Goal: Contribute content: Contribute content

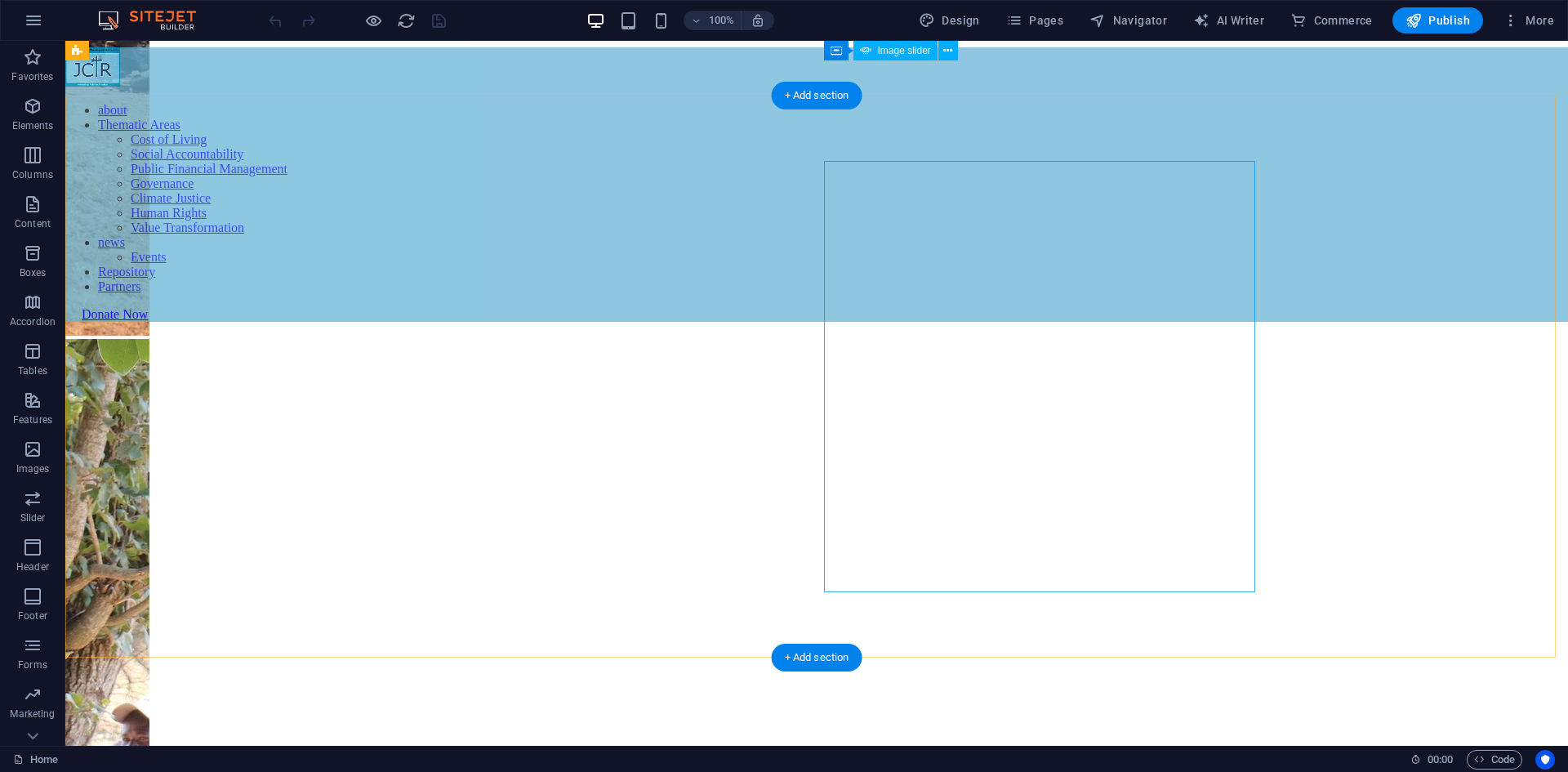
scroll to position [735, 0]
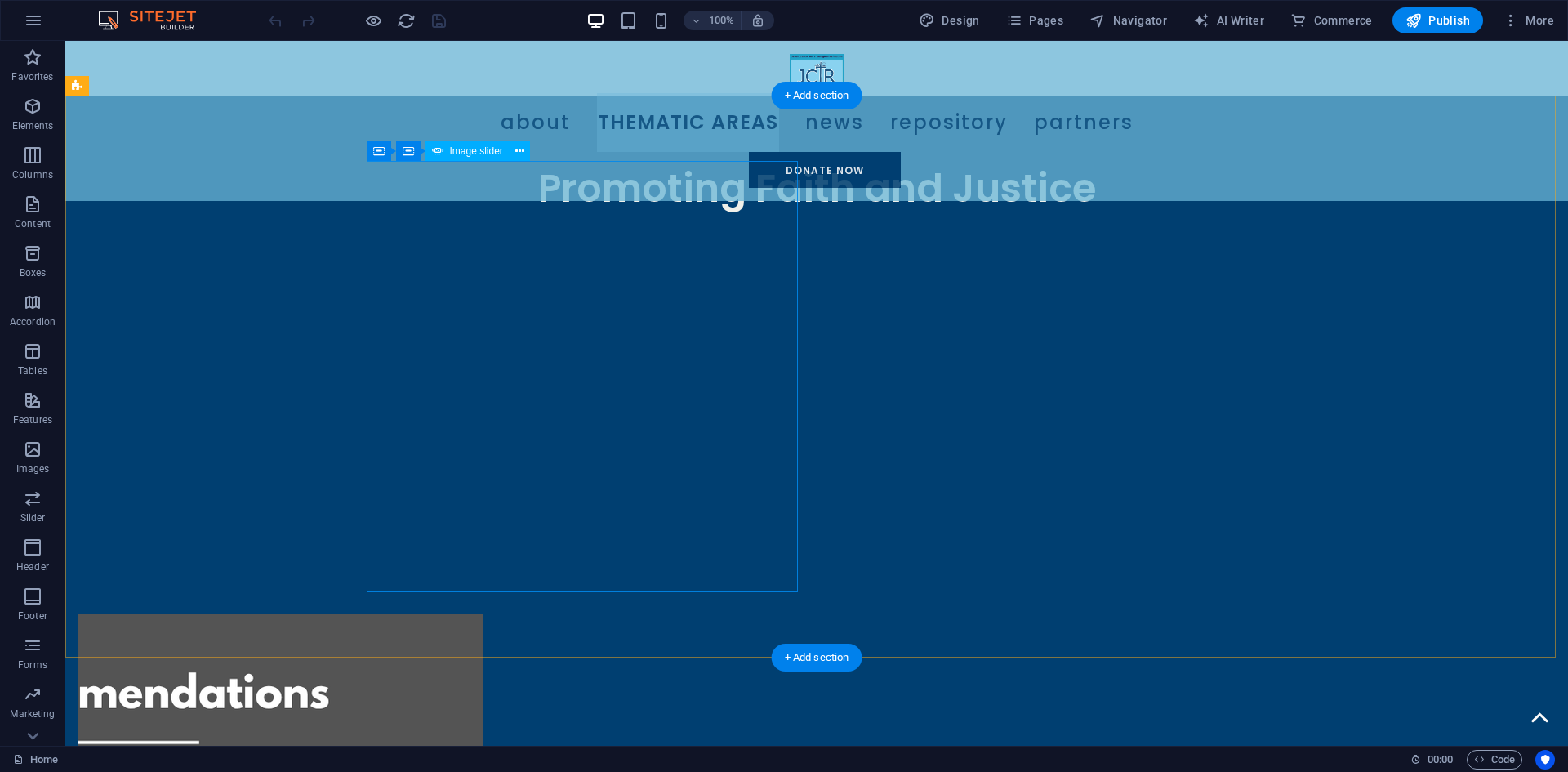
select select "px"
select select "ms"
select select "s"
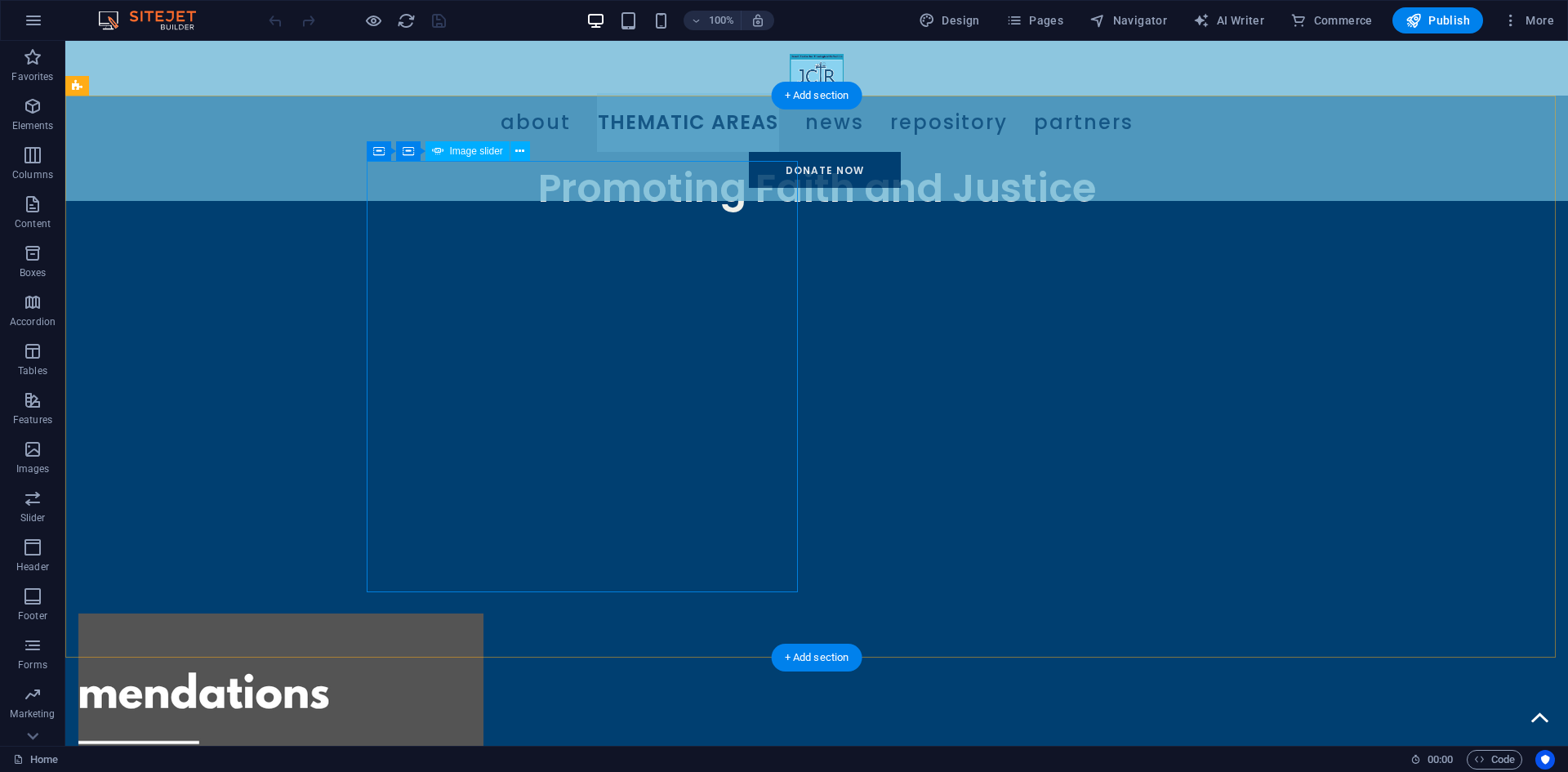
select select "progressive"
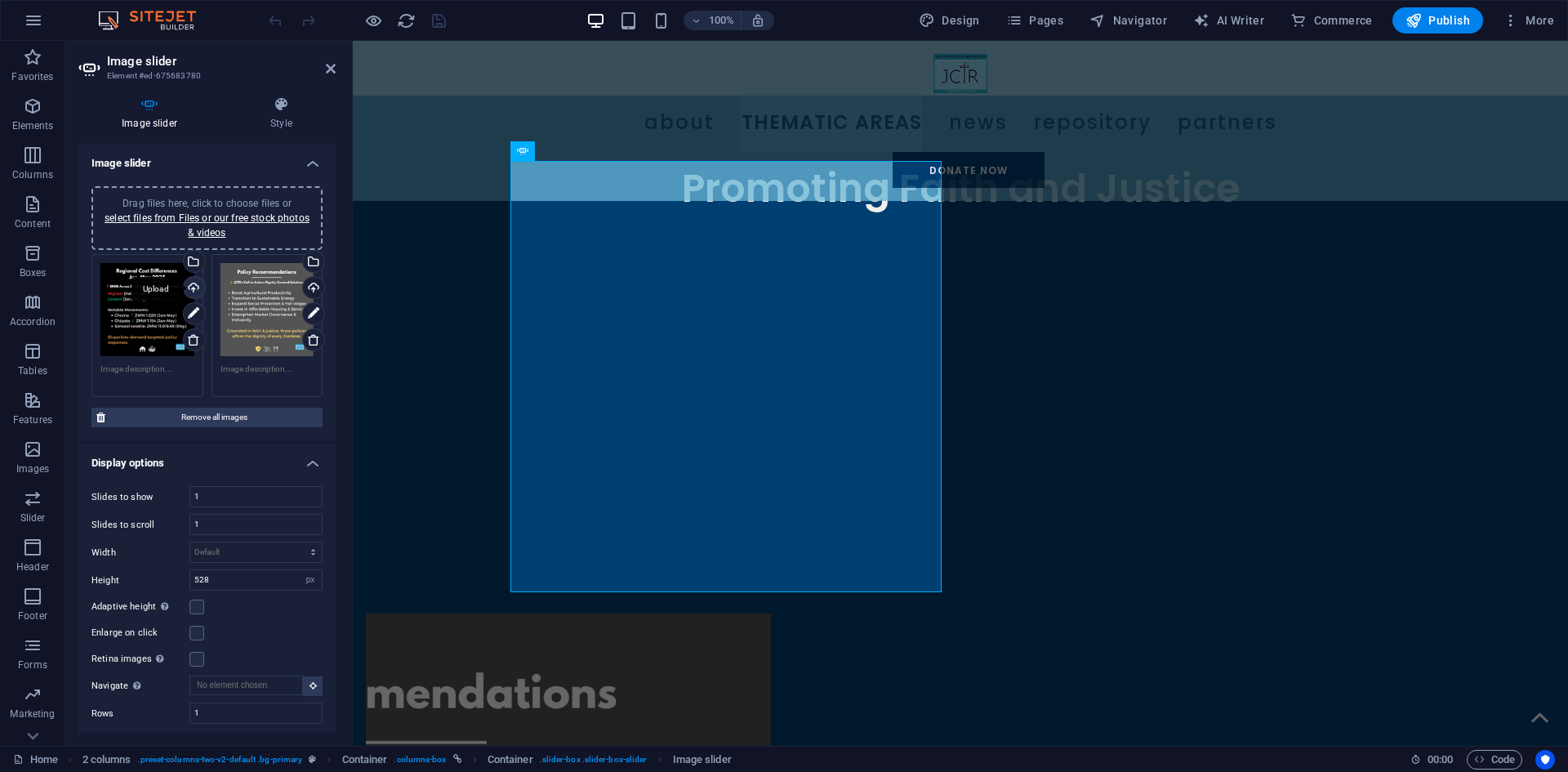
click at [193, 286] on div "Upload" at bounding box center [192, 289] width 25 height 25
click at [310, 284] on div "Upload" at bounding box center [312, 289] width 25 height 25
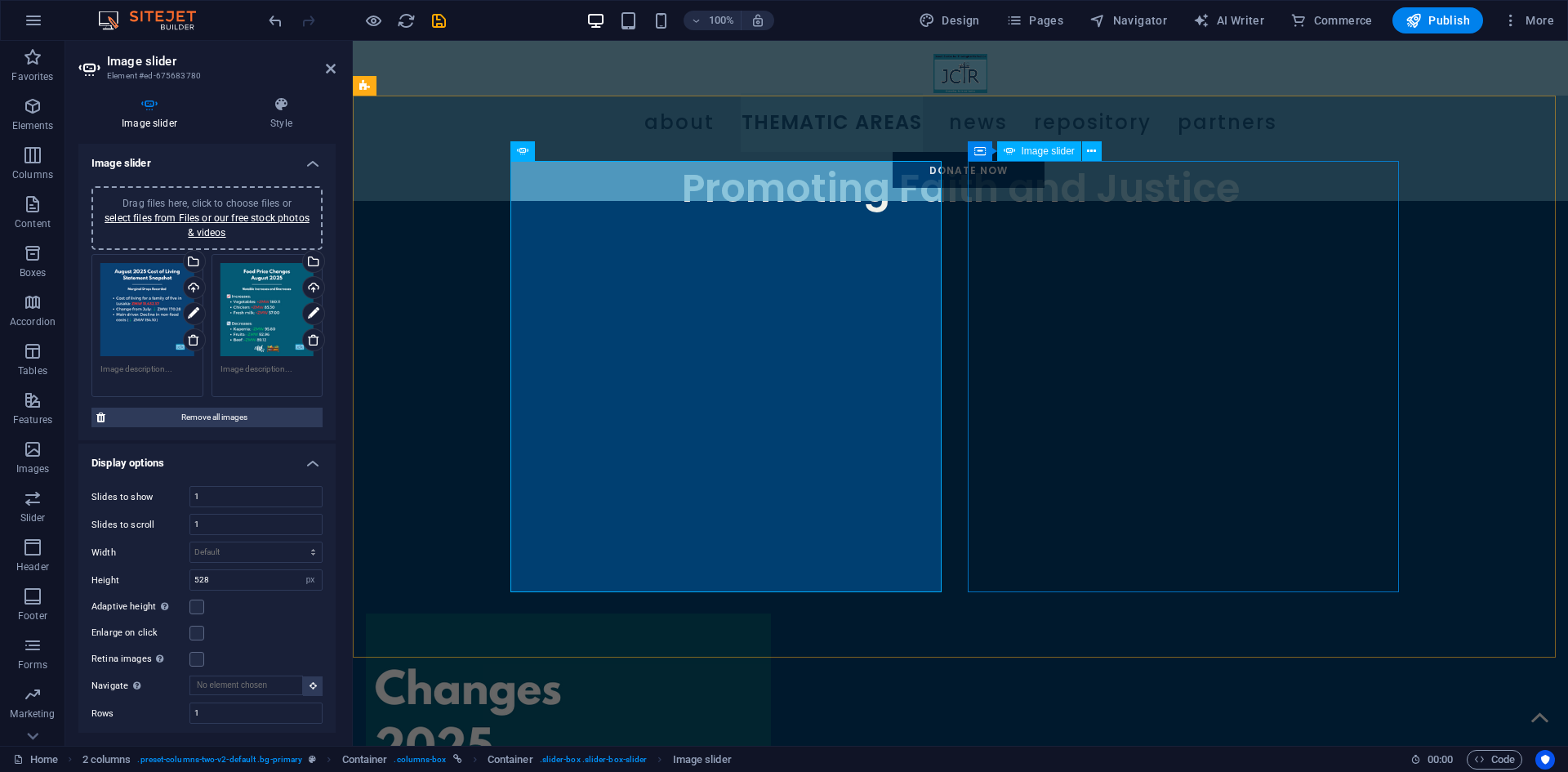
select select "px"
select select "ms"
select select "s"
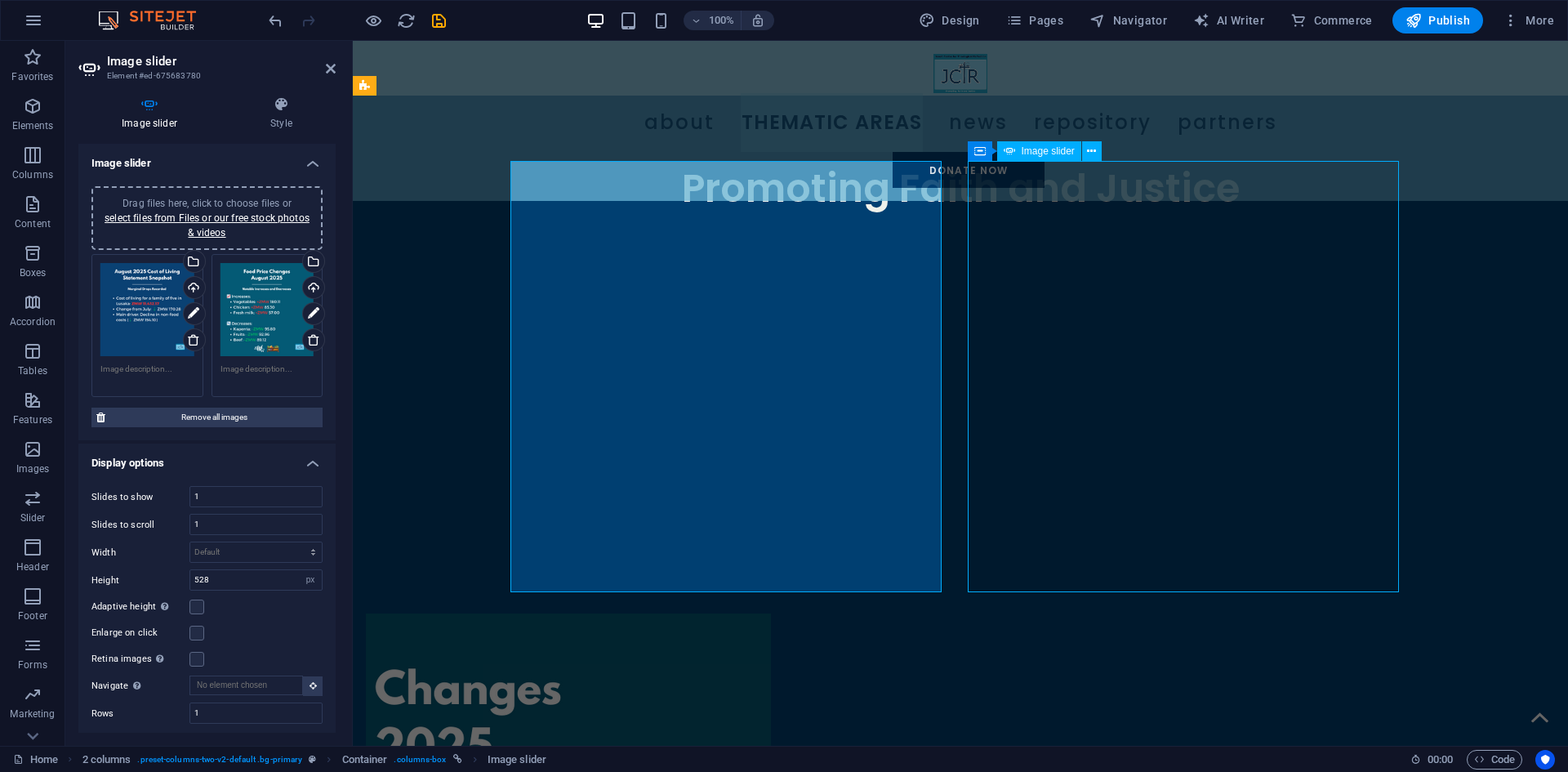
select select "progressive"
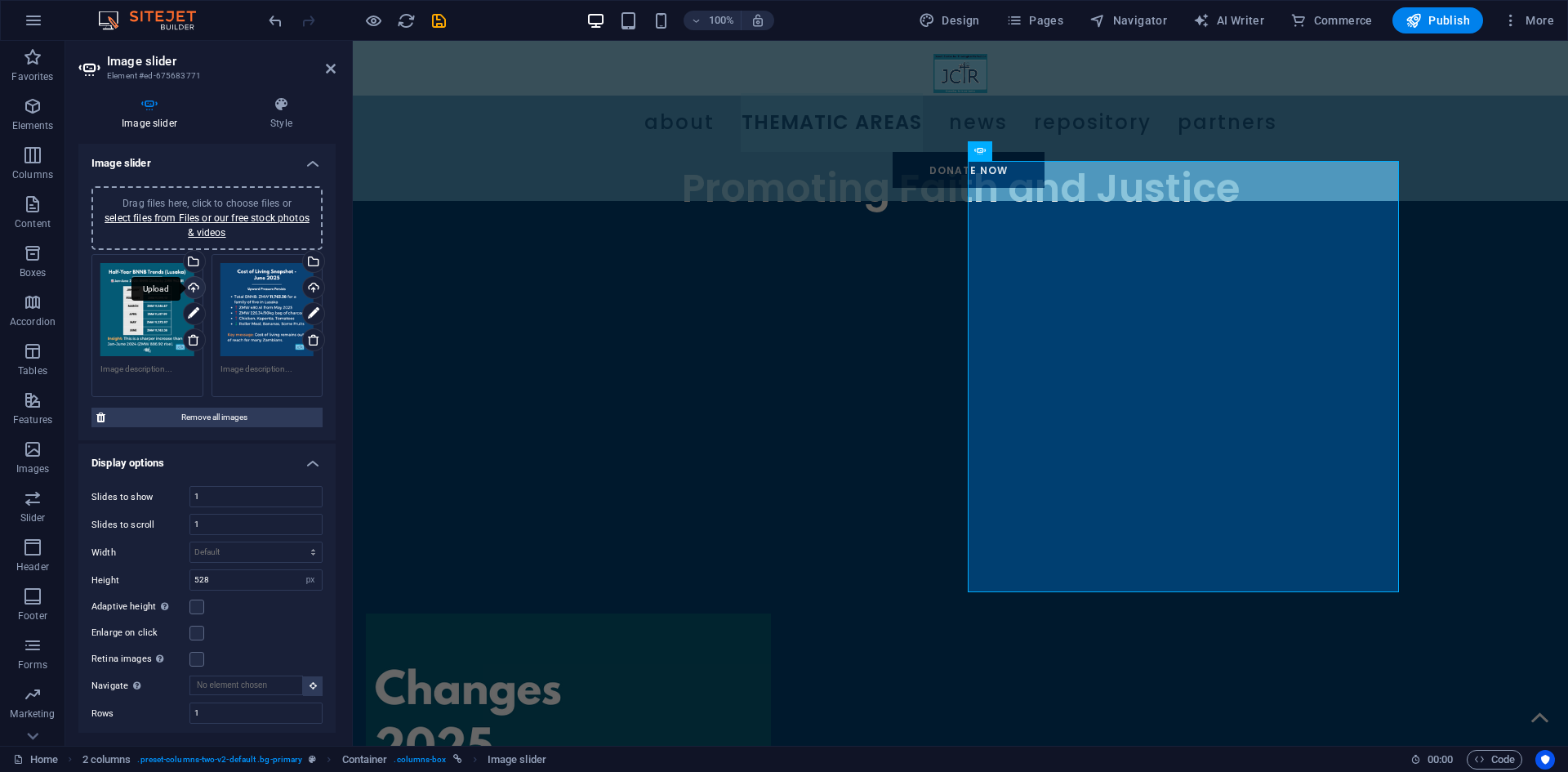
click at [189, 287] on div "Upload" at bounding box center [192, 289] width 25 height 25
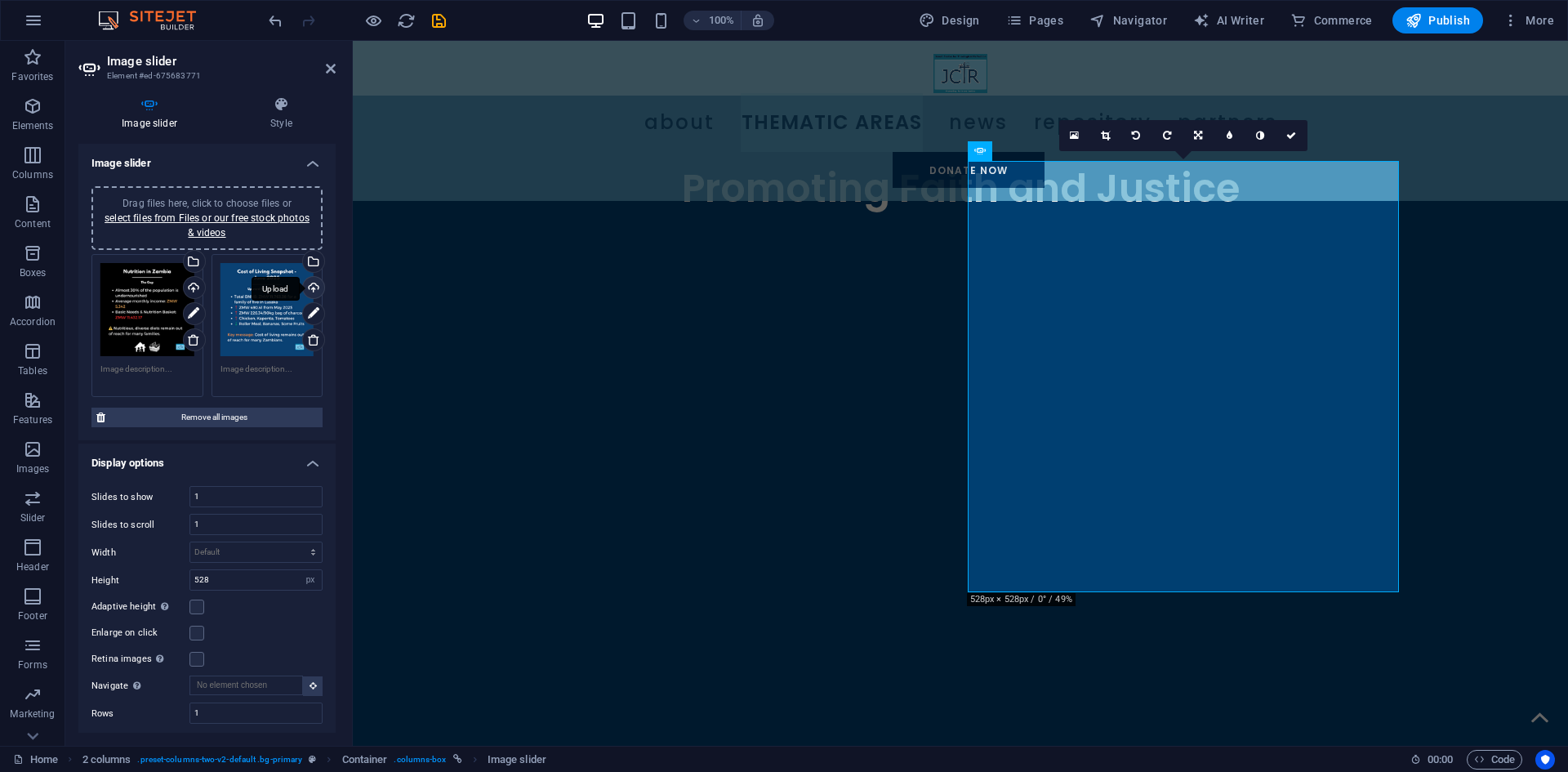
click at [309, 287] on div "Upload" at bounding box center [312, 289] width 25 height 25
drag, startPoint x: 1295, startPoint y: 139, endPoint x: 1214, endPoint y: 111, distance: 85.7
click at [1295, 139] on icon at bounding box center [1291, 136] width 10 height 10
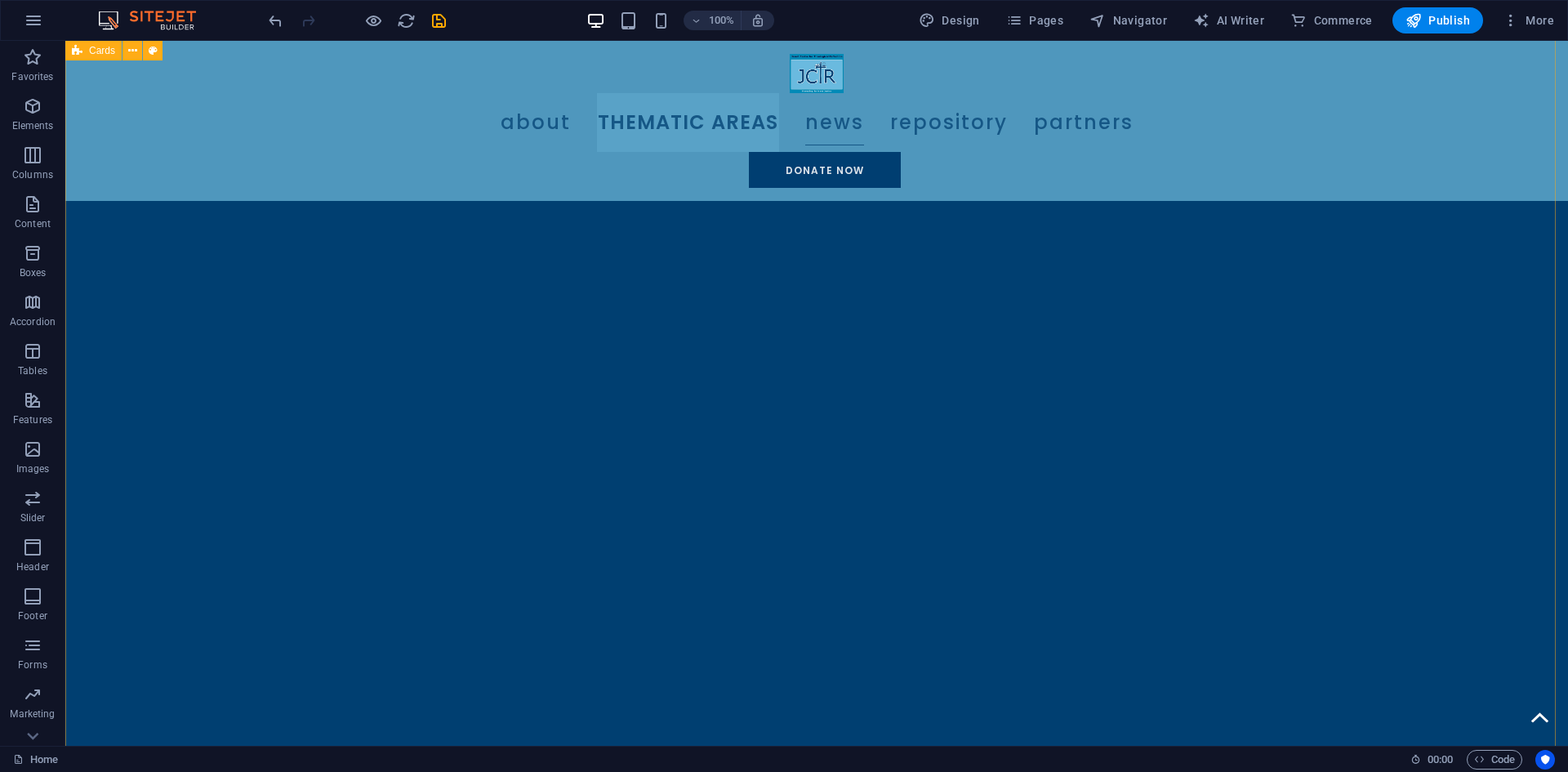
scroll to position [2043, 0]
click at [1057, 20] on span "Pages" at bounding box center [1035, 20] width 57 height 17
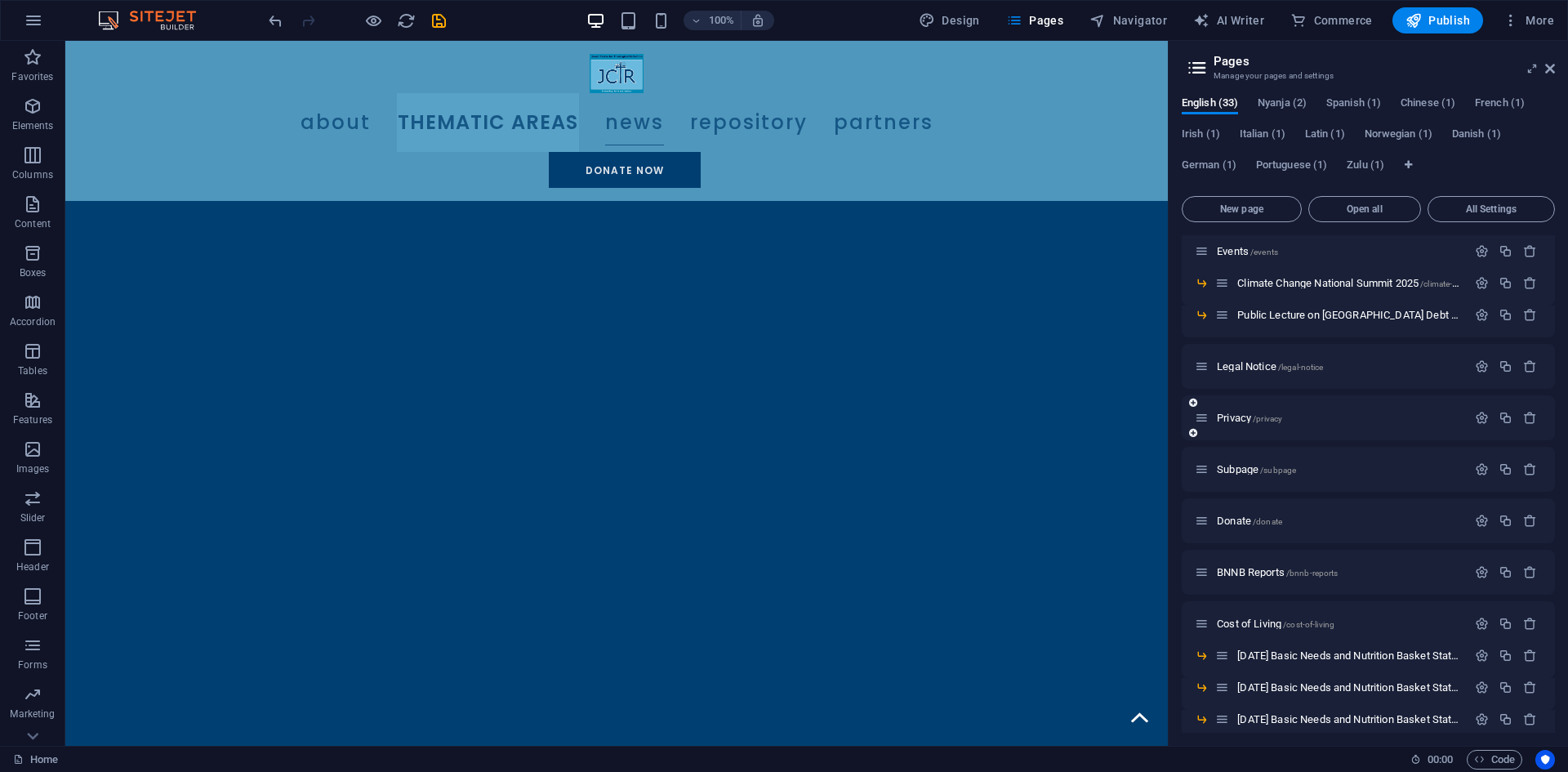
scroll to position [409, 0]
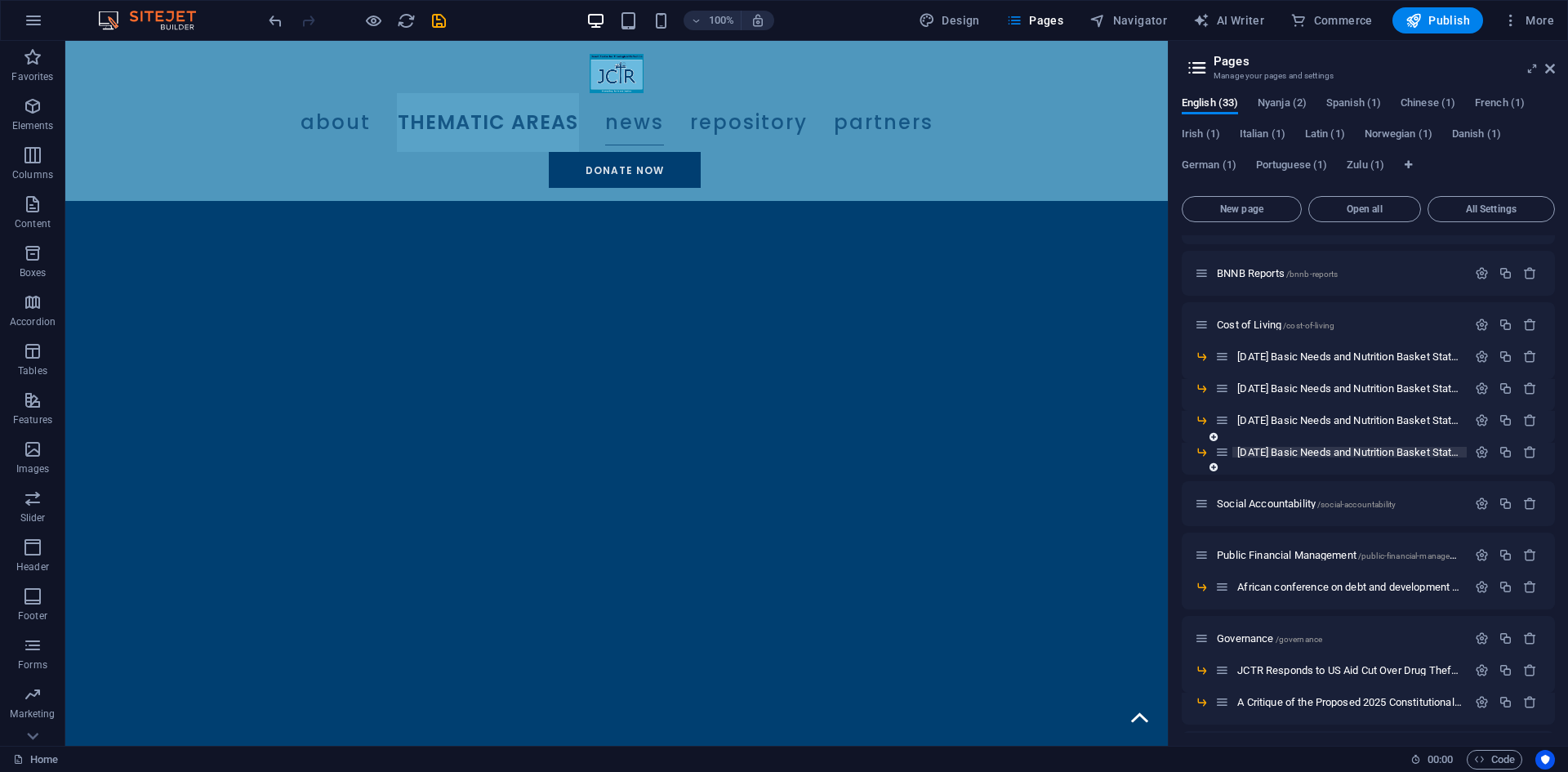
click at [1304, 449] on span "August 2025 Basic Needs and Nutrition Basket Statement /august-2025-basic-needs…" at bounding box center [1468, 452] width 462 height 12
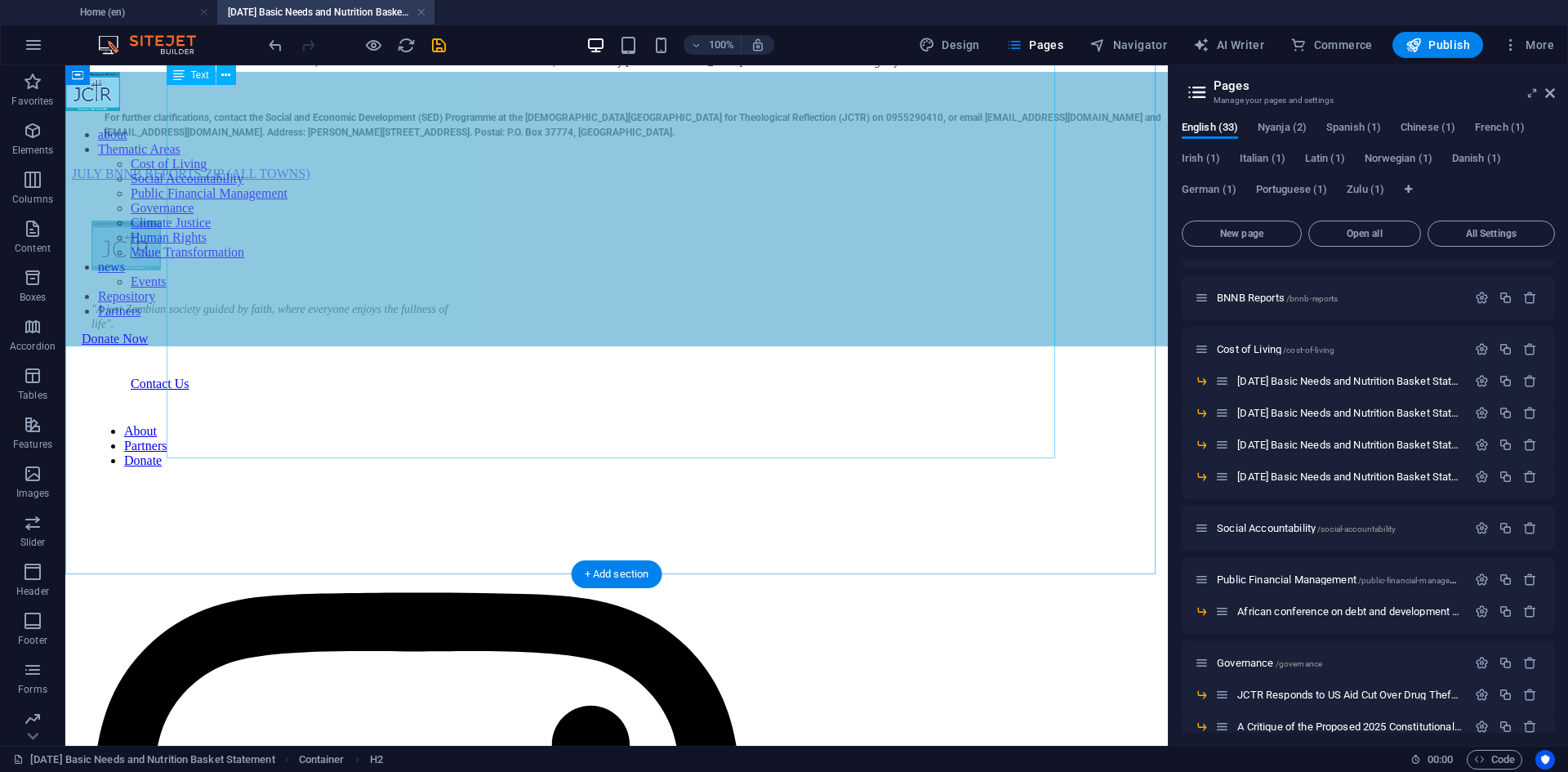
scroll to position [1340, 0]
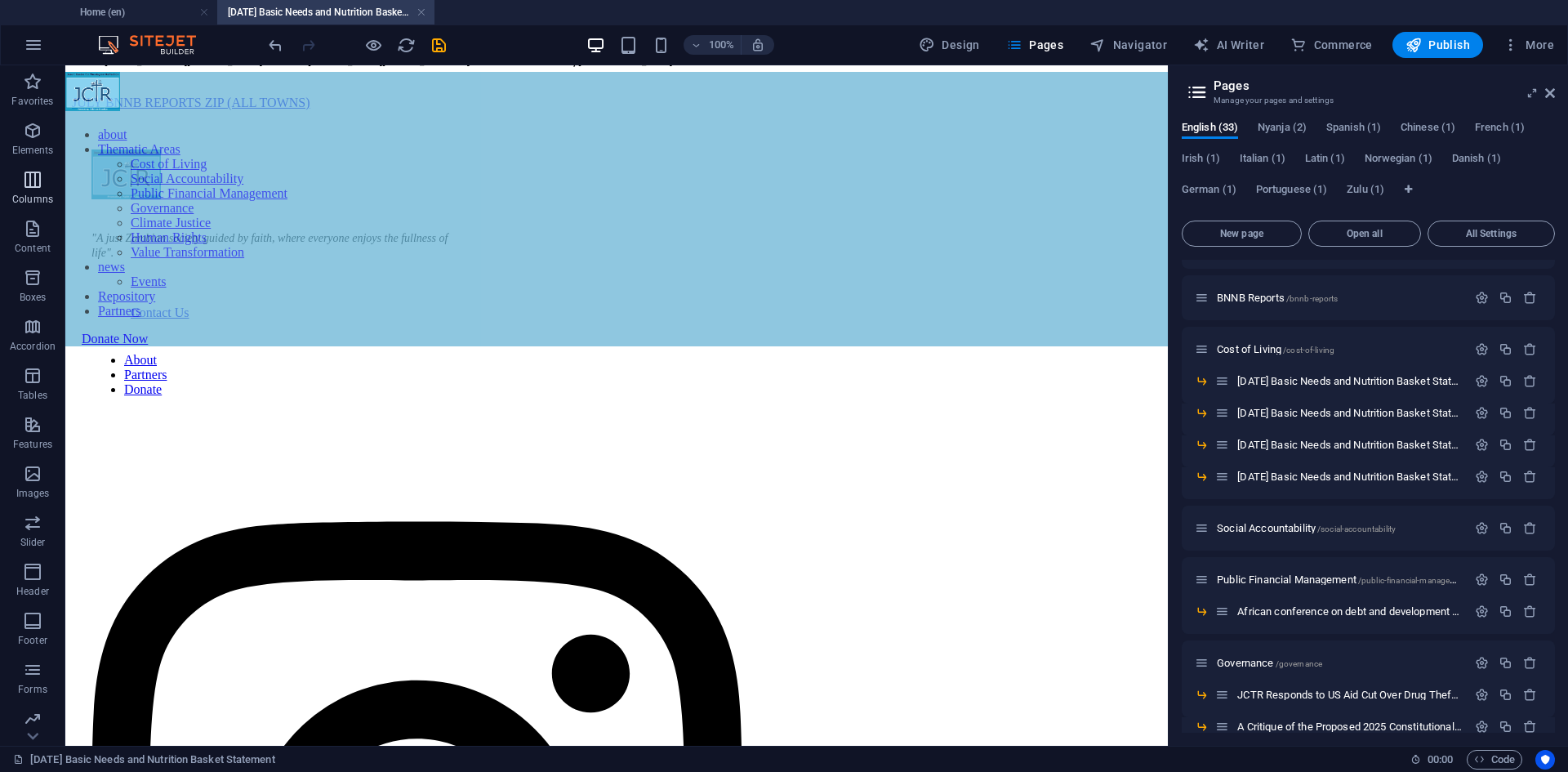
click at [35, 198] on p "Columns" at bounding box center [32, 199] width 41 height 13
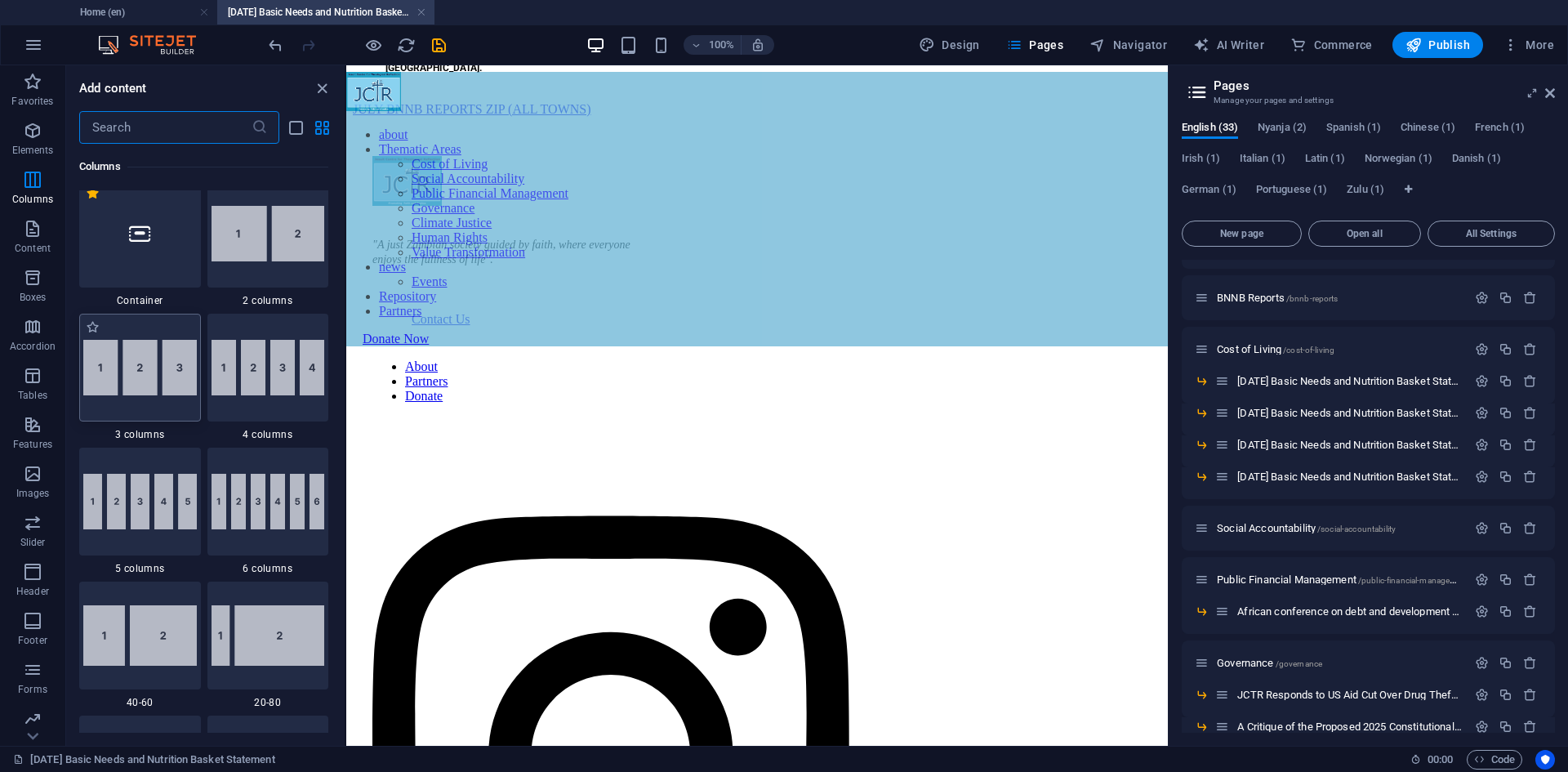
scroll to position [809, 0]
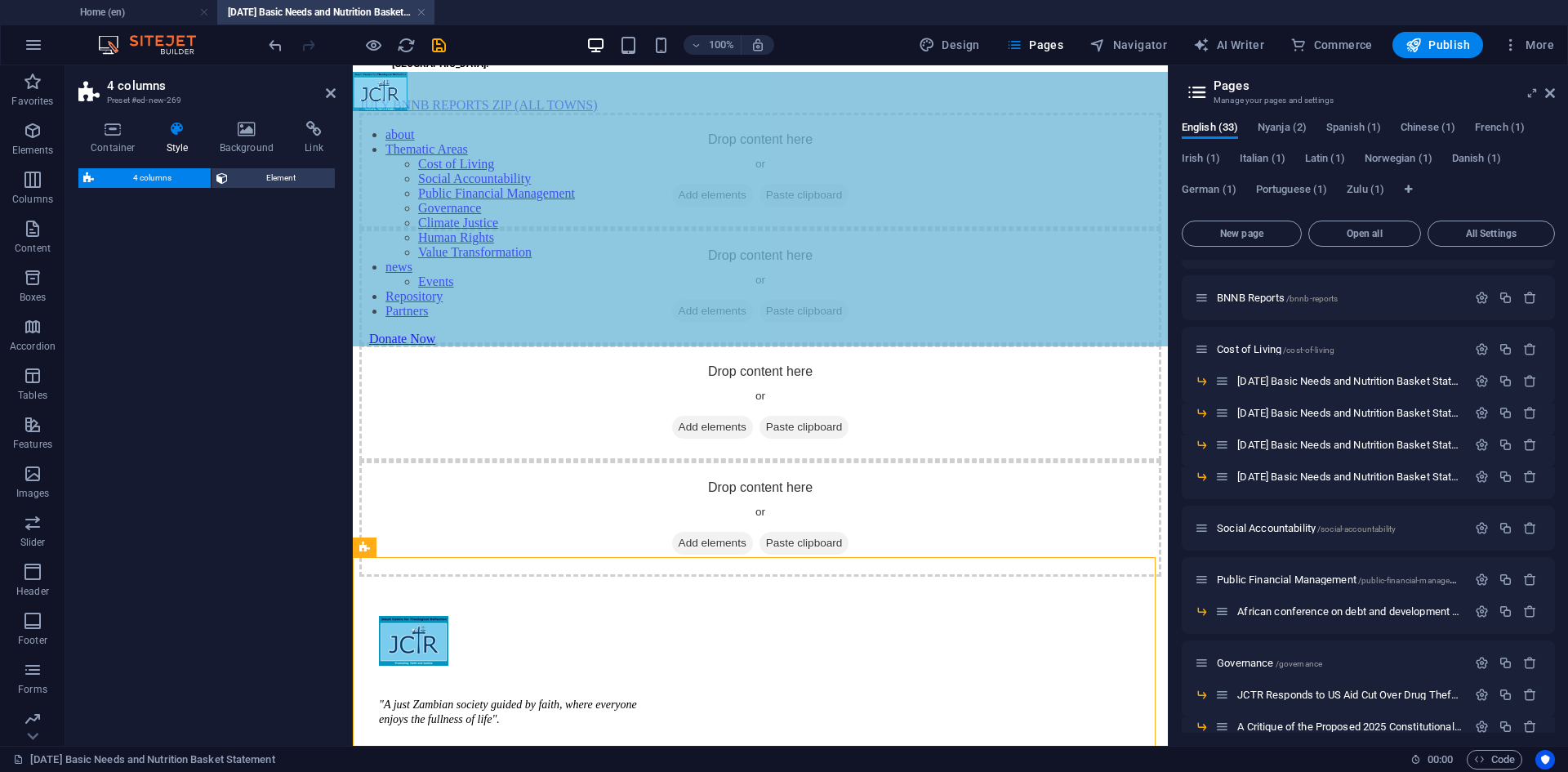
select select "rem"
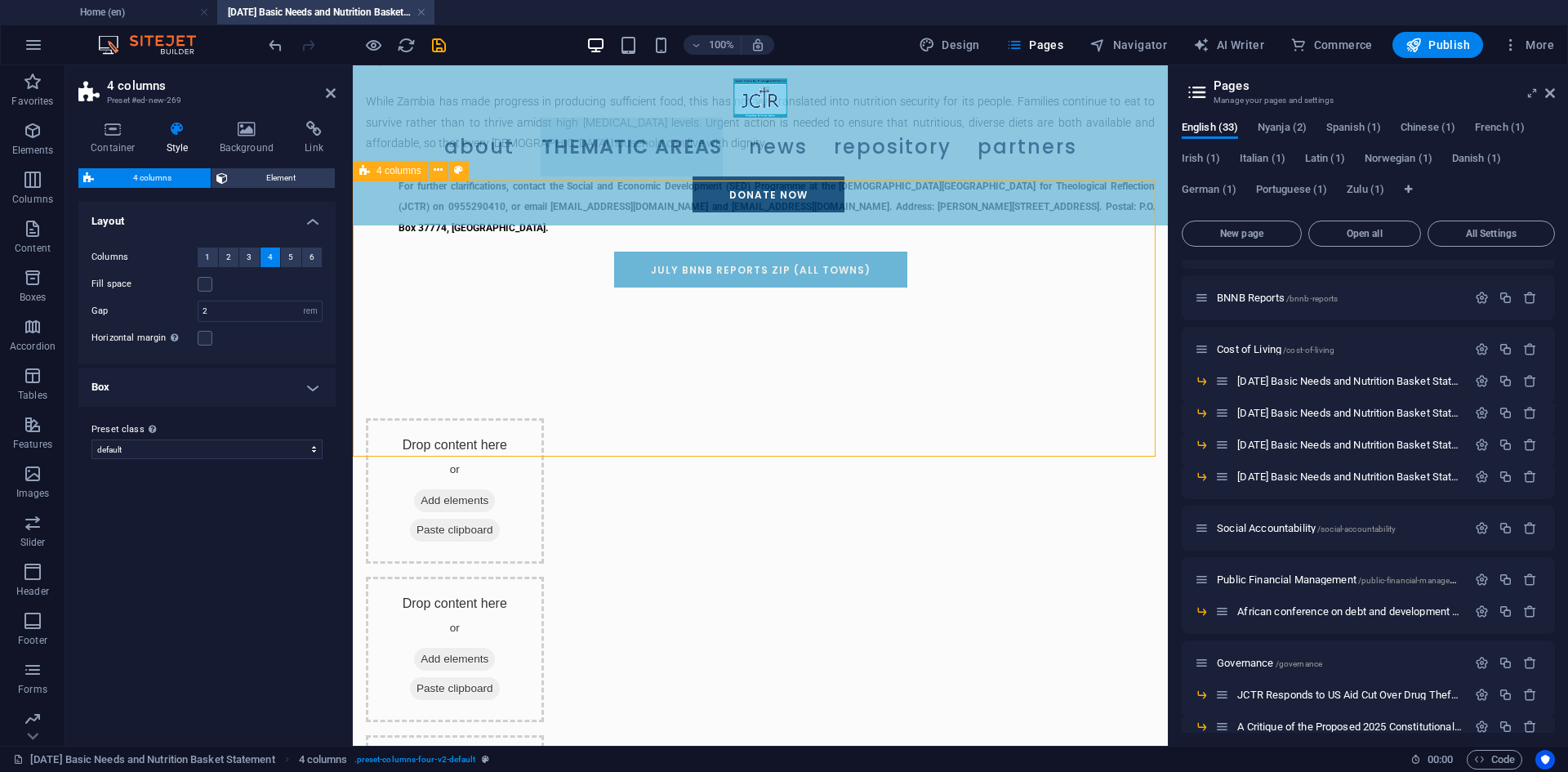
scroll to position [1587, 0]
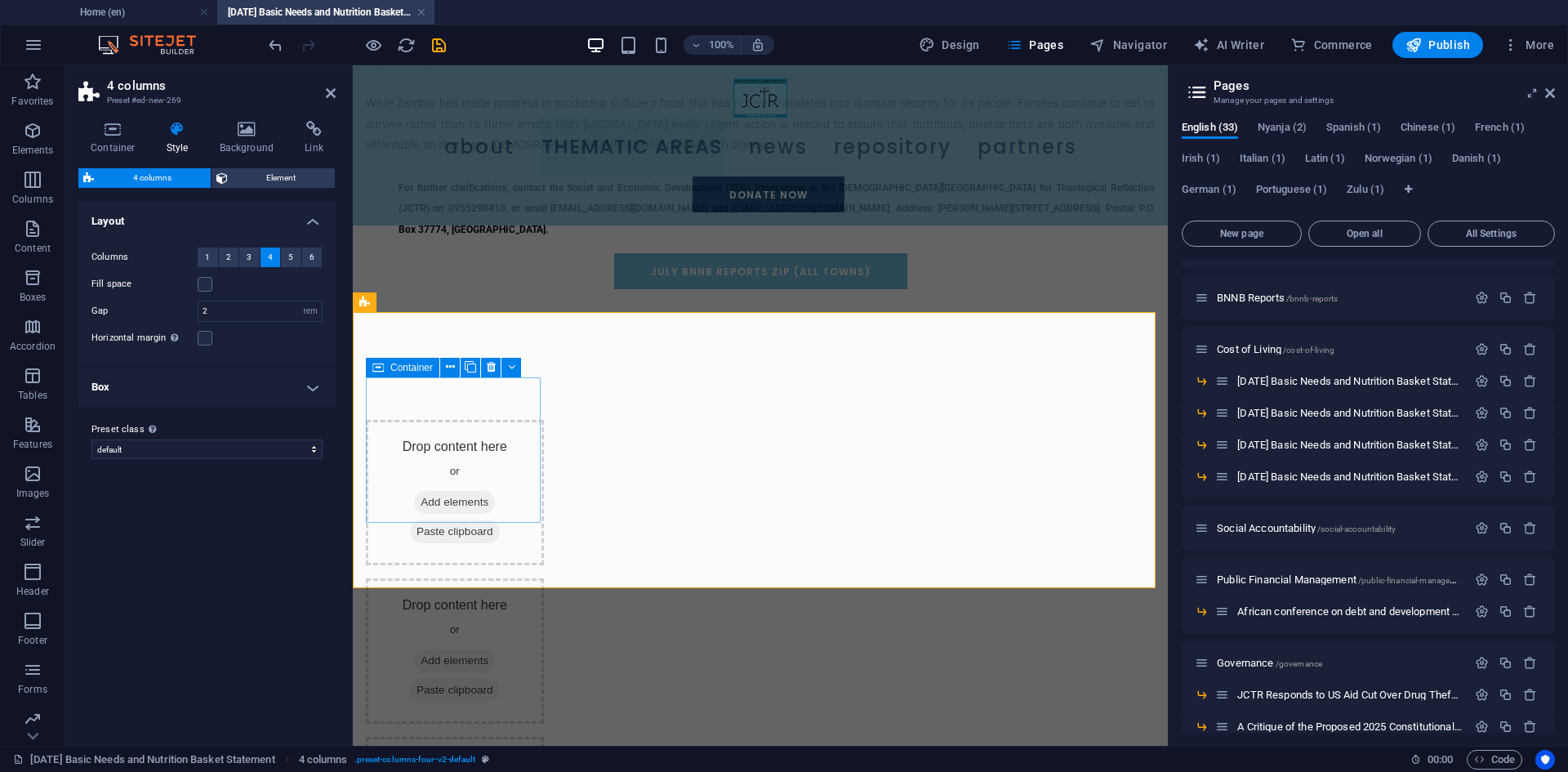
click at [443, 491] on span "Add elements" at bounding box center [455, 502] width 81 height 23
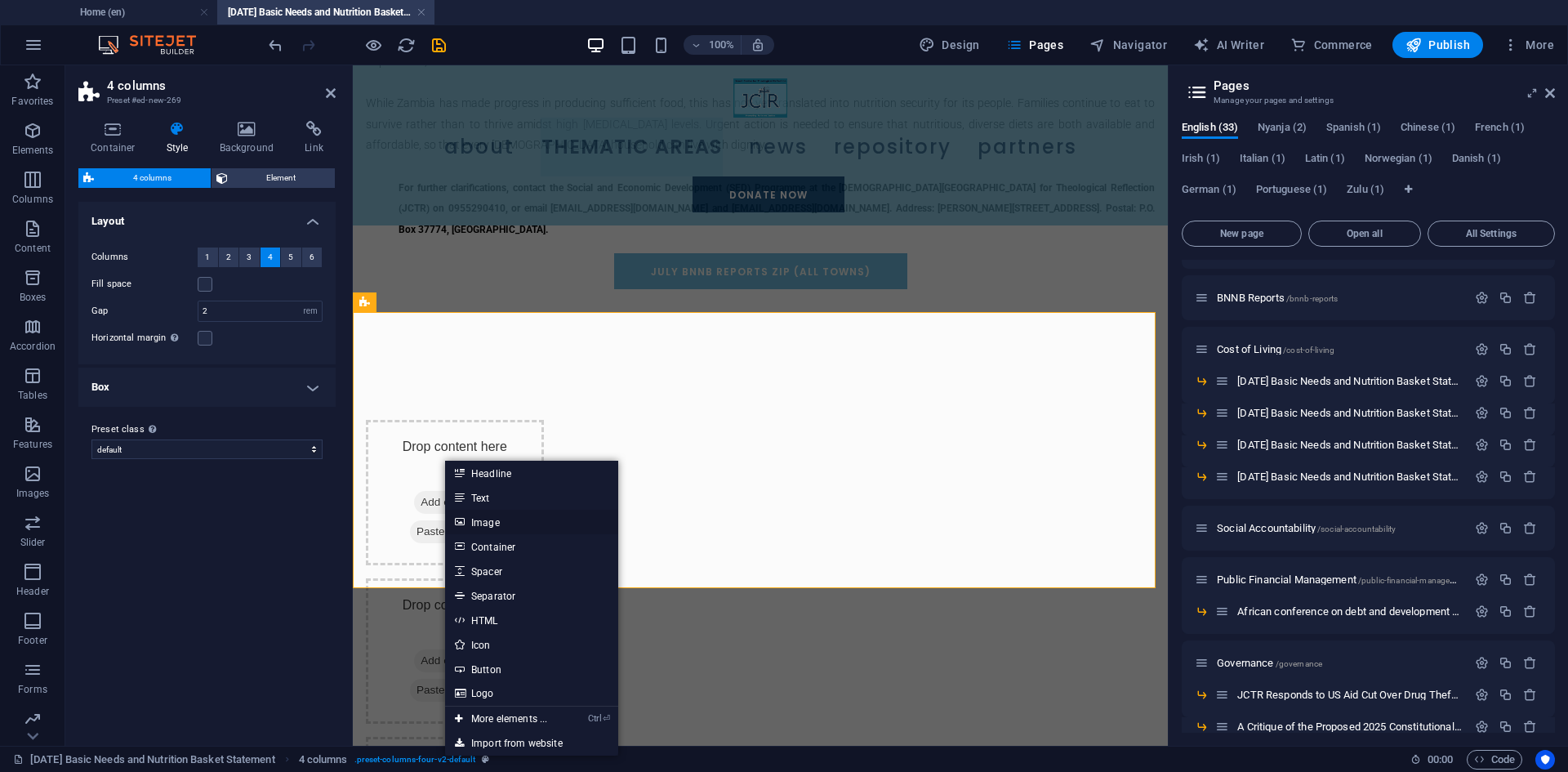
drag, startPoint x: 124, startPoint y: 441, endPoint x: 491, endPoint y: 527, distance: 376.9
click at [491, 527] on link "Image" at bounding box center [531, 522] width 173 height 25
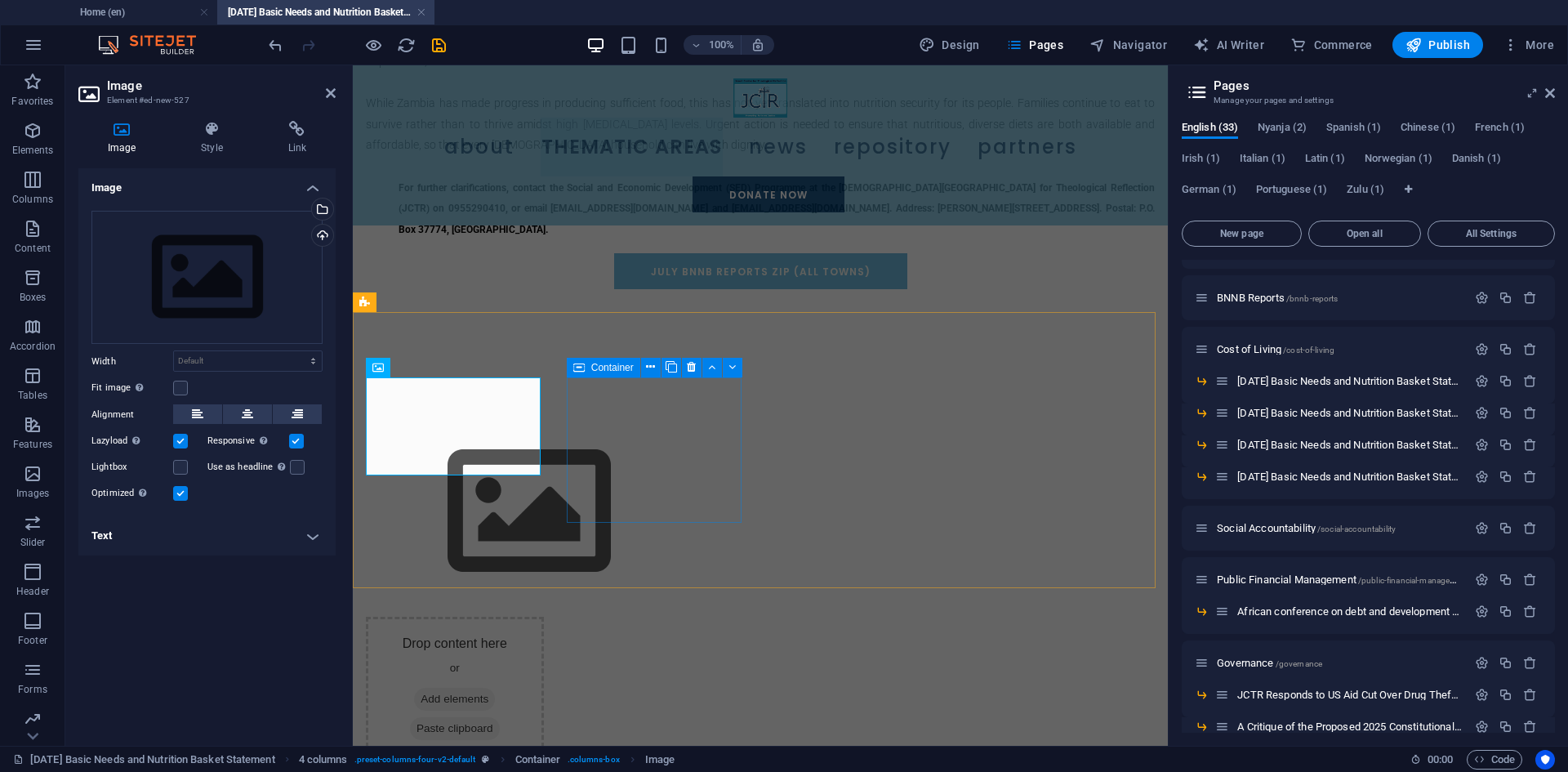
click at [495, 688] on span "Add elements" at bounding box center [455, 699] width 81 height 23
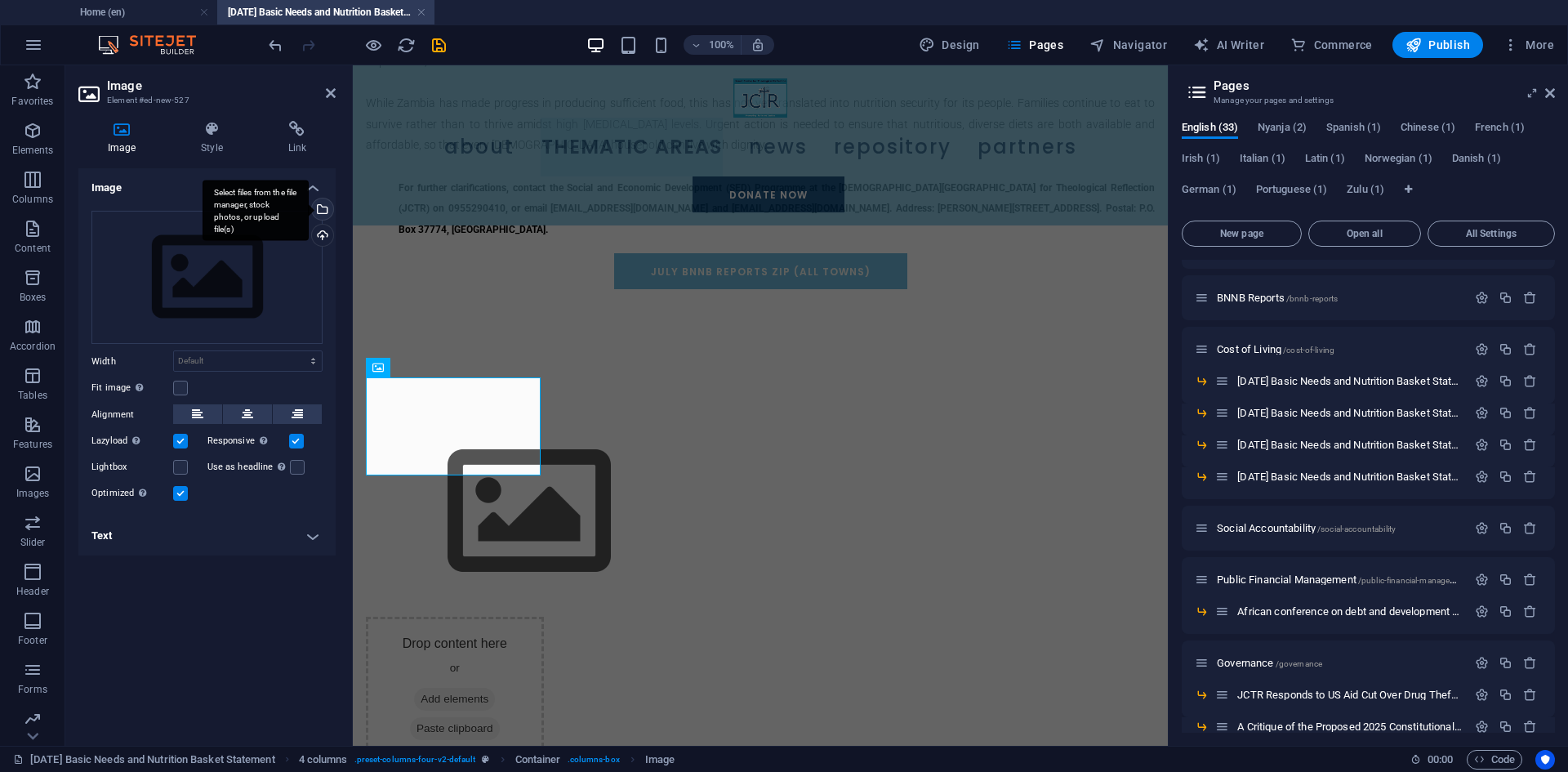
click at [323, 211] on div "Select files from the file manager, stock photos, or upload file(s)" at bounding box center [321, 211] width 25 height 25
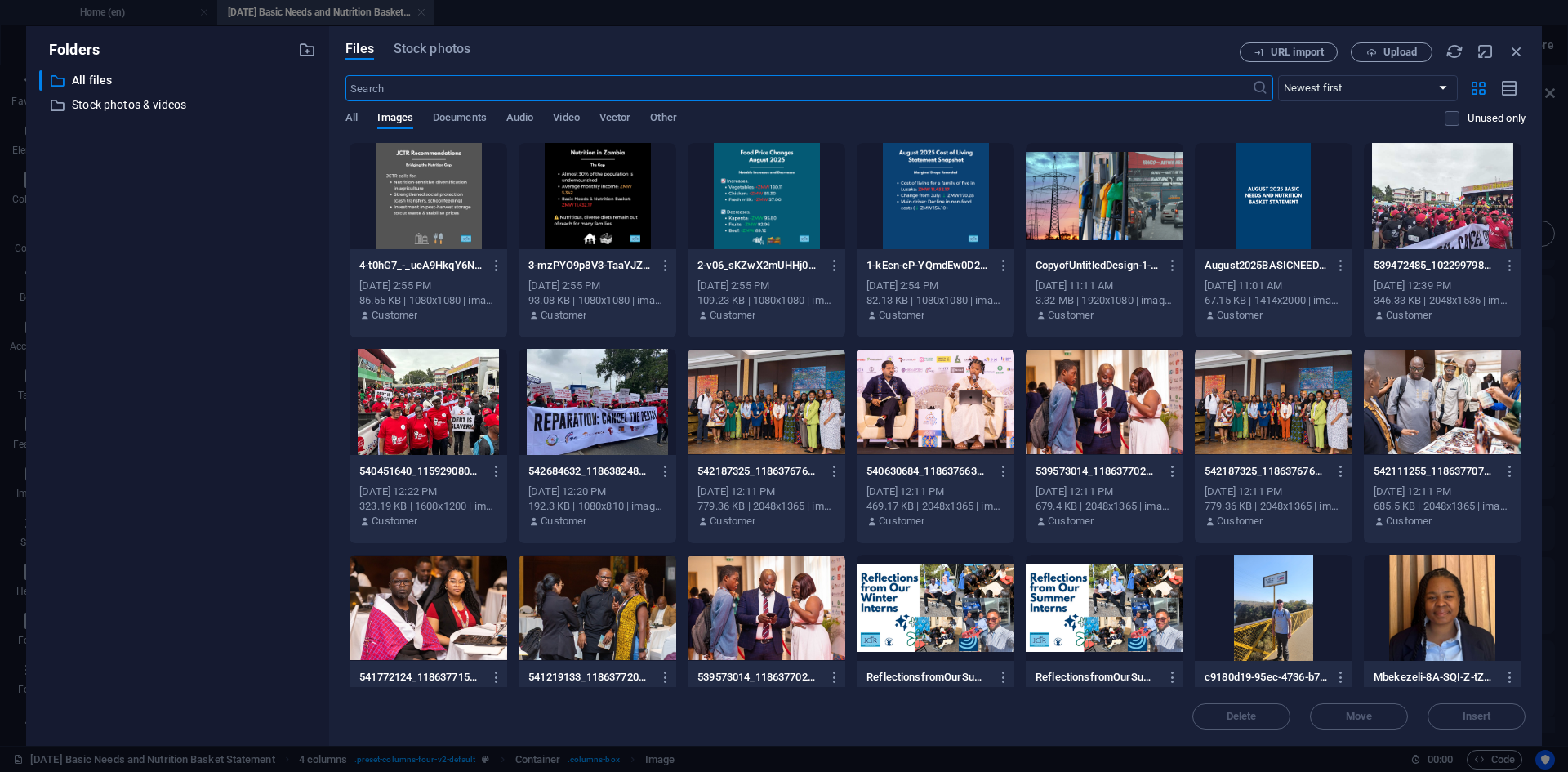
scroll to position [1062, 0]
click at [914, 181] on div at bounding box center [935, 195] width 157 height 106
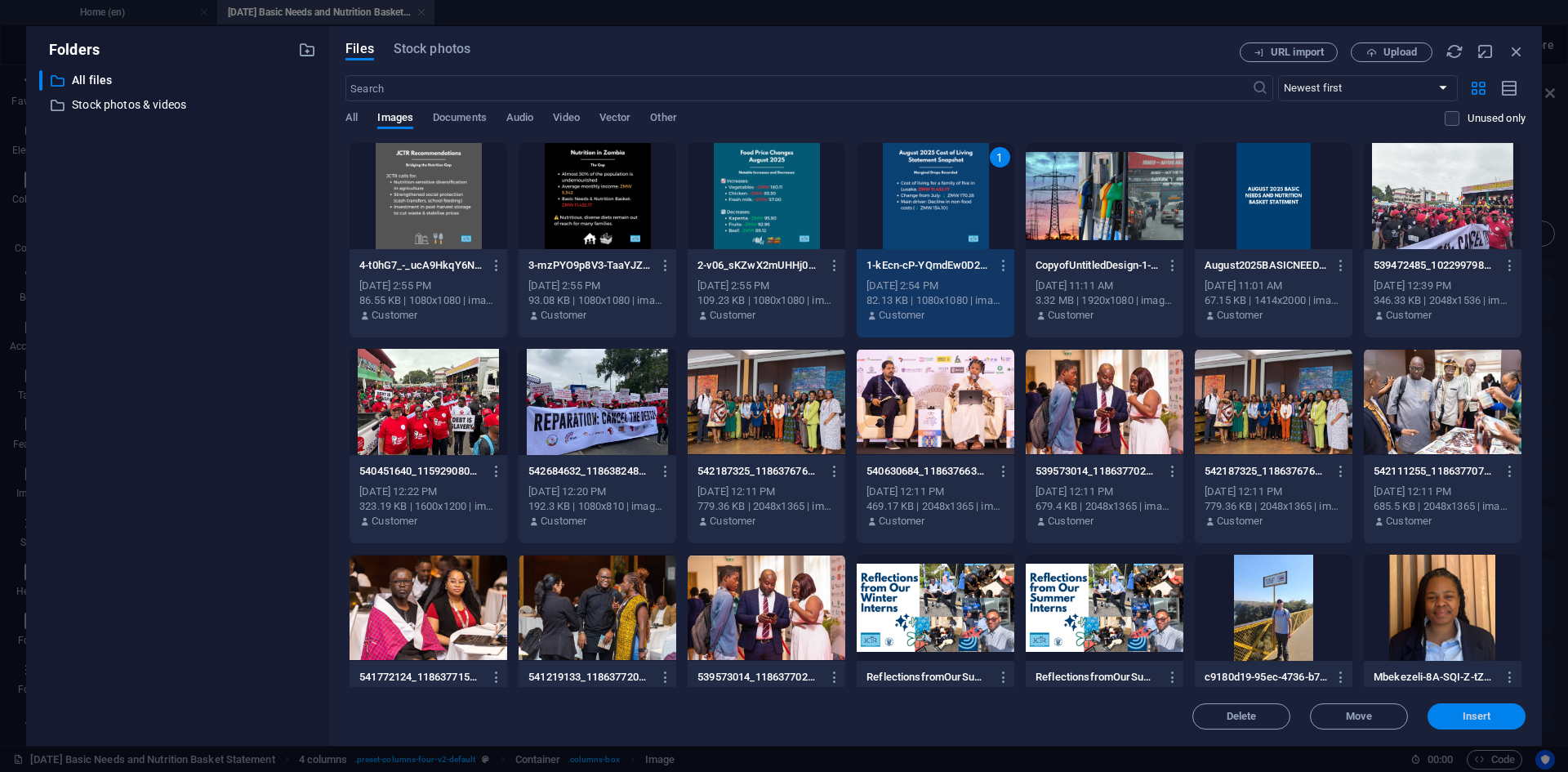
click at [1462, 722] on button "Insert" at bounding box center [1476, 717] width 98 height 26
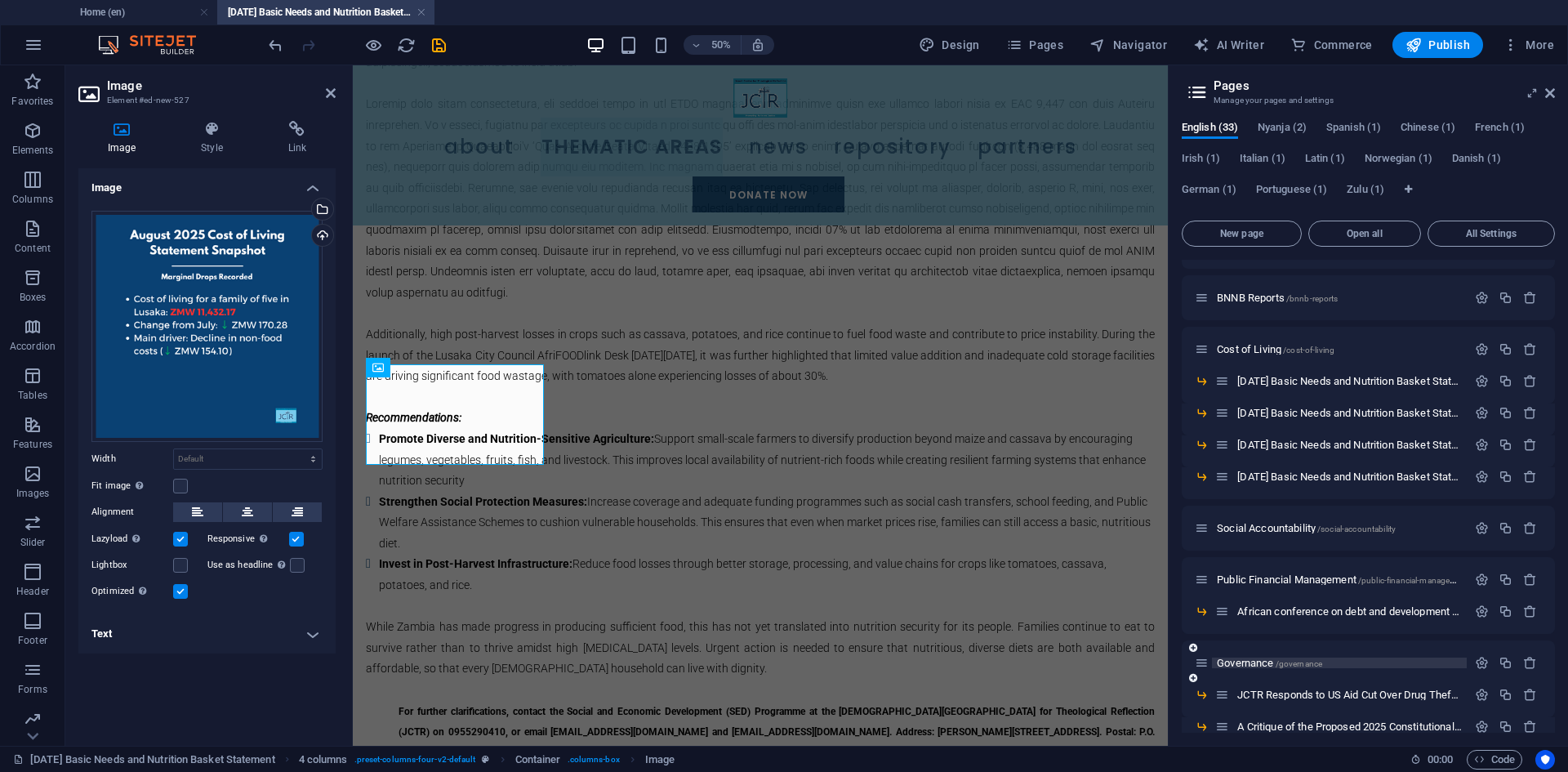
scroll to position [1587, 0]
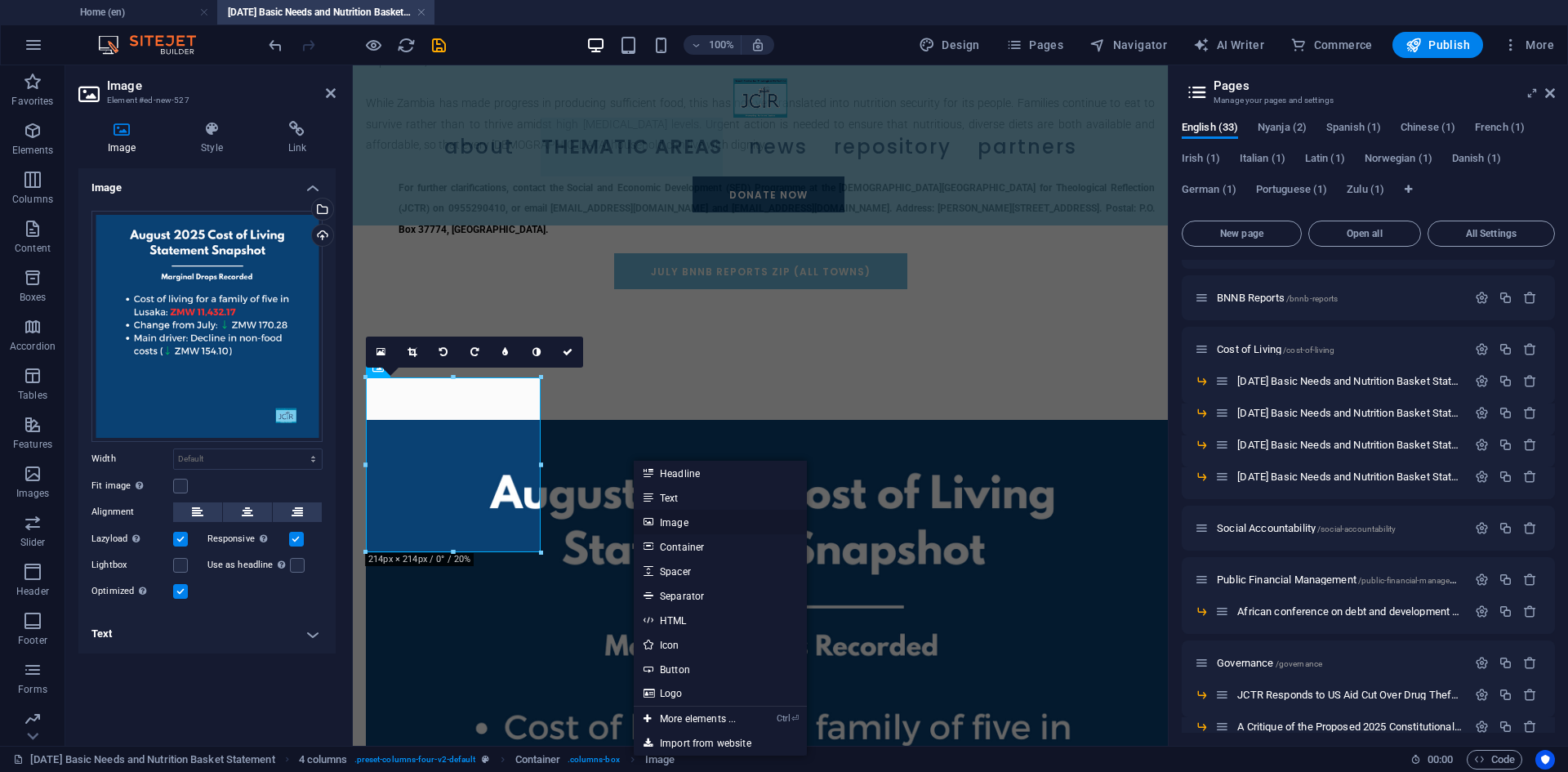
click at [682, 528] on link "Image" at bounding box center [720, 522] width 173 height 25
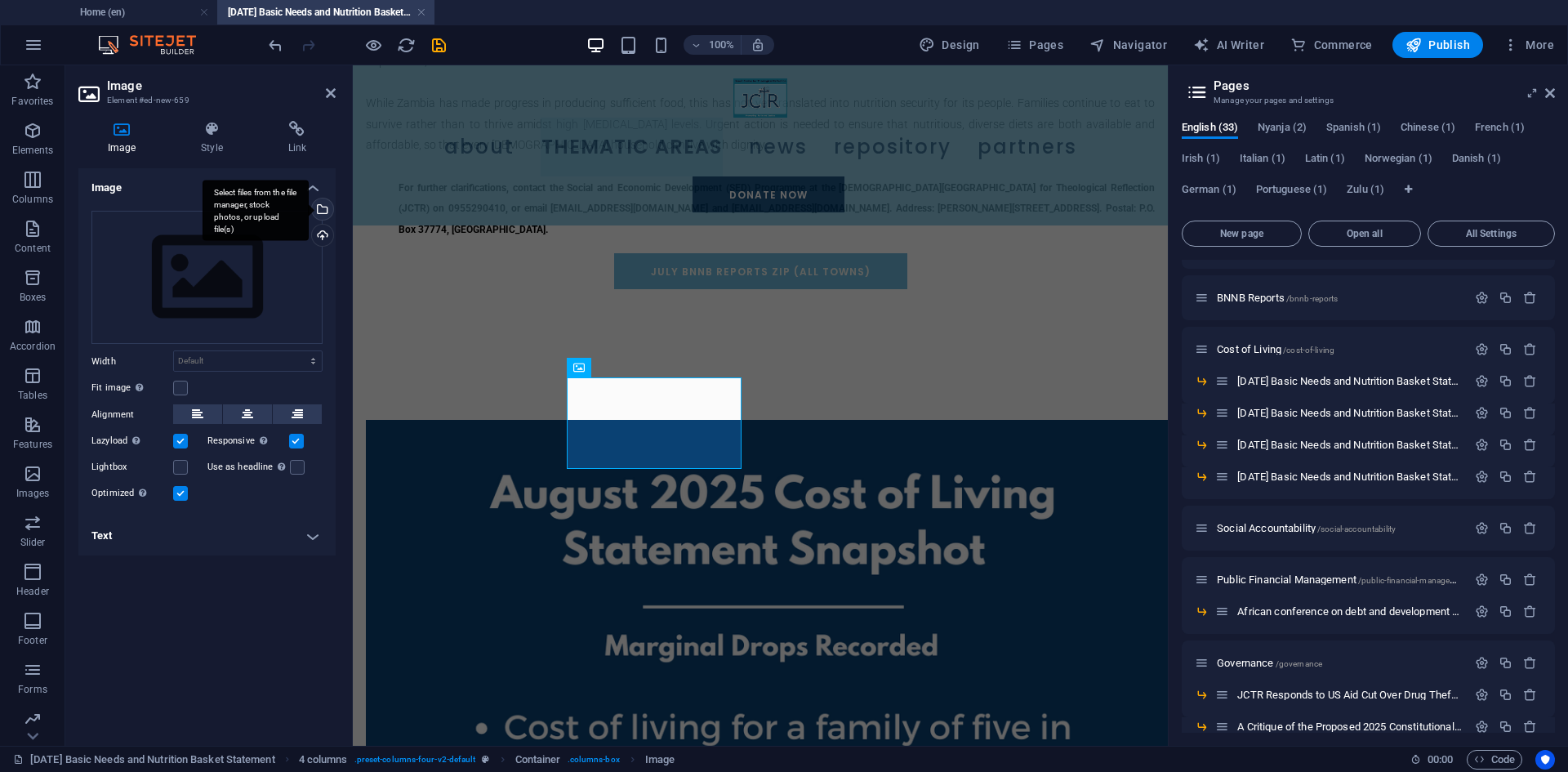
click at [309, 210] on div "Select files from the file manager, stock photos, or upload file(s)" at bounding box center [255, 211] width 106 height 61
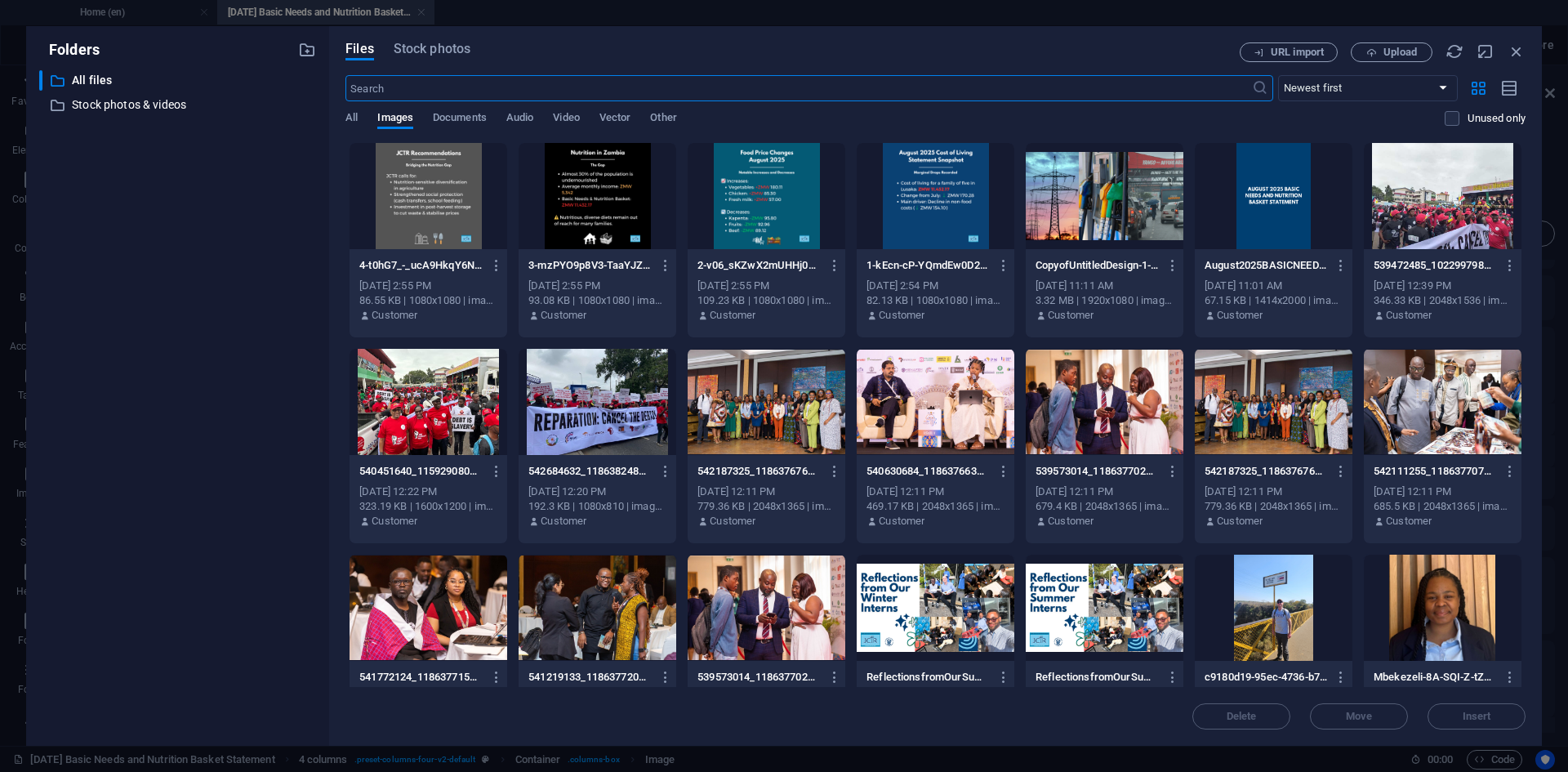
scroll to position [1095, 0]
click at [762, 197] on div at bounding box center [766, 195] width 157 height 106
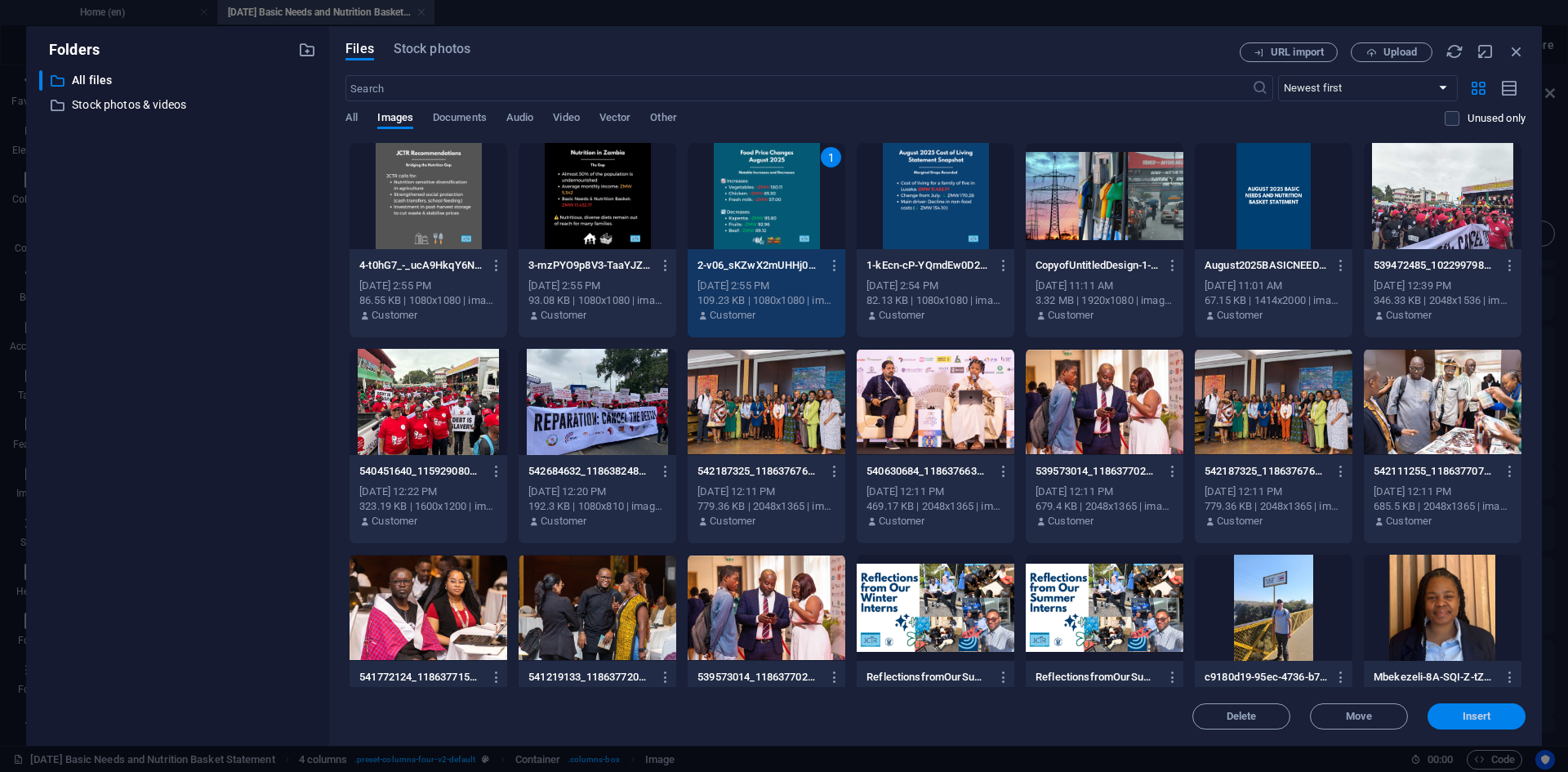
click at [1477, 723] on button "Insert" at bounding box center [1476, 717] width 98 height 26
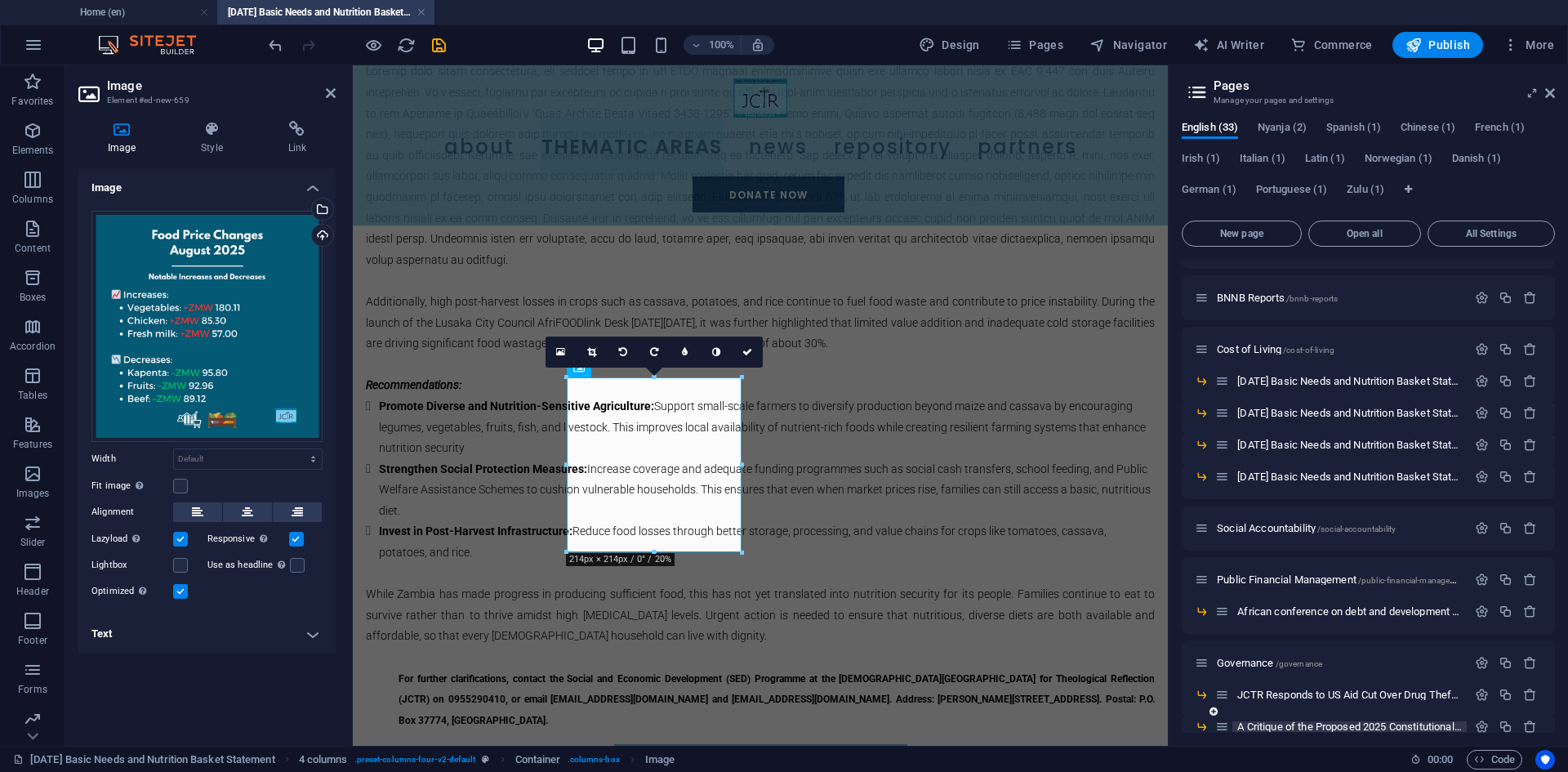
scroll to position [1587, 0]
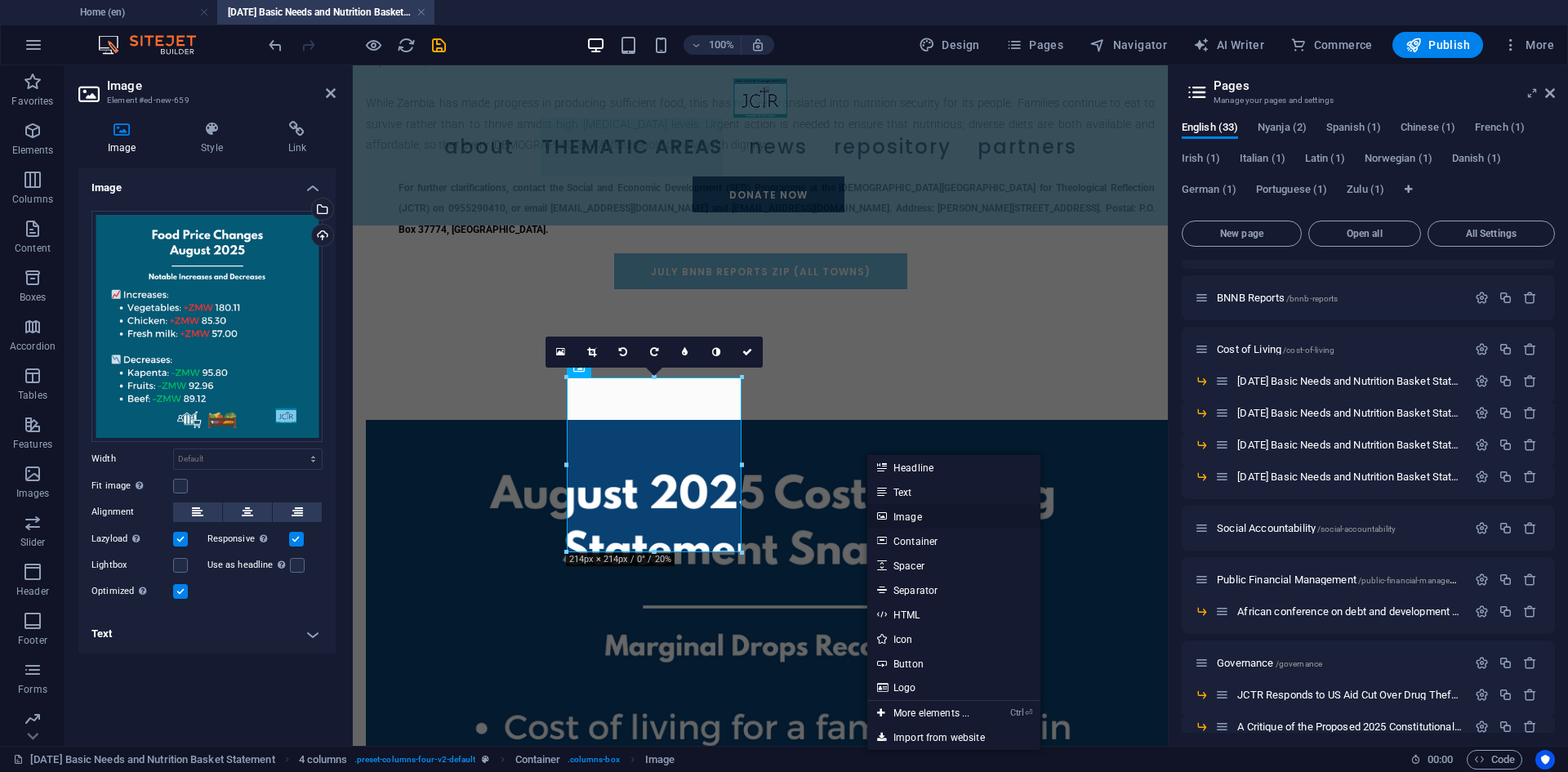
drag, startPoint x: 564, startPoint y: 449, endPoint x: 918, endPoint y: 515, distance: 360.1
click at [918, 515] on link "Image" at bounding box center [954, 516] width 173 height 25
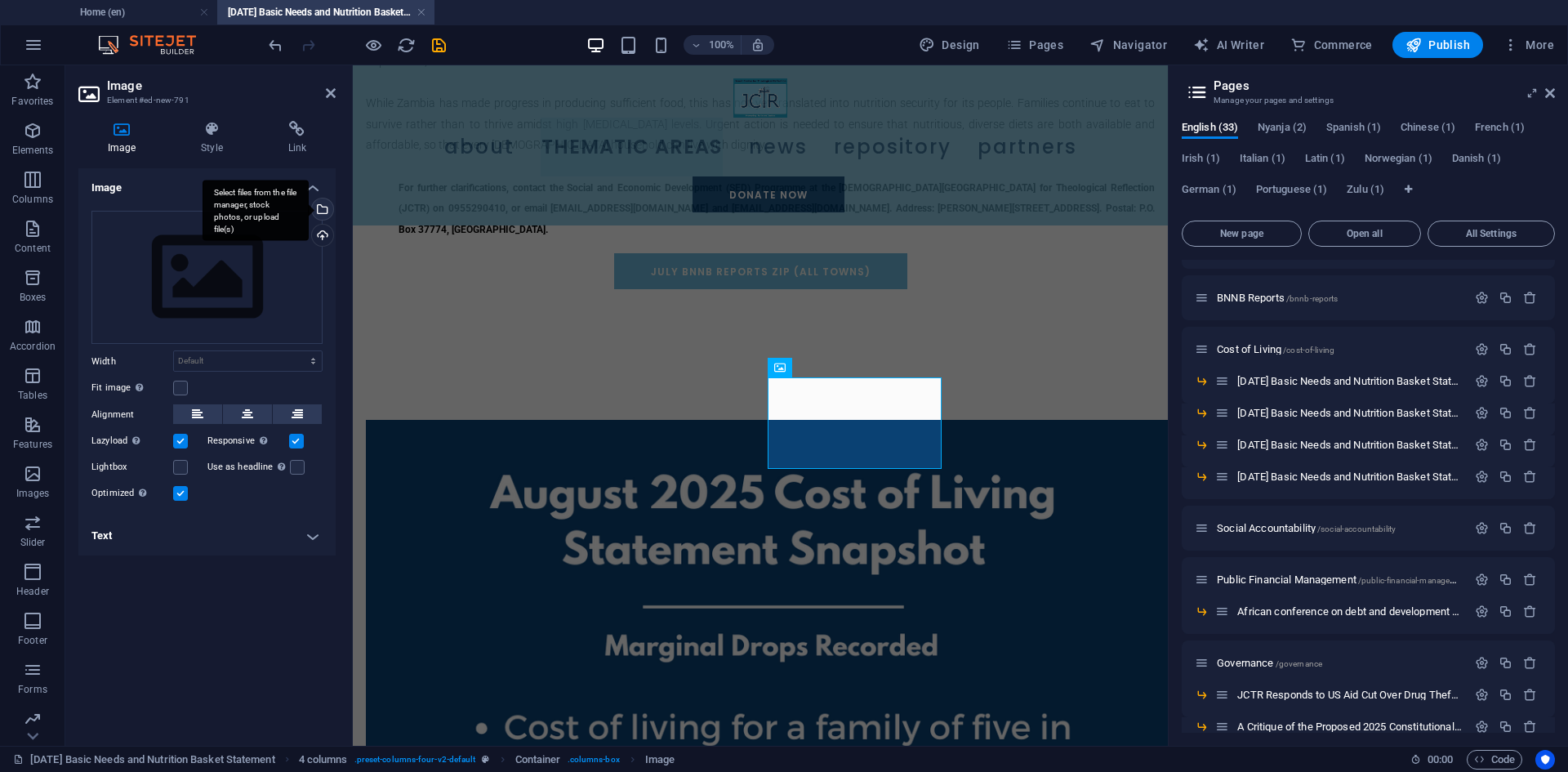
click at [330, 209] on div "Select files from the file manager, stock photos, or upload file(s)" at bounding box center [321, 211] width 25 height 25
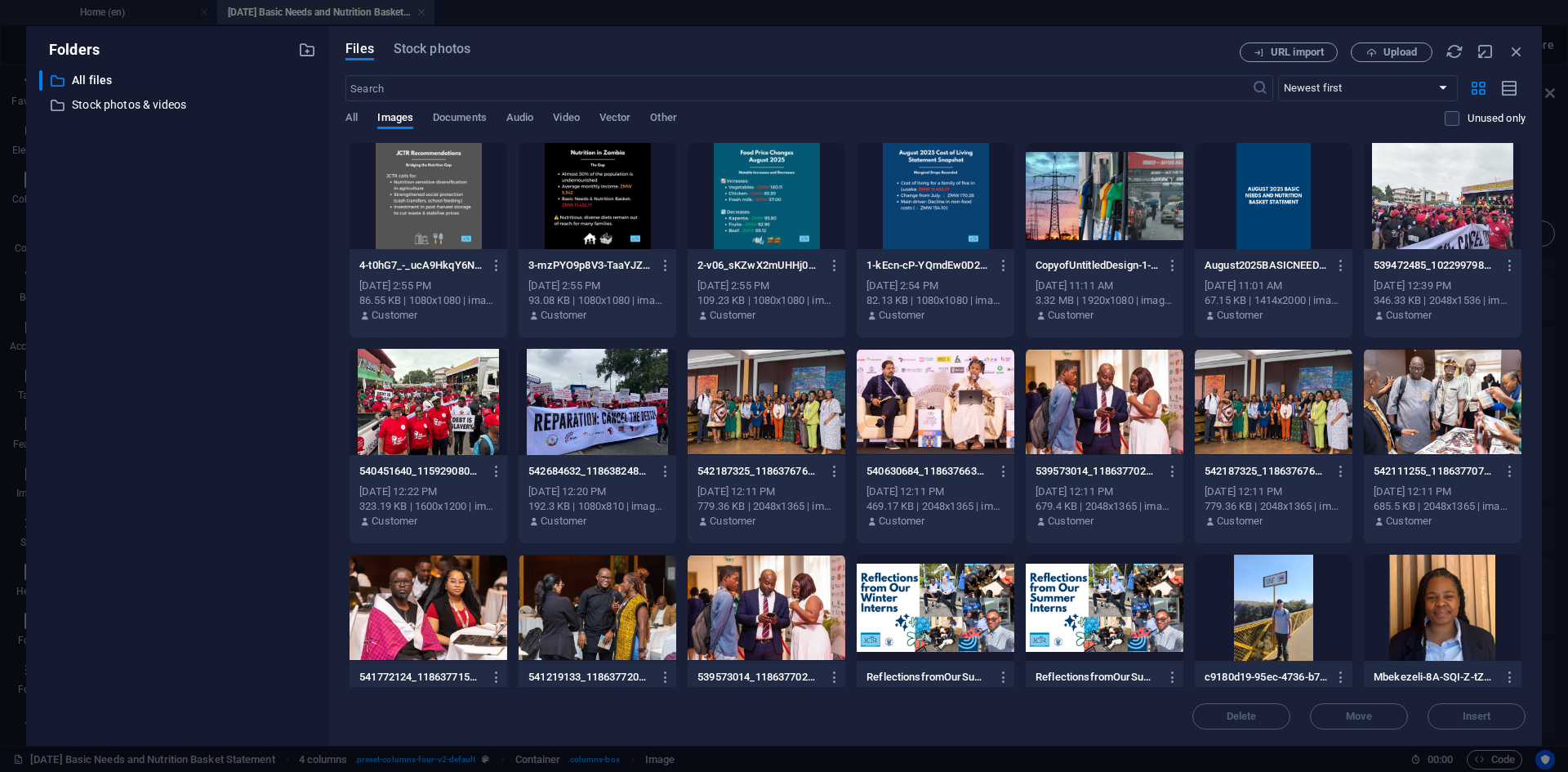
click at [610, 199] on div at bounding box center [597, 195] width 157 height 106
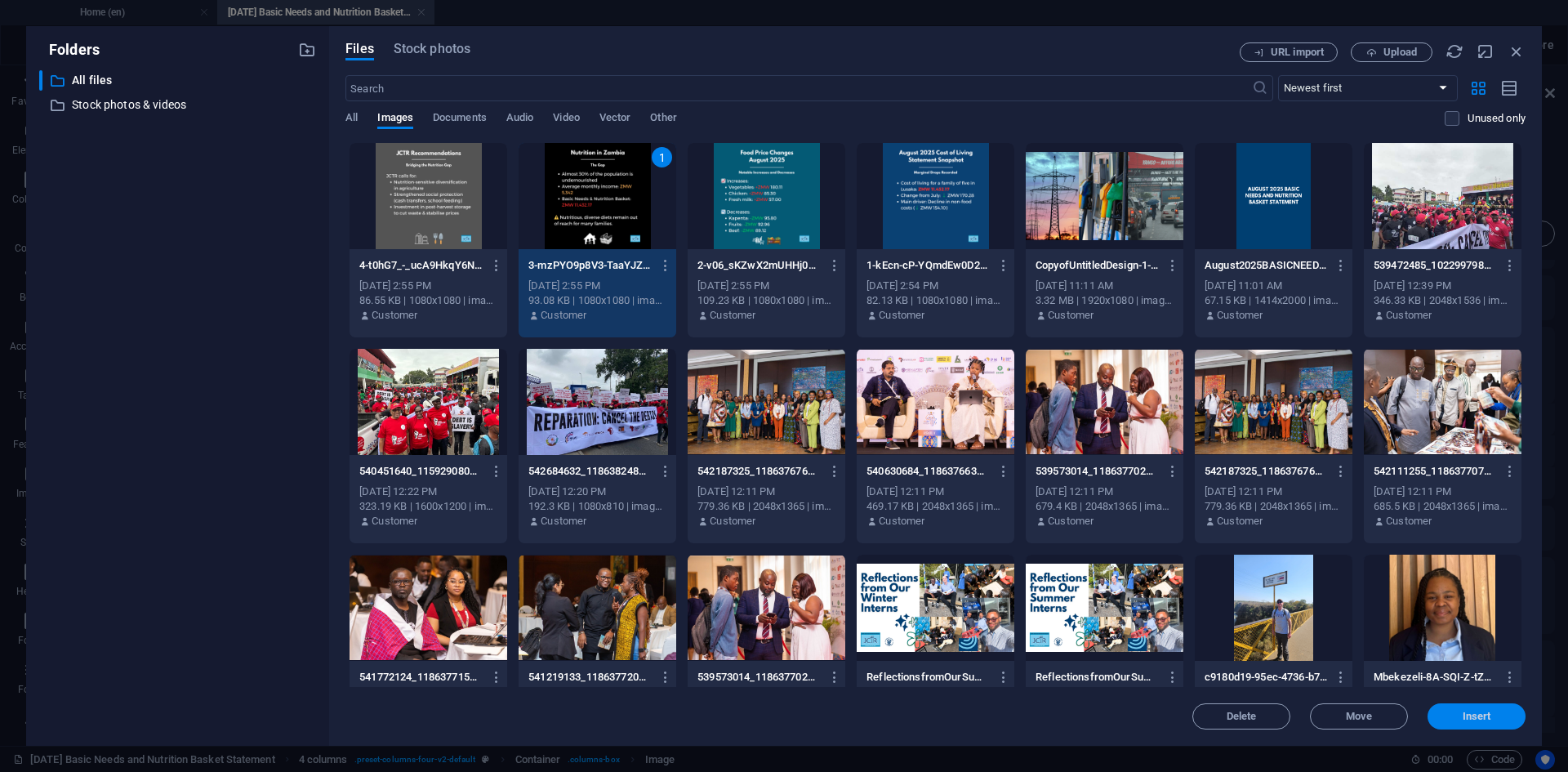
click at [1472, 712] on span "Insert" at bounding box center [1477, 717] width 29 height 10
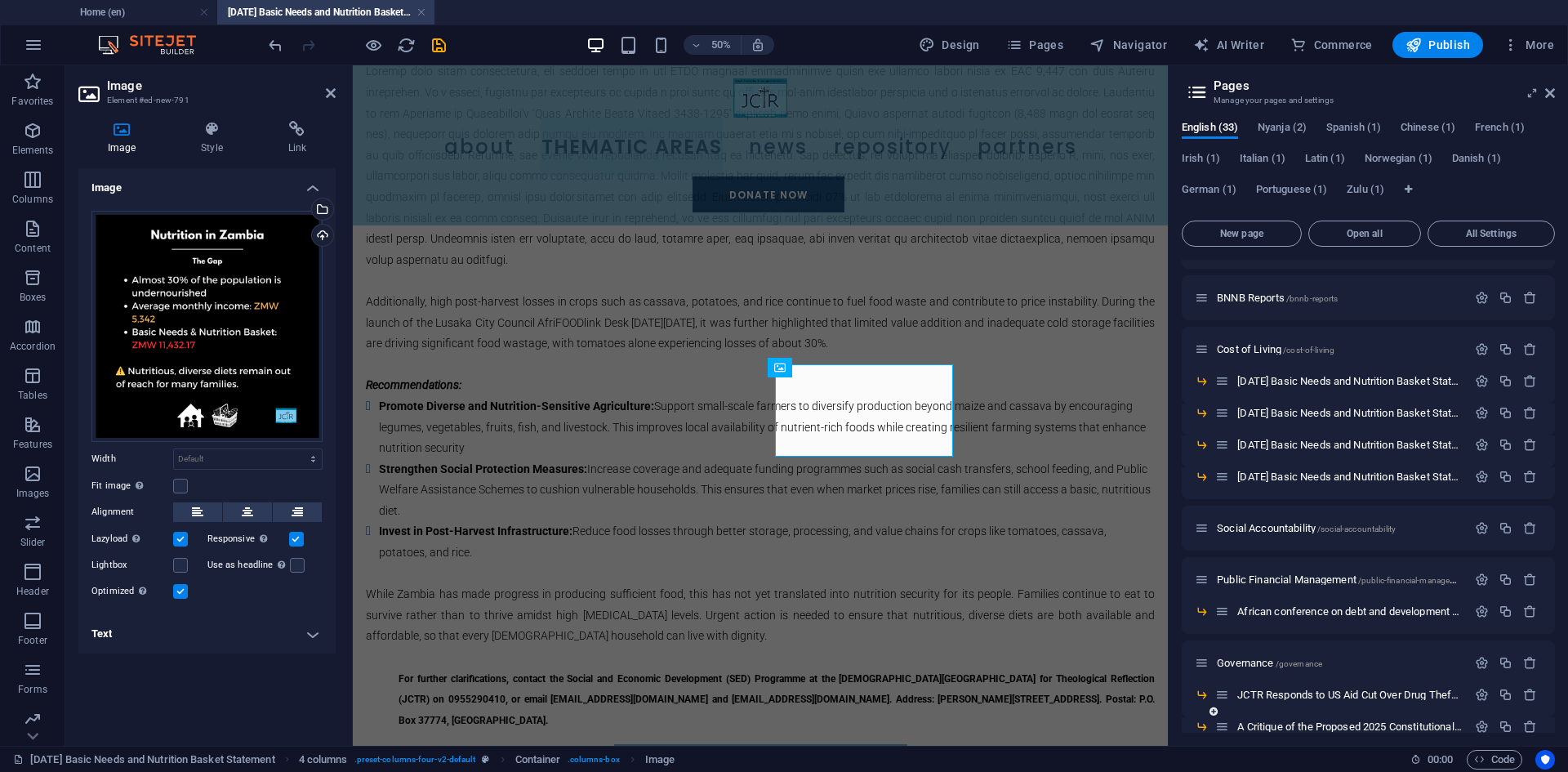
scroll to position [1587, 0]
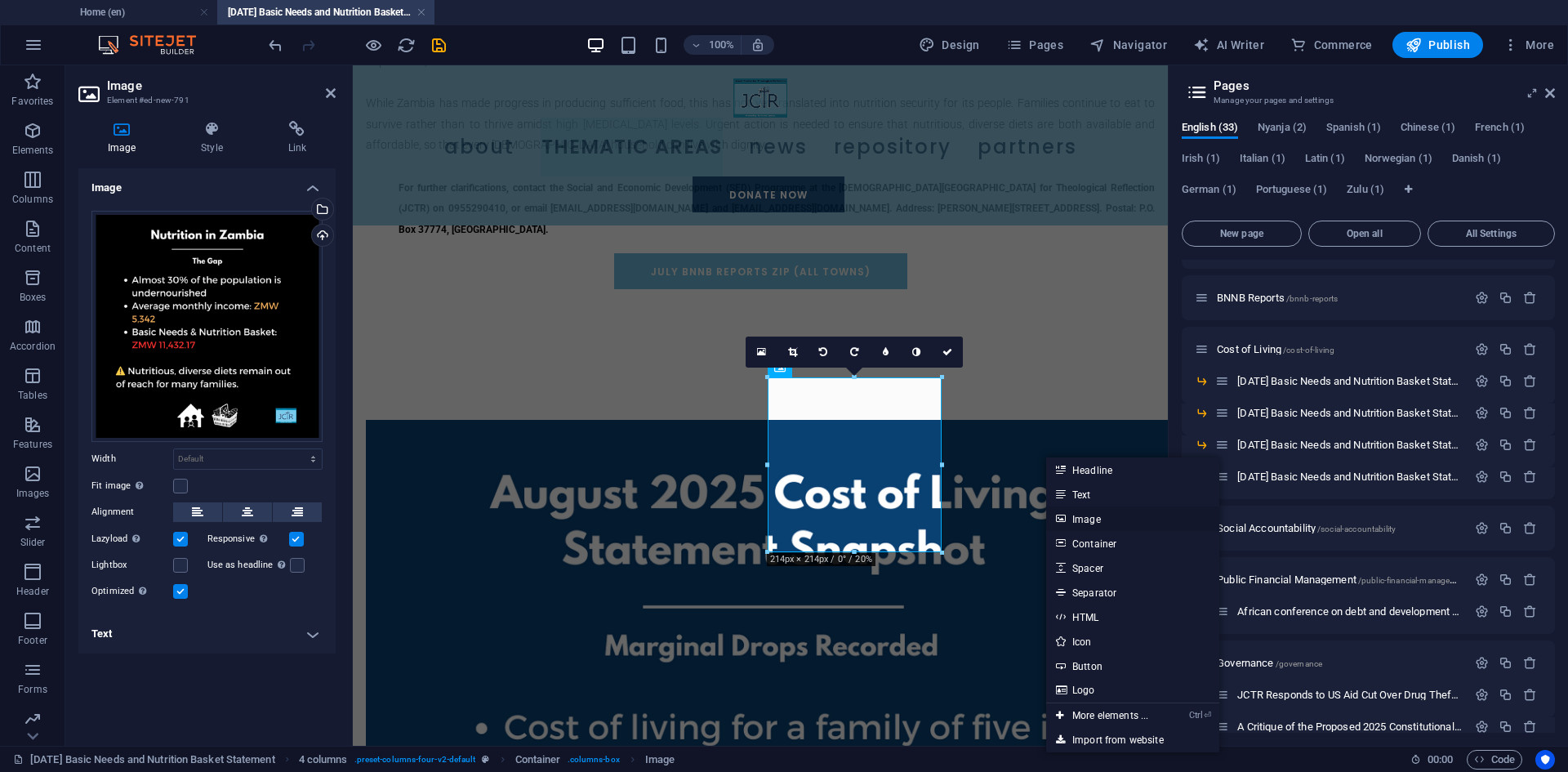
drag, startPoint x: 1087, startPoint y: 513, endPoint x: 605, endPoint y: 415, distance: 491.9
click at [1087, 513] on link "Image" at bounding box center [1133, 519] width 173 height 25
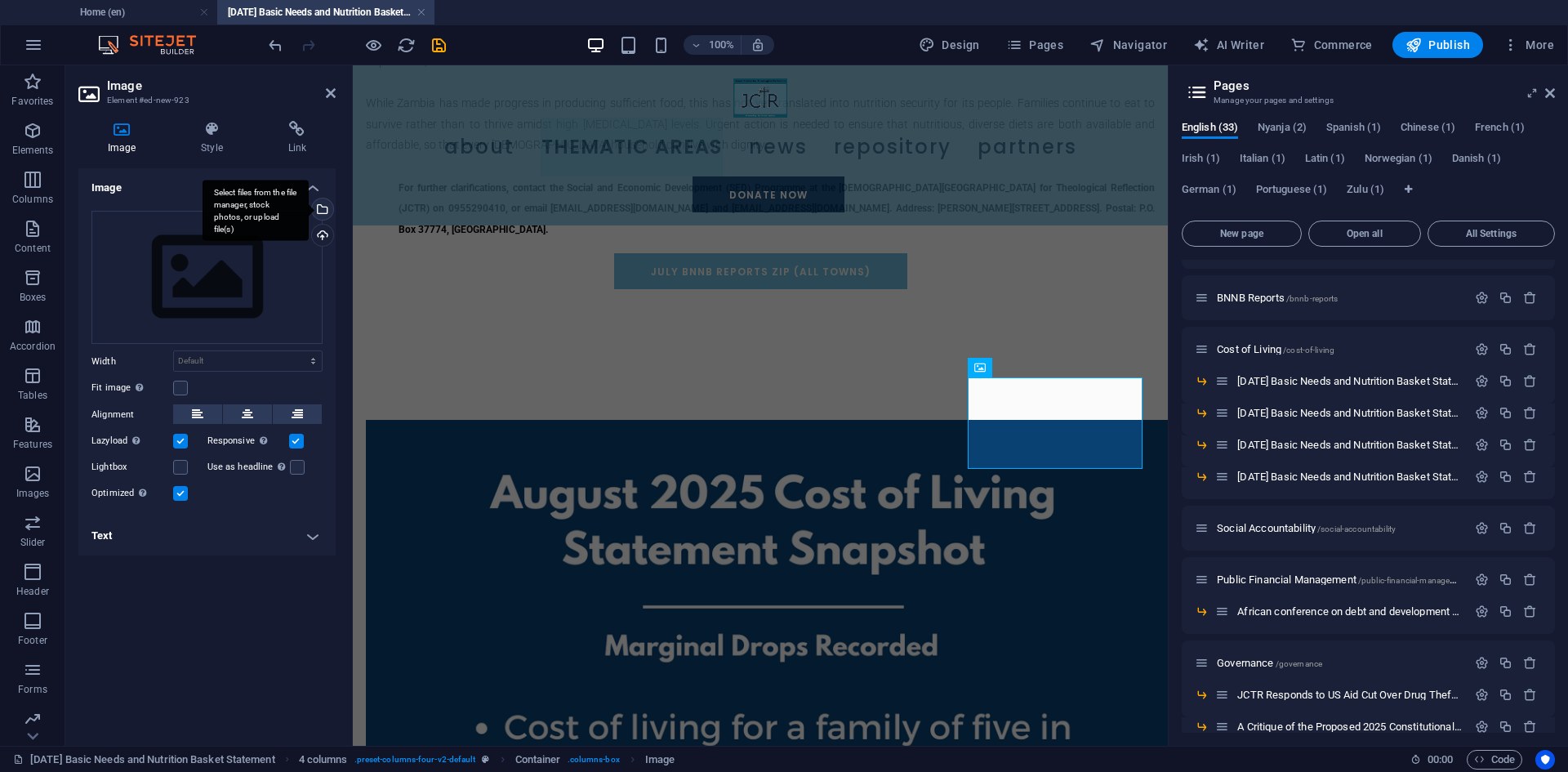
click at [325, 208] on div "Select files from the file manager, stock photos, or upload file(s)" at bounding box center [321, 211] width 25 height 25
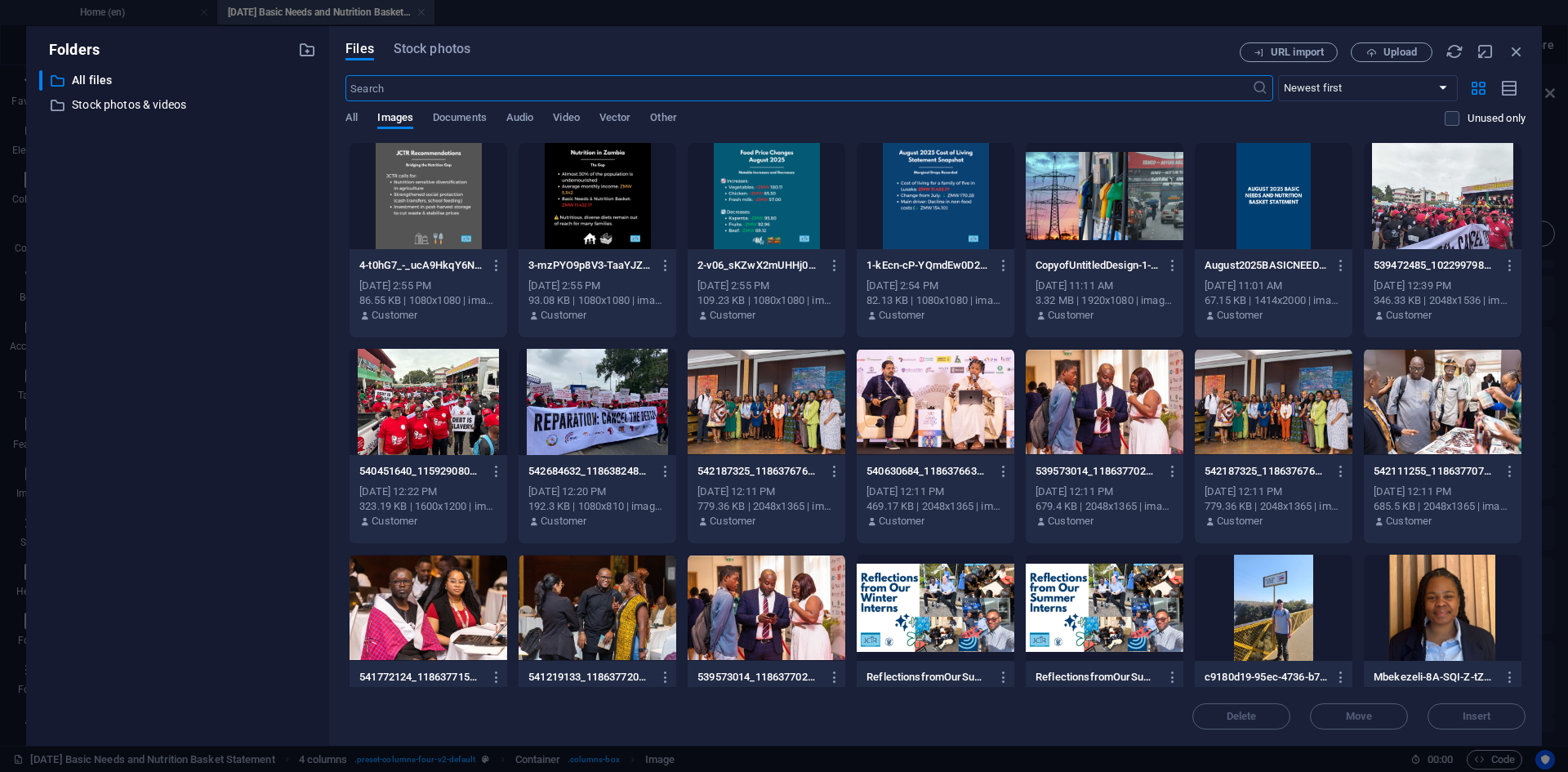
scroll to position [1095, 0]
click at [420, 190] on div at bounding box center [427, 195] width 157 height 106
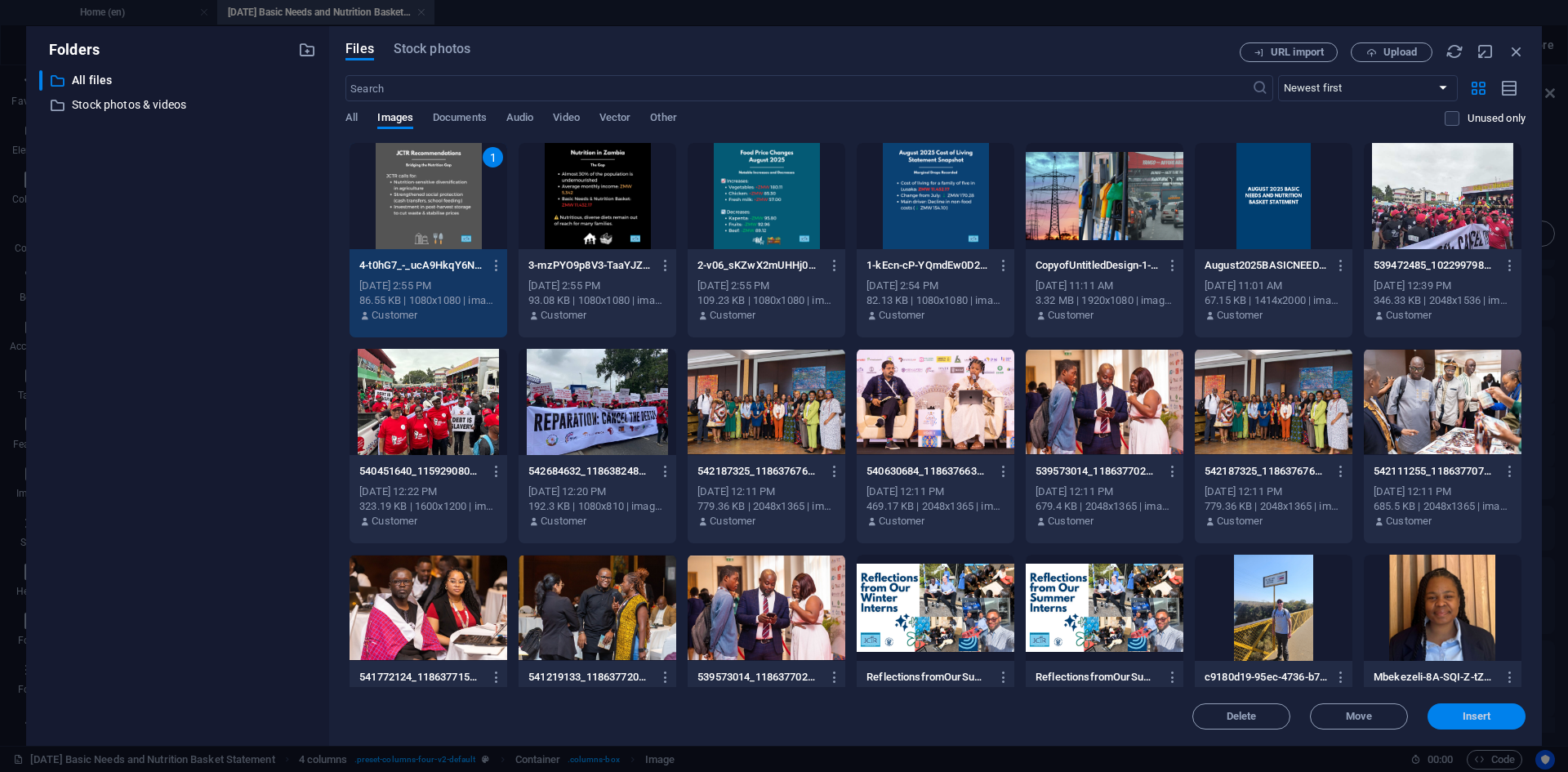
click at [1505, 716] on span "Insert" at bounding box center [1477, 717] width 85 height 10
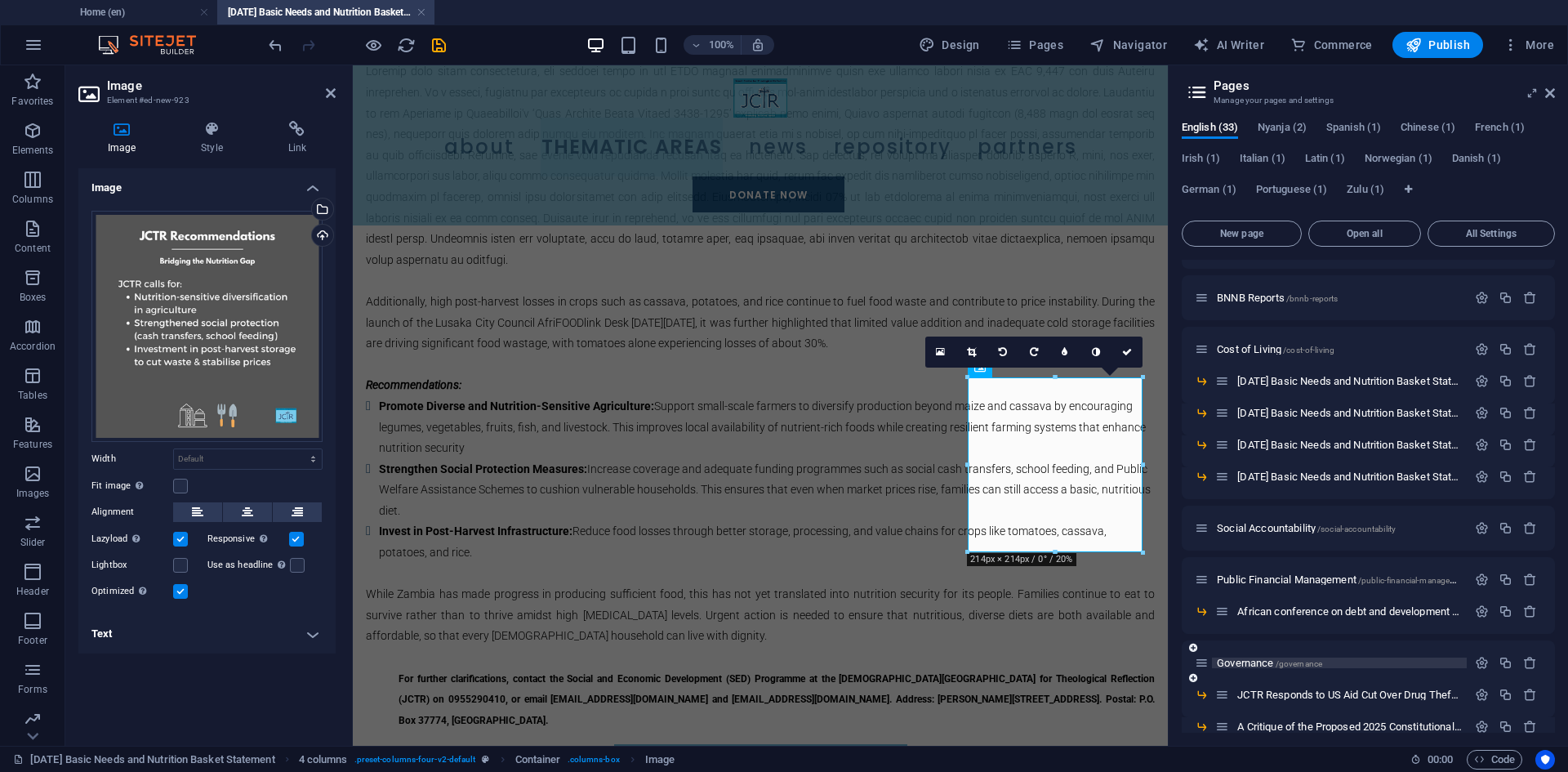
scroll to position [1587, 0]
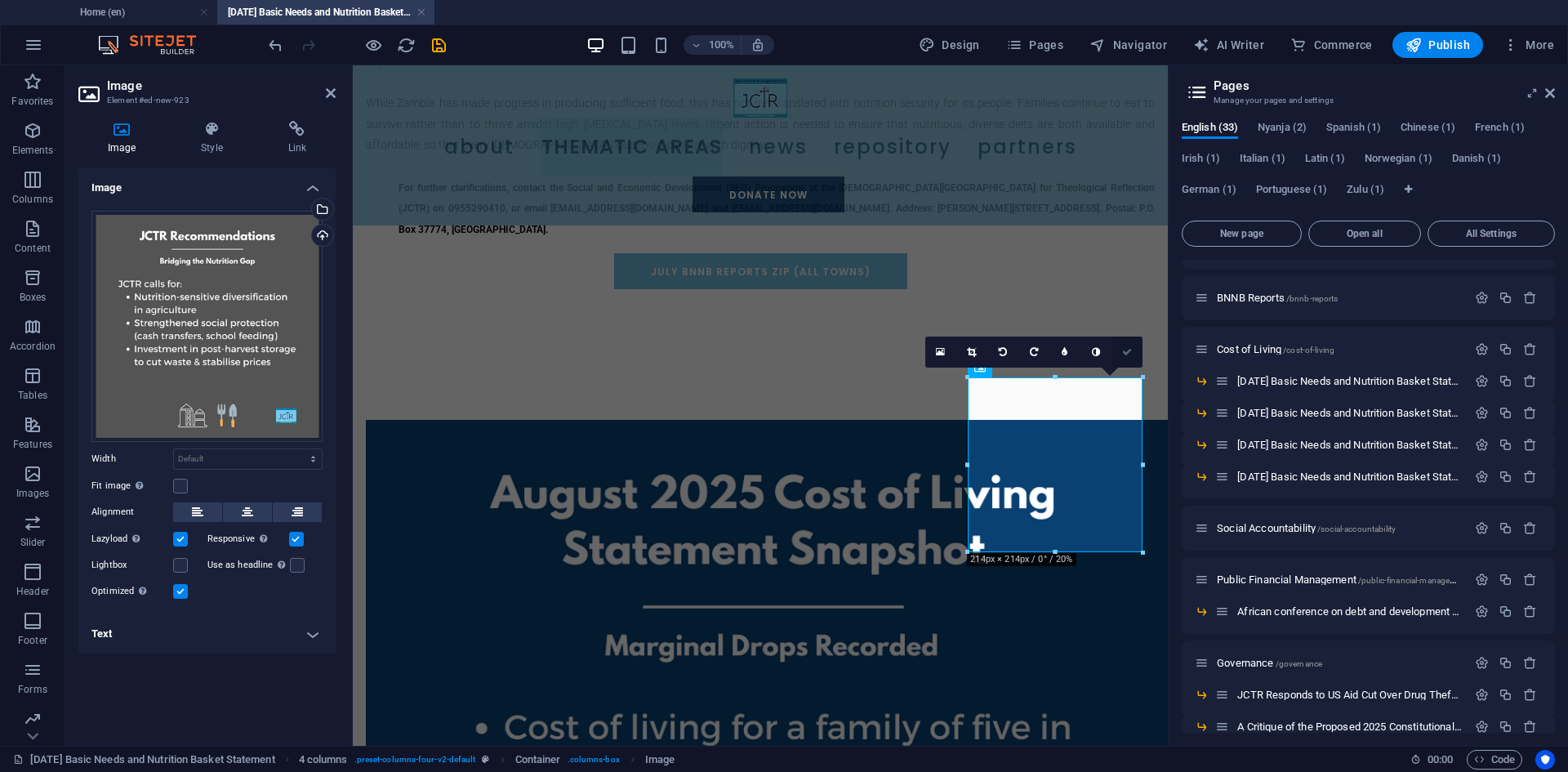
drag, startPoint x: 1125, startPoint y: 348, endPoint x: 1054, endPoint y: 288, distance: 93.0
click at [1125, 348] on icon at bounding box center [1127, 352] width 10 height 10
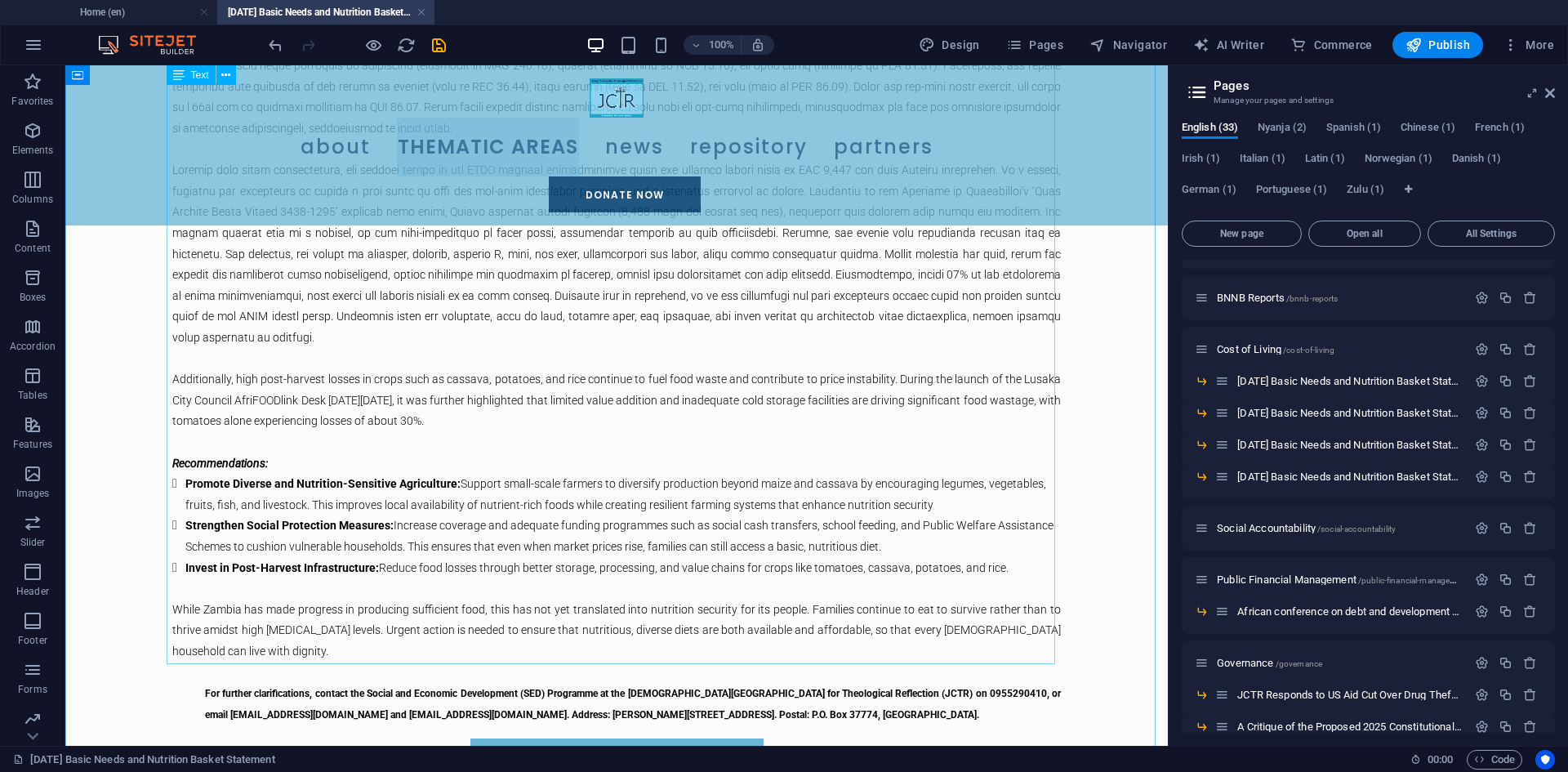
scroll to position [1019, 0]
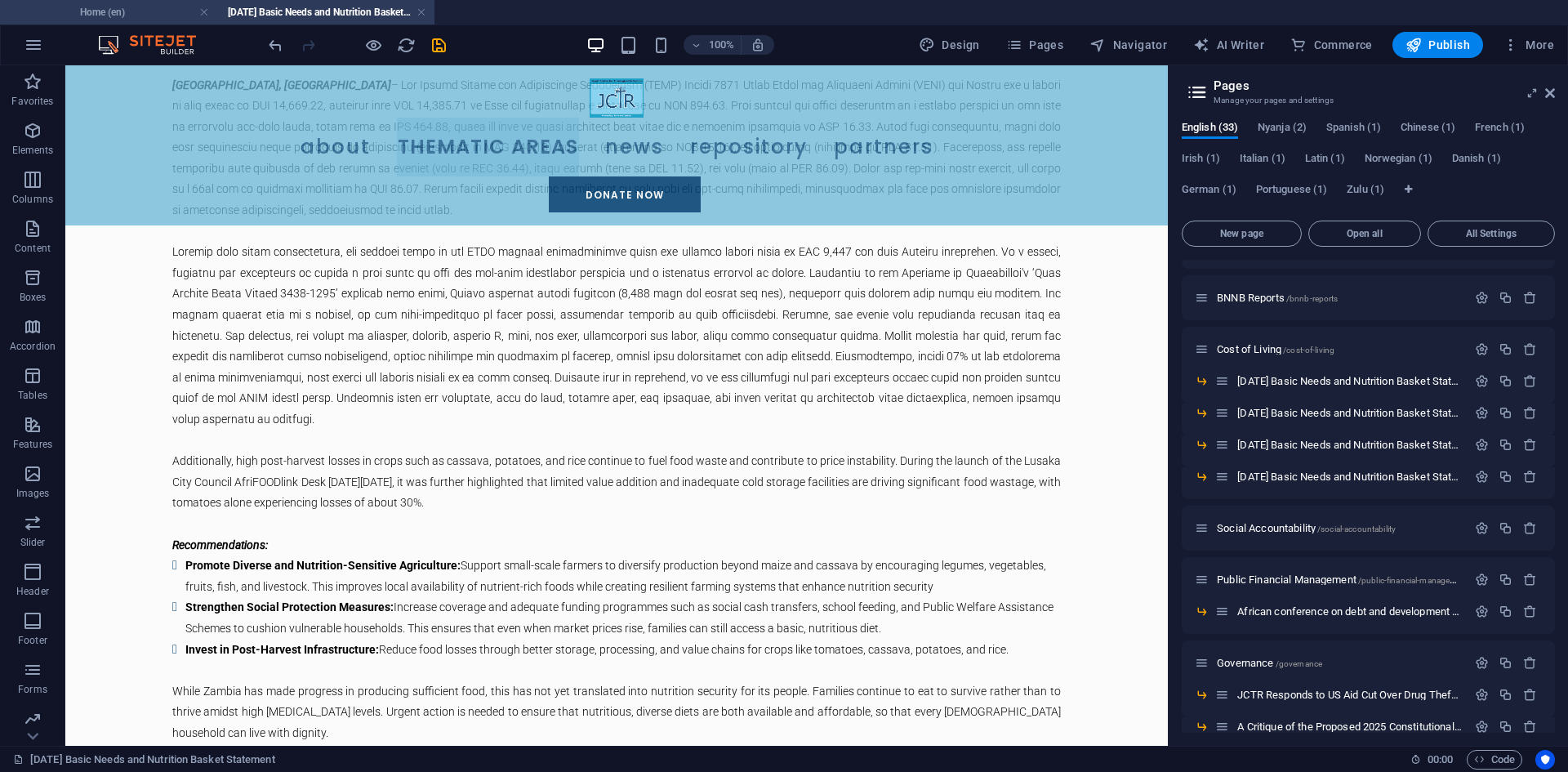
click at [126, 12] on h4 "Home (en)" at bounding box center [109, 12] width 218 height 18
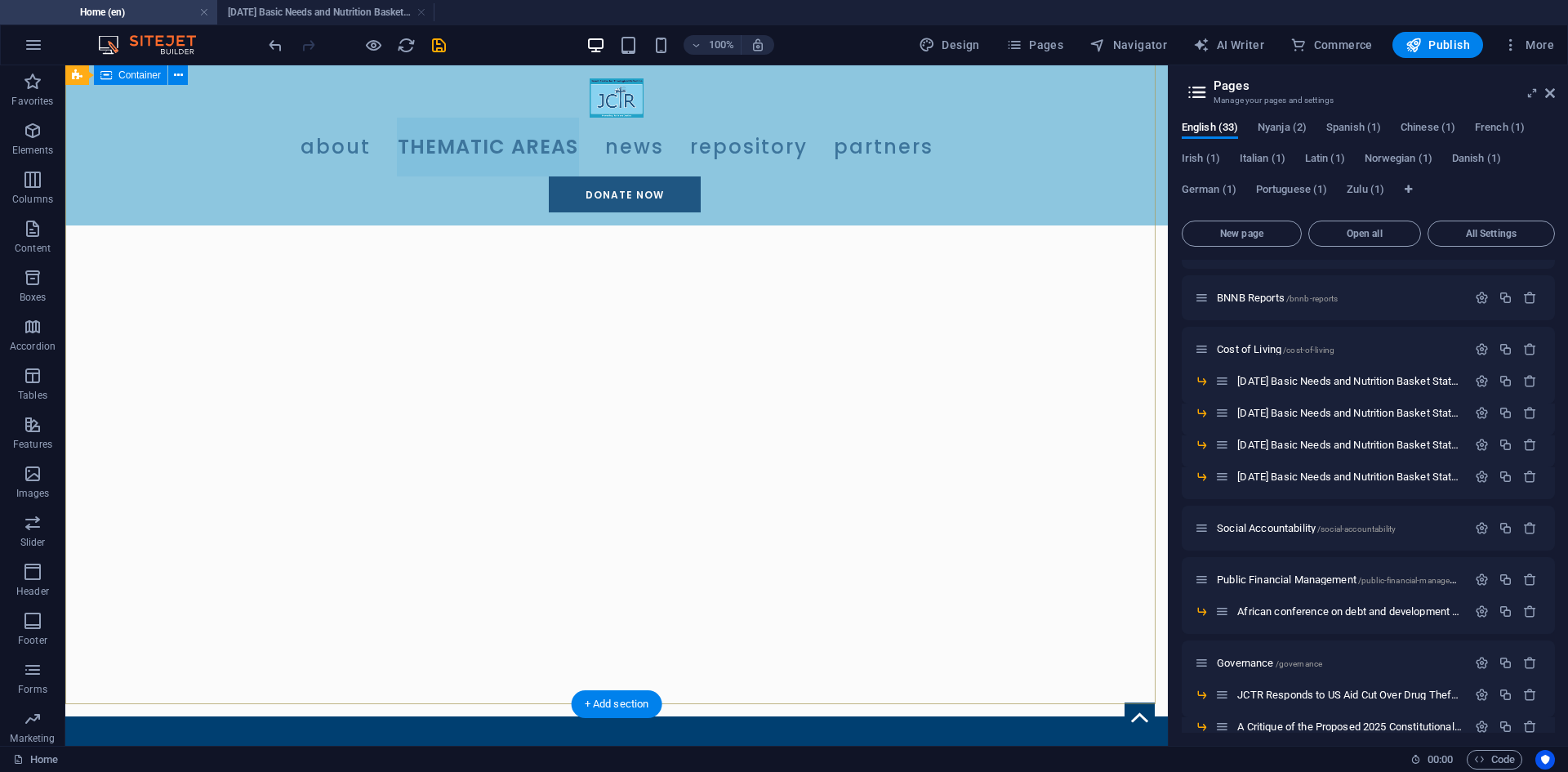
scroll to position [0, 0]
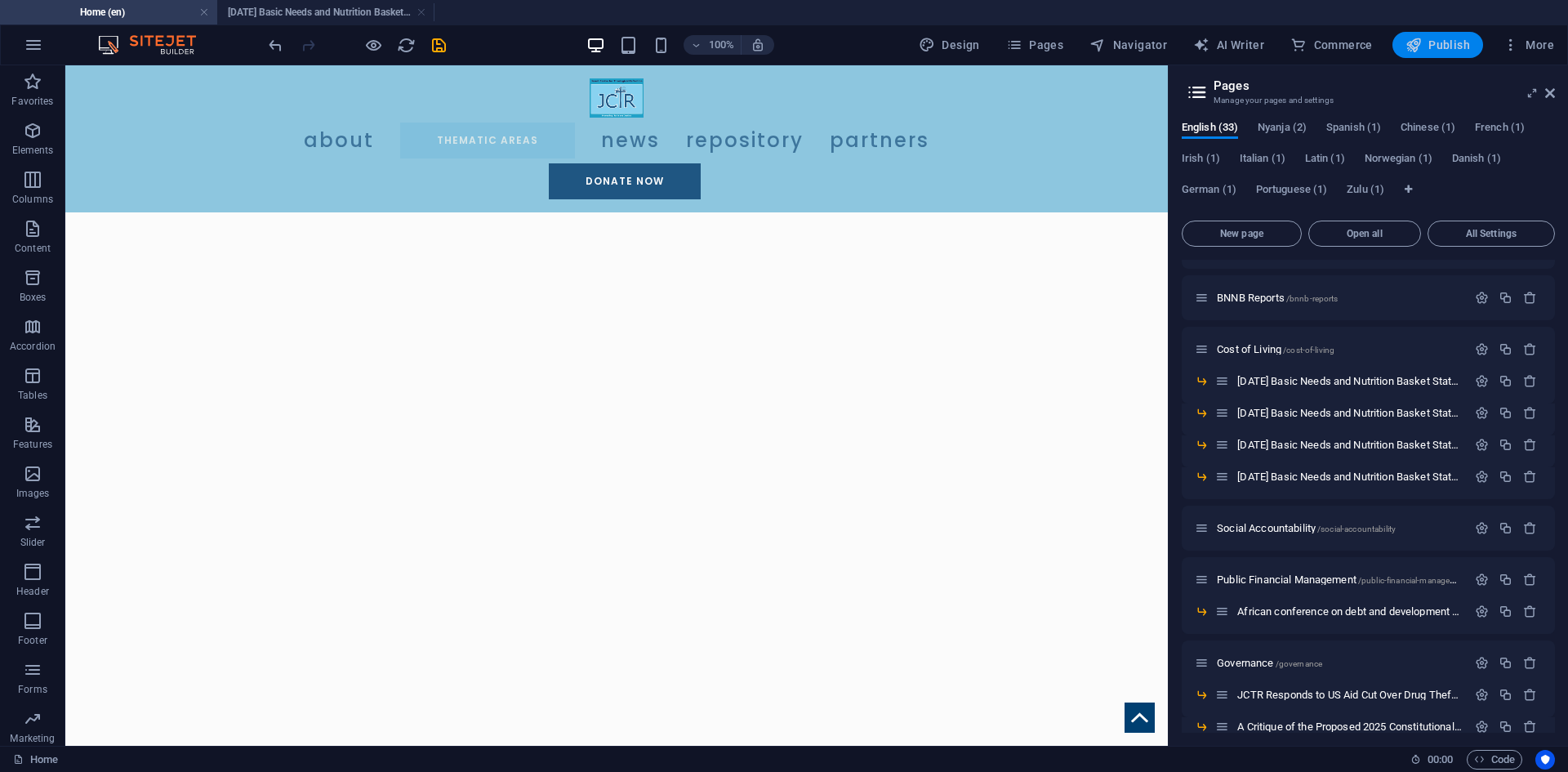
click at [1445, 50] on span "Publish" at bounding box center [1437, 45] width 64 height 17
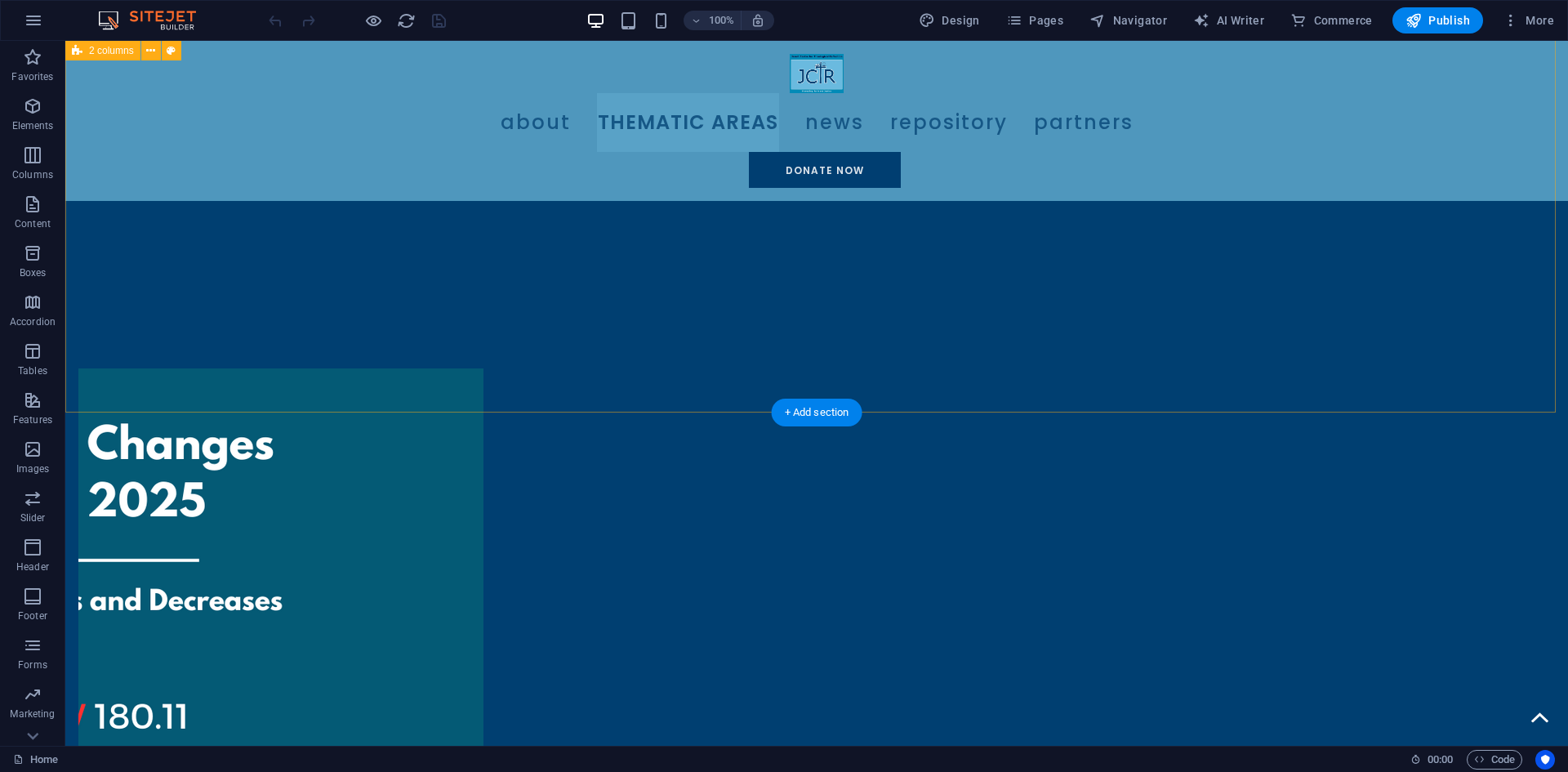
scroll to position [735, 0]
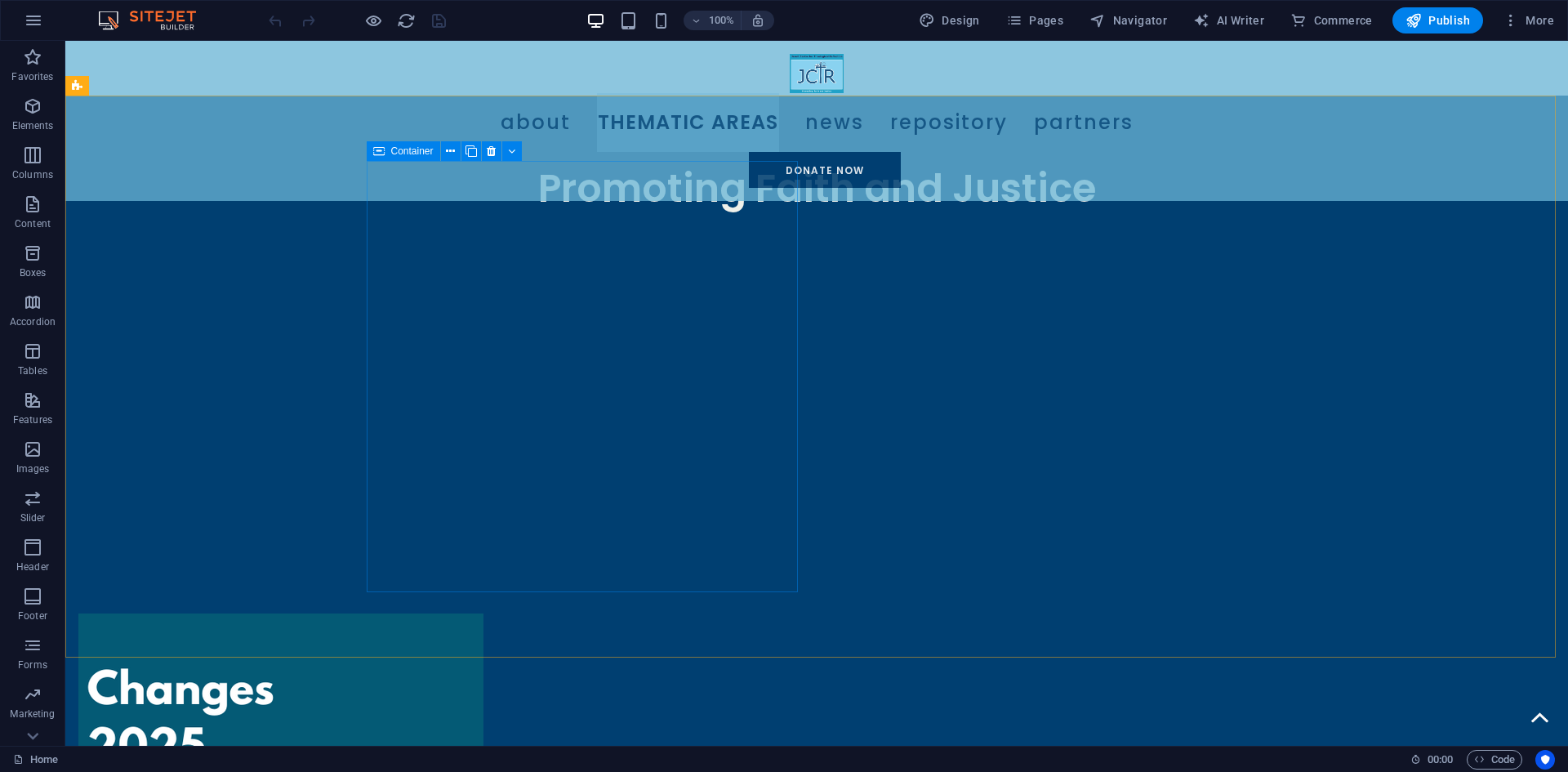
click at [373, 152] on icon at bounding box center [379, 151] width 12 height 20
click at [456, 149] on button at bounding box center [451, 151] width 20 height 20
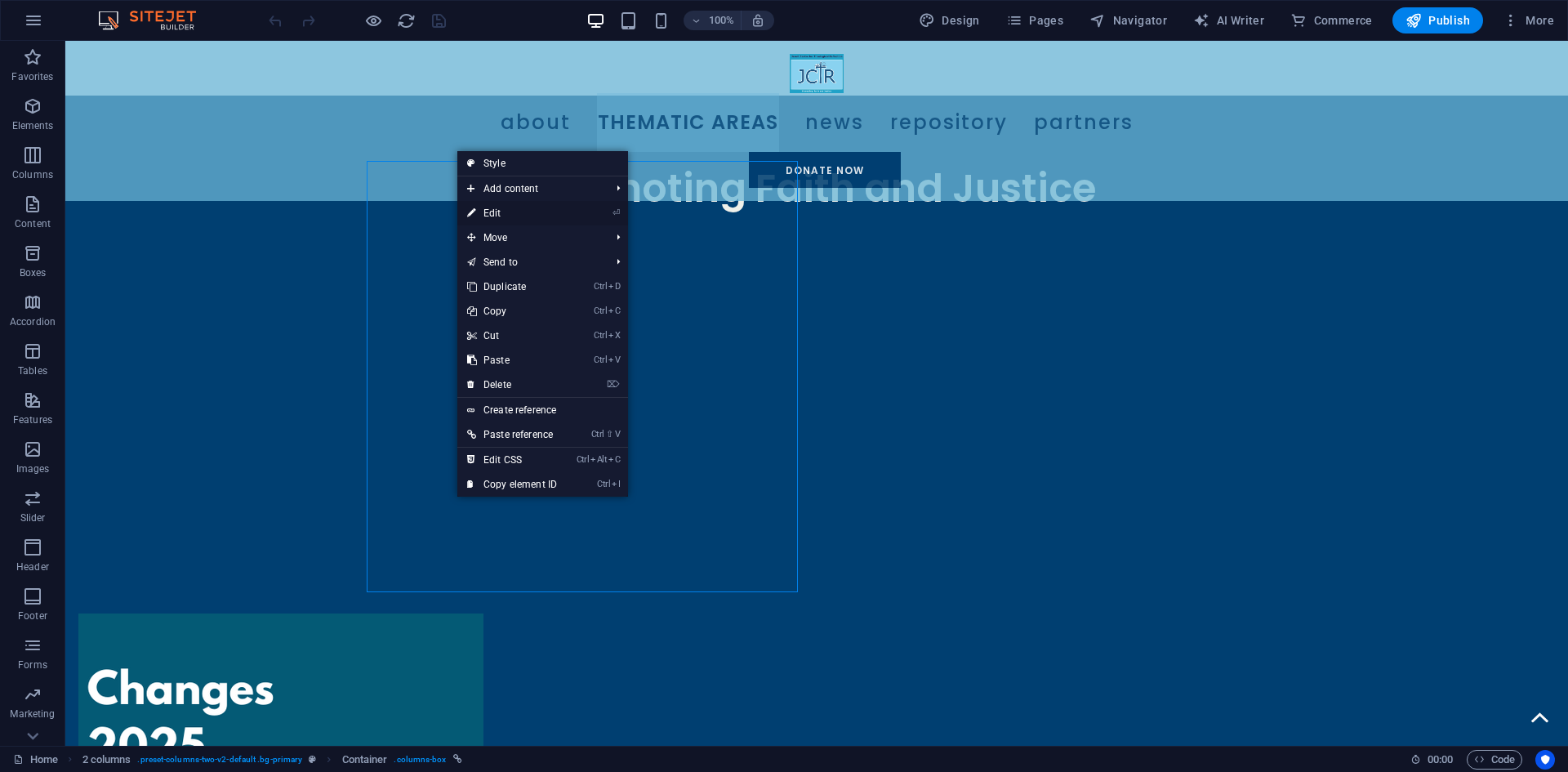
drag, startPoint x: 521, startPoint y: 212, endPoint x: 121, endPoint y: 185, distance: 400.9
click at [521, 212] on link "⏎ Edit" at bounding box center [511, 213] width 110 height 25
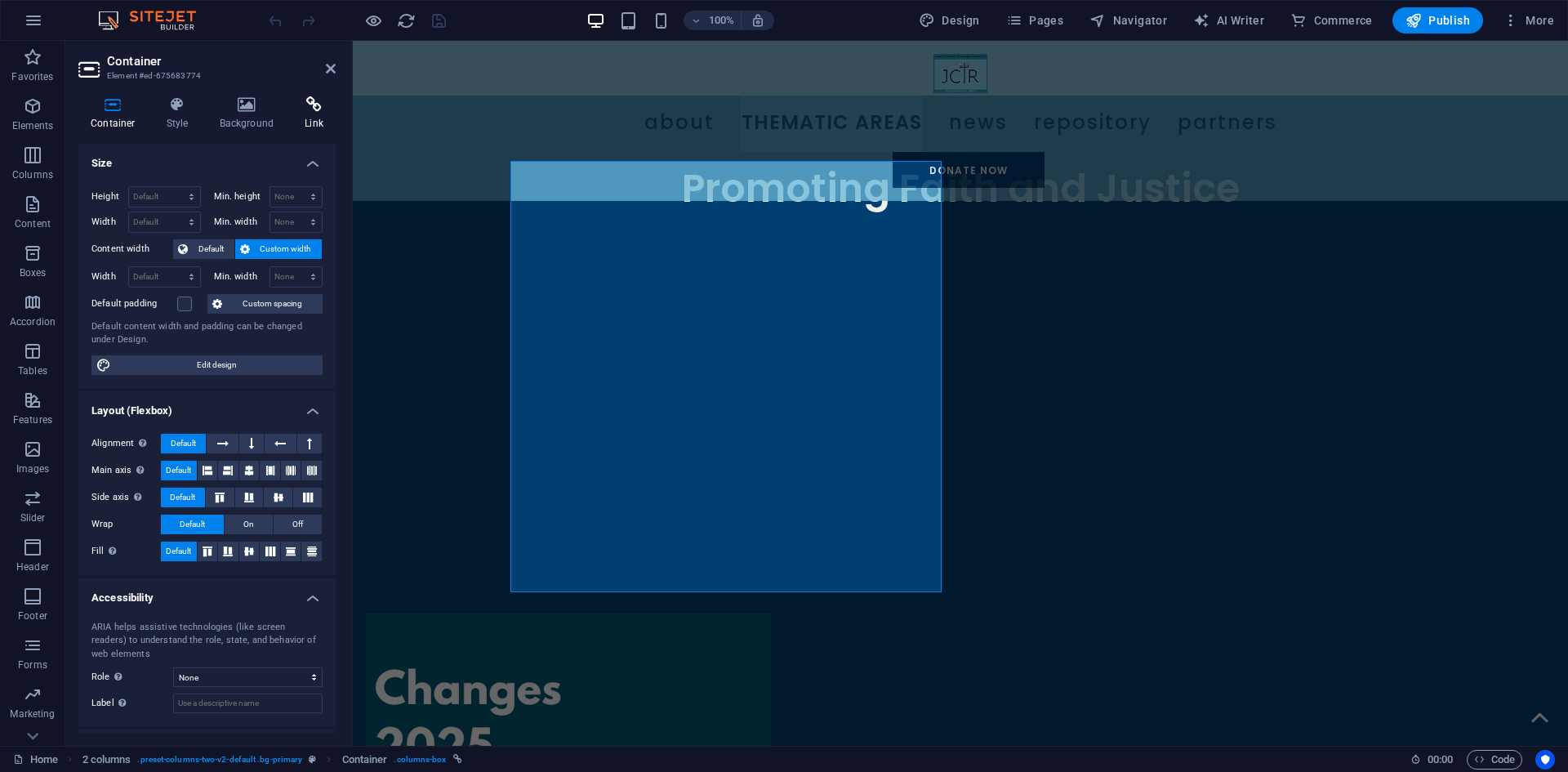
click at [298, 110] on icon at bounding box center [315, 104] width 44 height 17
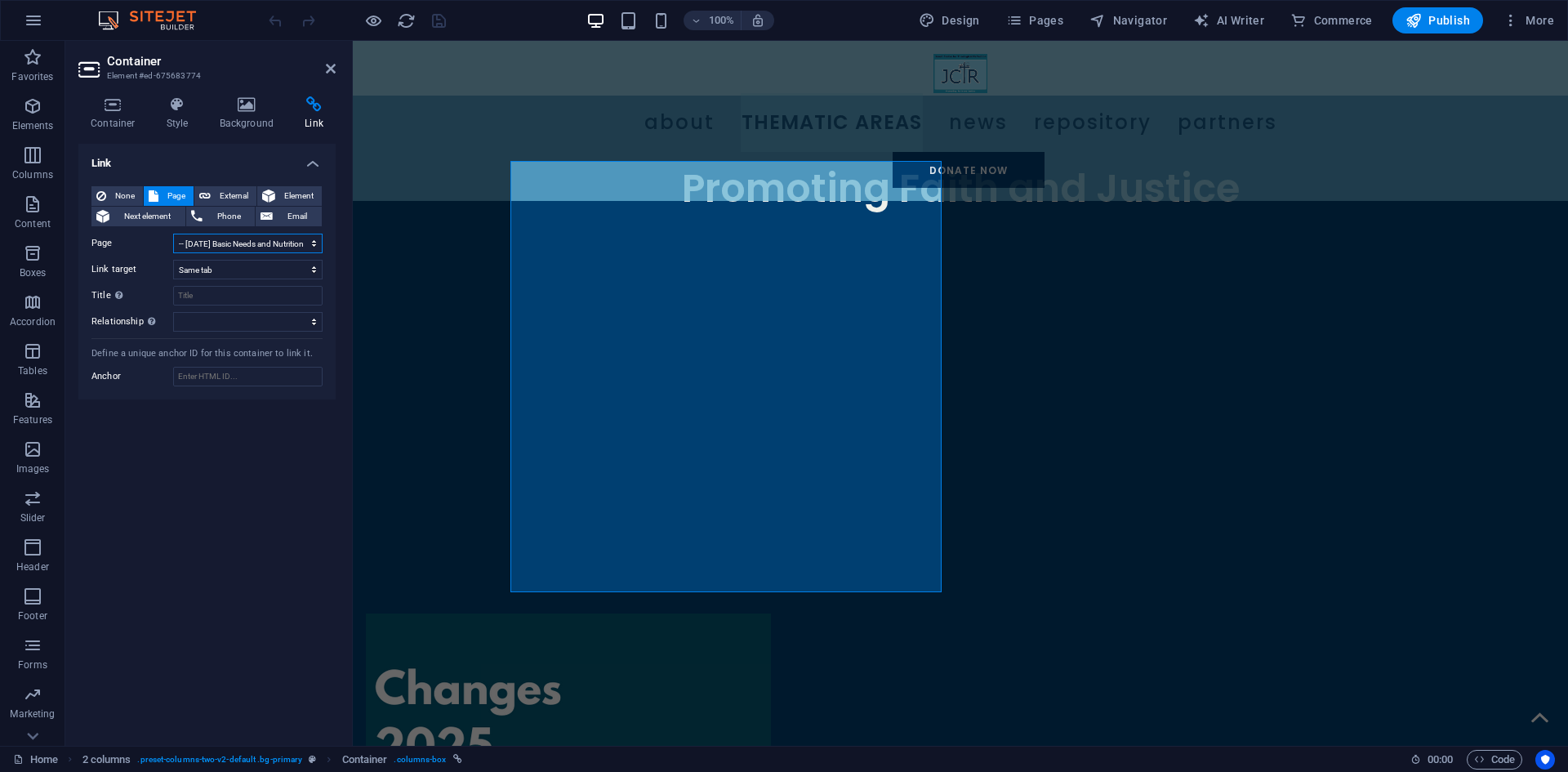
click at [284, 243] on select "Home News Archive Events -- Climate Change National Summit 2025 -- Public Lectu…" at bounding box center [247, 243] width 149 height 20
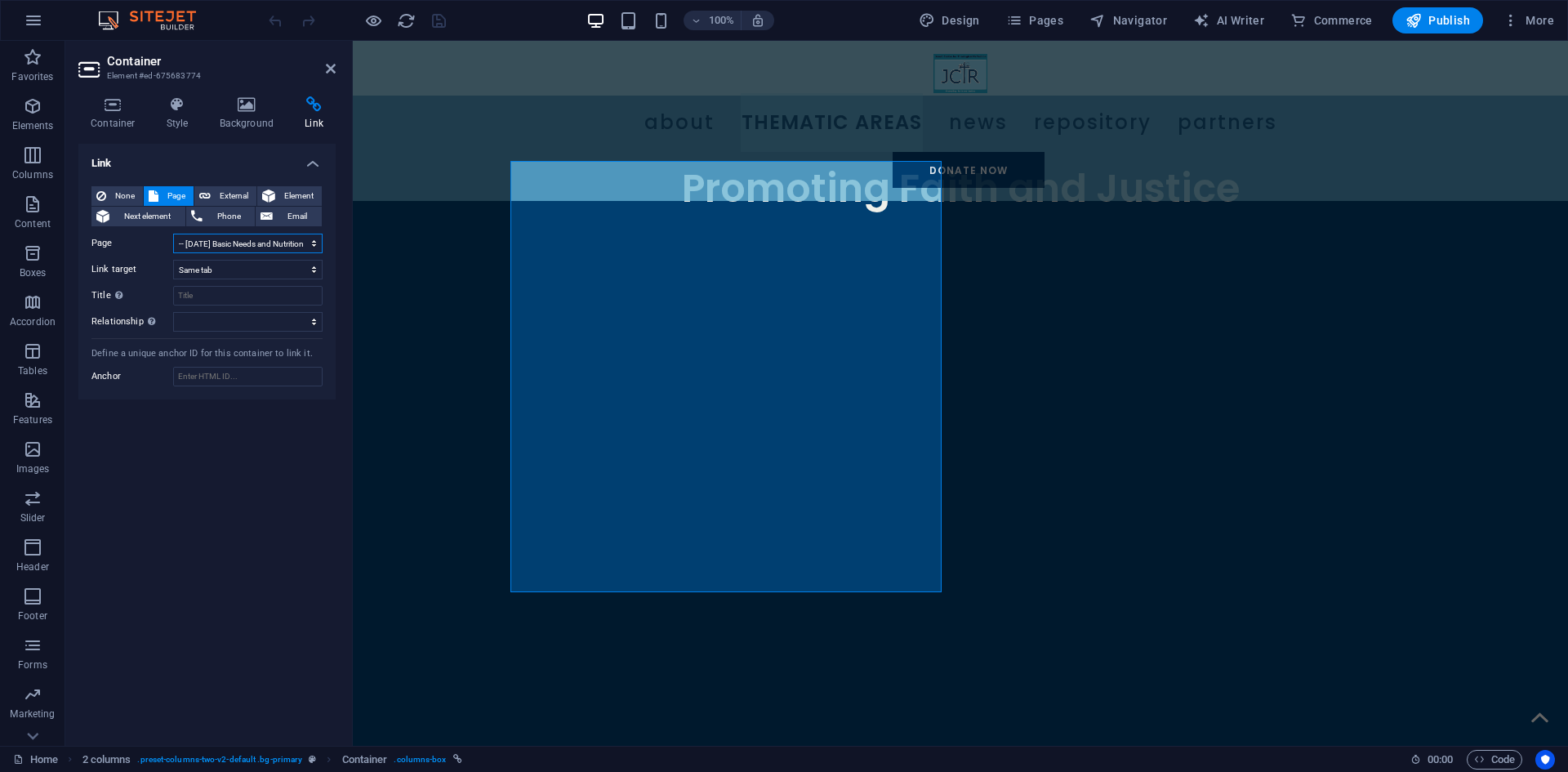
select select "14"
click at [173, 234] on select "Home News Archive Events -- Climate Change National Summit 2025 -- Public Lectu…" at bounding box center [247, 243] width 149 height 20
click at [988, 152] on div "Container" at bounding box center [1004, 151] width 73 height 20
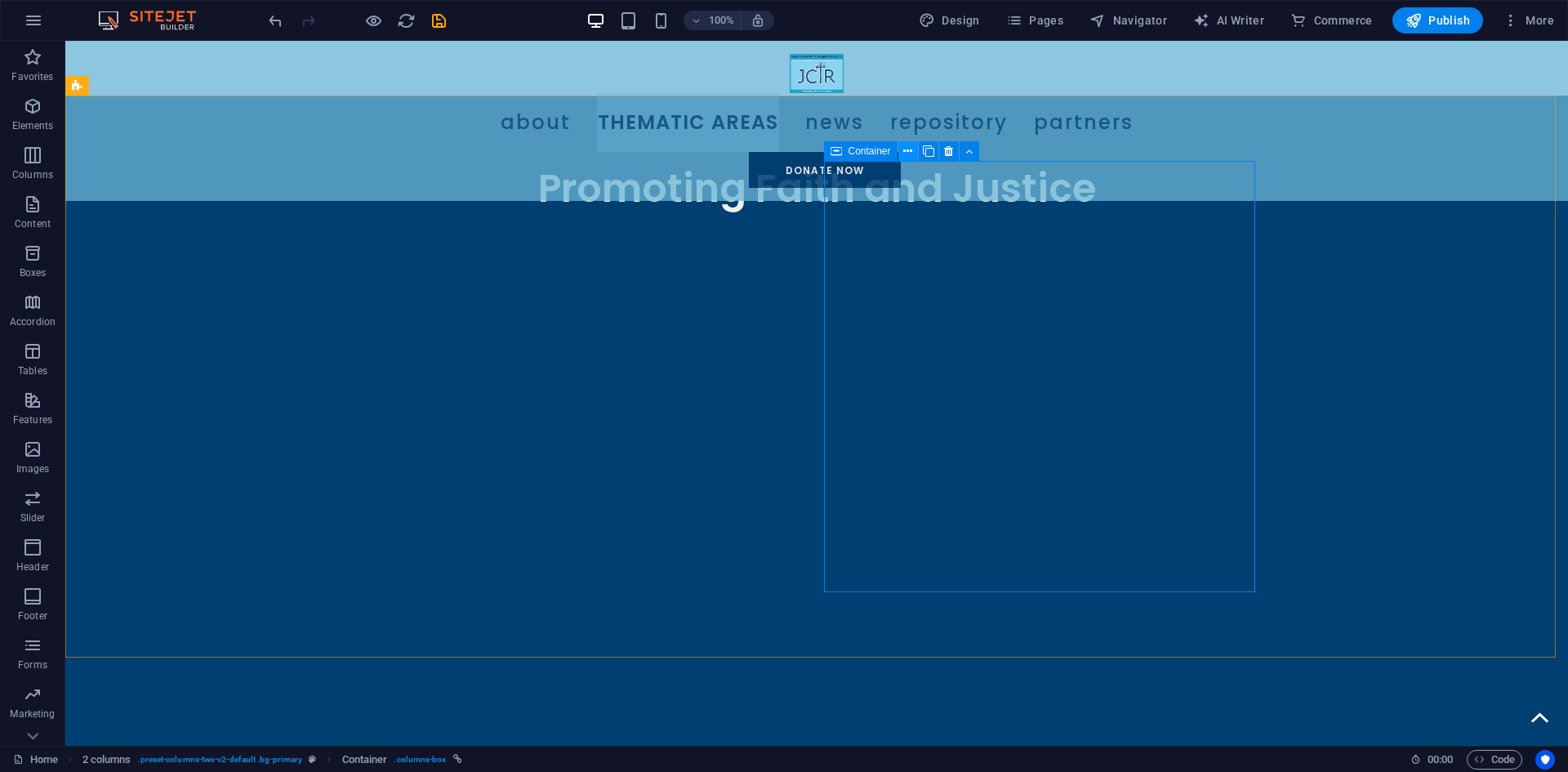
click at [901, 151] on button at bounding box center [908, 151] width 20 height 20
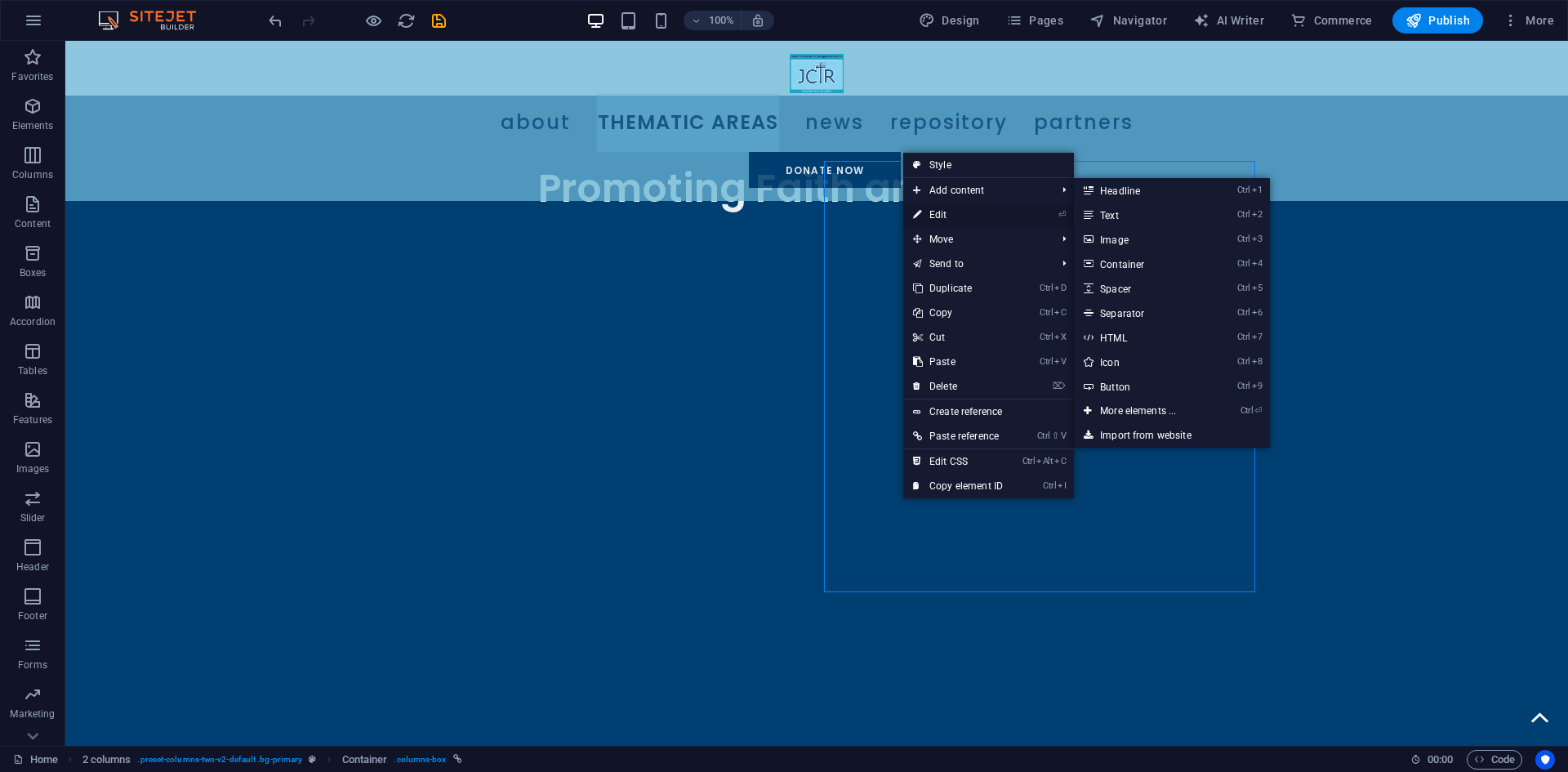
click at [925, 207] on link "⏎ Edit" at bounding box center [958, 215] width 110 height 25
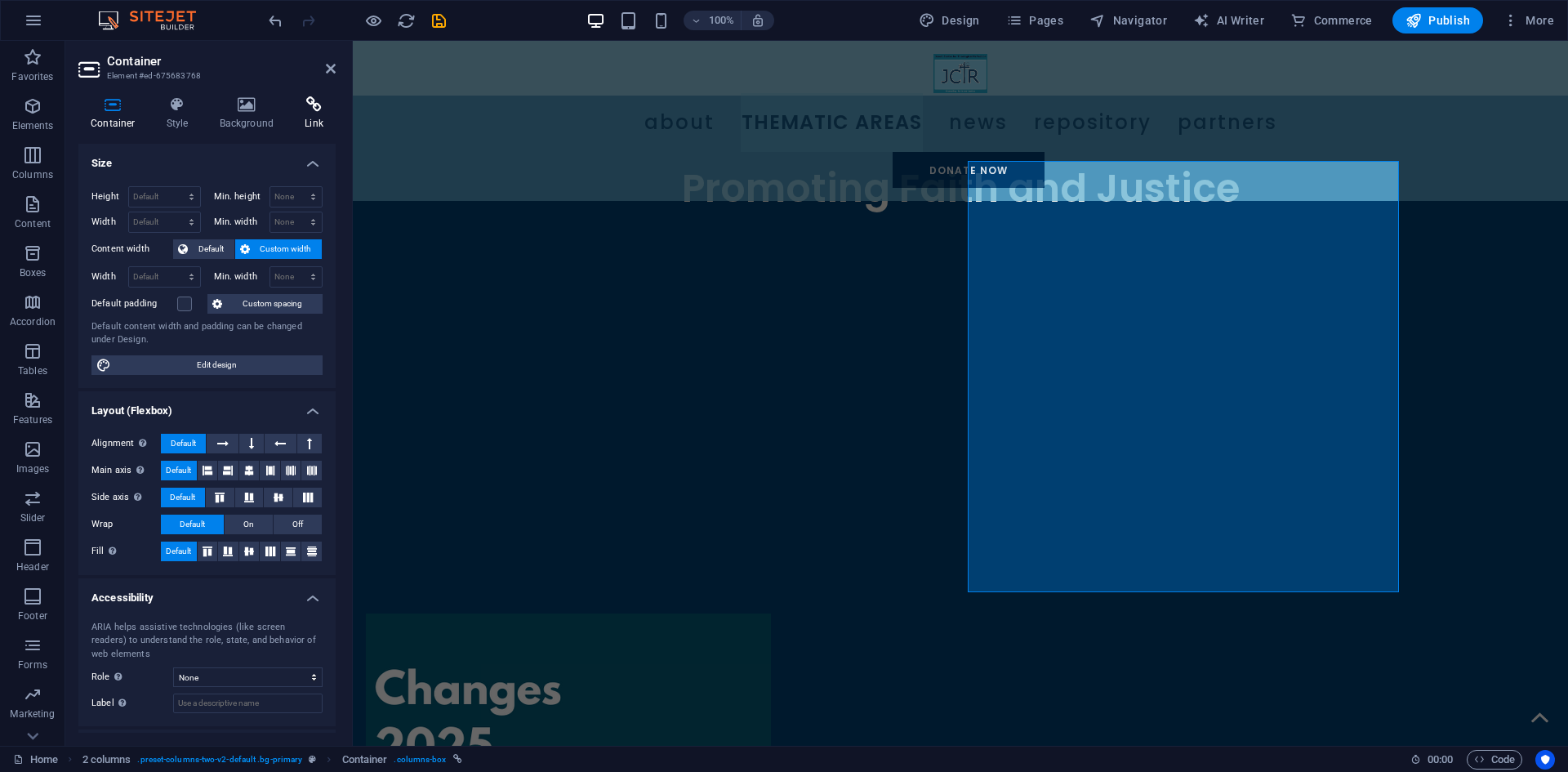
click at [315, 110] on icon at bounding box center [315, 104] width 44 height 17
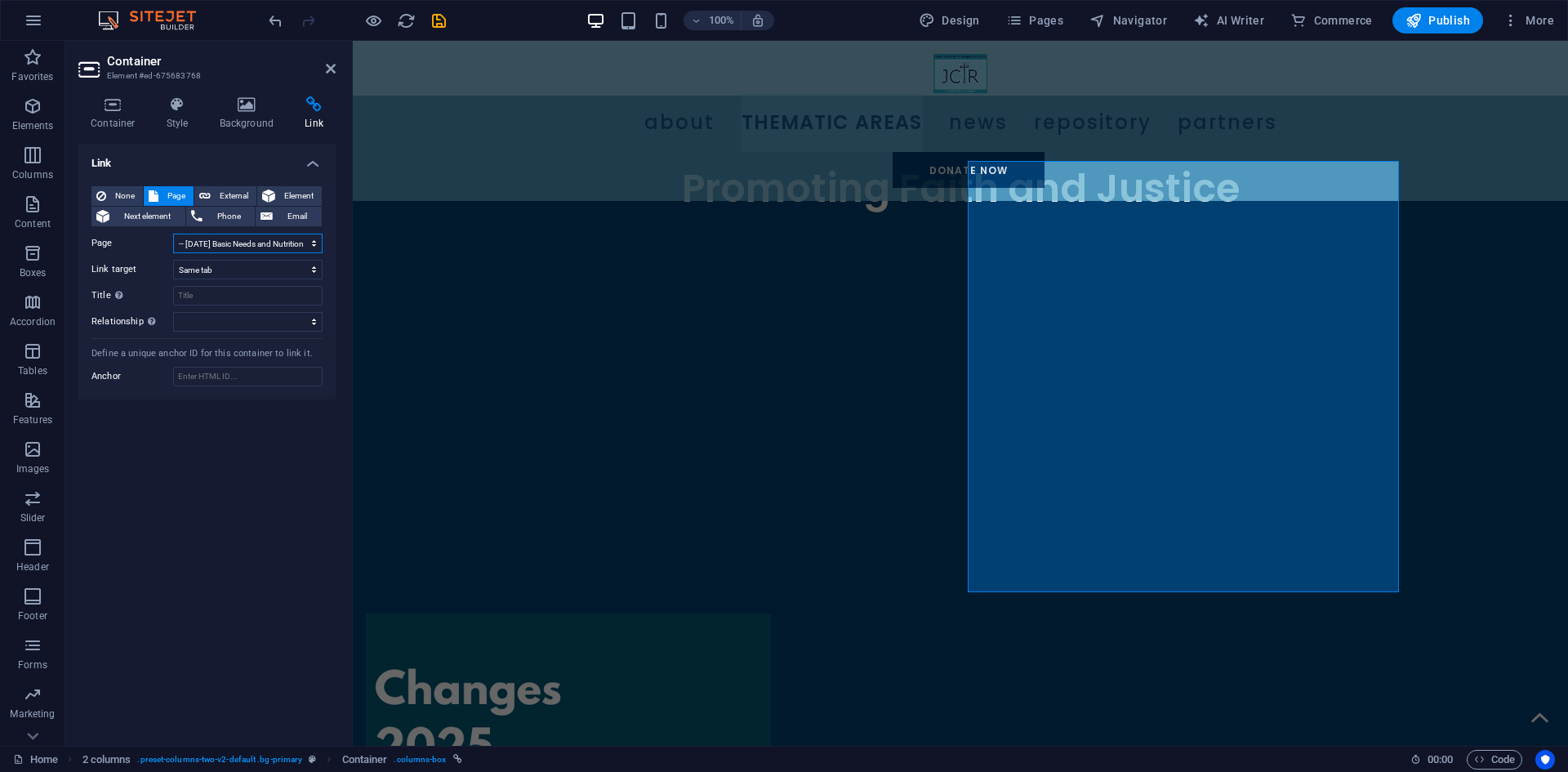
click at [266, 241] on select "Home News Archive Events -- Climate Change National Summit 2025 -- Public Lectu…" at bounding box center [247, 243] width 149 height 20
select select "14"
click at [173, 234] on select "Home News Archive Events -- Climate Change National Summit 2025 -- Public Lectu…" at bounding box center [247, 243] width 149 height 20
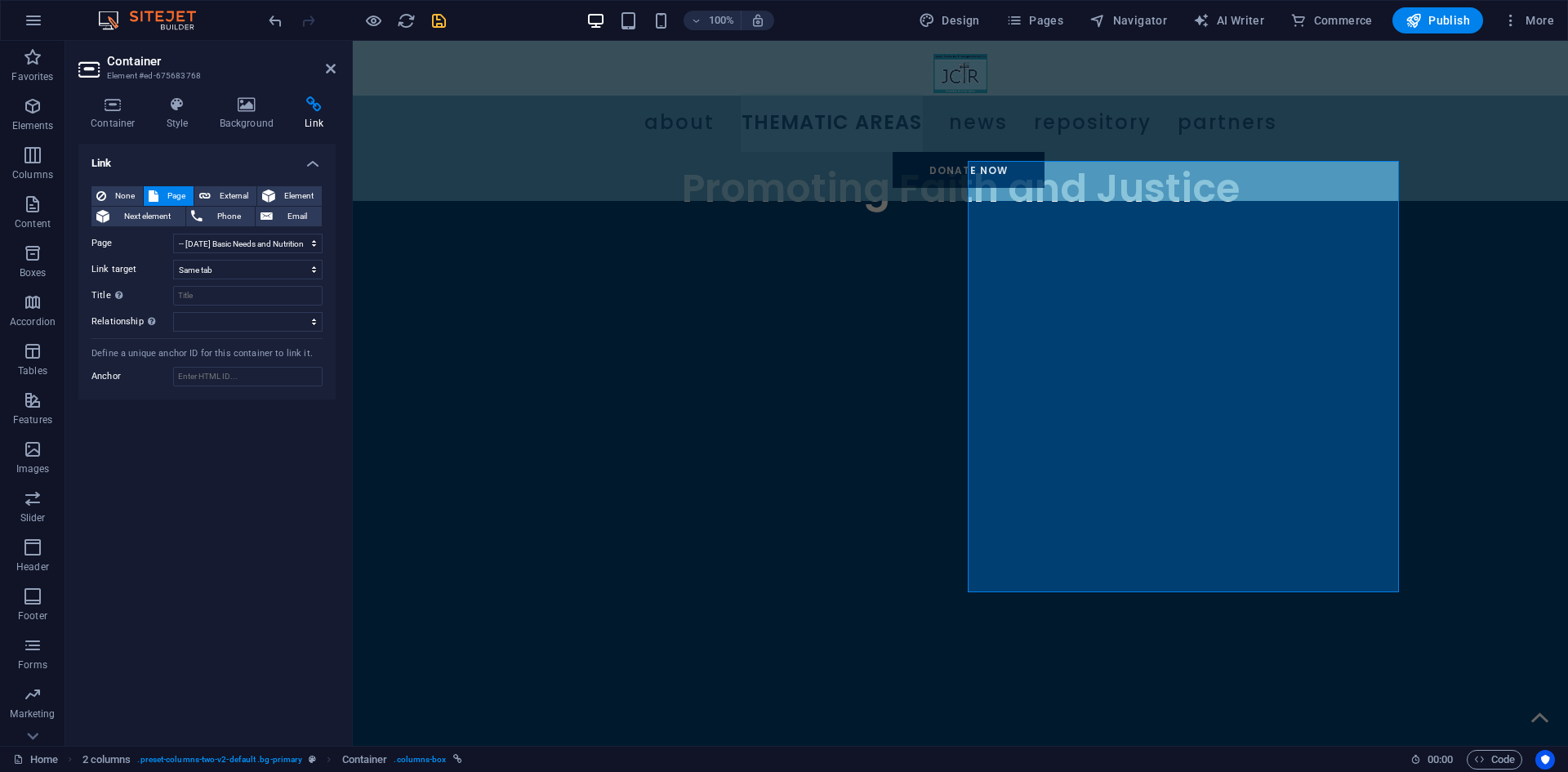
click at [446, 18] on icon "save" at bounding box center [438, 21] width 19 height 19
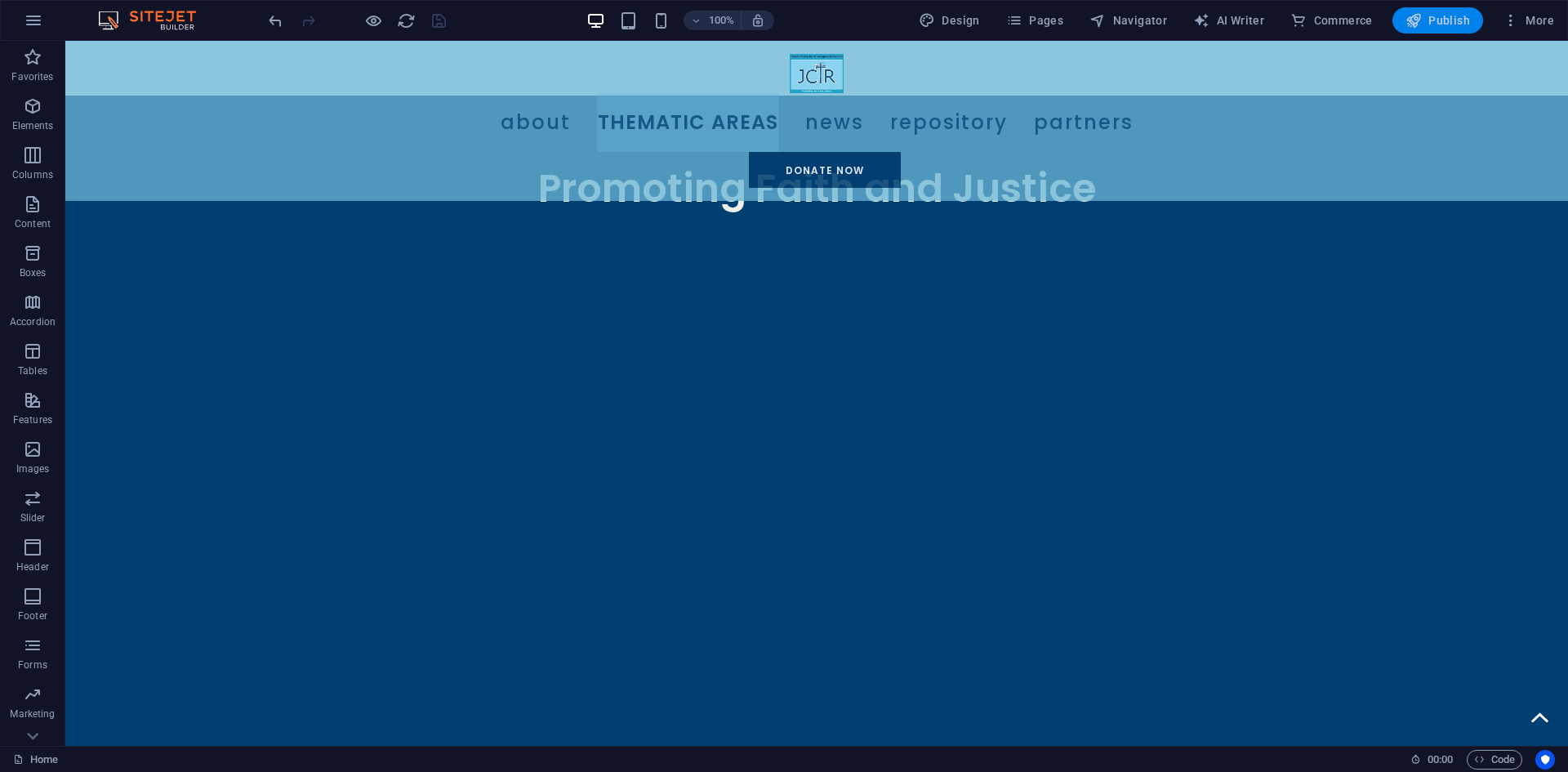
click at [1408, 12] on icon "button" at bounding box center [1414, 20] width 17 height 17
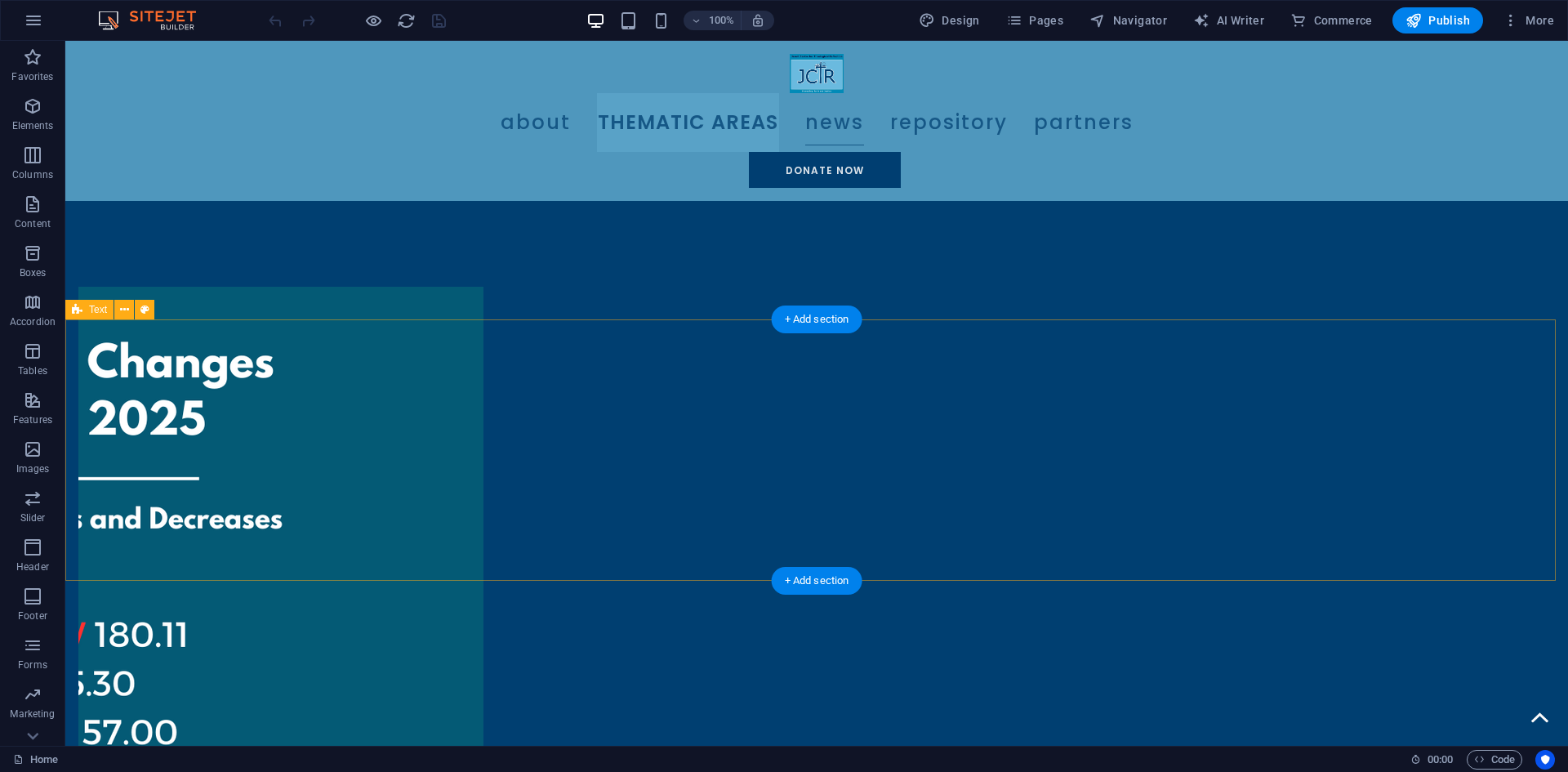
scroll to position [1307, 0]
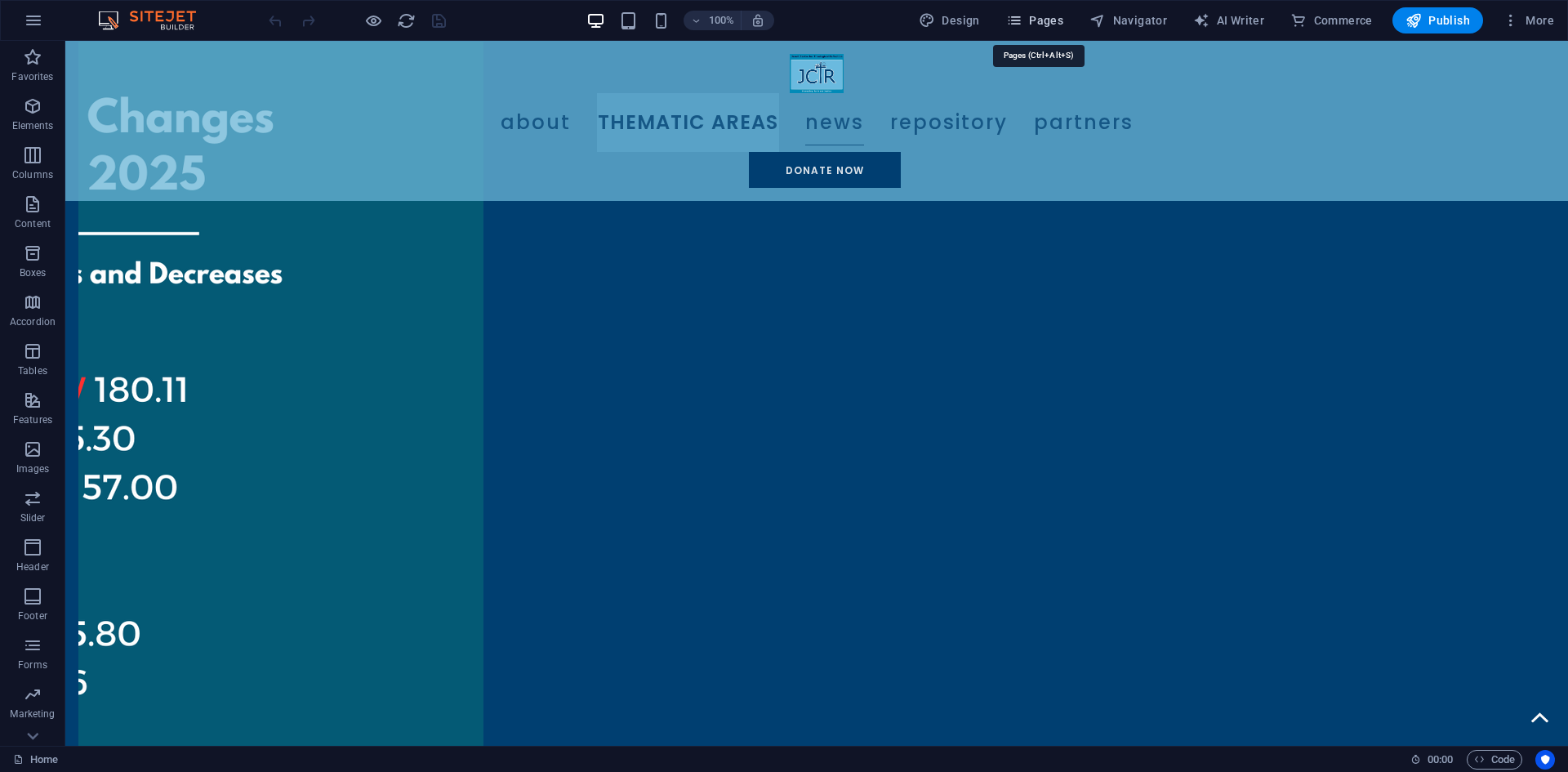
click at [1041, 29] on button "Pages" at bounding box center [1035, 20] width 70 height 26
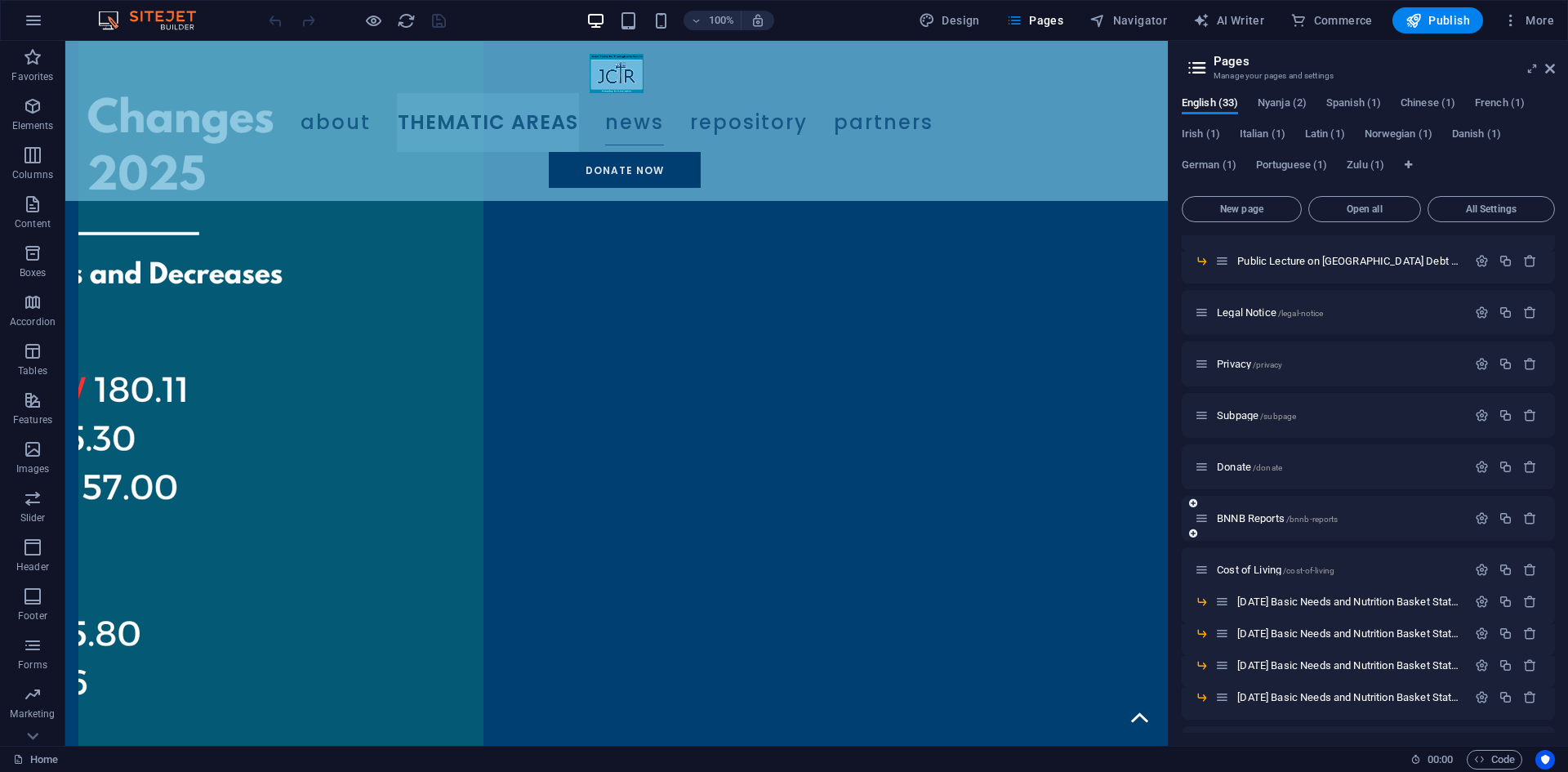
scroll to position [245, 0]
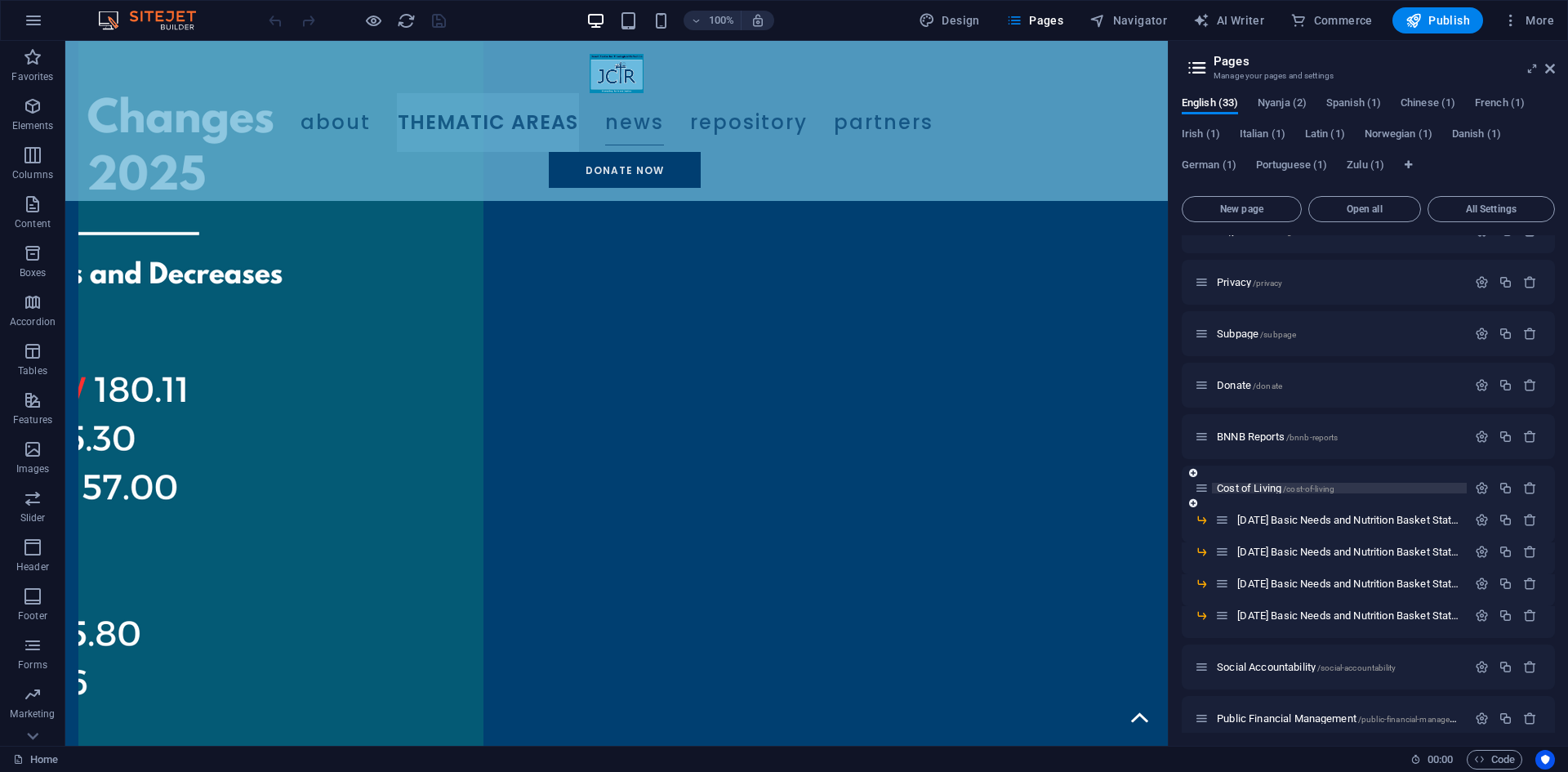
click at [1290, 491] on span "/cost-of-living" at bounding box center [1309, 489] width 51 height 9
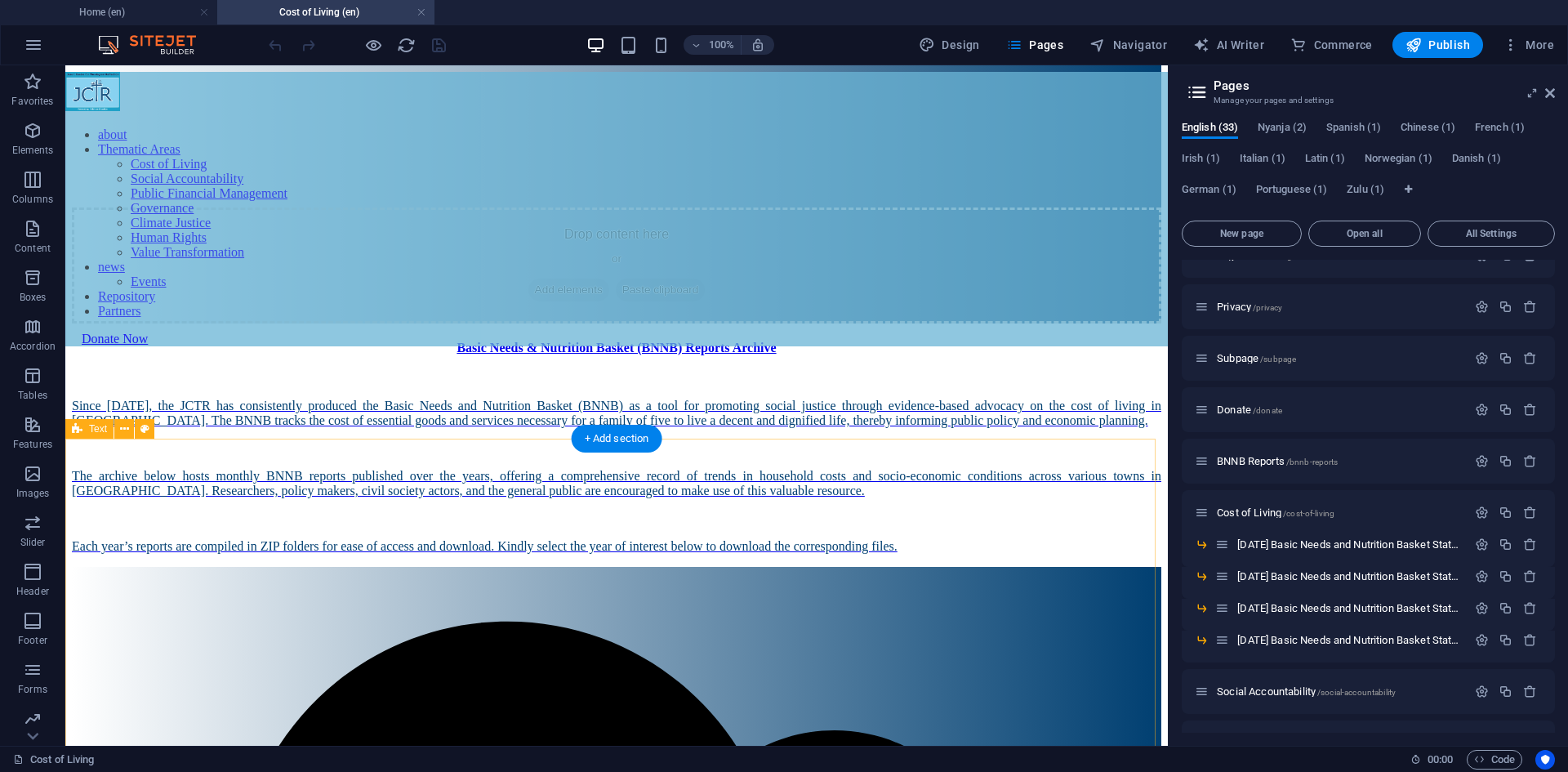
scroll to position [0, 0]
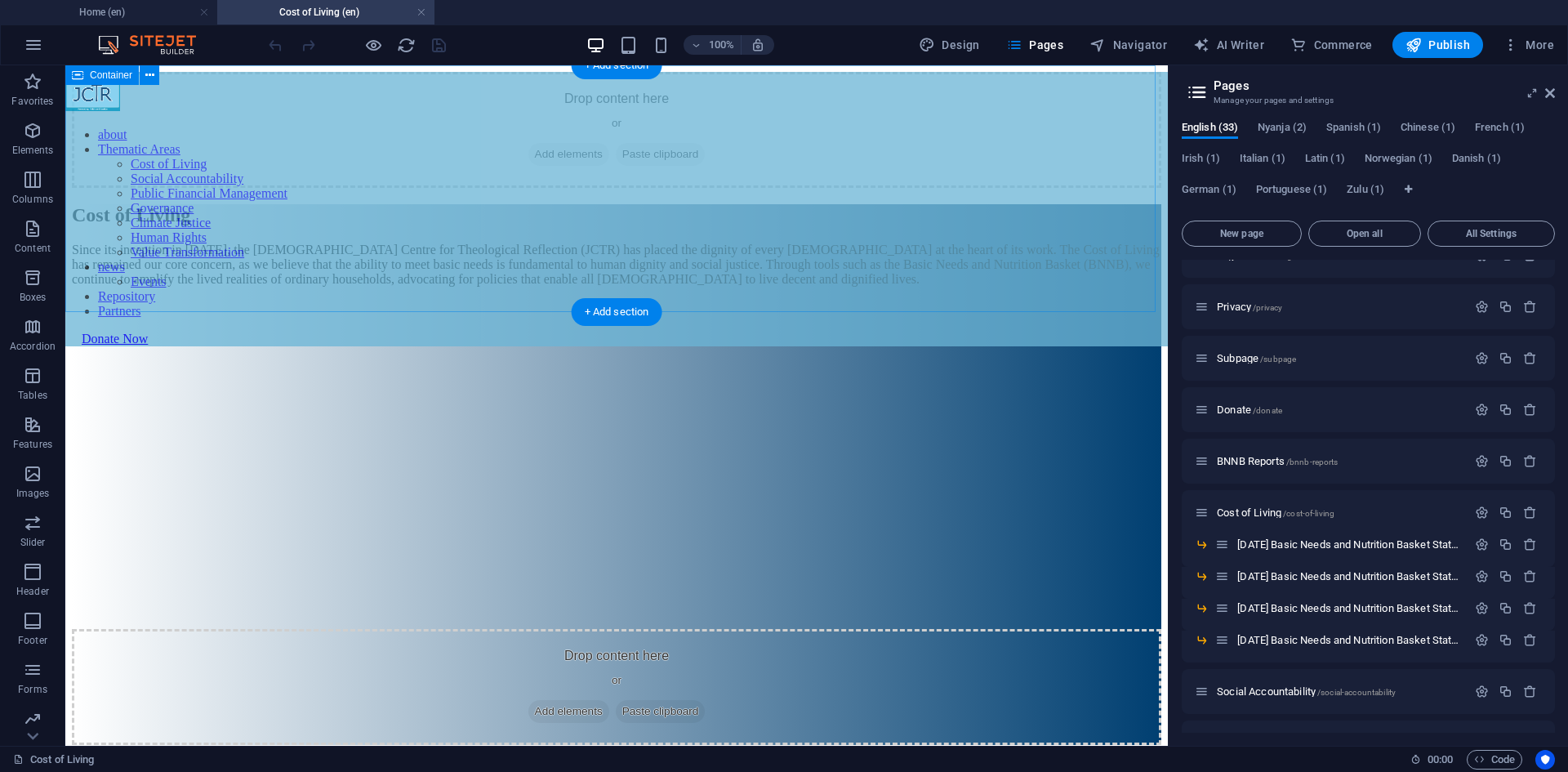
click at [232, 188] on div "Drop content here or Add elements Paste clipboard" at bounding box center [616, 130] width 1089 height 116
click at [130, 188] on div "Drop content here or Add elements Paste clipboard" at bounding box center [616, 130] width 1089 height 116
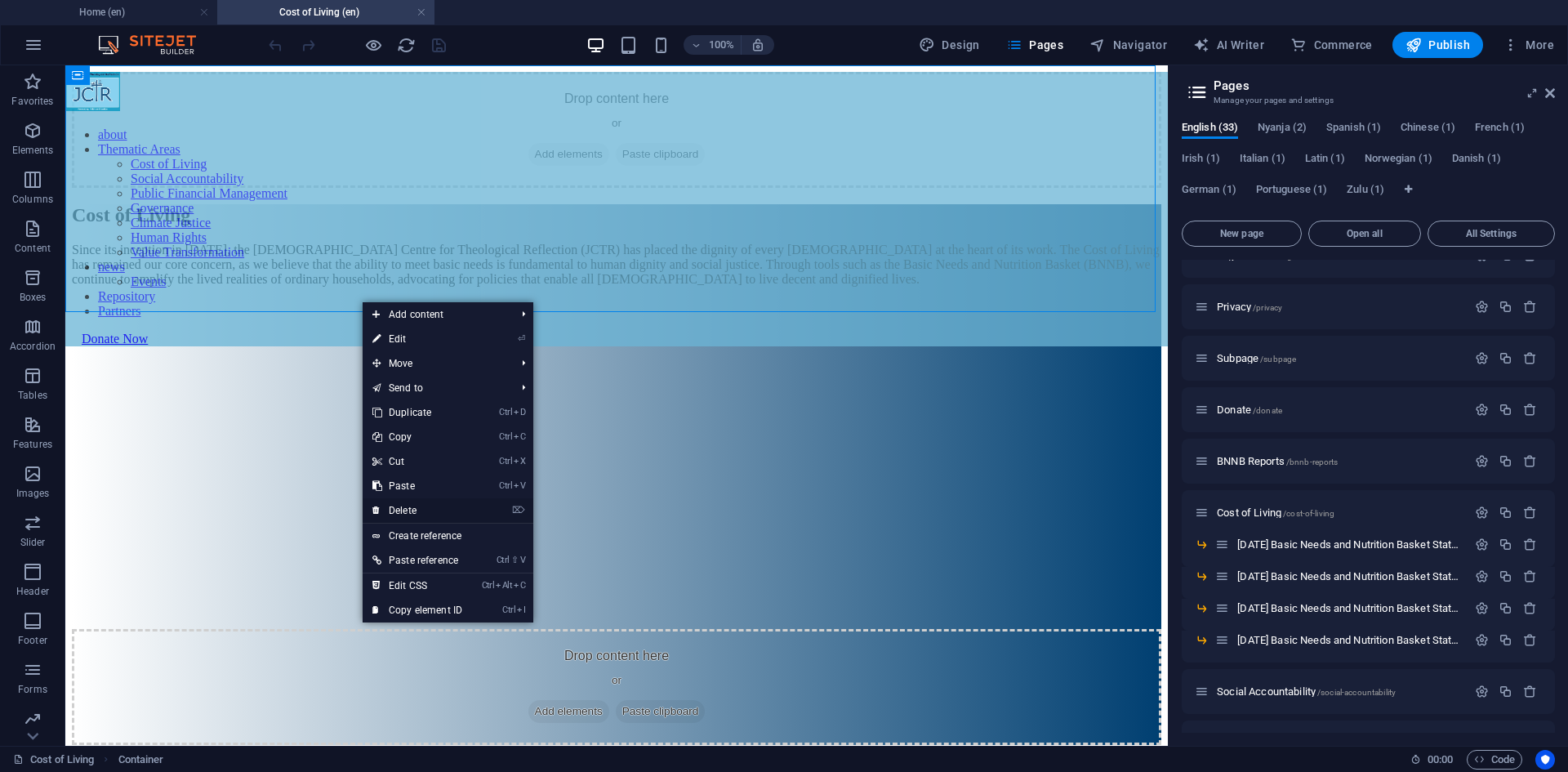
click at [423, 514] on link "⌦ Delete" at bounding box center [417, 511] width 110 height 25
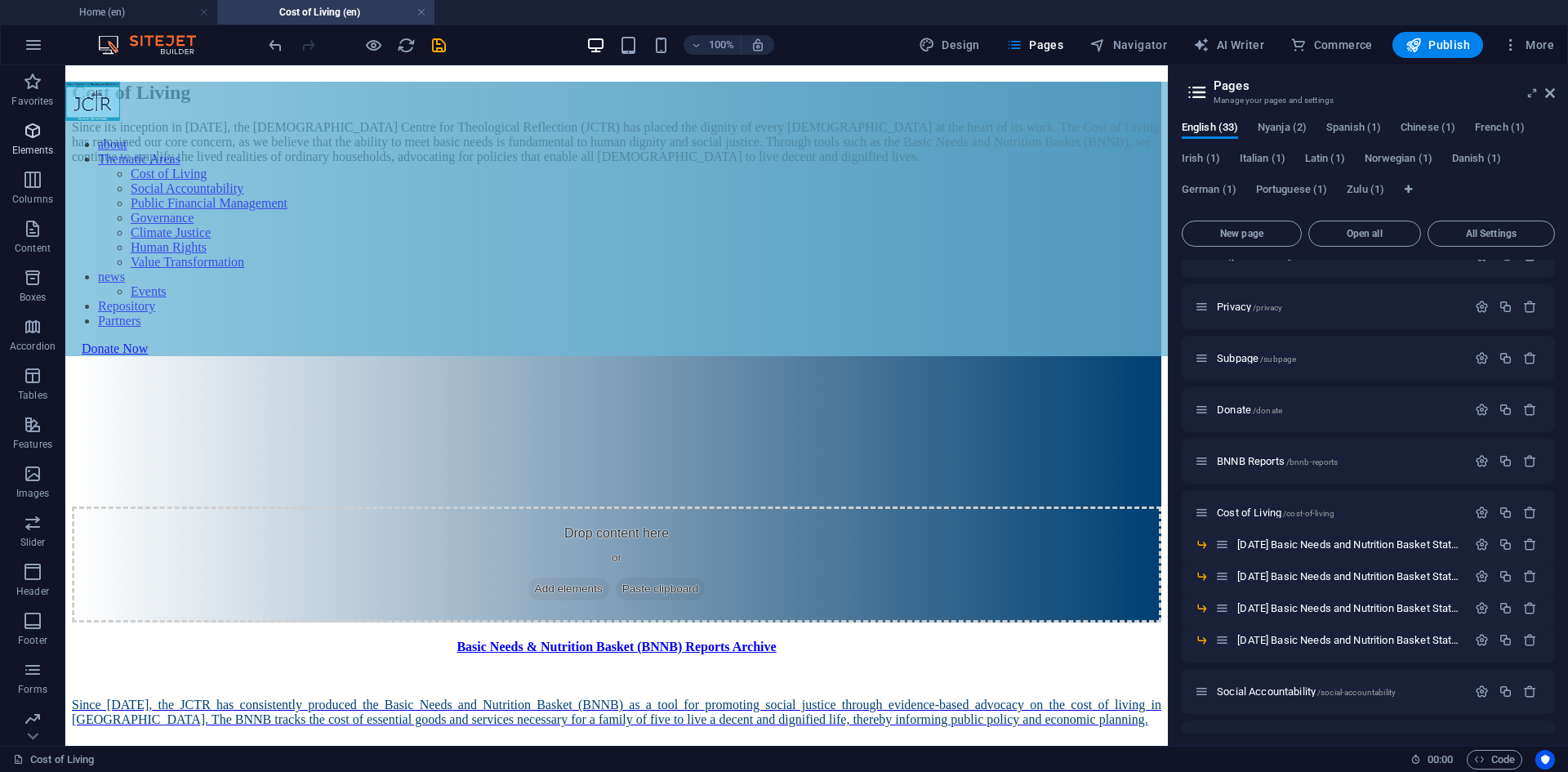
click at [45, 140] on span "Elements" at bounding box center [33, 141] width 65 height 40
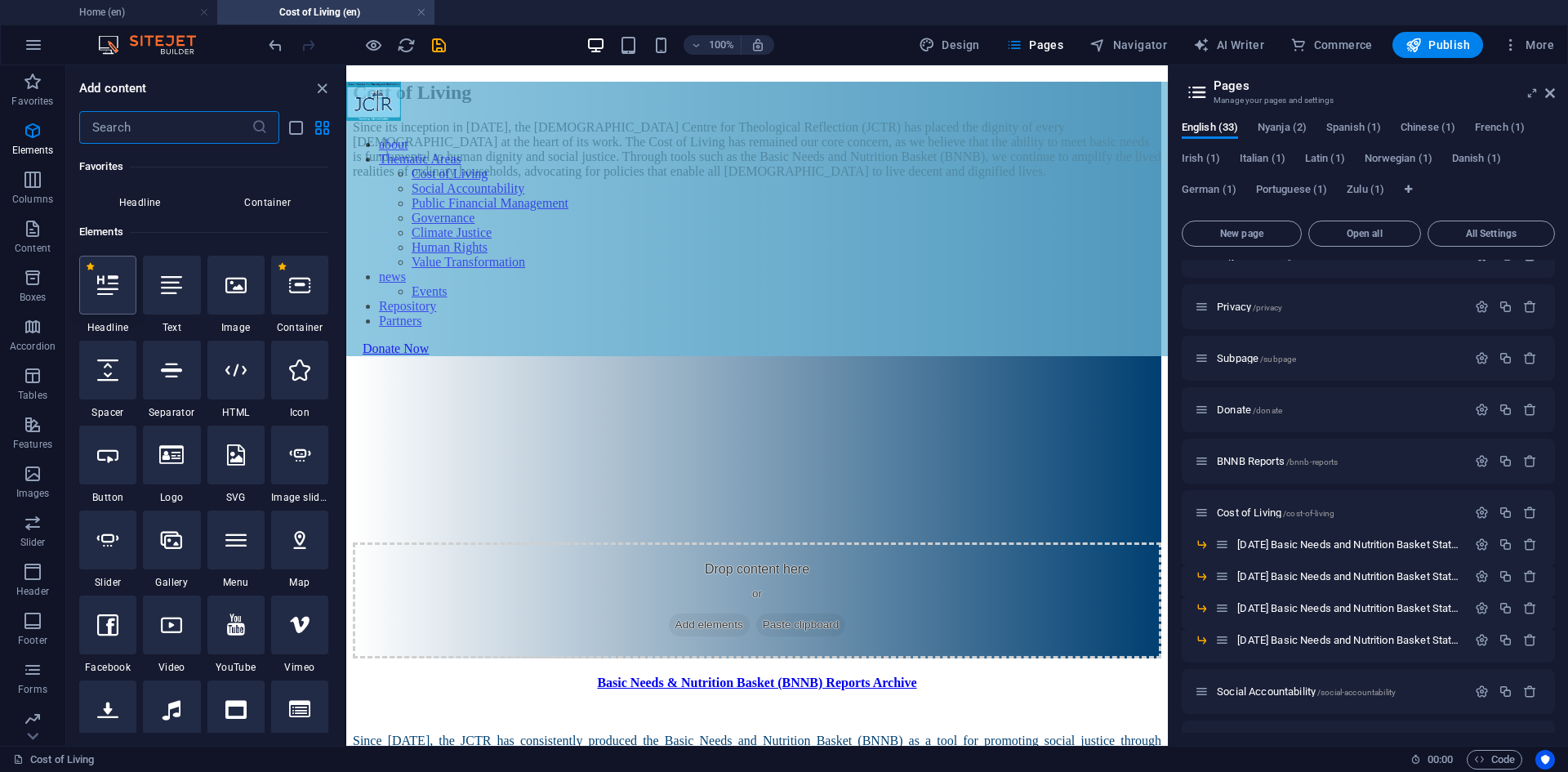
scroll to position [174, 0]
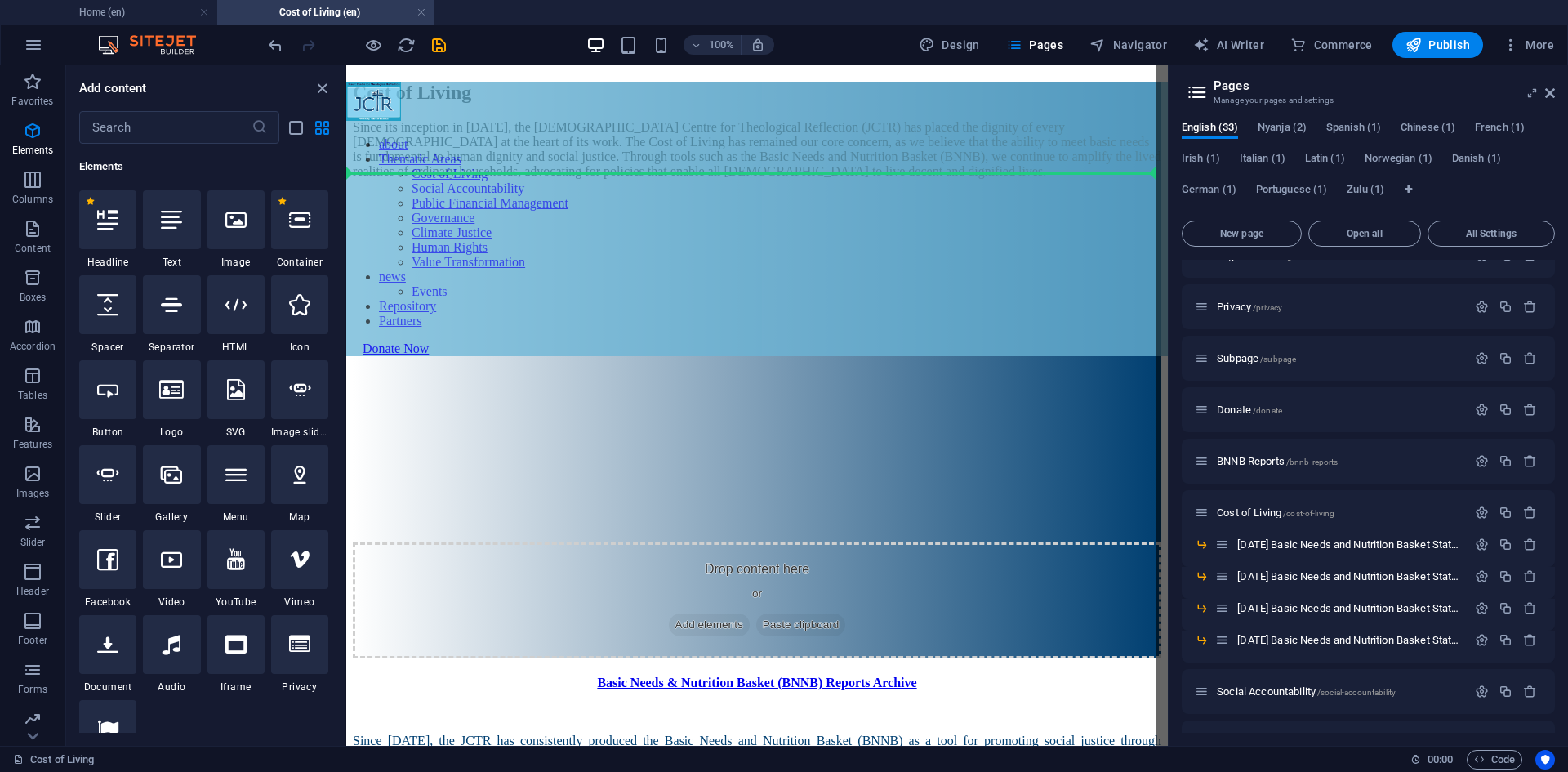
select select "px"
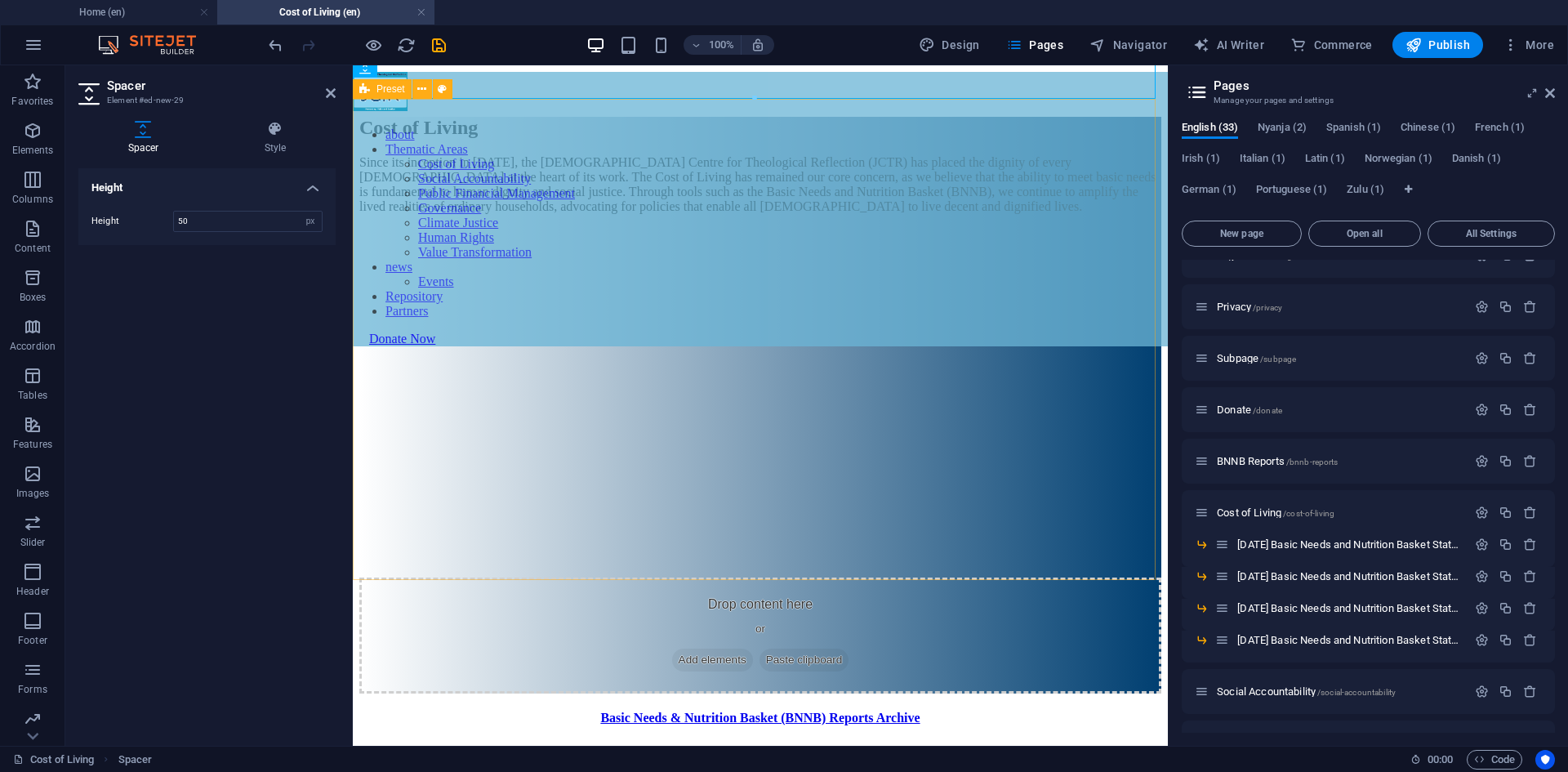
scroll to position [0, 0]
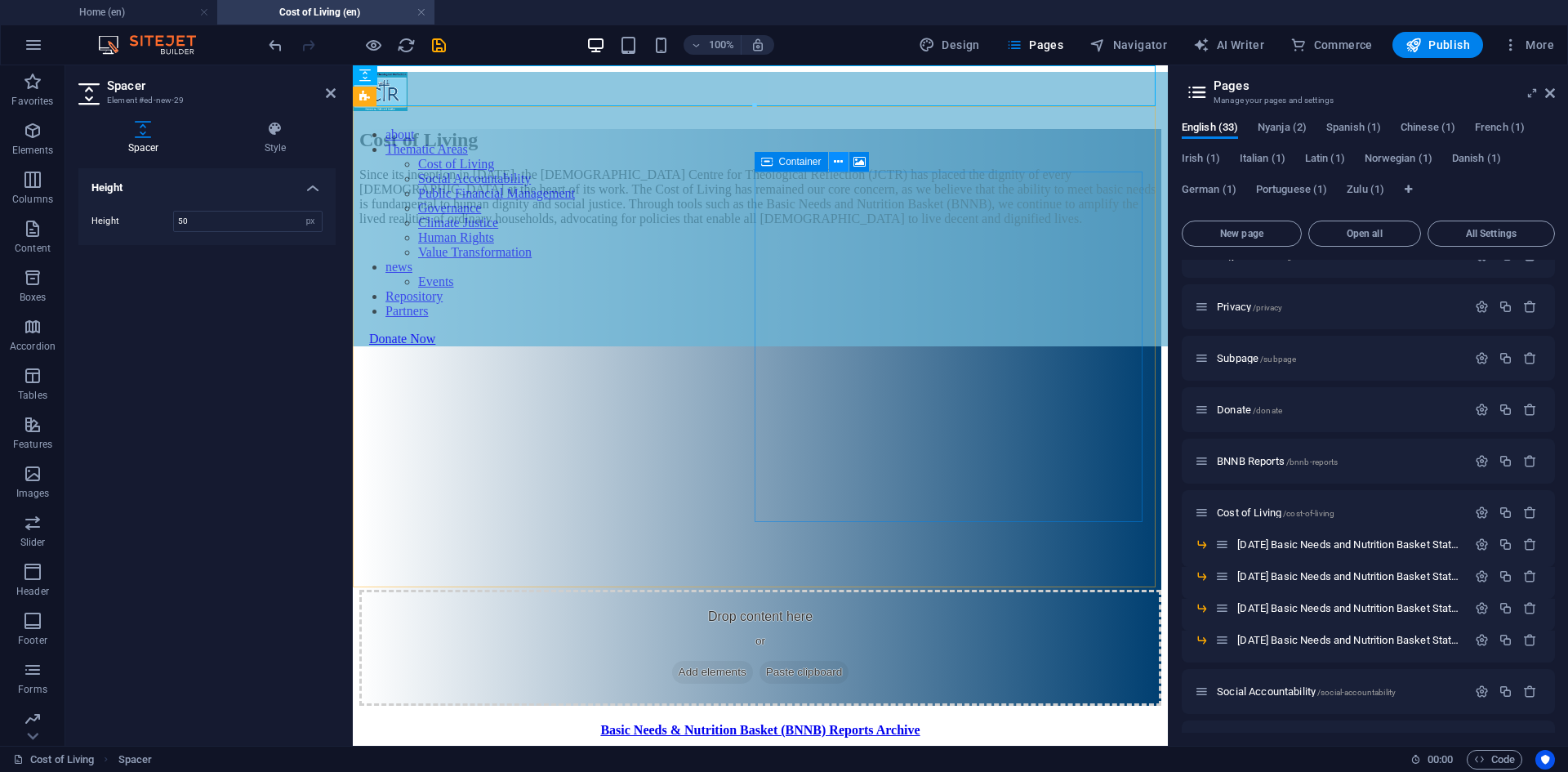
click at [839, 165] on icon at bounding box center [838, 161] width 9 height 17
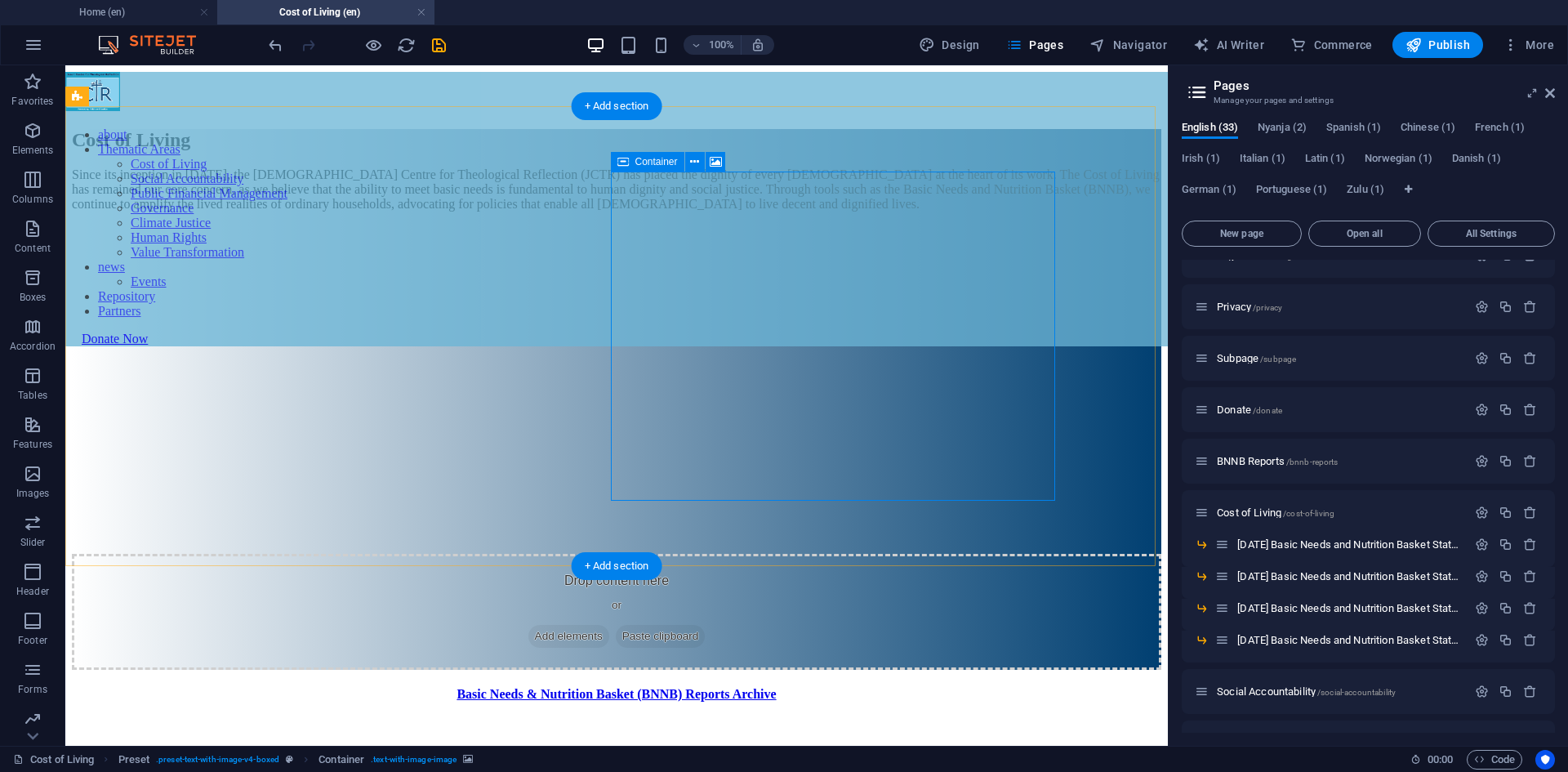
click at [609, 626] on span "Add elements" at bounding box center [569, 636] width 81 height 23
click at [1028, 554] on div "Drop content here or Add elements Paste clipboard" at bounding box center [616, 612] width 1089 height 116
click at [722, 554] on div "Drop content here or Add elements Paste clipboard" at bounding box center [616, 612] width 1089 height 116
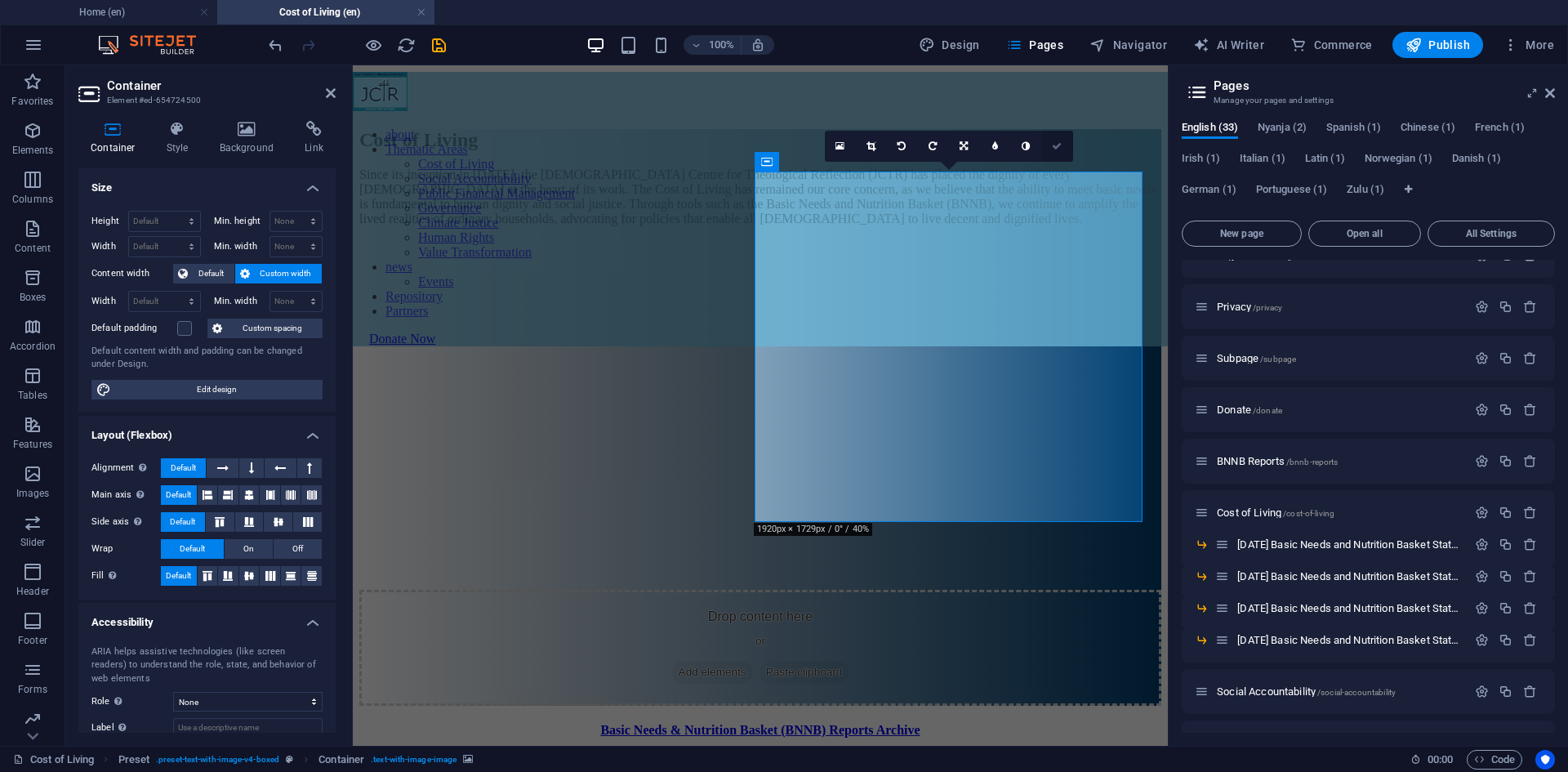
drag, startPoint x: 1052, startPoint y: 145, endPoint x: 986, endPoint y: 103, distance: 78.2
click at [1052, 145] on icon at bounding box center [1057, 146] width 10 height 10
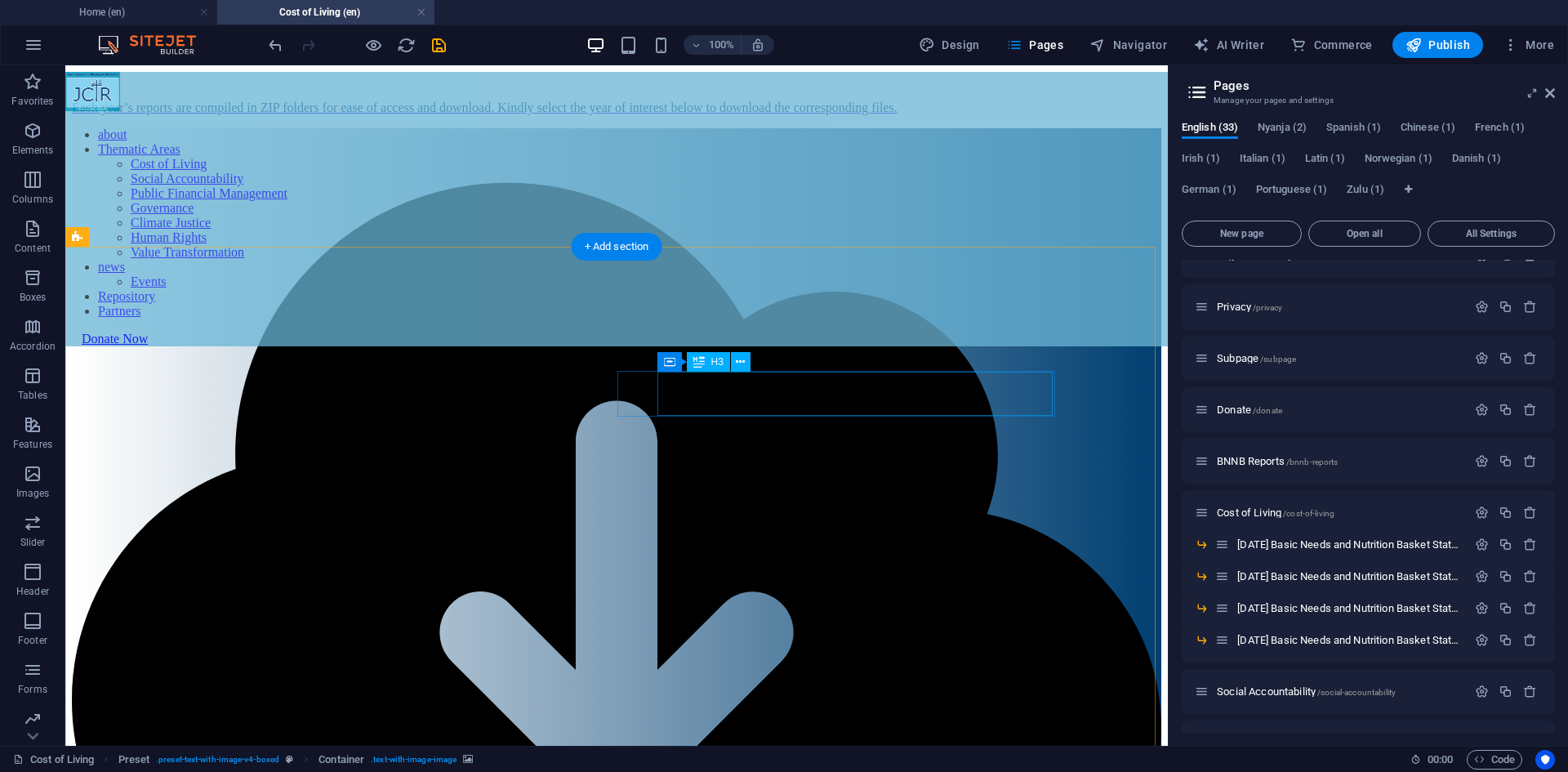
scroll to position [738, 0]
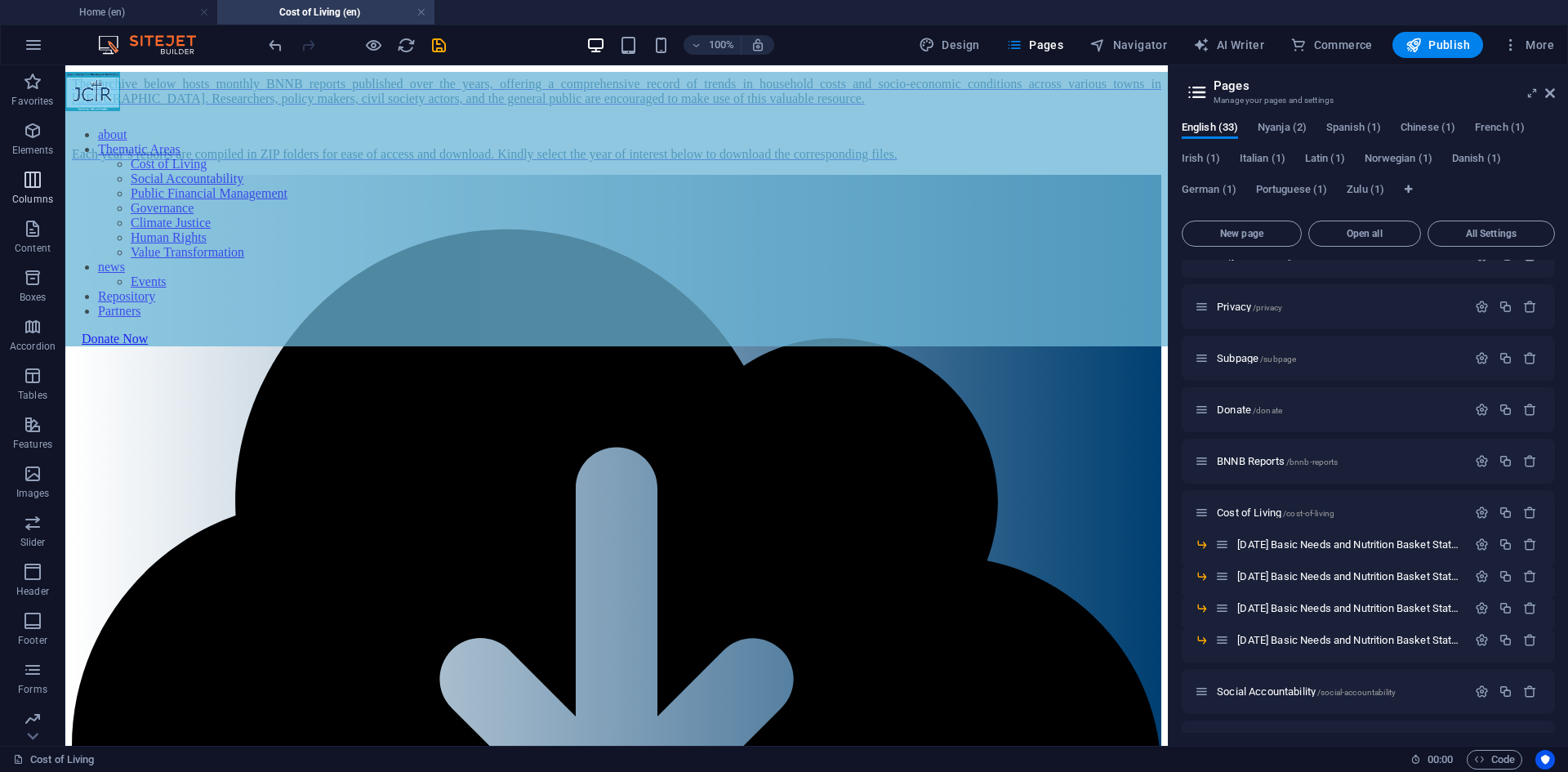
click at [35, 185] on icon "button" at bounding box center [33, 180] width 20 height 20
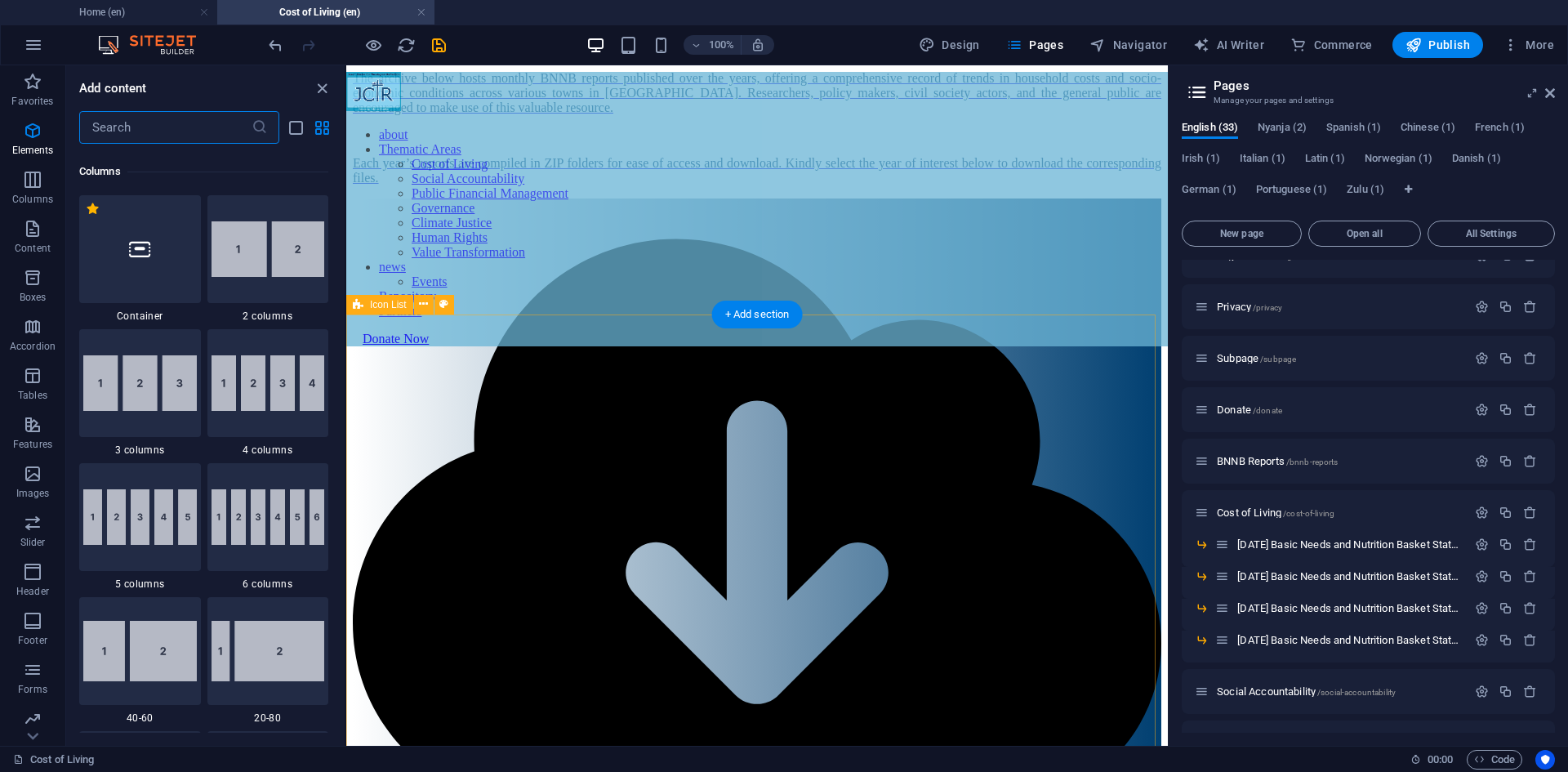
scroll to position [809, 0]
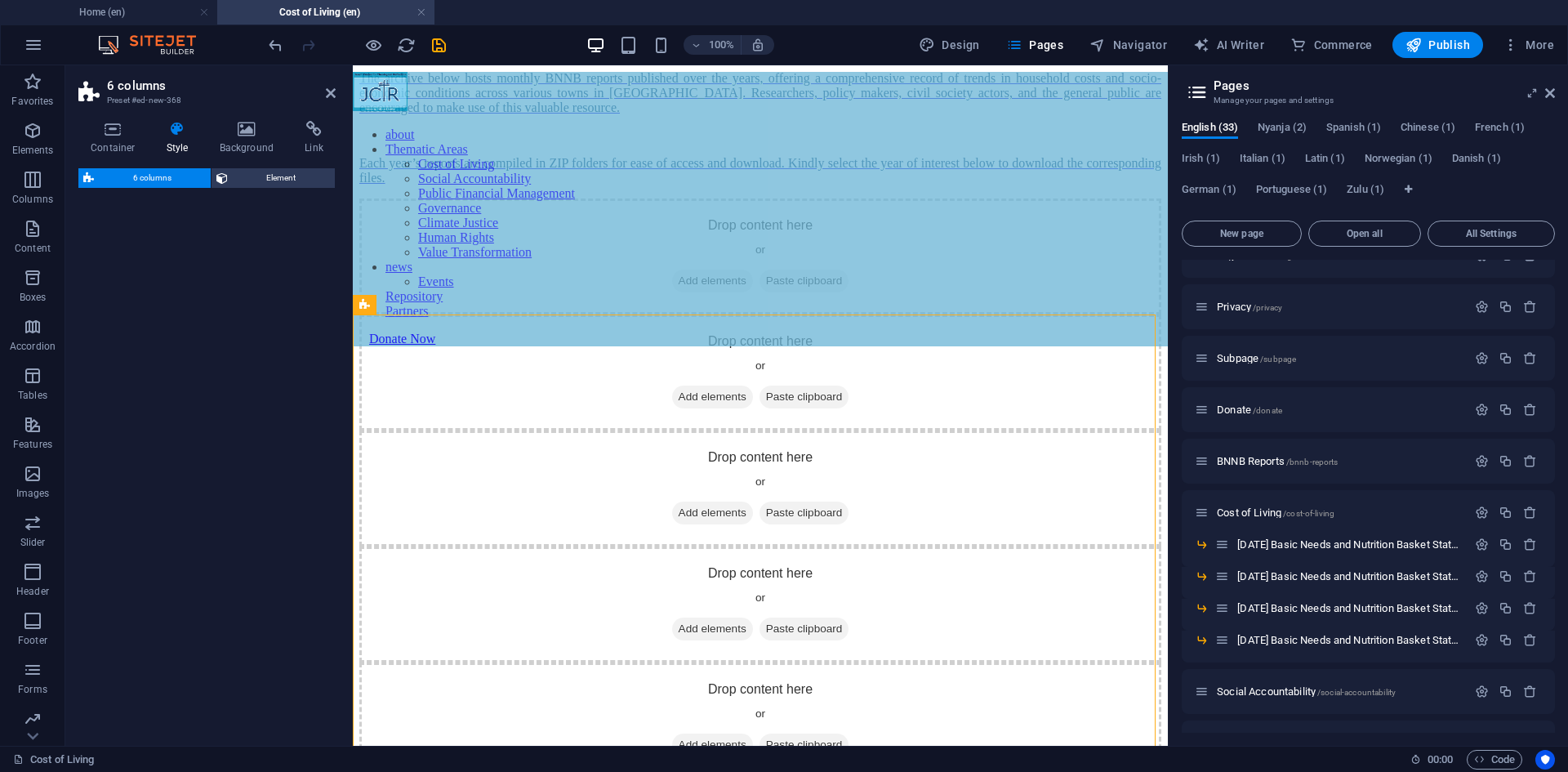
select select "rem"
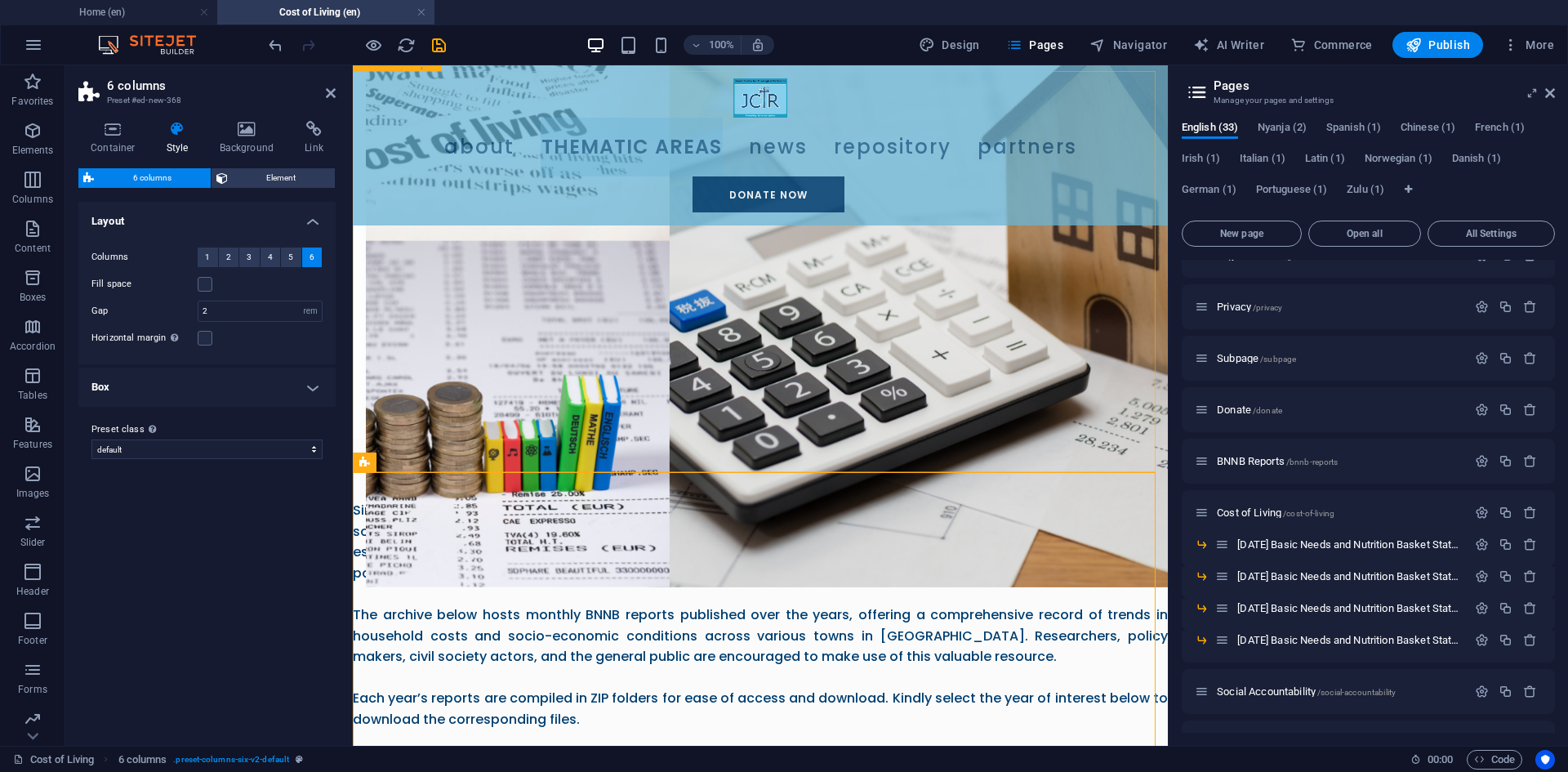
scroll to position [958, 0]
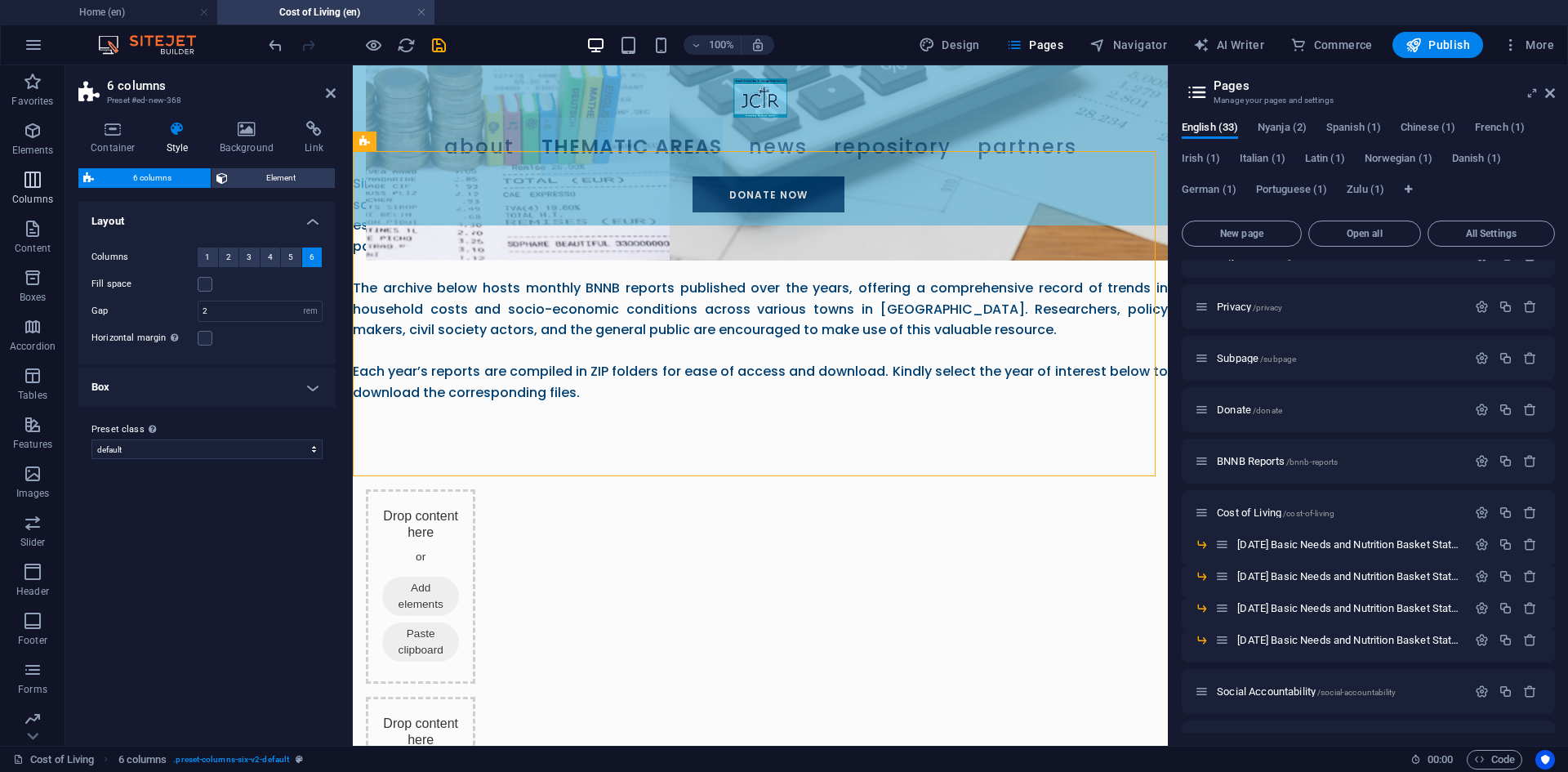
click at [31, 194] on p "Columns" at bounding box center [32, 199] width 41 height 13
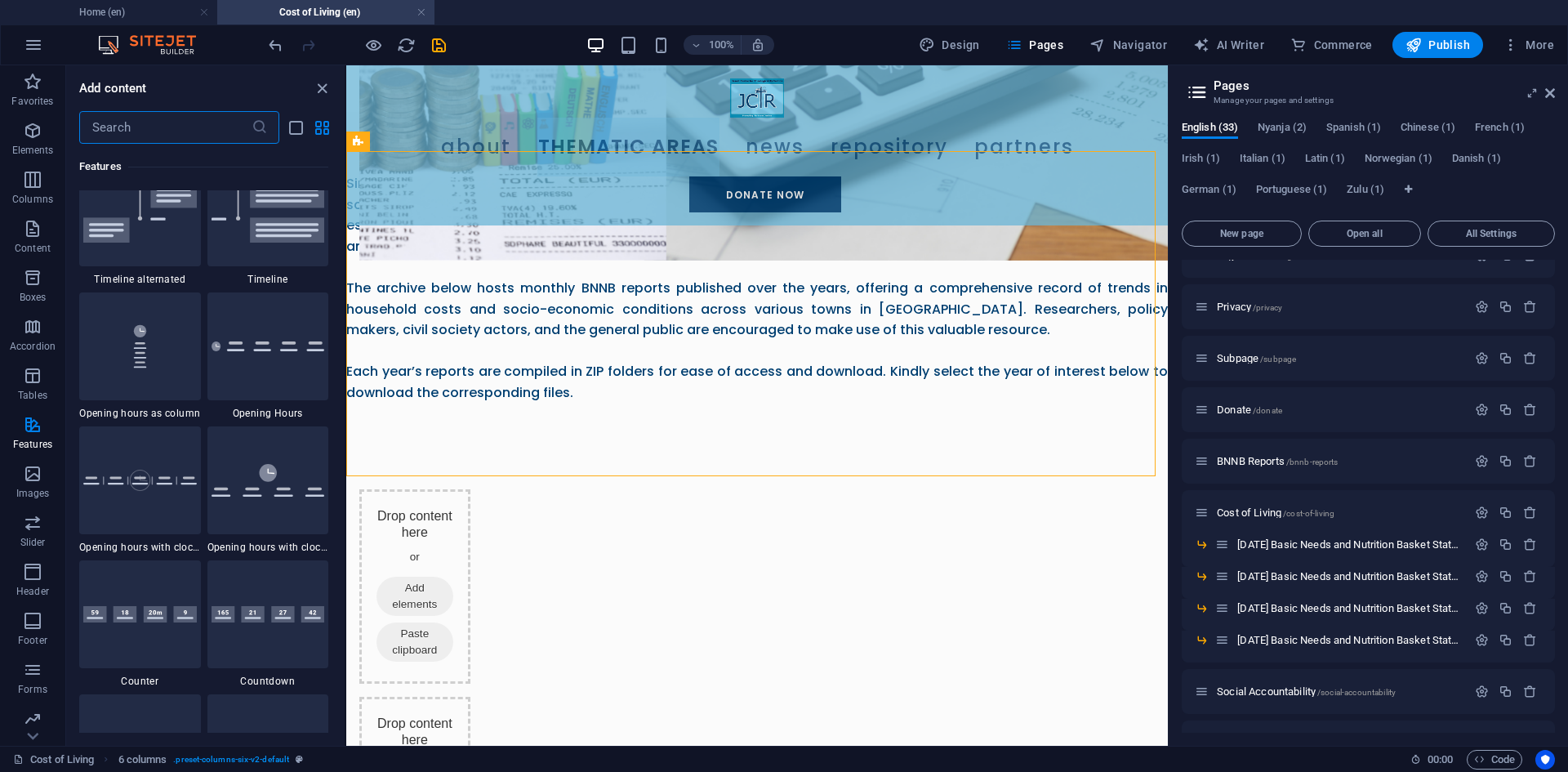
scroll to position [6693, 0]
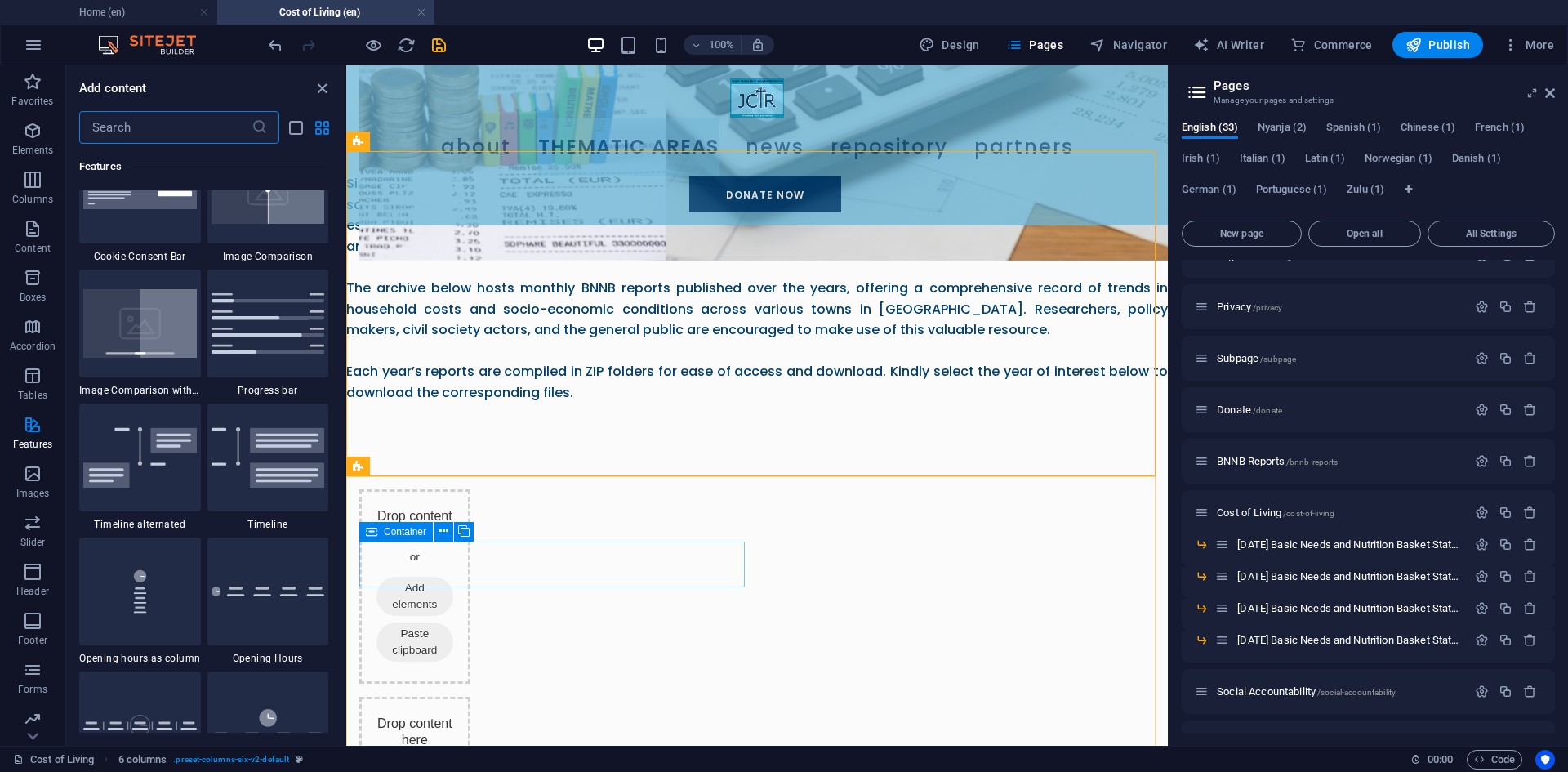
click at [374, 531] on icon at bounding box center [372, 532] width 12 height 20
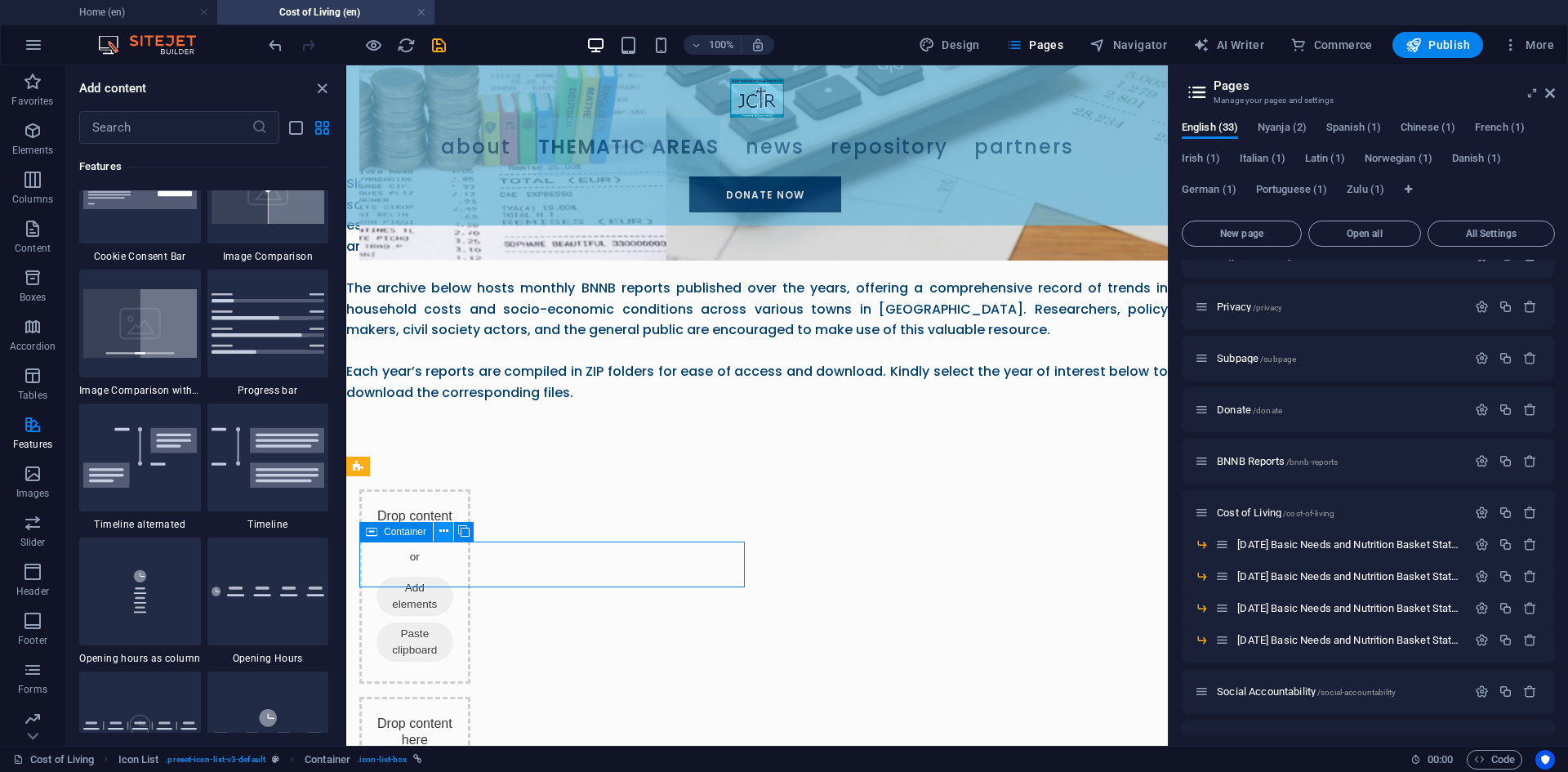
click at [447, 530] on icon at bounding box center [443, 531] width 9 height 17
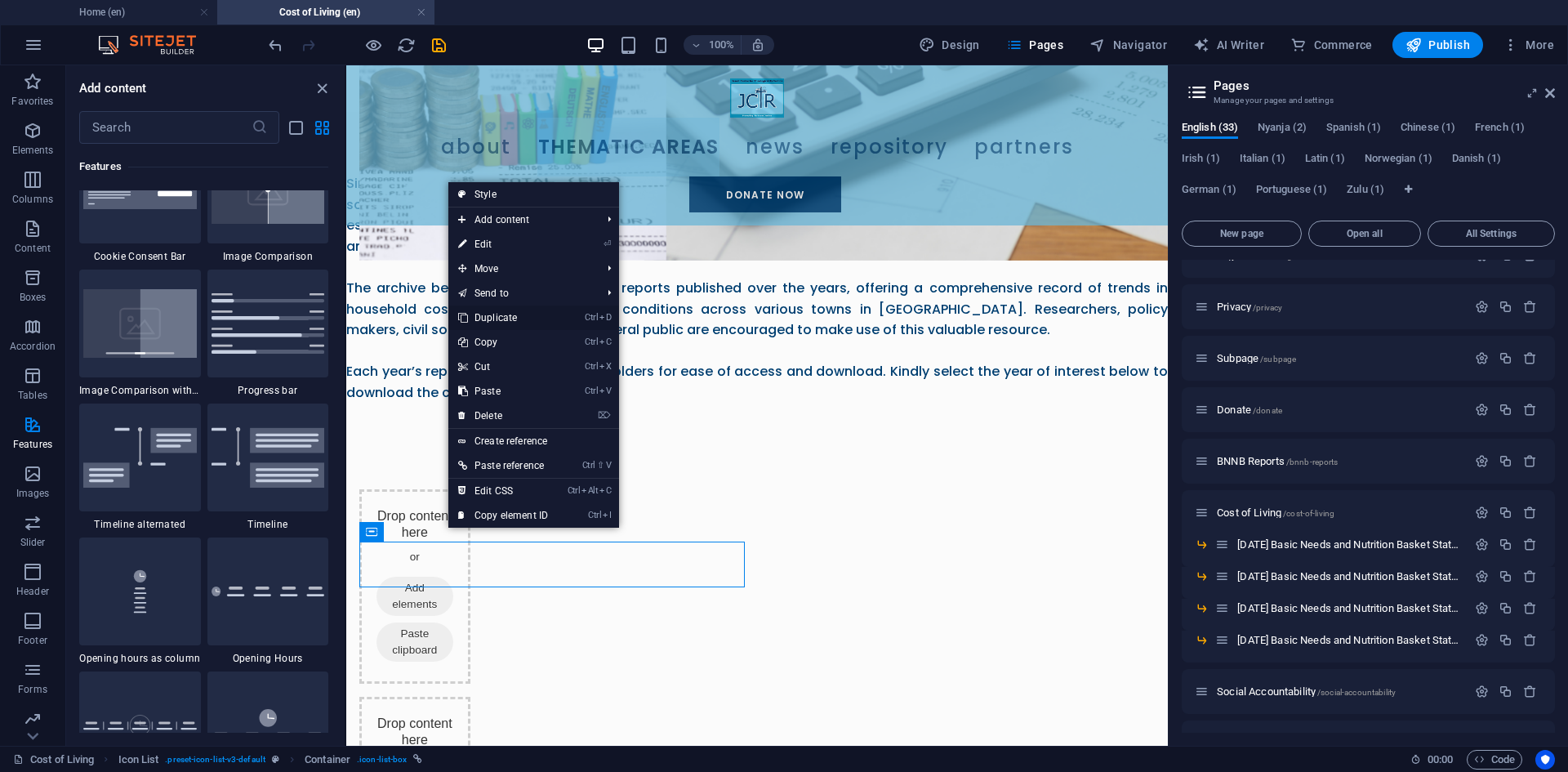
click at [498, 315] on link "Ctrl D Duplicate" at bounding box center [503, 318] width 110 height 25
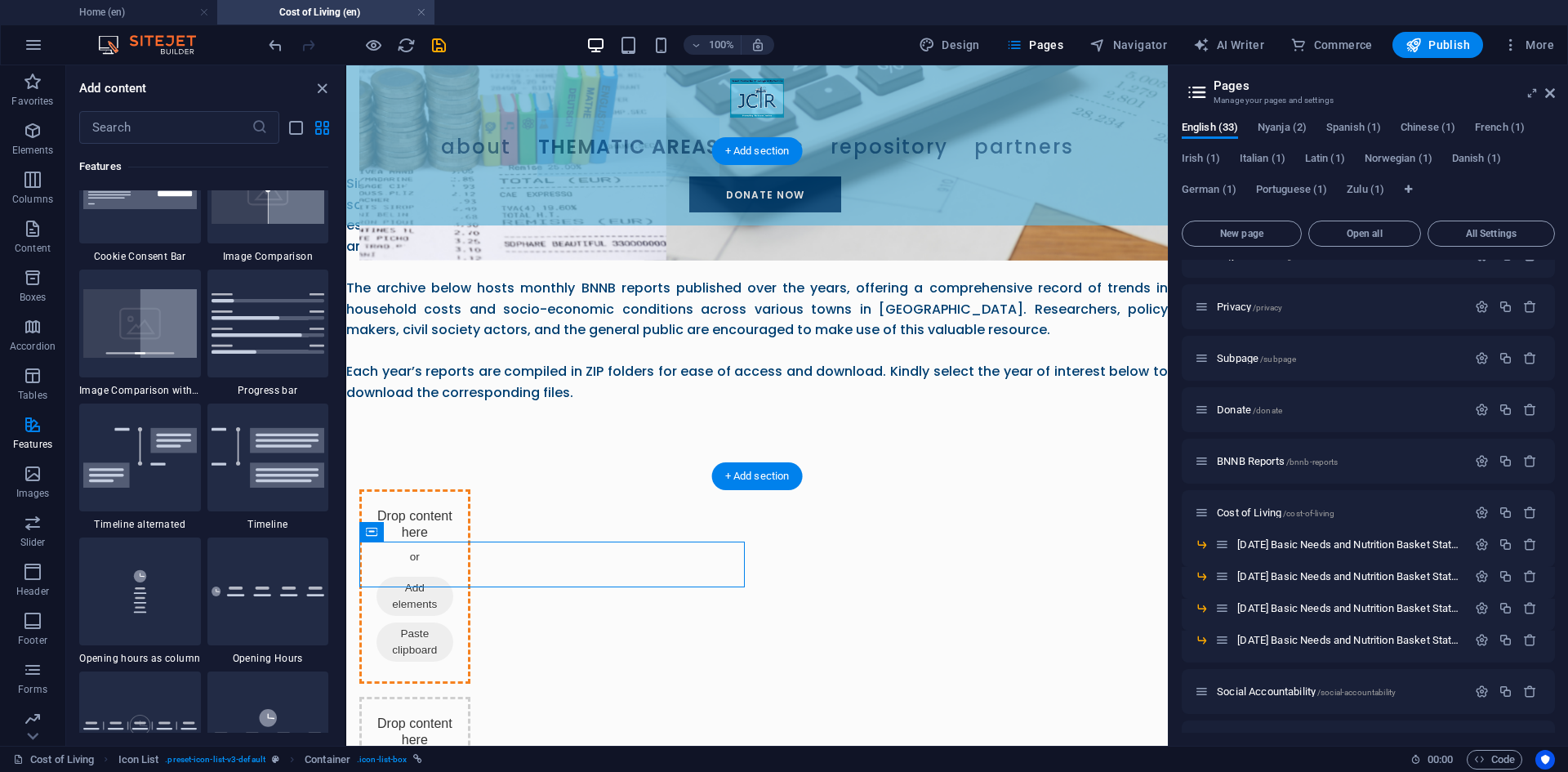
drag, startPoint x: 732, startPoint y: 595, endPoint x: 410, endPoint y: 311, distance: 429.3
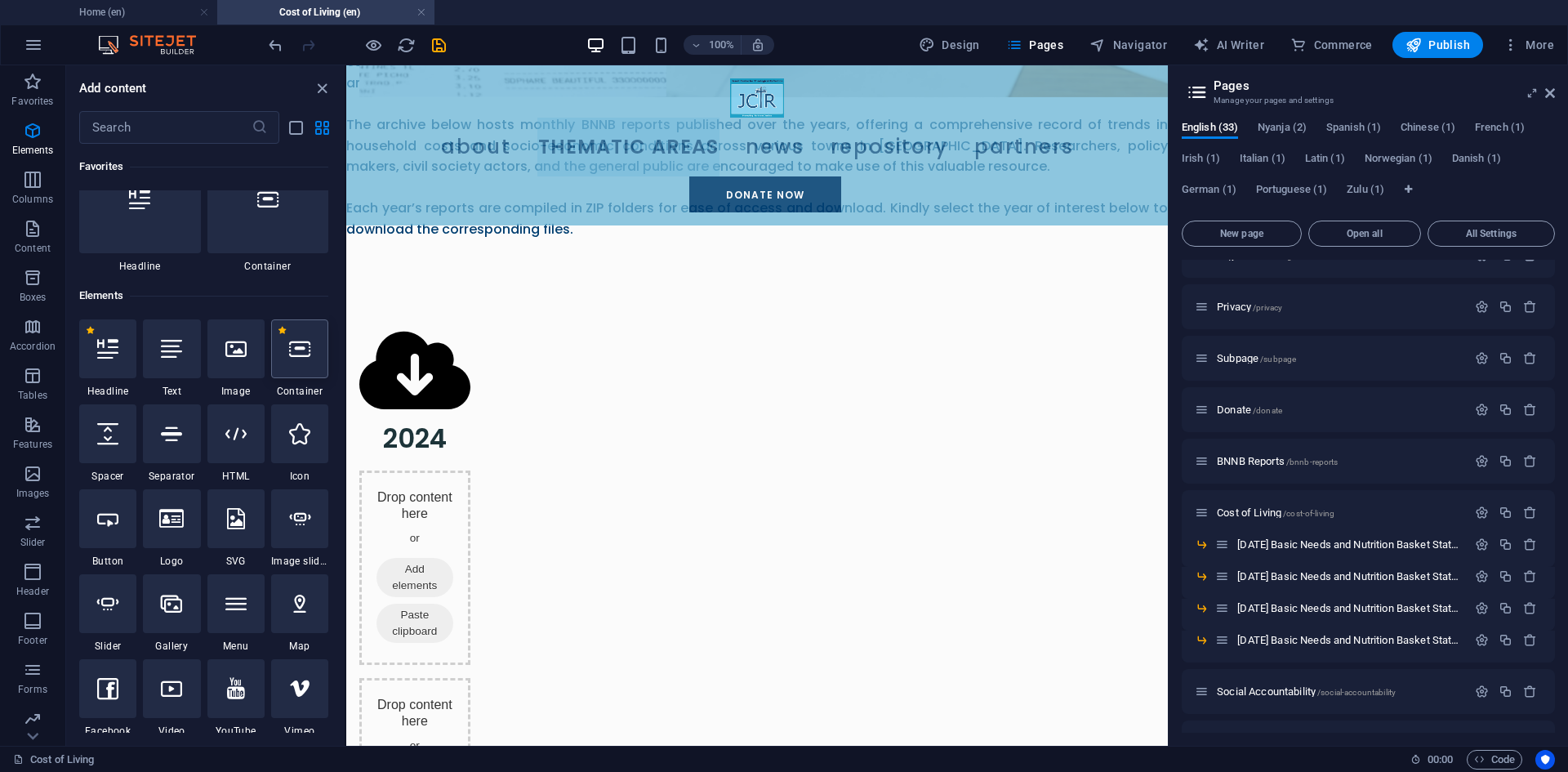
scroll to position [0, 0]
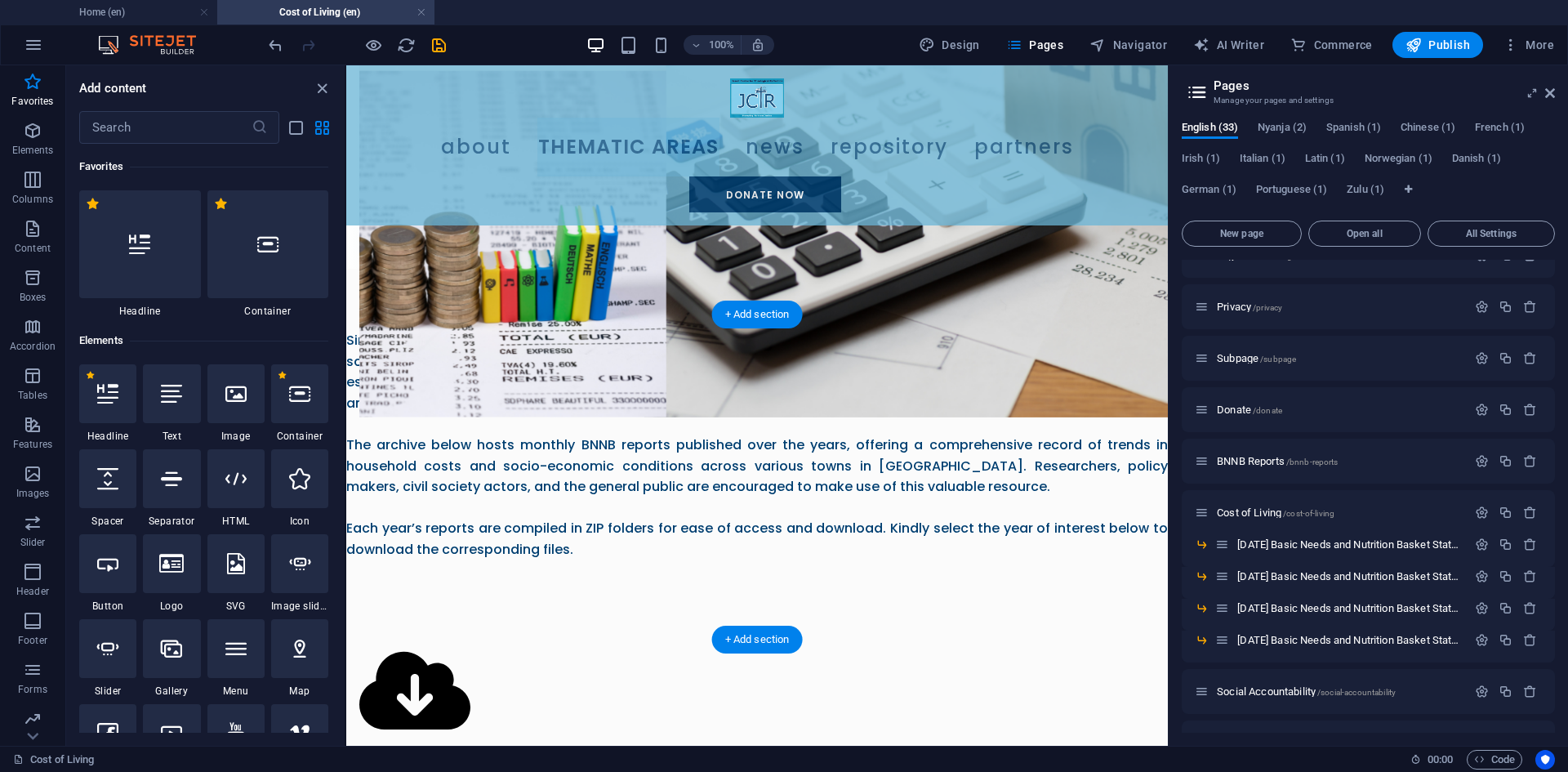
scroll to position [795, 0]
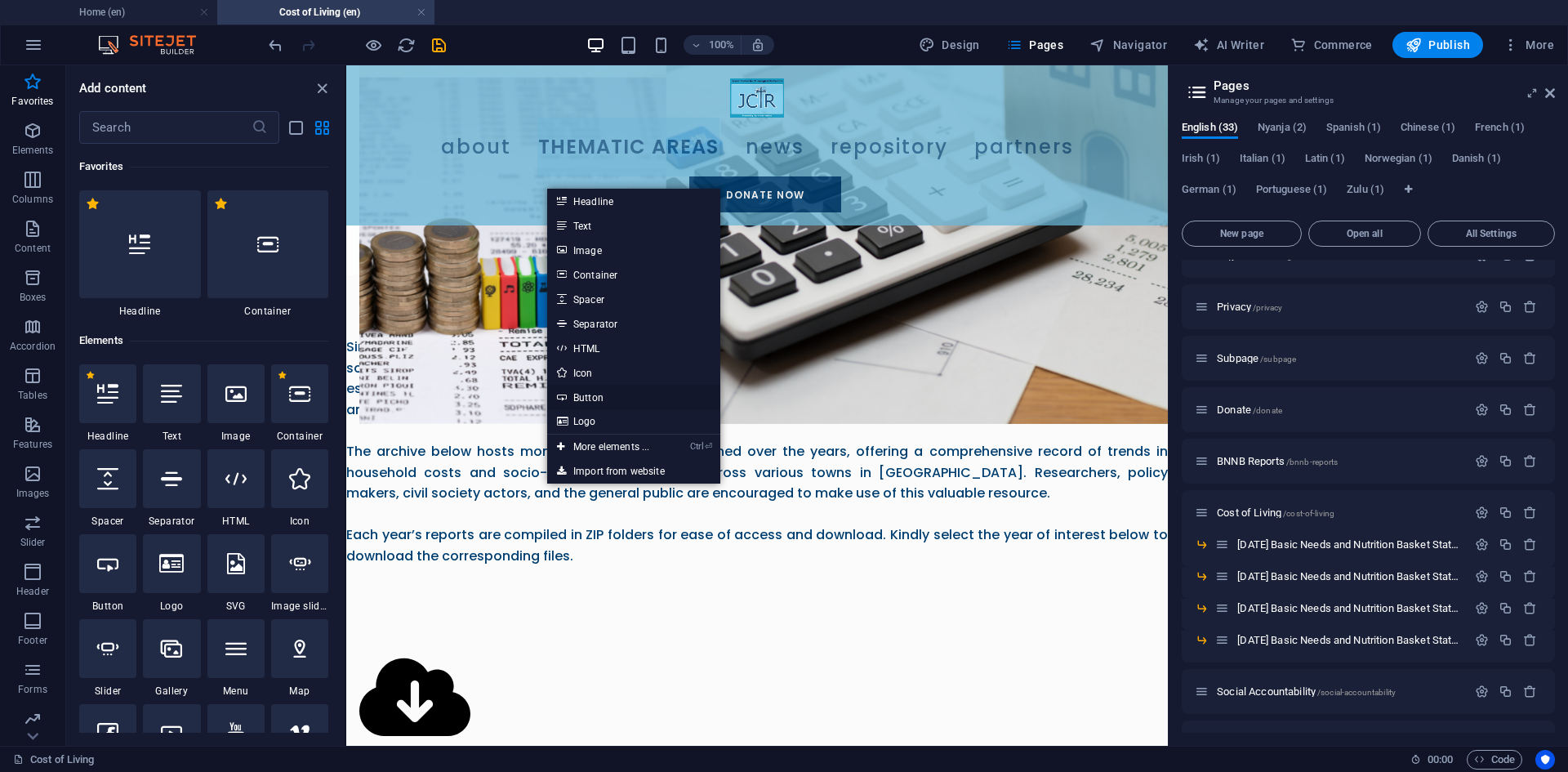
click at [616, 397] on link "Button" at bounding box center [633, 397] width 173 height 25
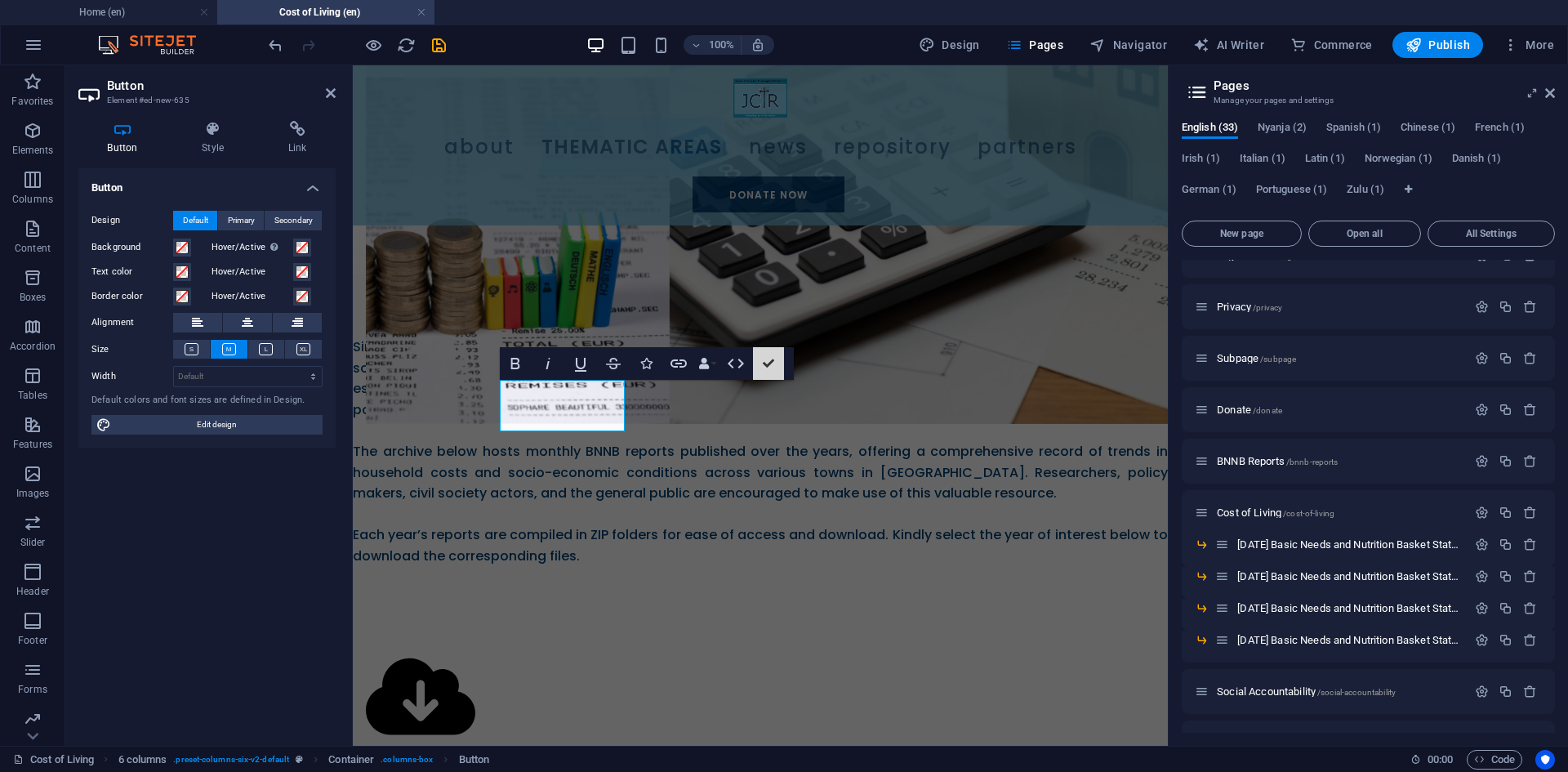
scroll to position [718, 0]
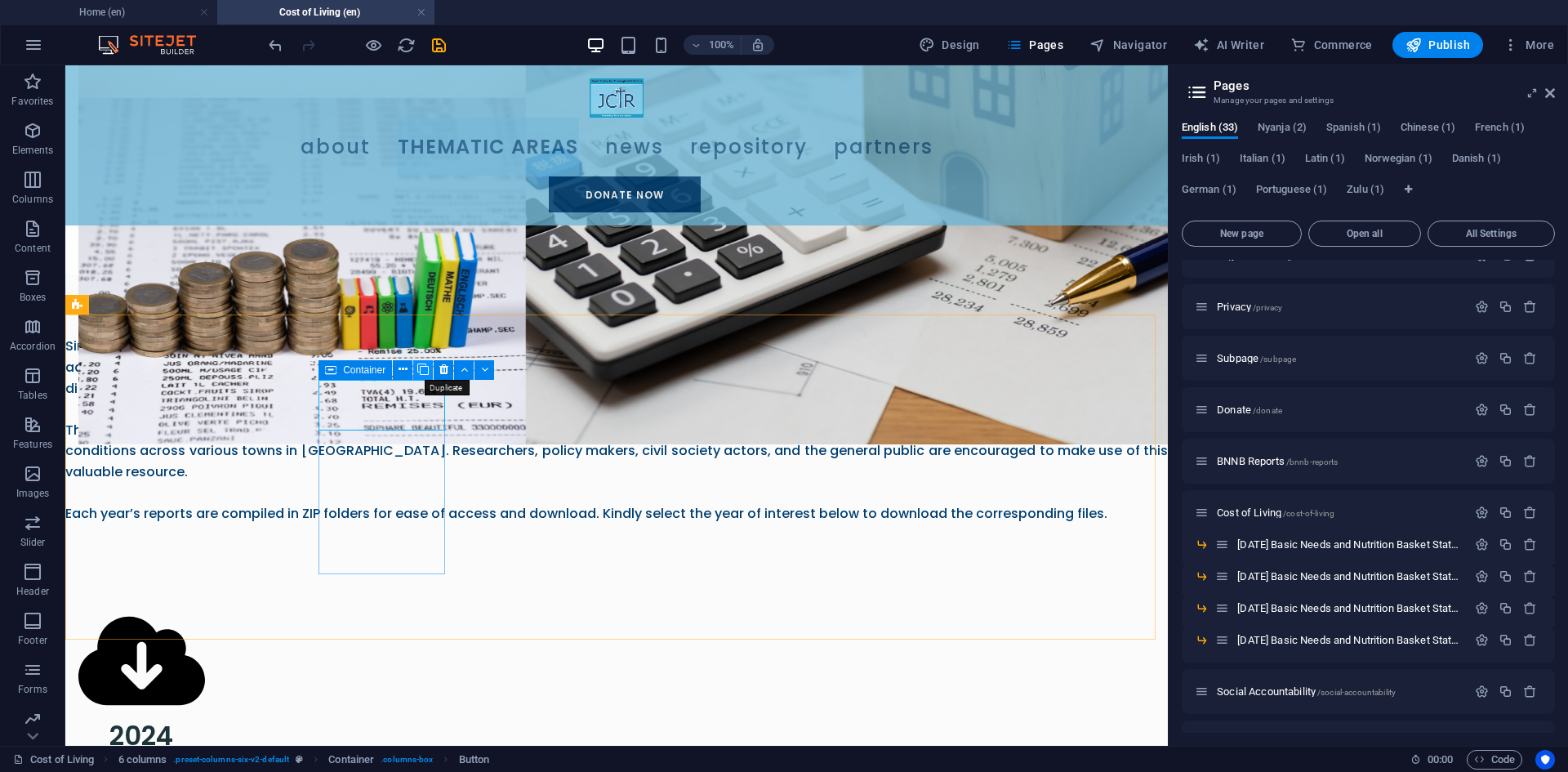
click at [423, 364] on icon at bounding box center [423, 369] width 12 height 17
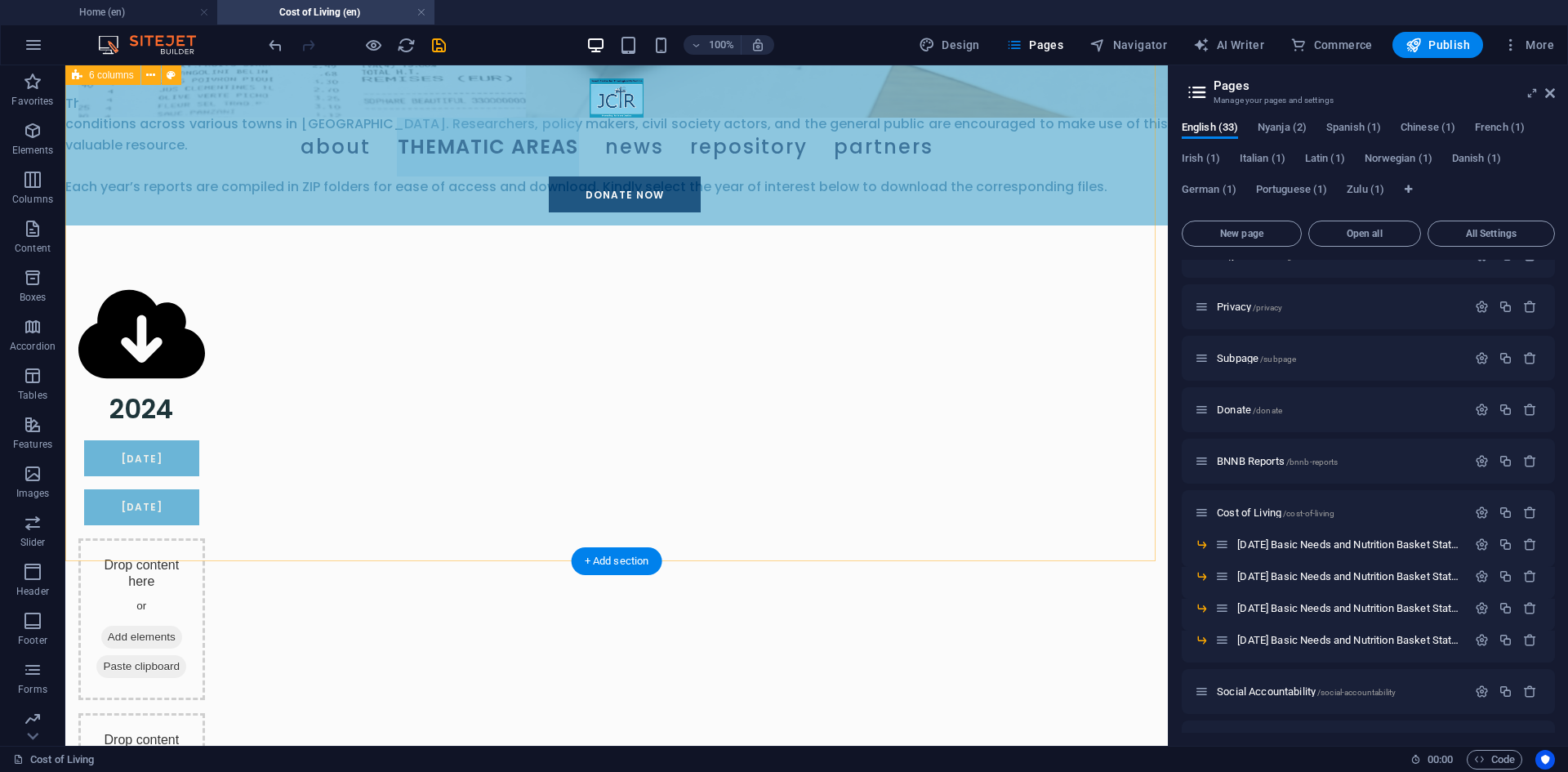
scroll to position [881, 0]
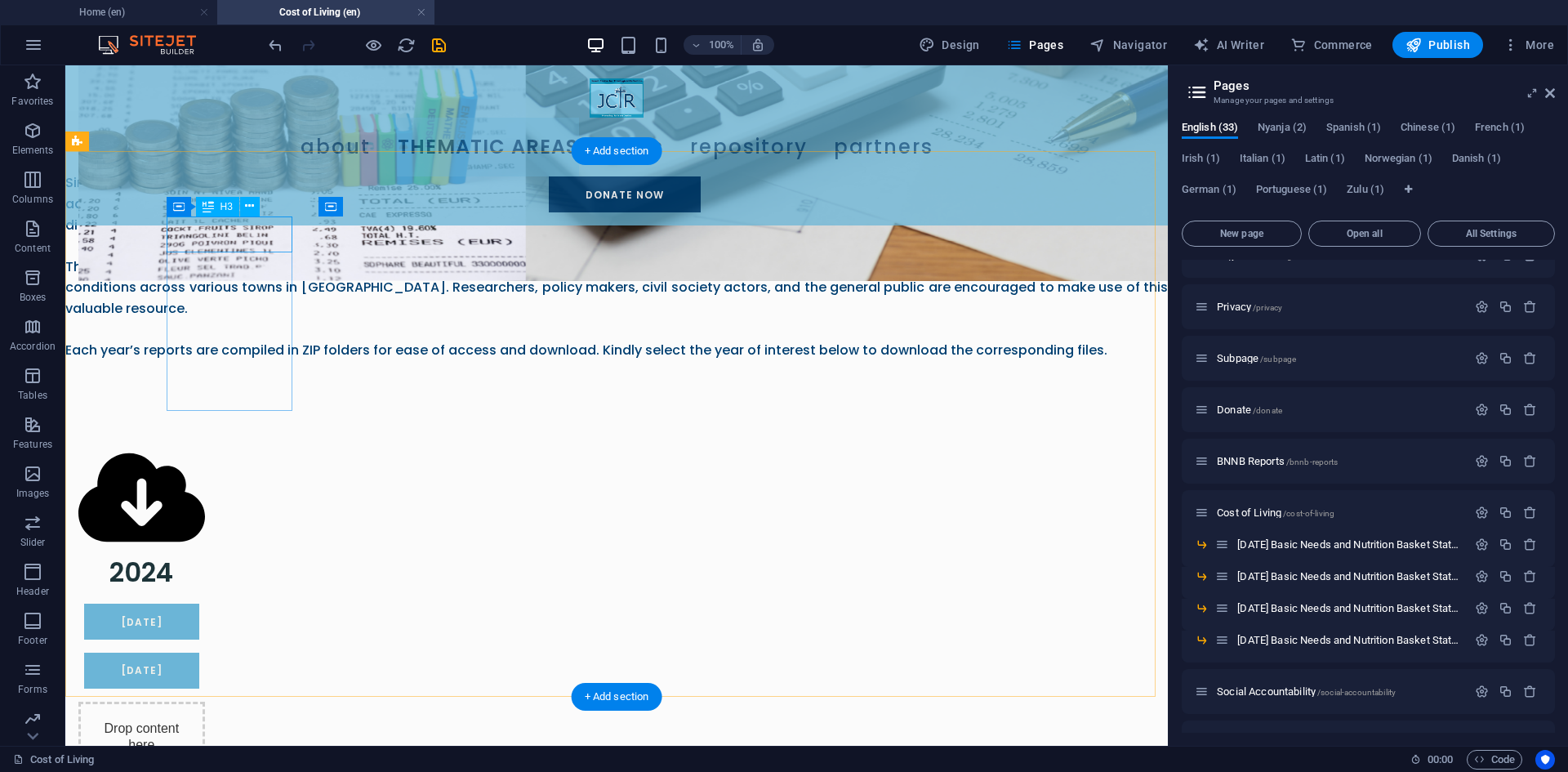
click at [205, 555] on div "2024" at bounding box center [141, 573] width 127 height 37
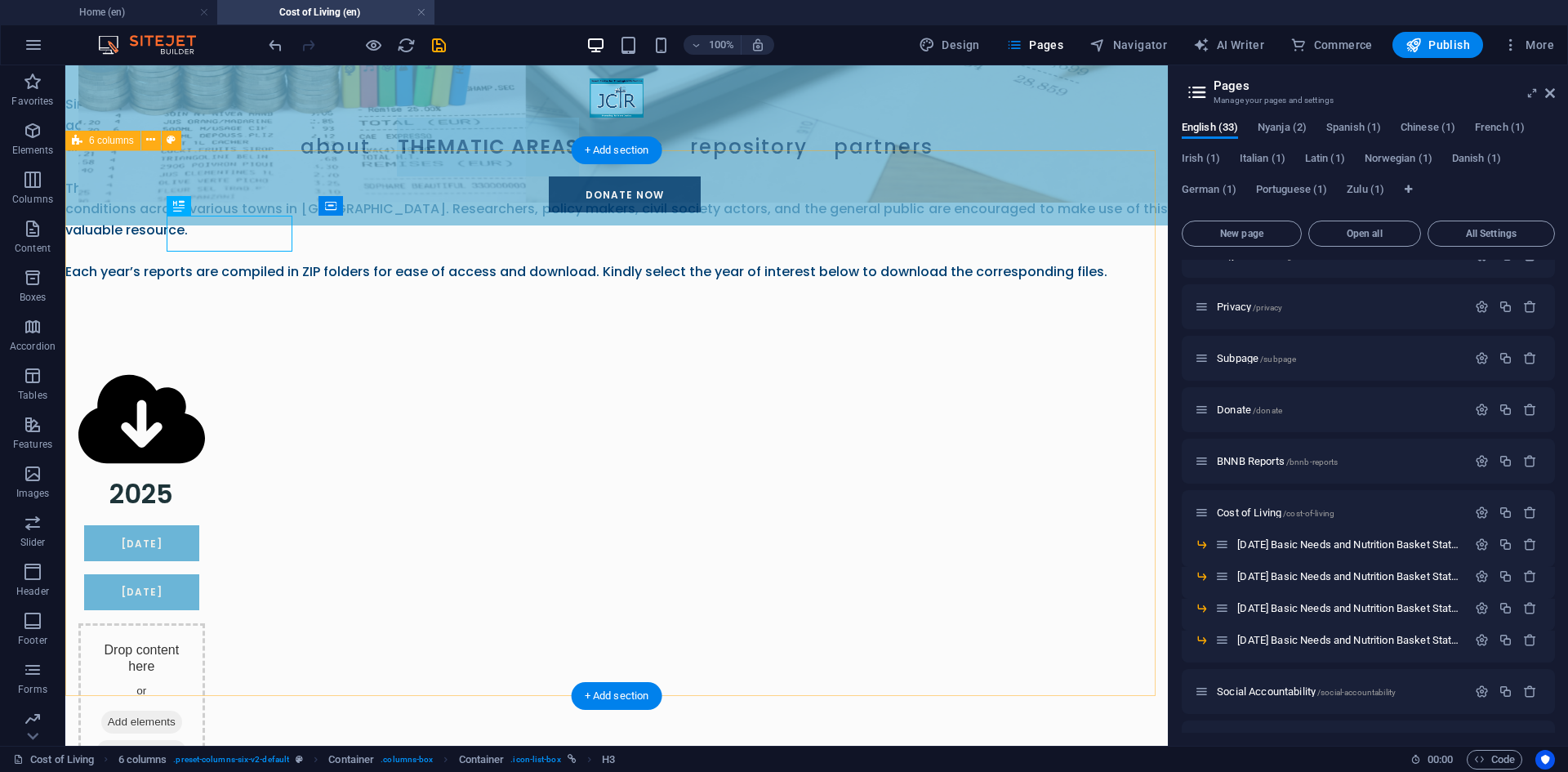
scroll to position [882, 0]
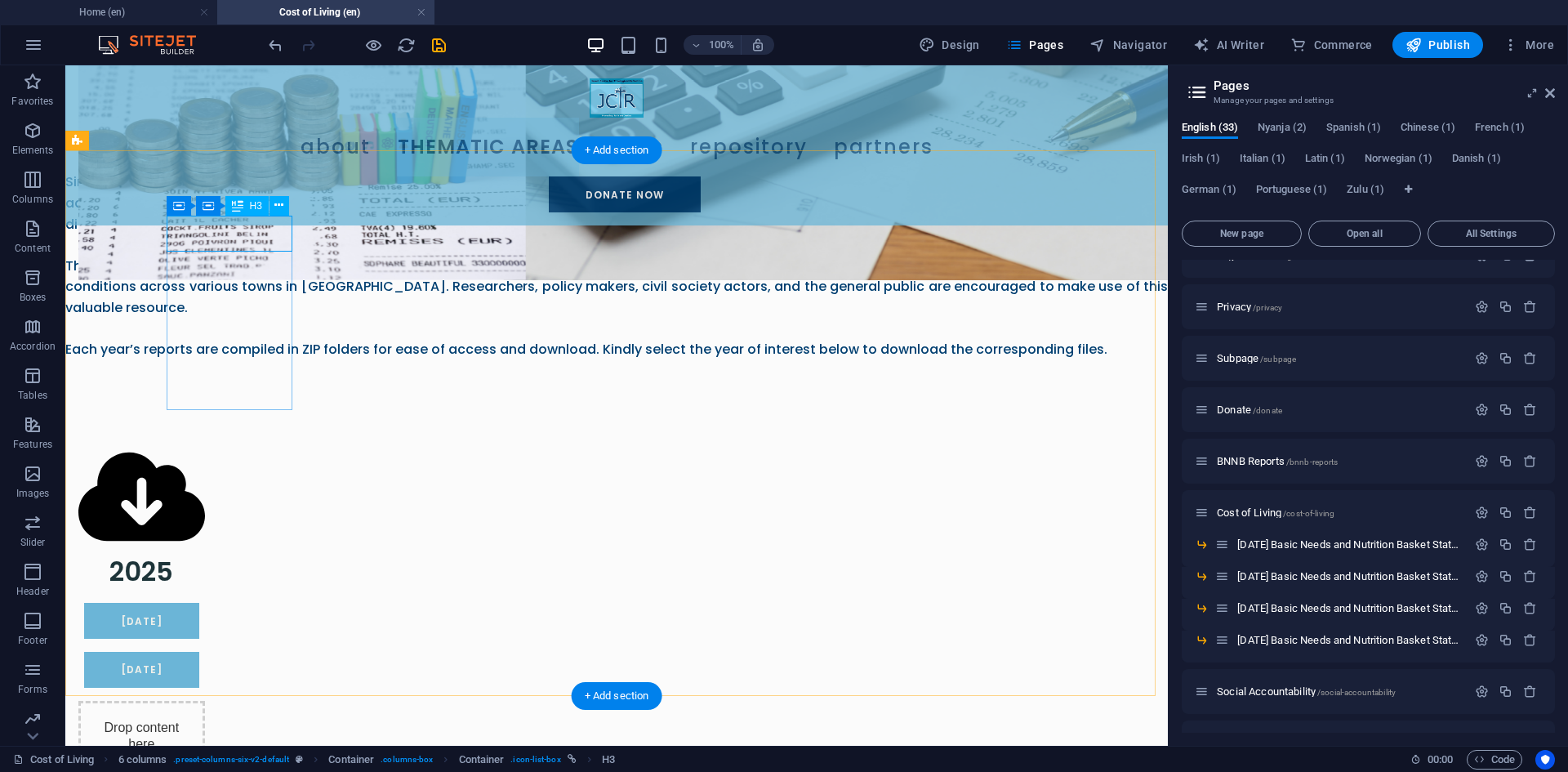
click at [205, 554] on div "2025" at bounding box center [141, 572] width 127 height 37
click at [180, 203] on icon at bounding box center [179, 206] width 12 height 20
click at [246, 203] on icon at bounding box center [250, 205] width 9 height 17
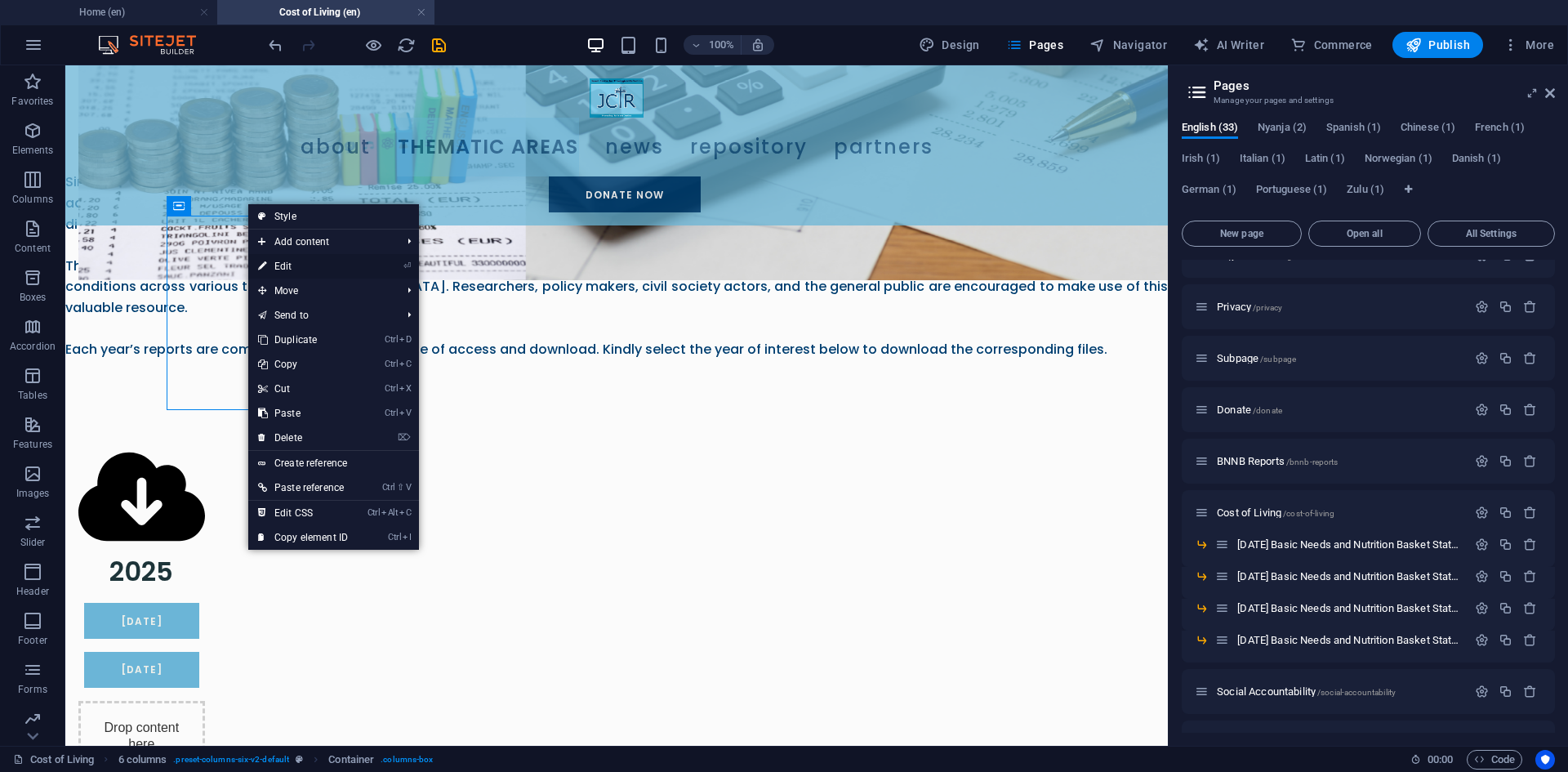
click at [326, 262] on link "⏎ Edit" at bounding box center [303, 266] width 110 height 25
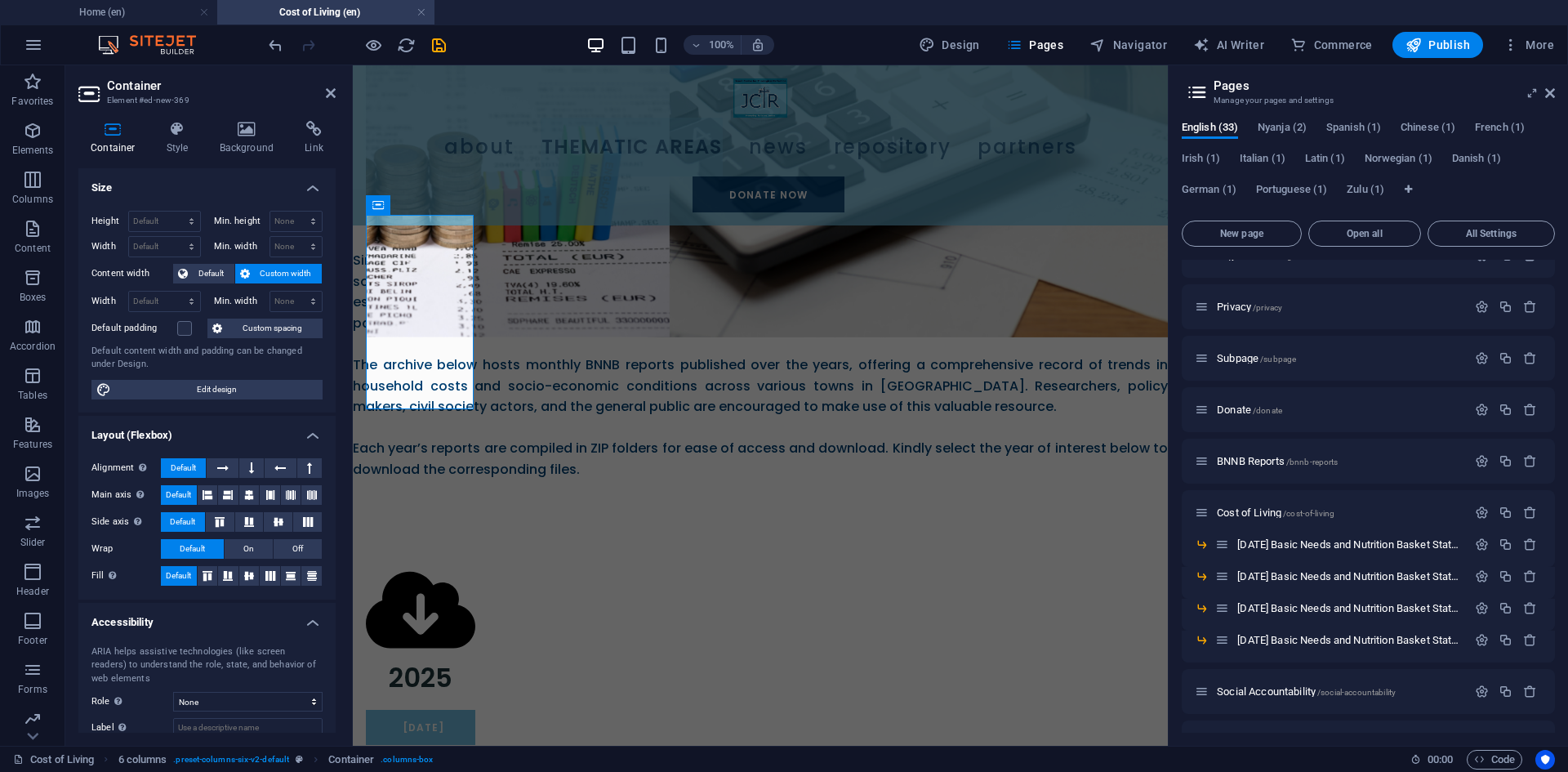
scroll to position [960, 0]
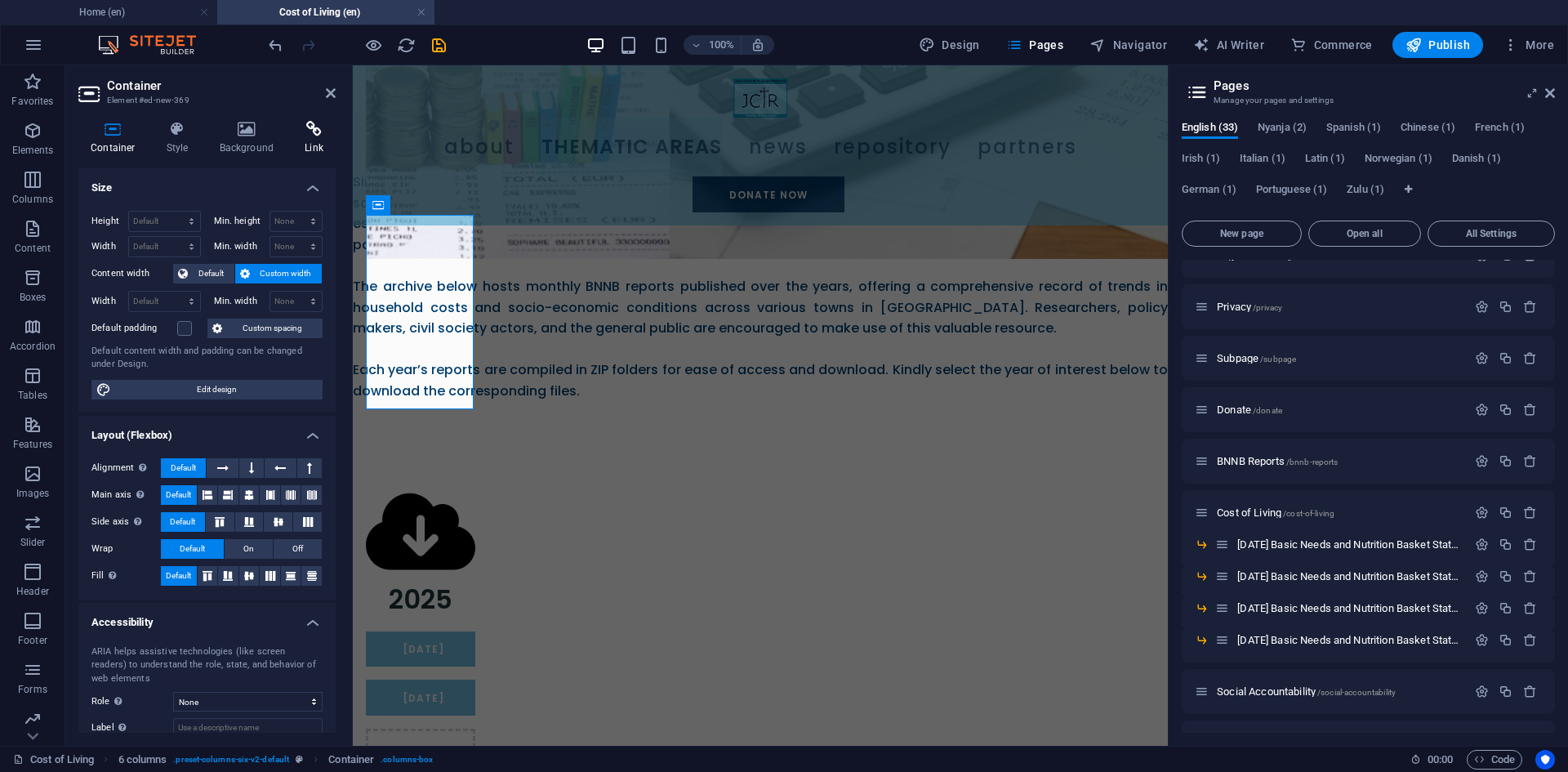
click at [308, 127] on icon at bounding box center [315, 129] width 44 height 17
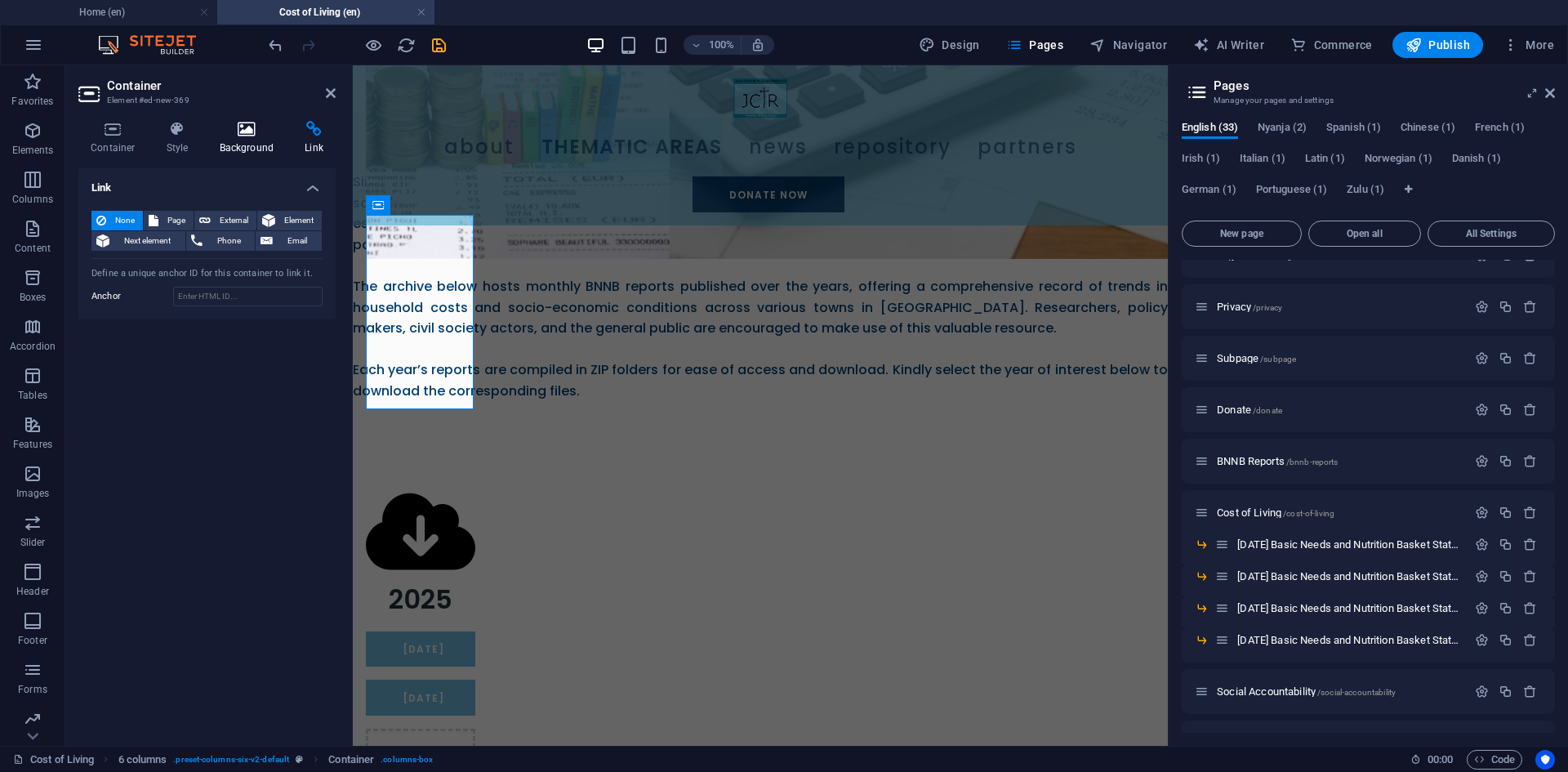
click at [246, 133] on icon at bounding box center [247, 129] width 79 height 17
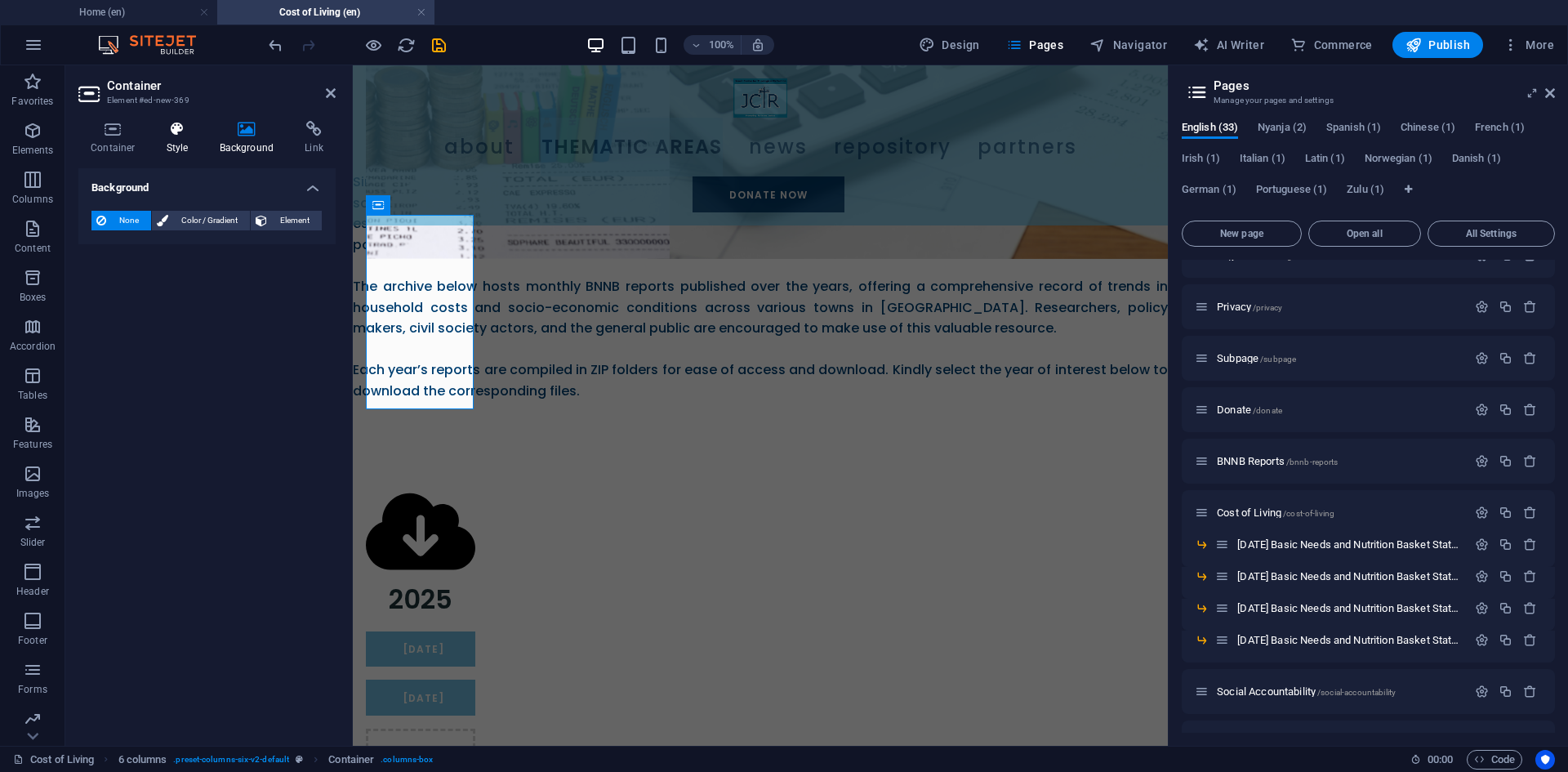
click at [187, 143] on h4 "Style" at bounding box center [181, 138] width 53 height 35
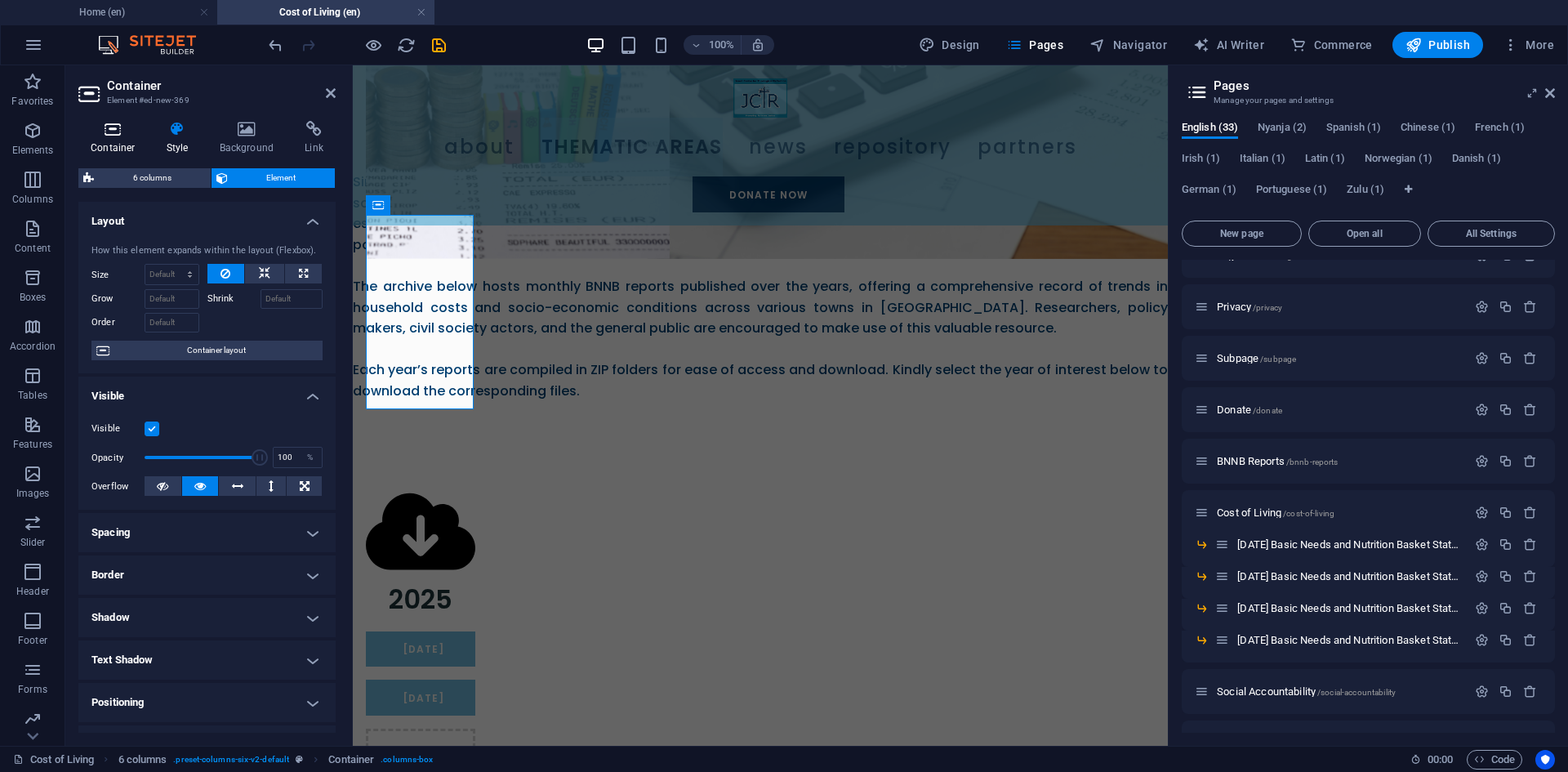
click at [137, 145] on h4 "Container" at bounding box center [116, 138] width 76 height 35
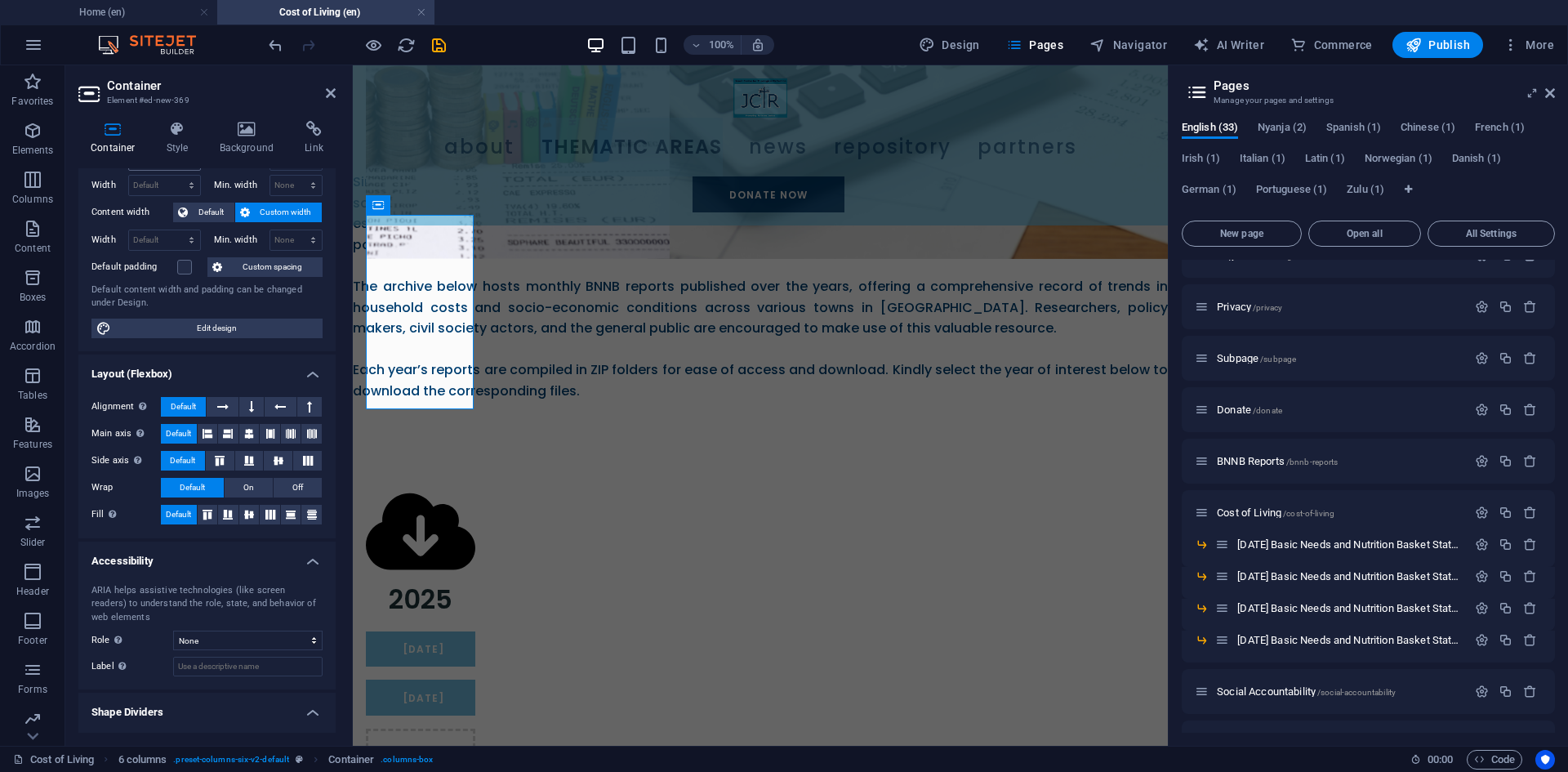
scroll to position [96, 0]
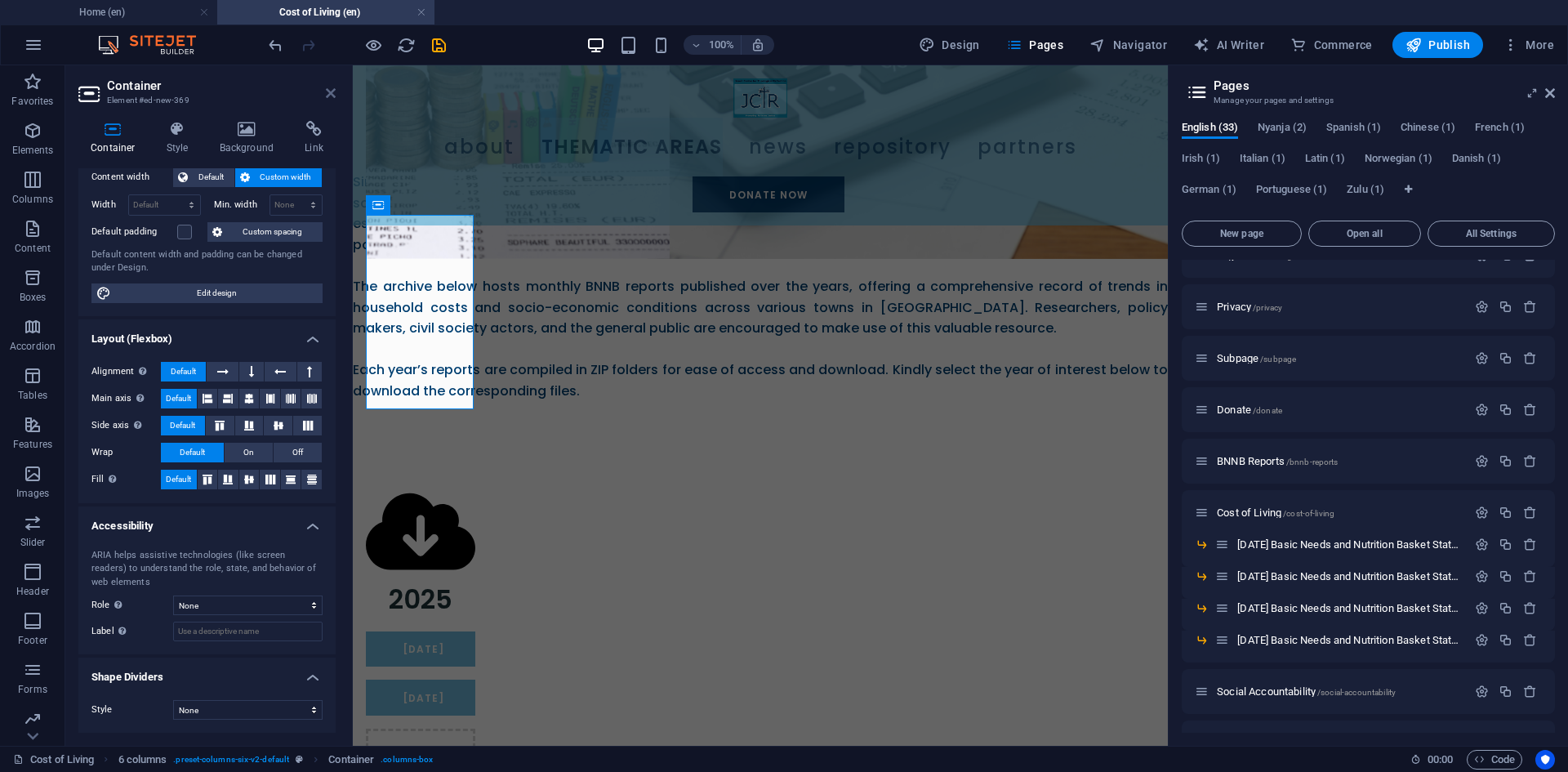
click at [328, 91] on icon at bounding box center [330, 93] width 10 height 13
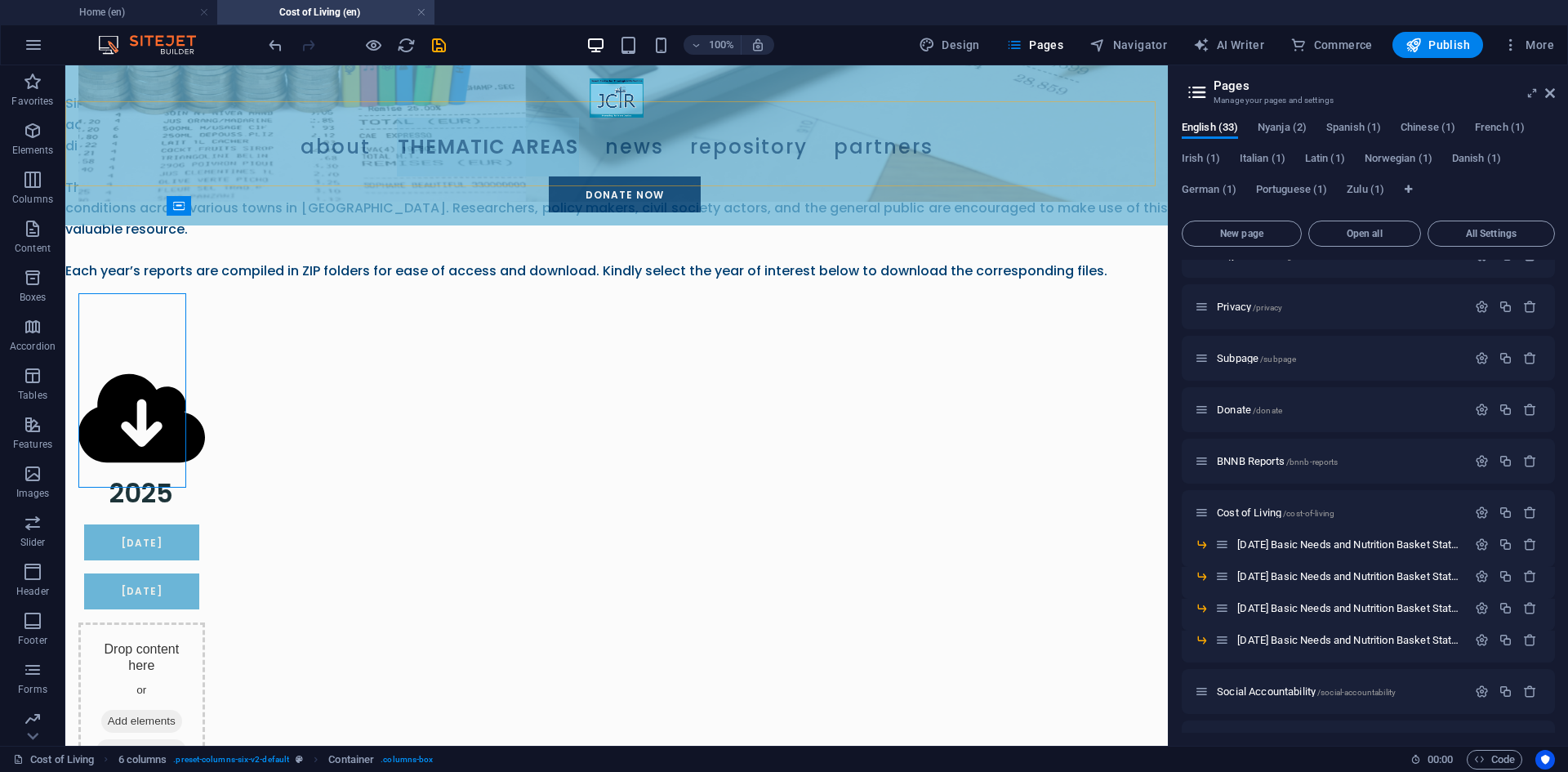
scroll to position [882, 0]
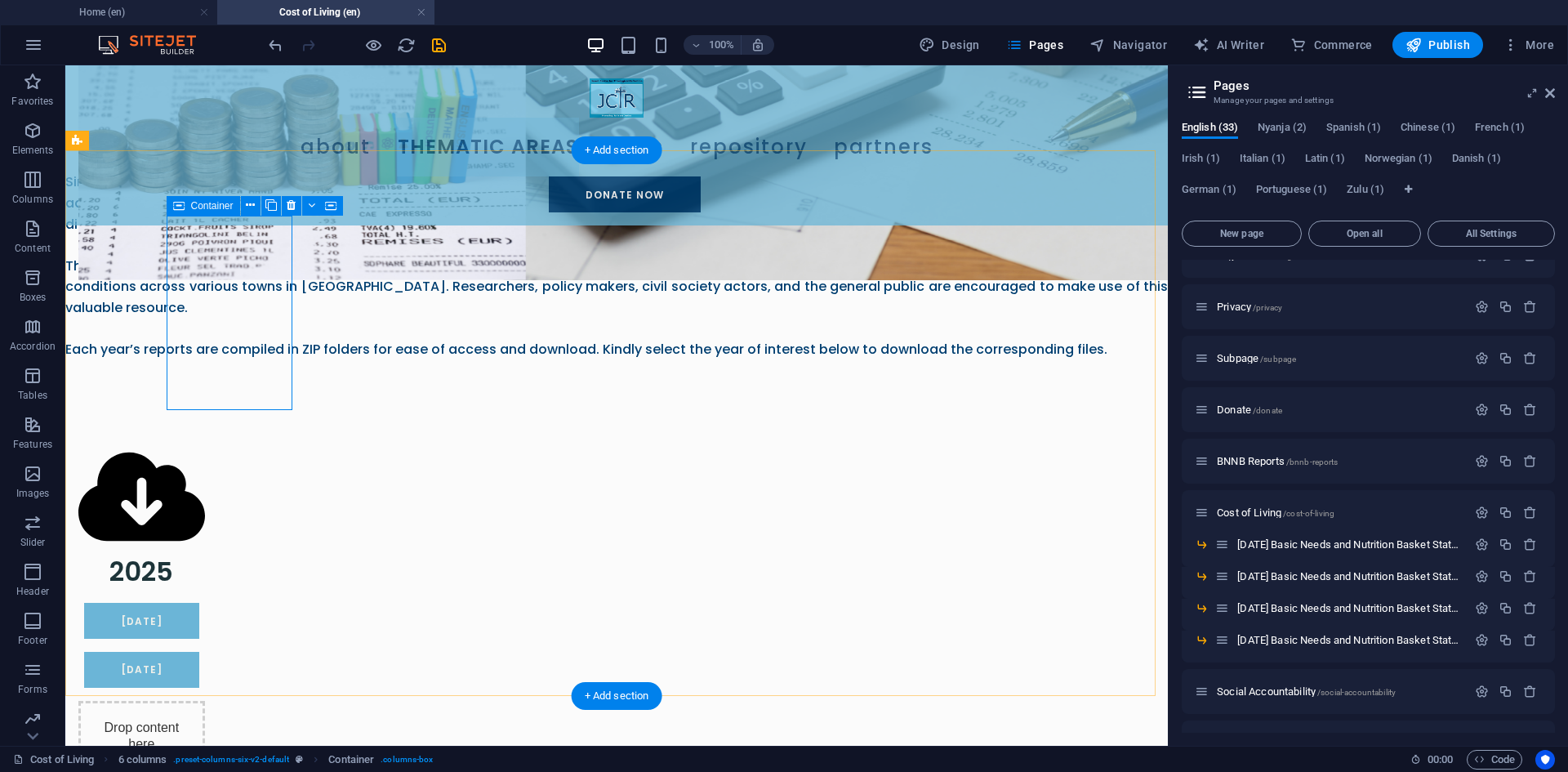
click at [205, 446] on div "2025" at bounding box center [141, 518] width 127 height 144
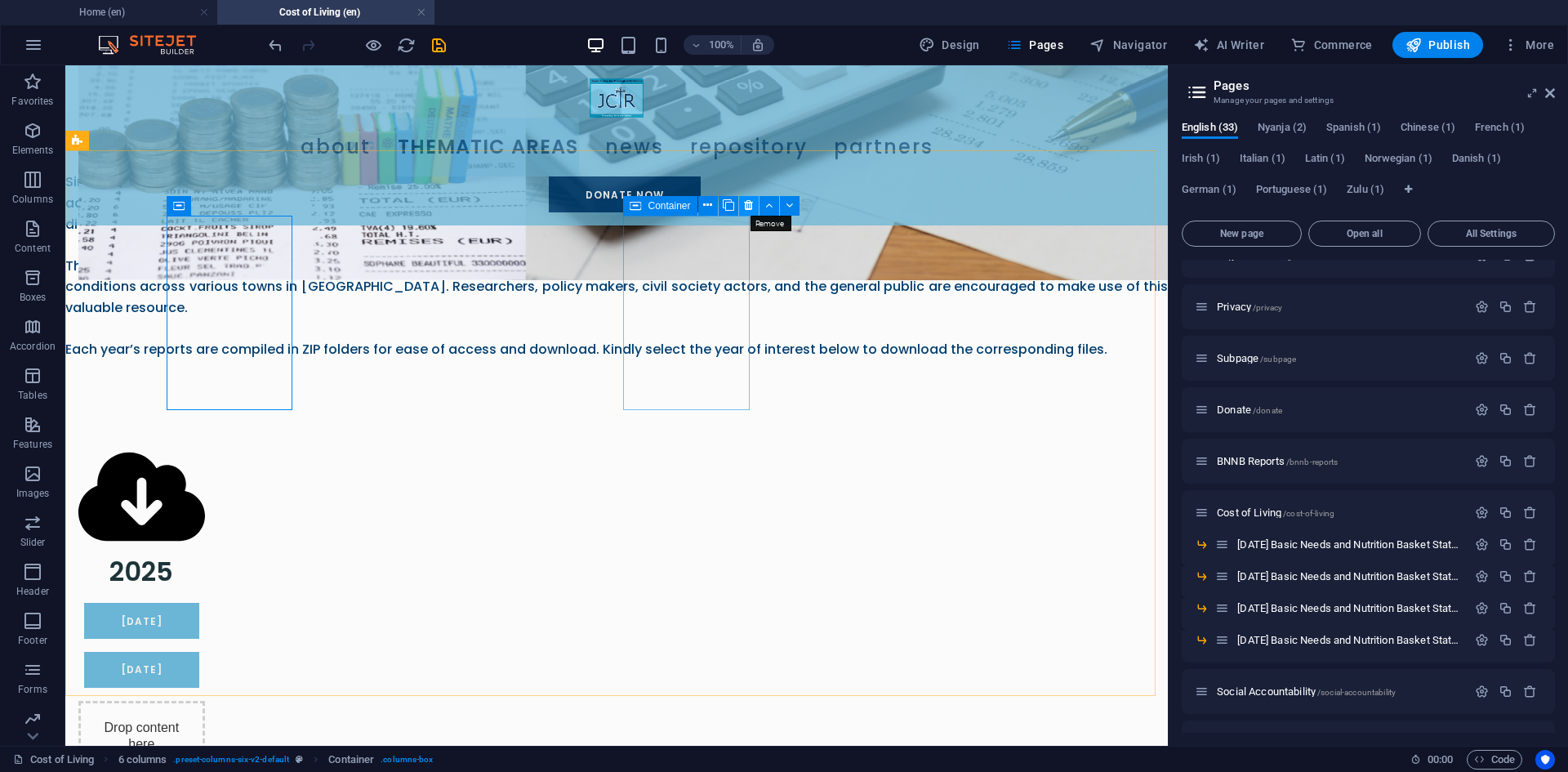
click at [745, 204] on icon at bounding box center [748, 205] width 9 height 17
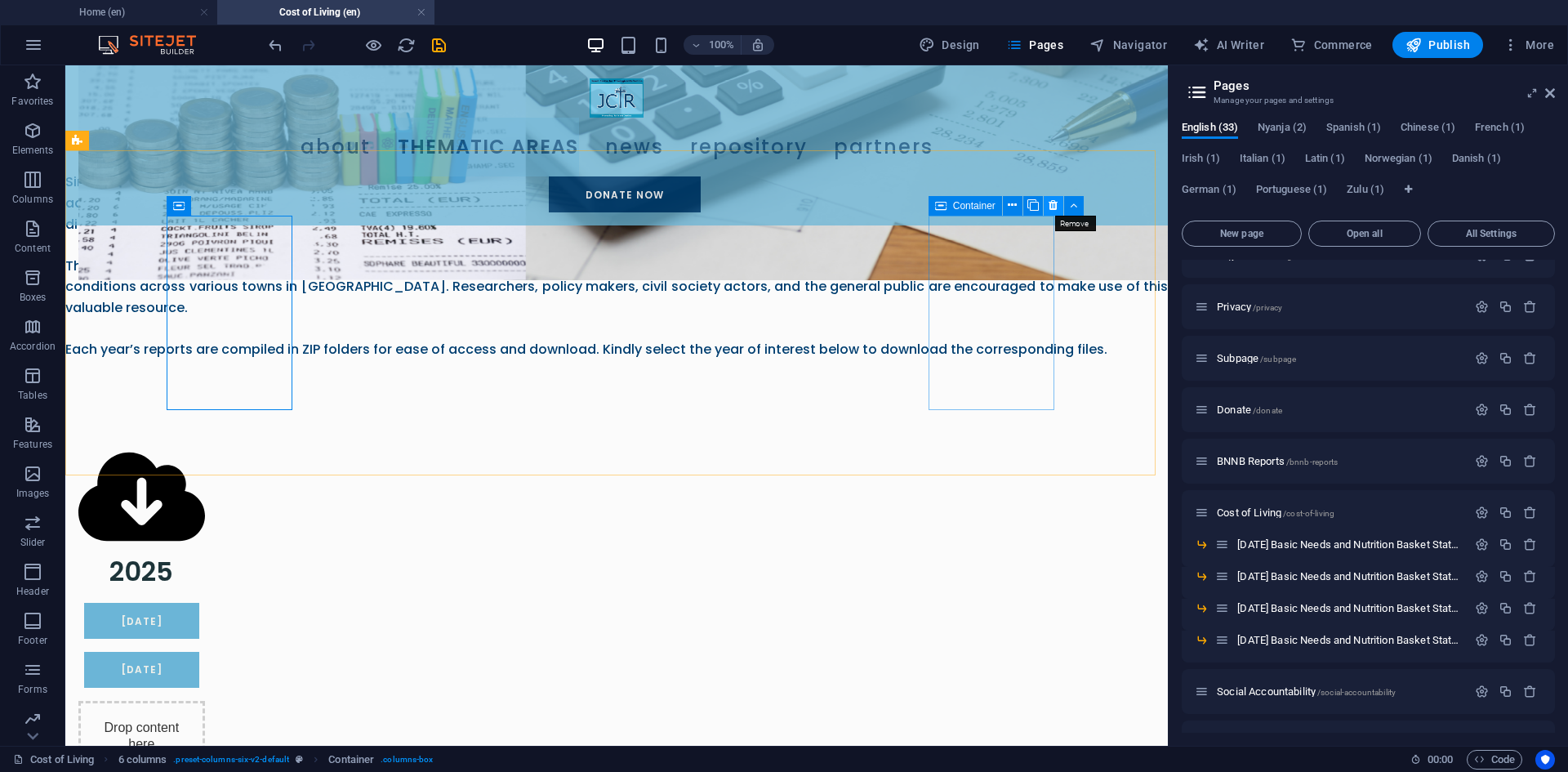
click at [1051, 204] on icon at bounding box center [1053, 205] width 9 height 17
click at [897, 209] on icon at bounding box center [901, 205] width 9 height 17
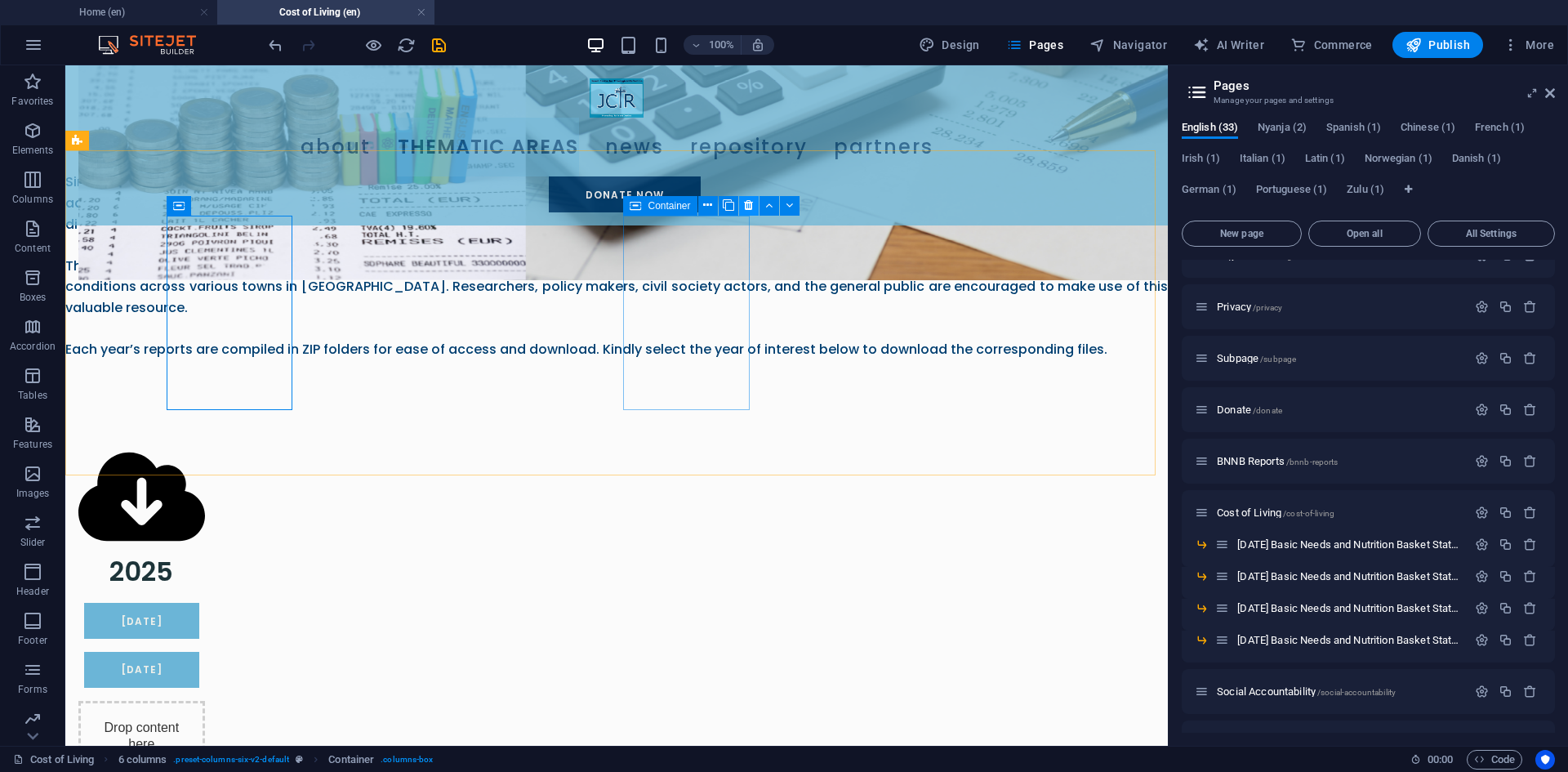
click at [746, 209] on icon at bounding box center [748, 205] width 9 height 17
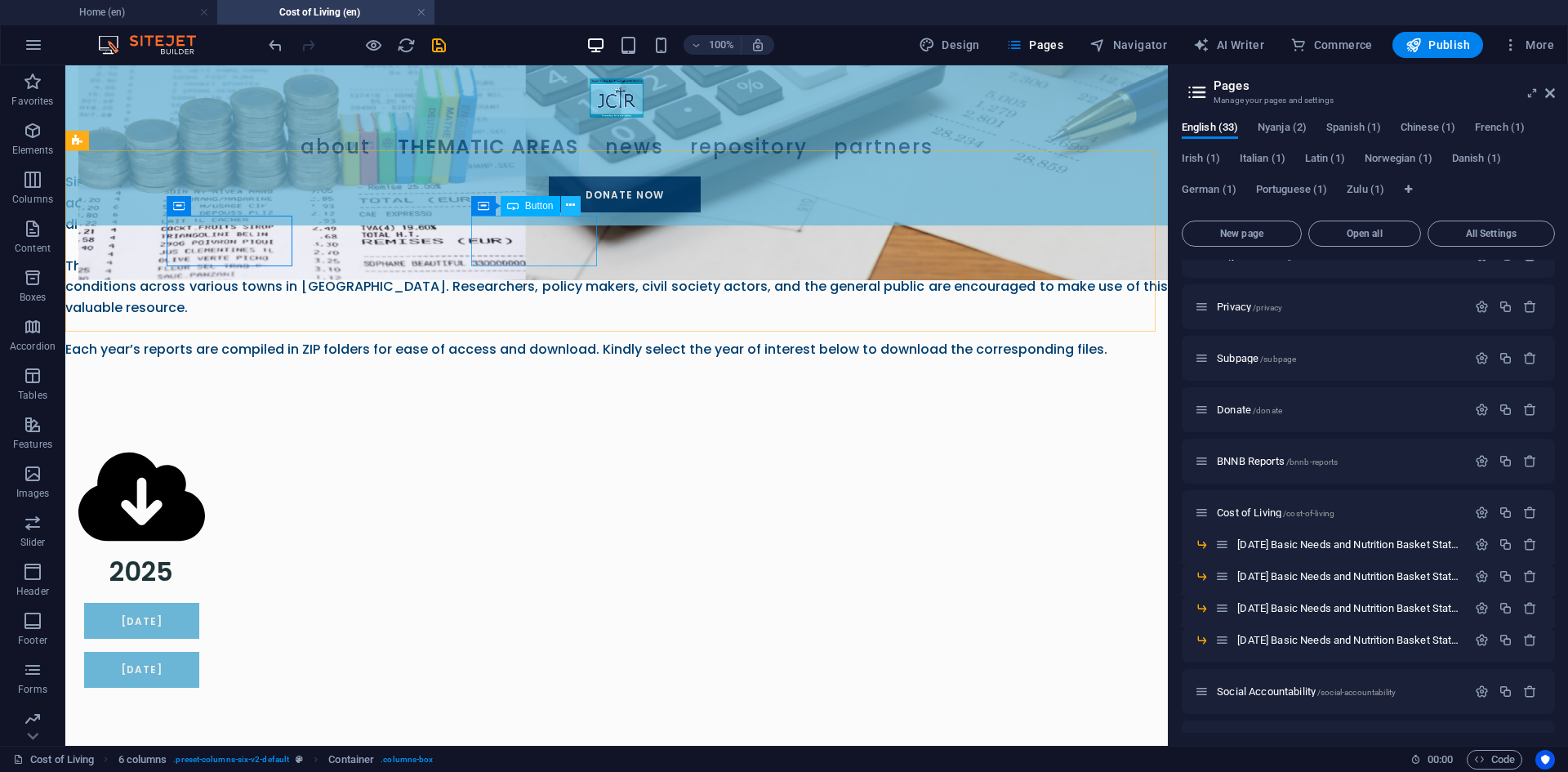
click at [574, 200] on icon at bounding box center [570, 205] width 9 height 17
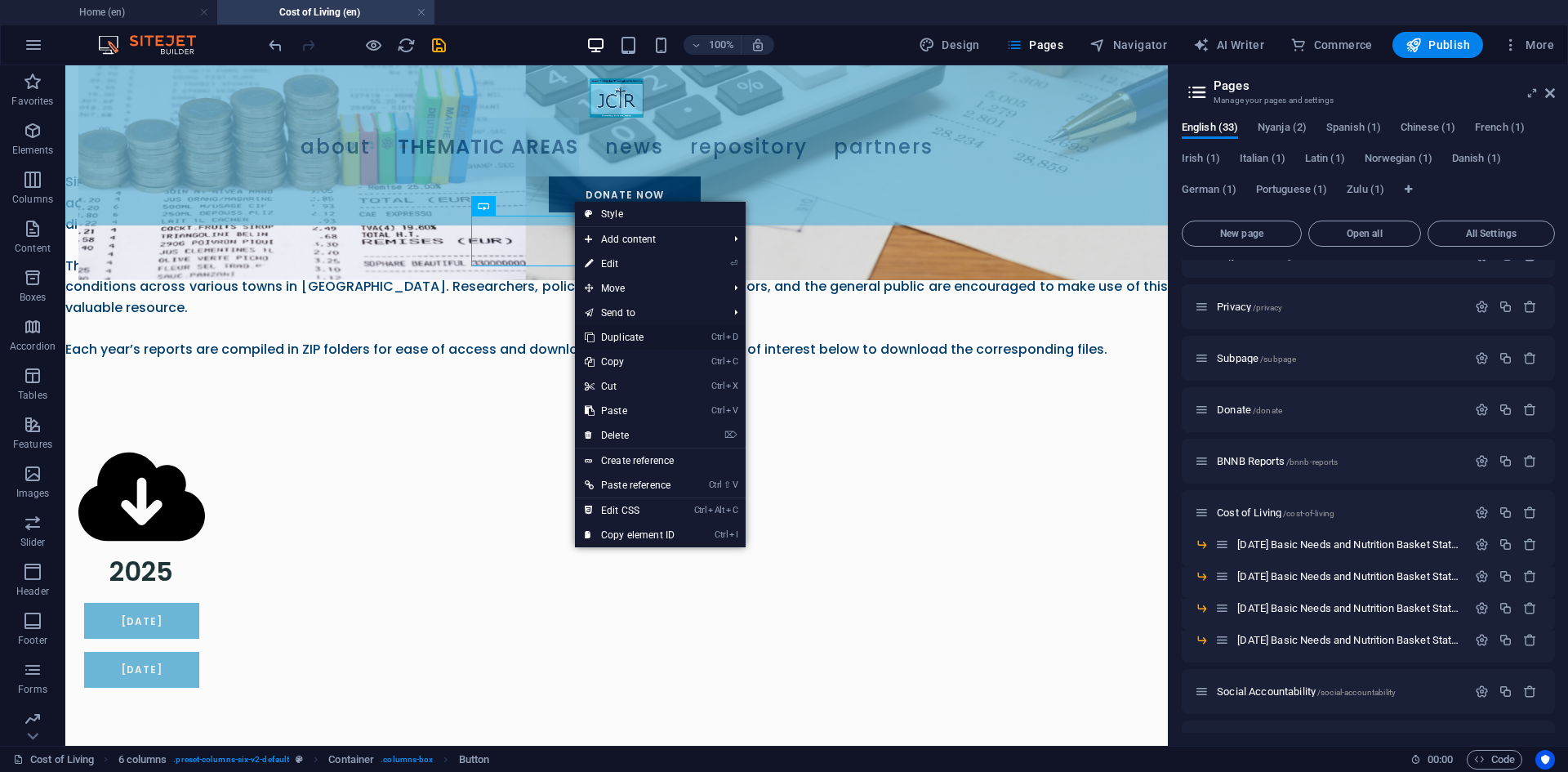
click at [630, 332] on link "Ctrl D Duplicate" at bounding box center [629, 338] width 110 height 25
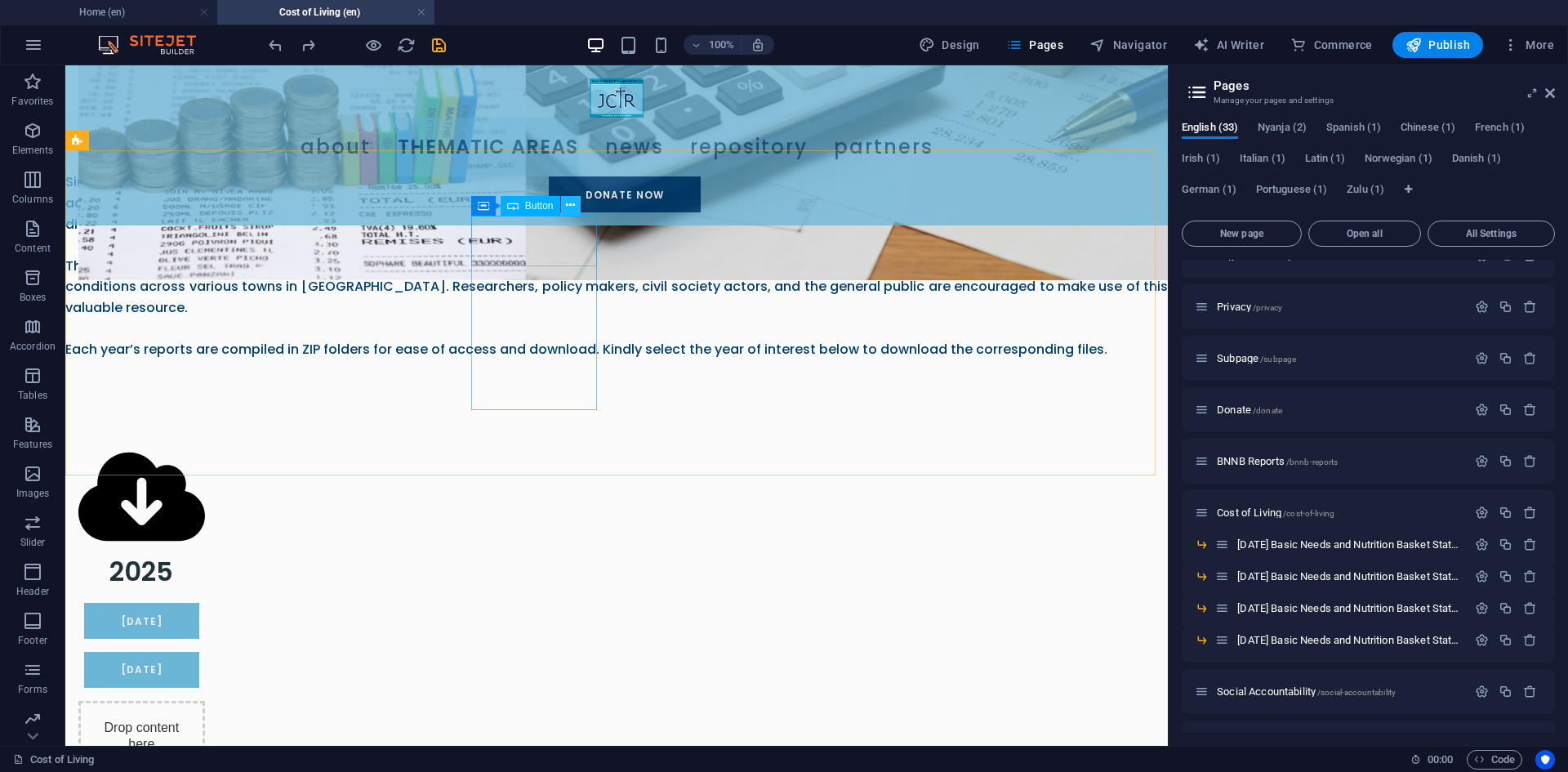
click at [572, 204] on icon at bounding box center [570, 205] width 9 height 17
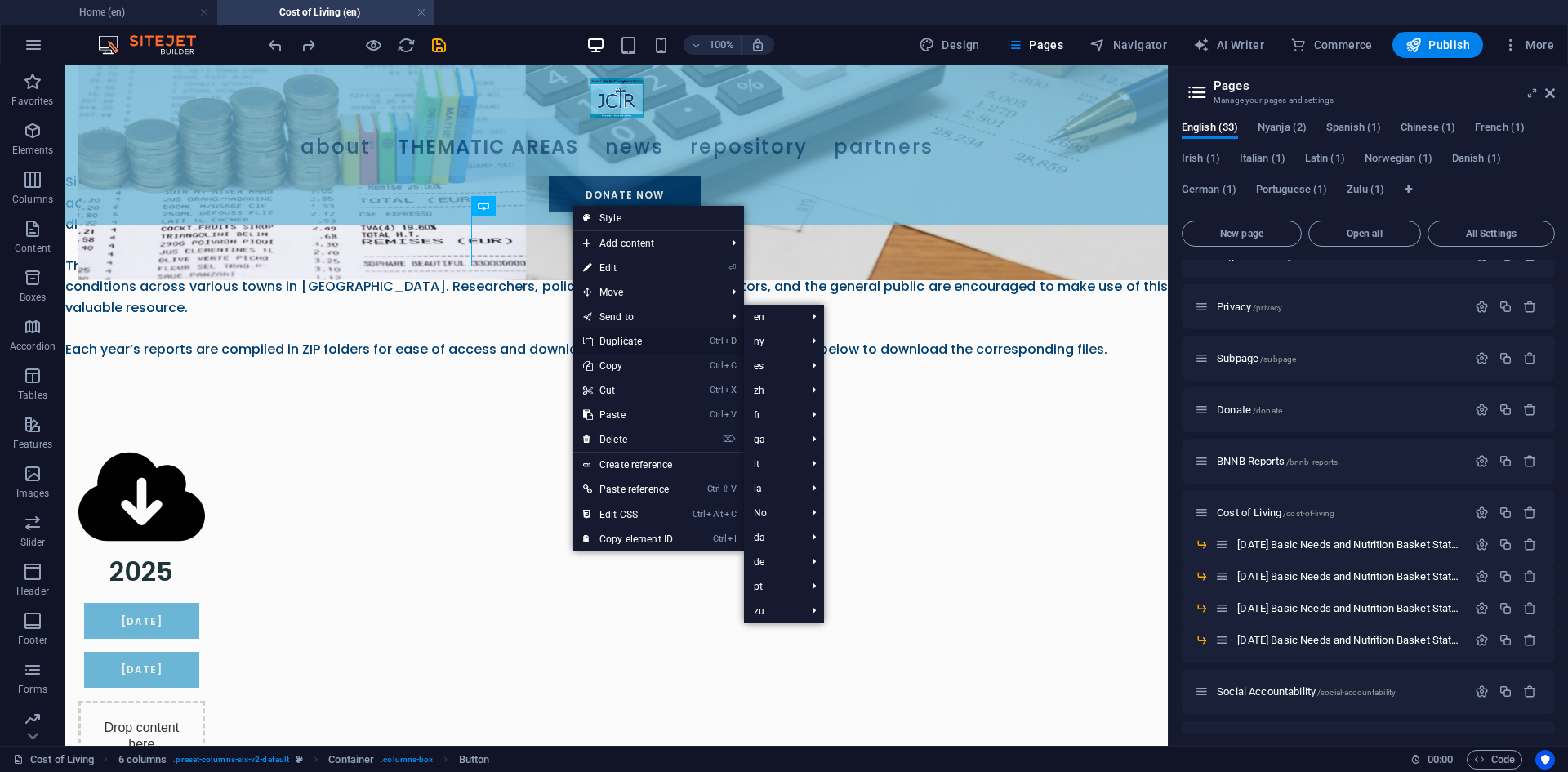
click at [624, 337] on link "Ctrl D Duplicate" at bounding box center [628, 341] width 110 height 25
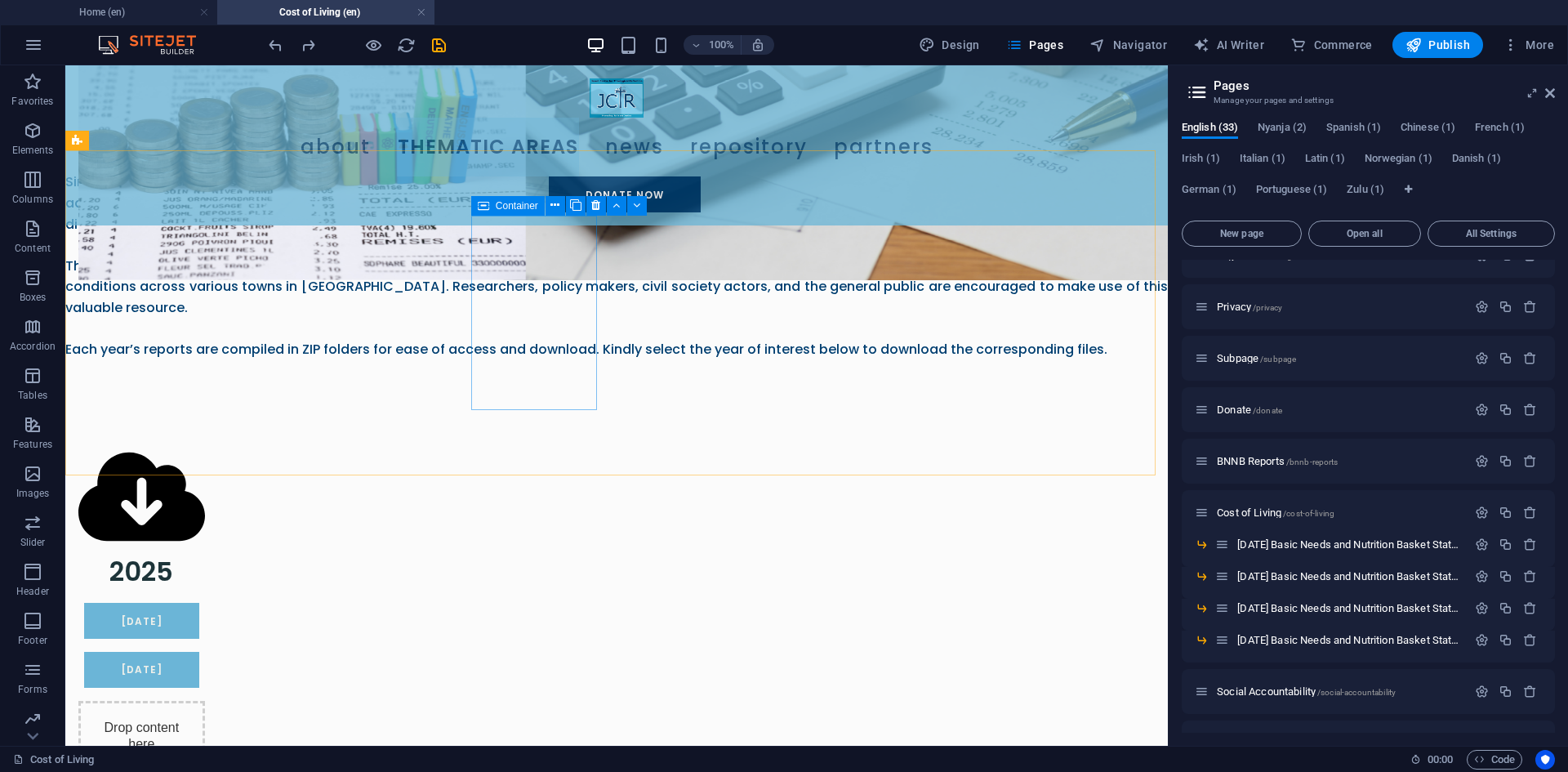
click at [481, 201] on icon at bounding box center [484, 206] width 12 height 20
click at [572, 203] on icon at bounding box center [576, 205] width 12 height 17
click at [574, 208] on icon at bounding box center [576, 205] width 12 height 17
click at [573, 207] on icon at bounding box center [576, 205] width 12 height 17
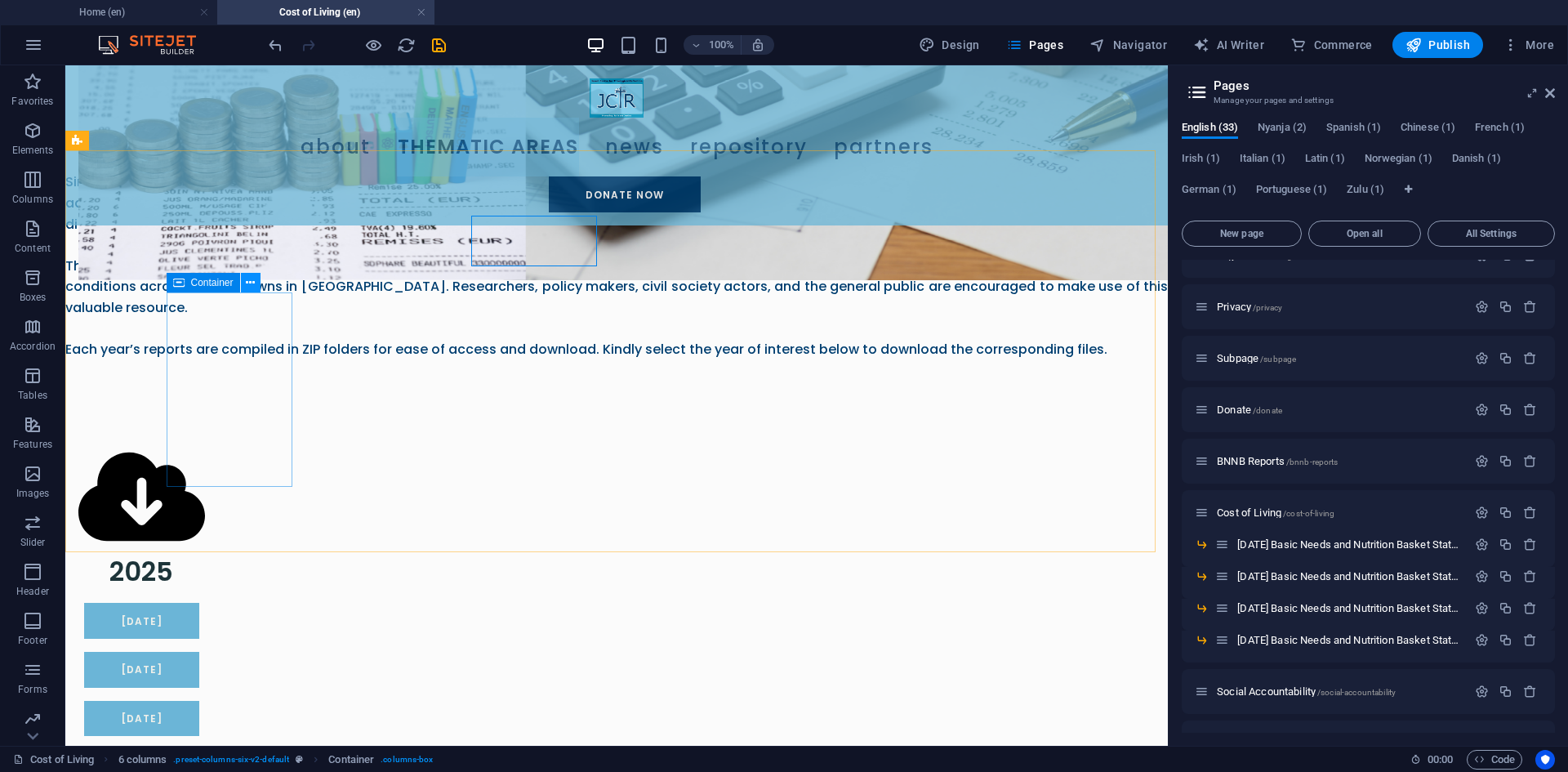
click at [250, 281] on icon at bounding box center [250, 282] width 9 height 17
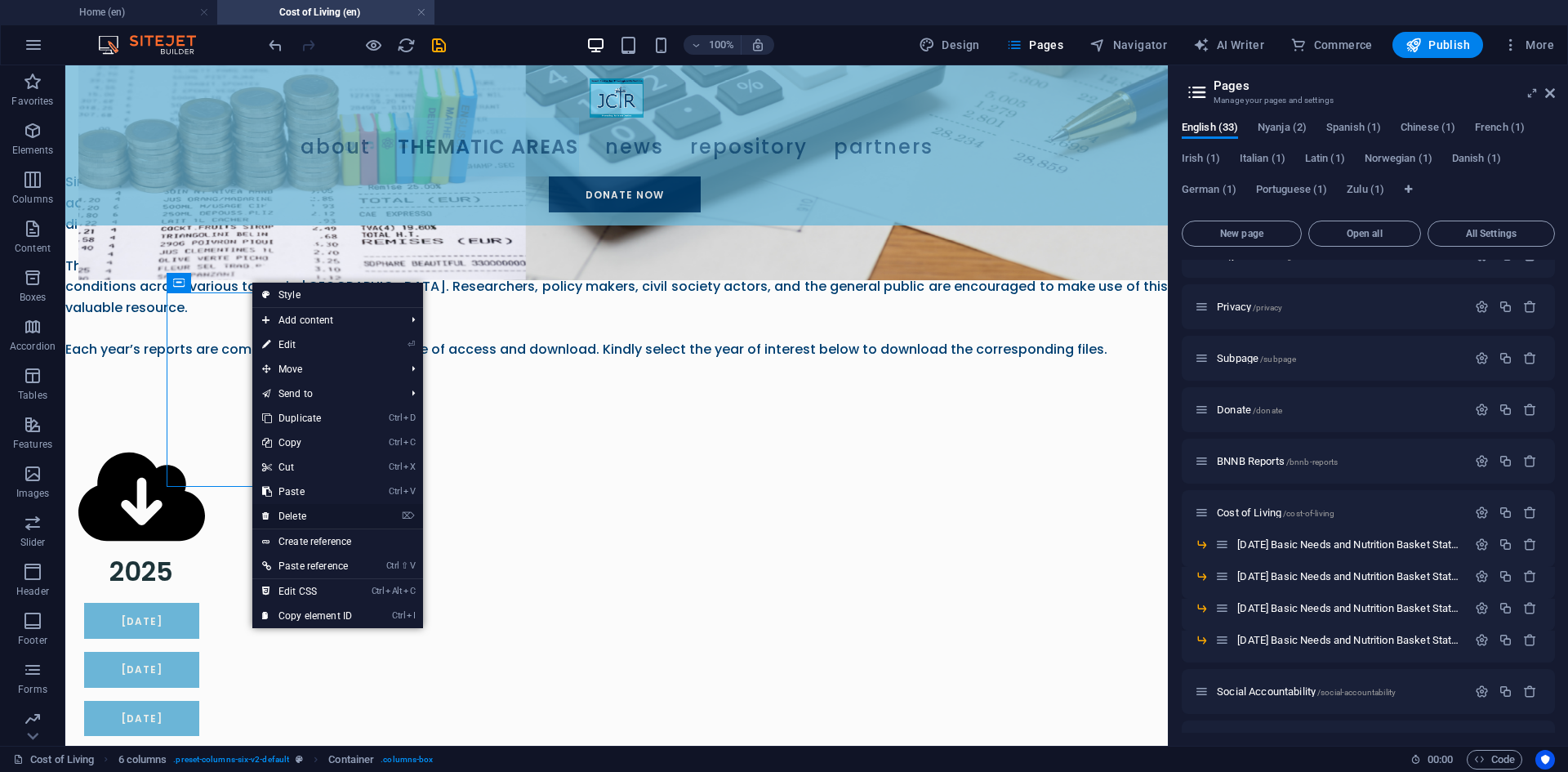
click at [294, 512] on link "⌦ Delete" at bounding box center [307, 516] width 110 height 25
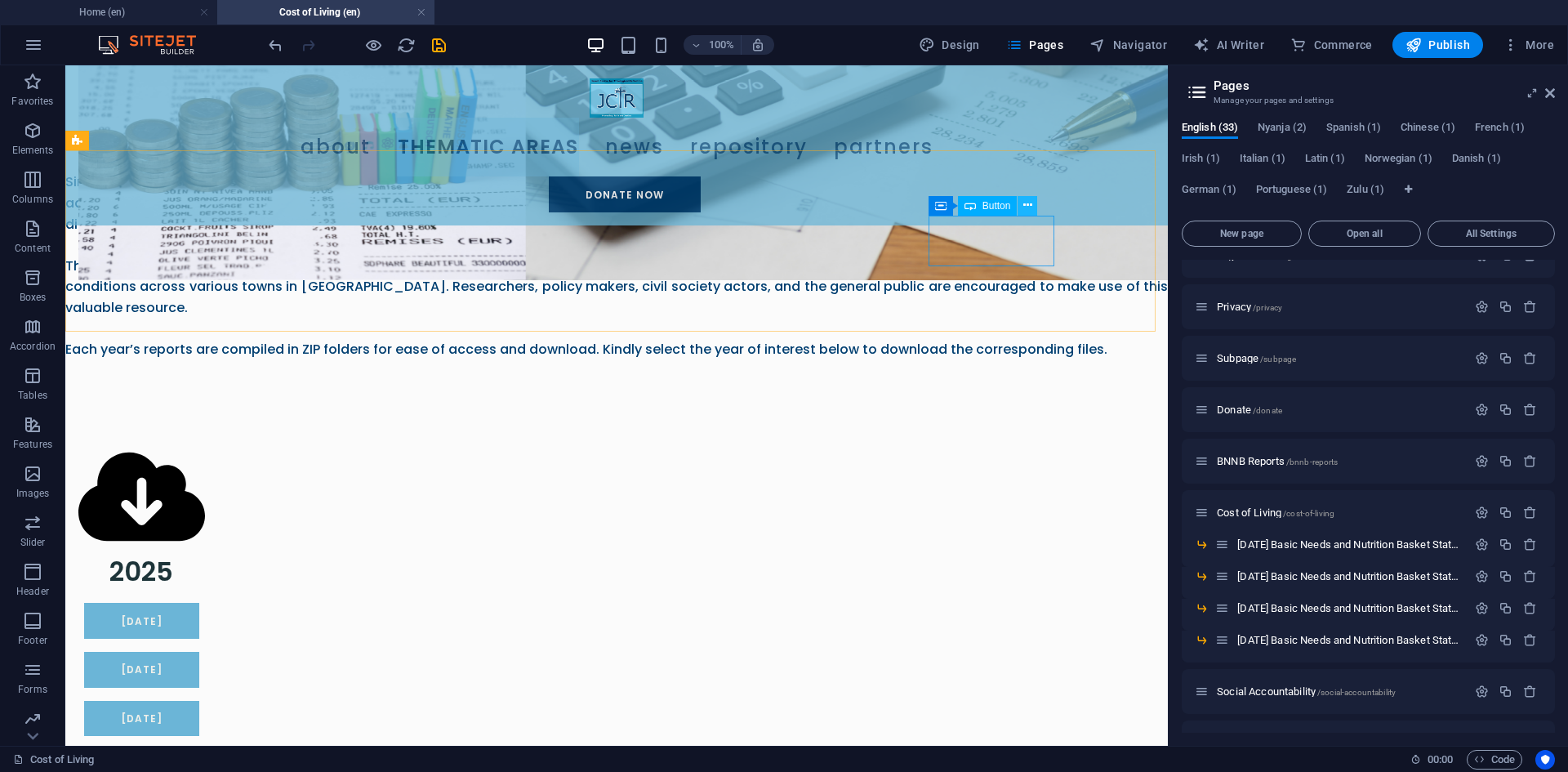
click at [1032, 202] on icon at bounding box center [1027, 205] width 9 height 17
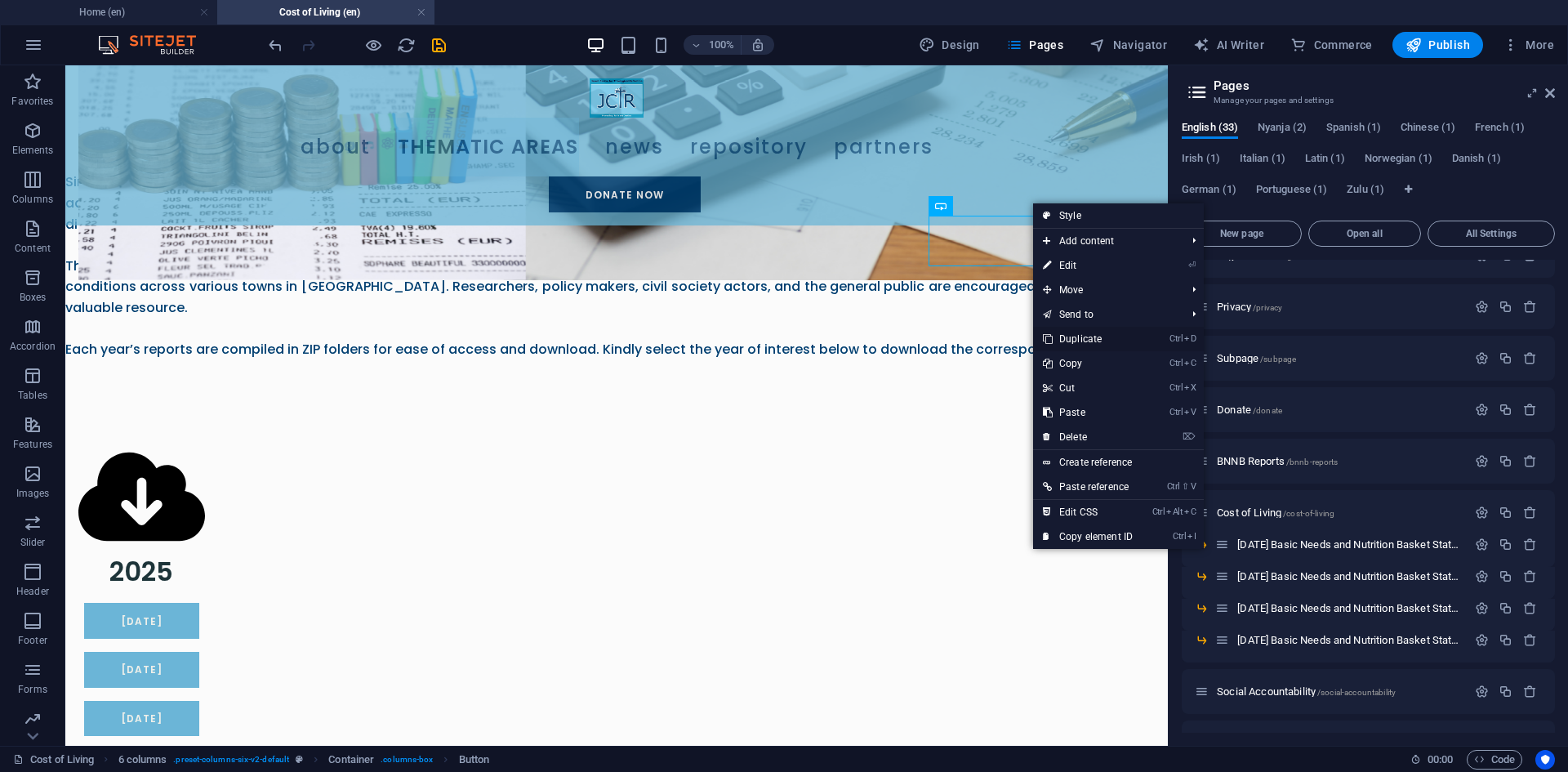
click at [1077, 331] on link "Ctrl D Duplicate" at bounding box center [1087, 338] width 110 height 25
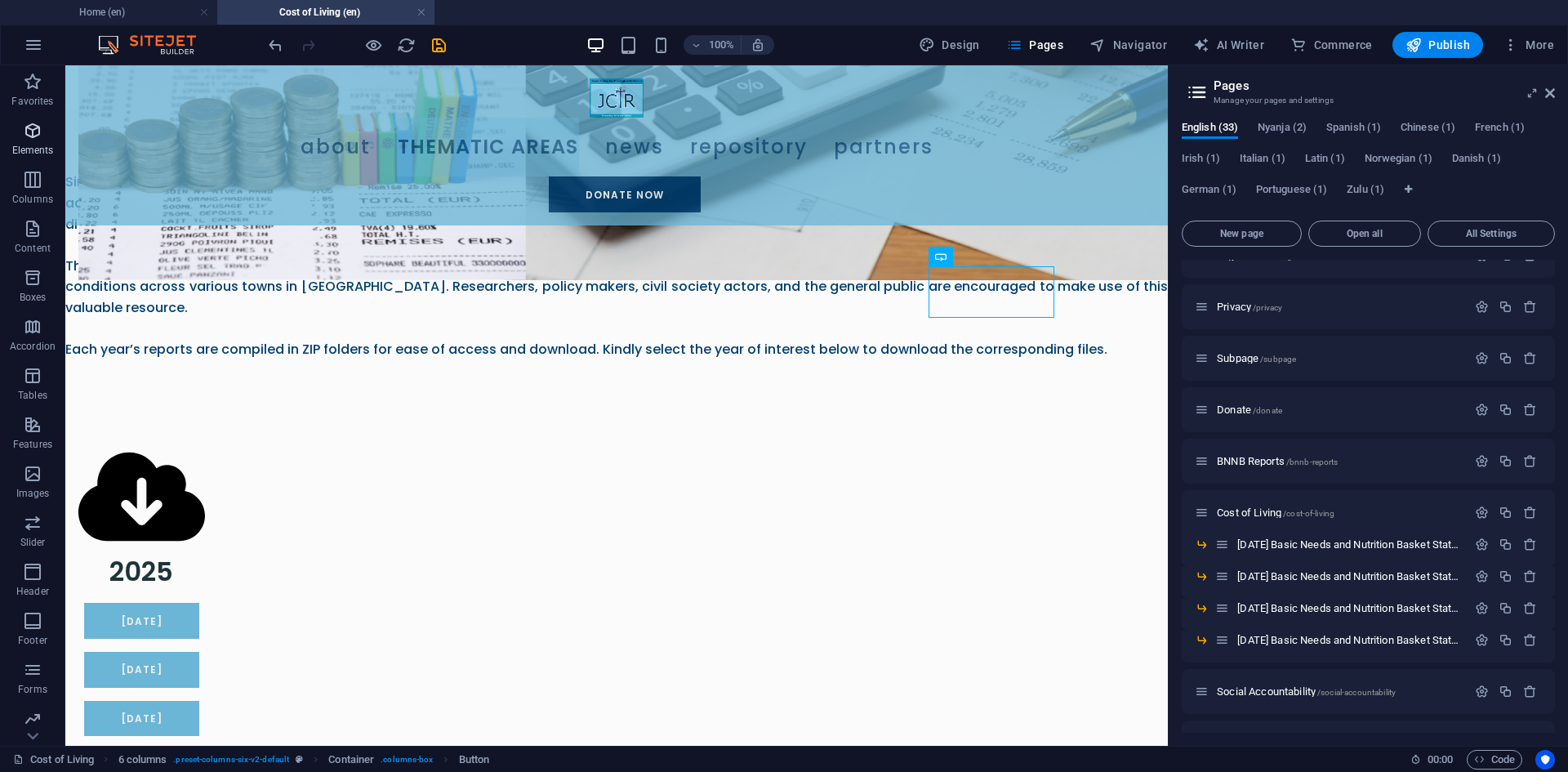
click at [28, 136] on icon "button" at bounding box center [33, 131] width 20 height 20
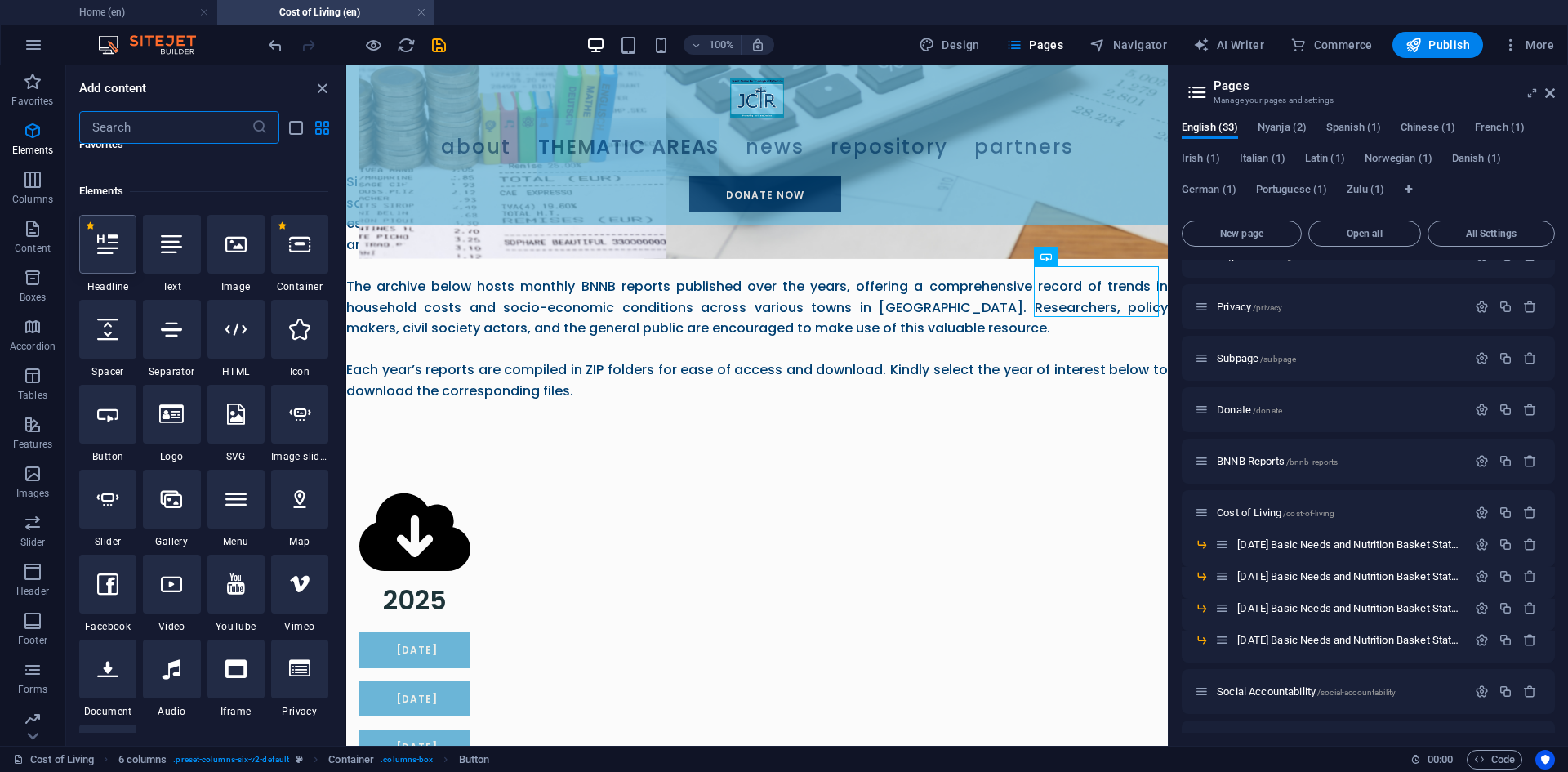
scroll to position [174, 0]
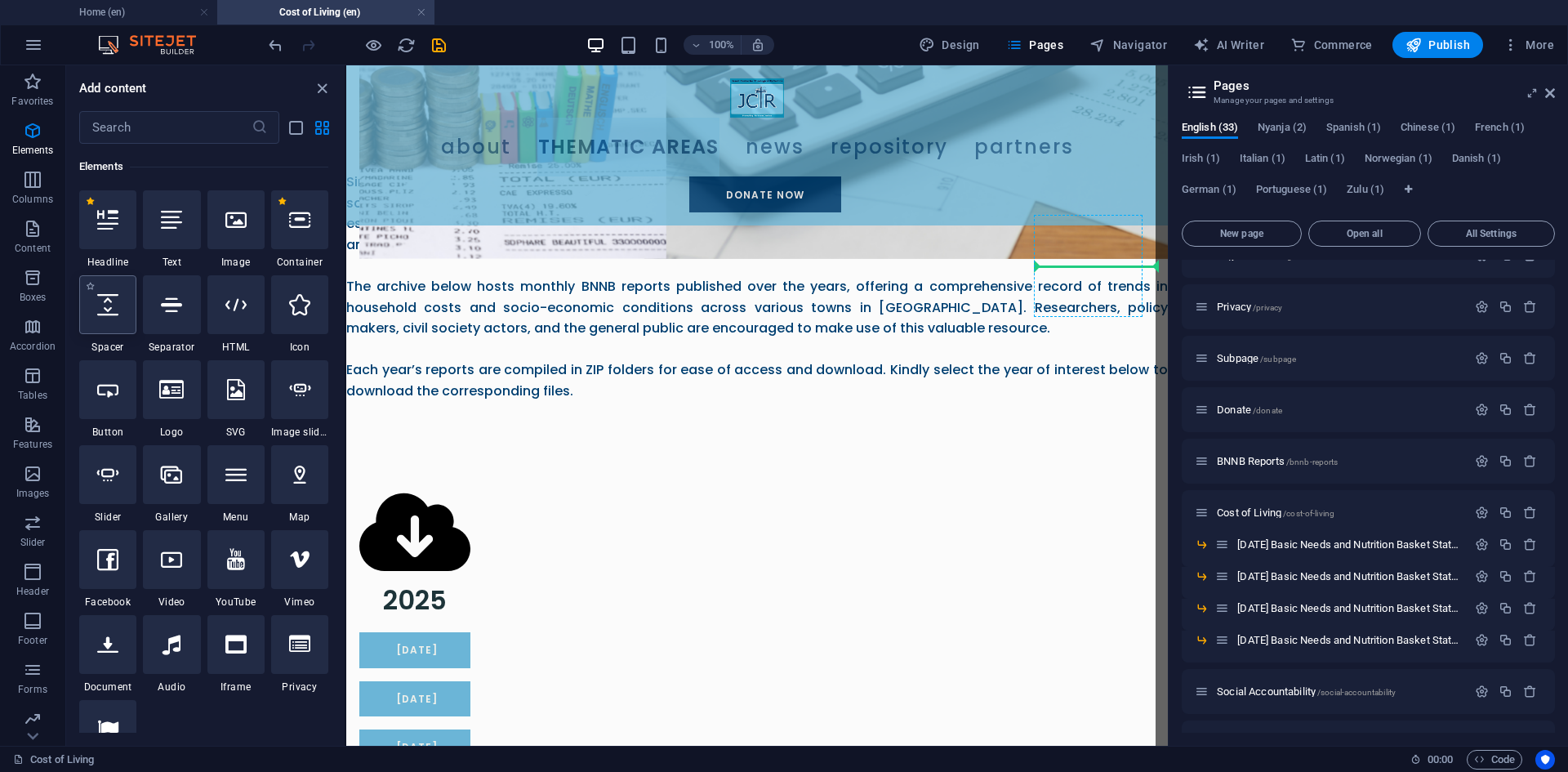
select select "px"
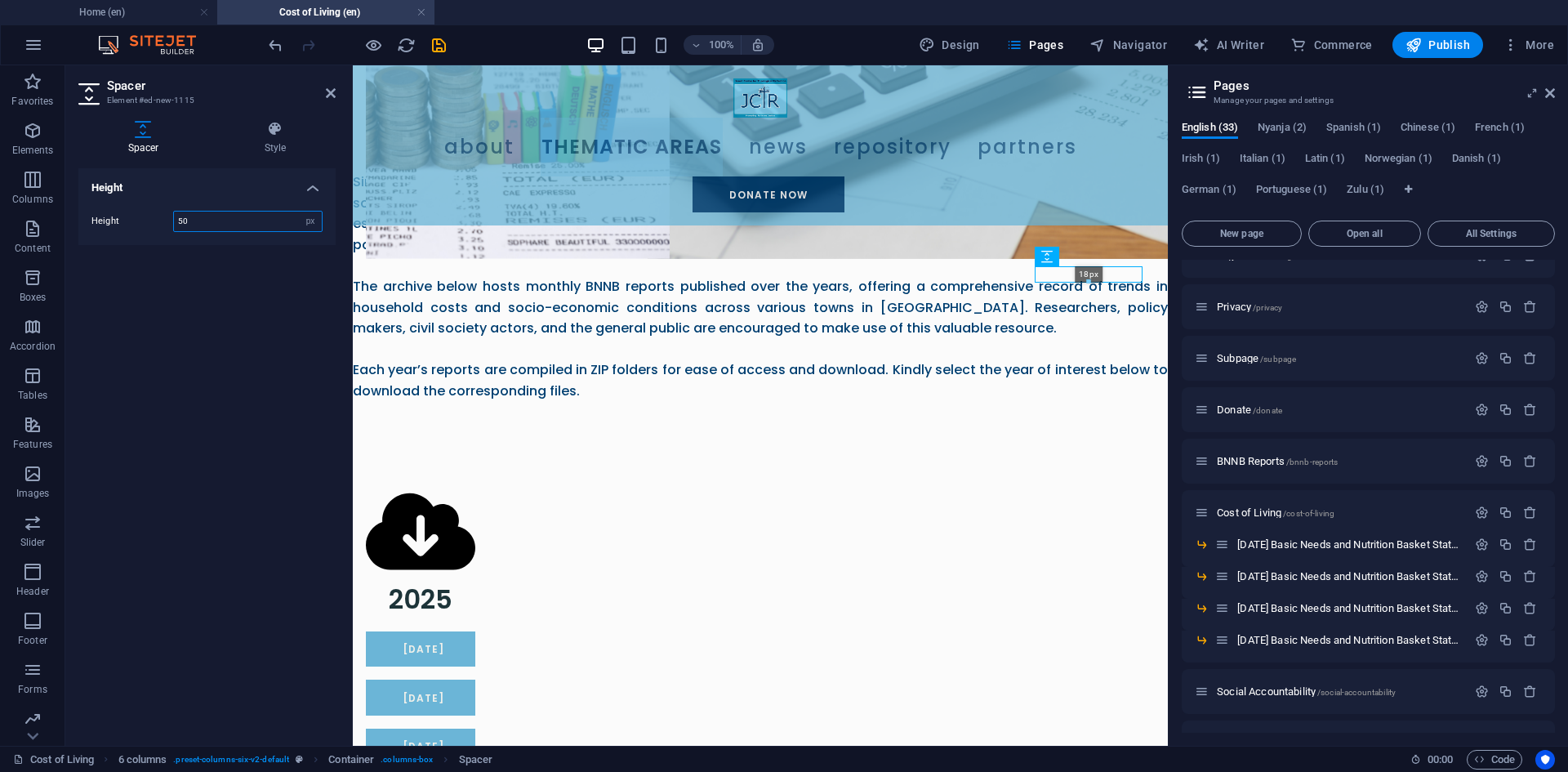
drag, startPoint x: 1084, startPoint y: 305, endPoint x: 1098, endPoint y: 281, distance: 27.8
click at [1098, 281] on div at bounding box center [1088, 282] width 106 height 6
type input "18"
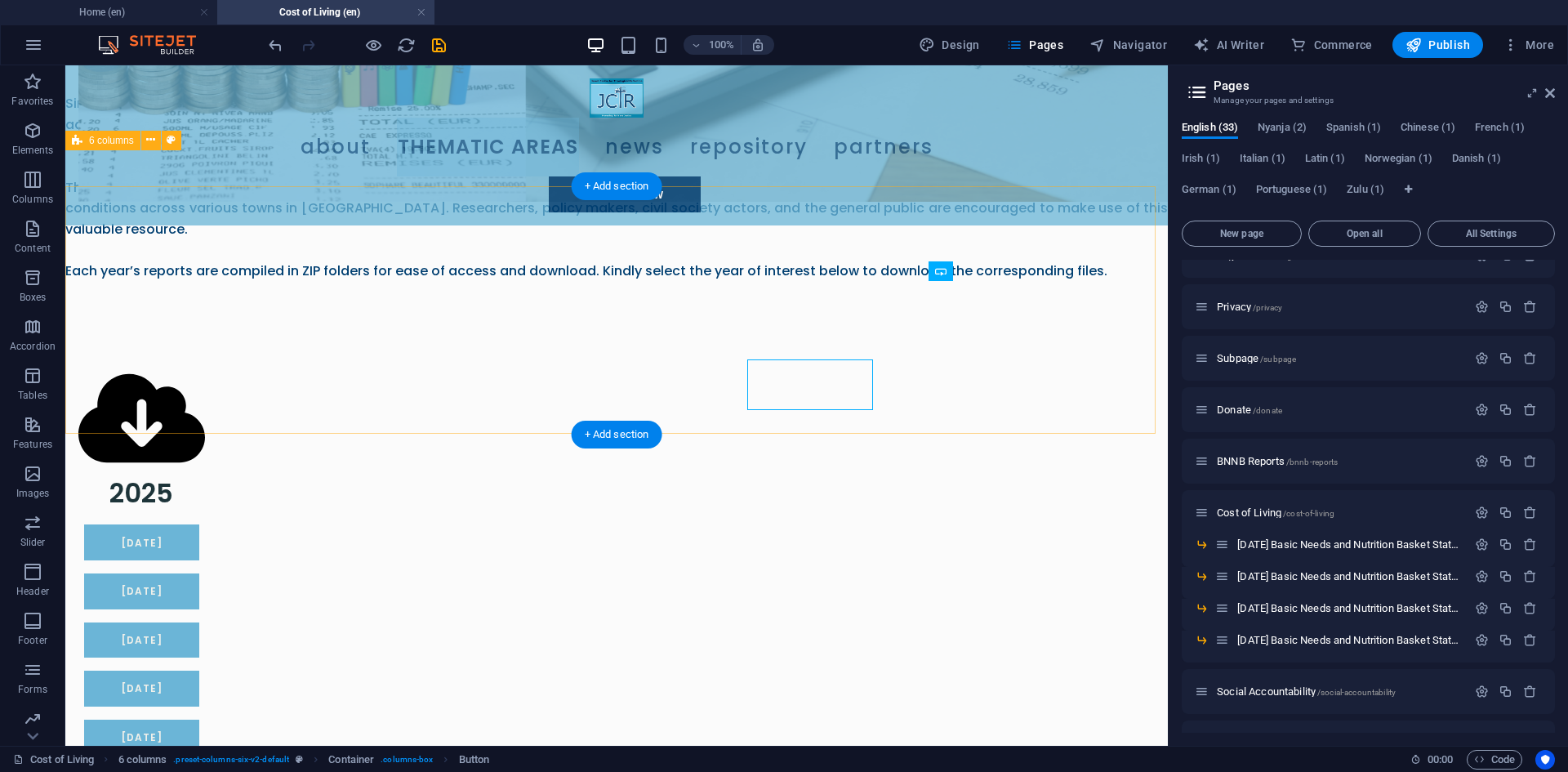
scroll to position [882, 0]
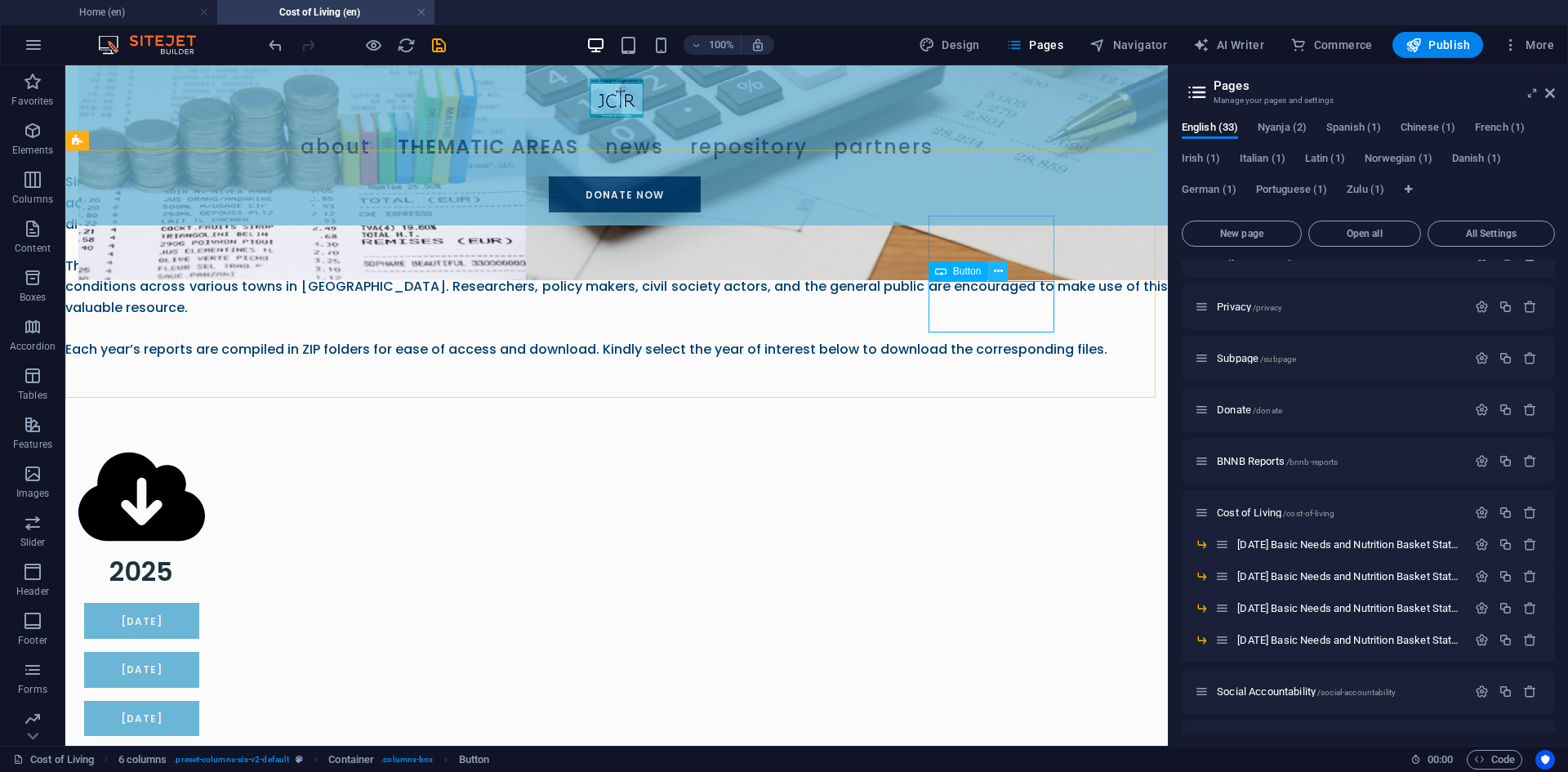
click at [1000, 274] on icon at bounding box center [998, 271] width 9 height 17
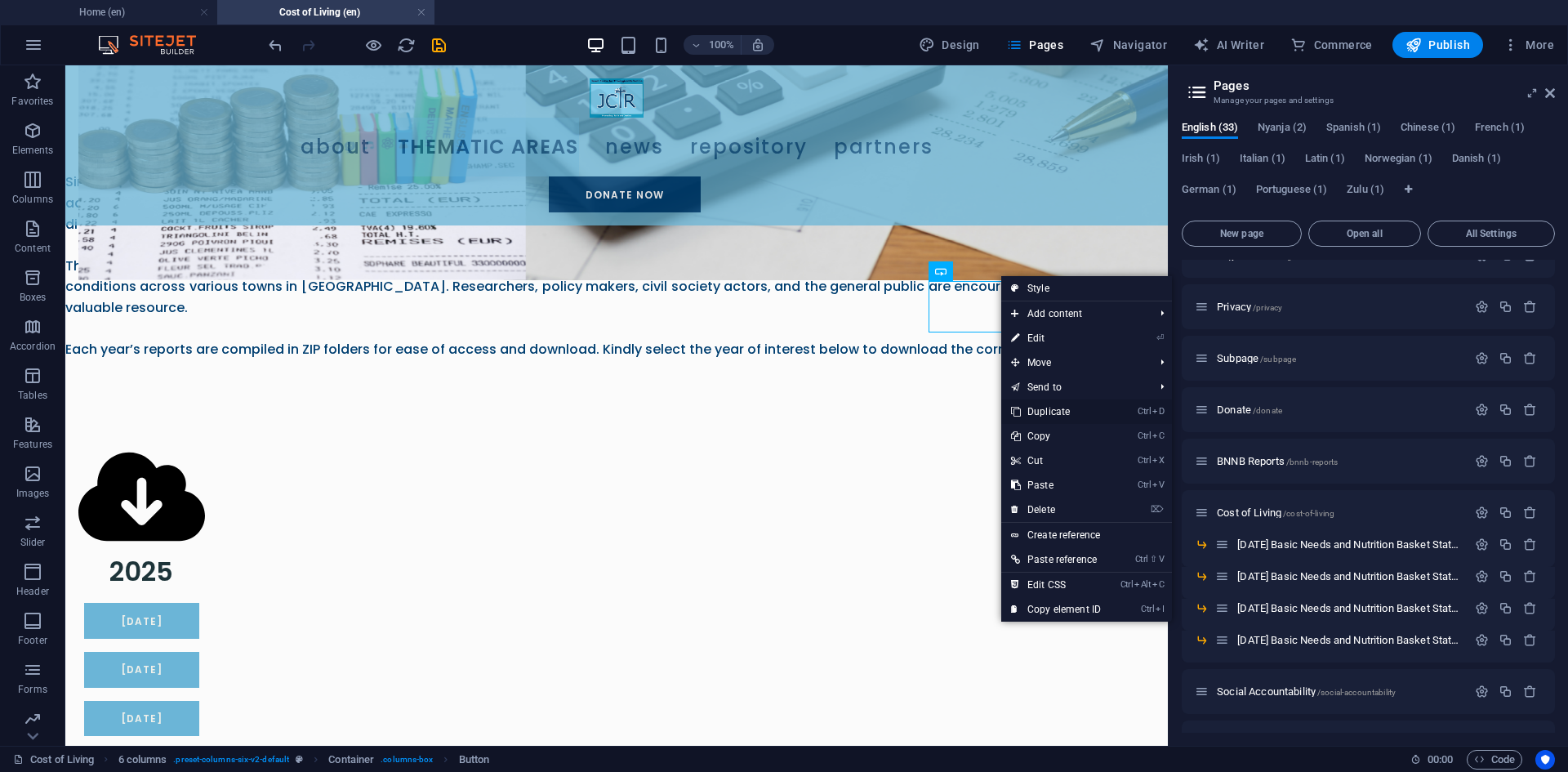
click at [1046, 405] on link "Ctrl D Duplicate" at bounding box center [1056, 412] width 110 height 25
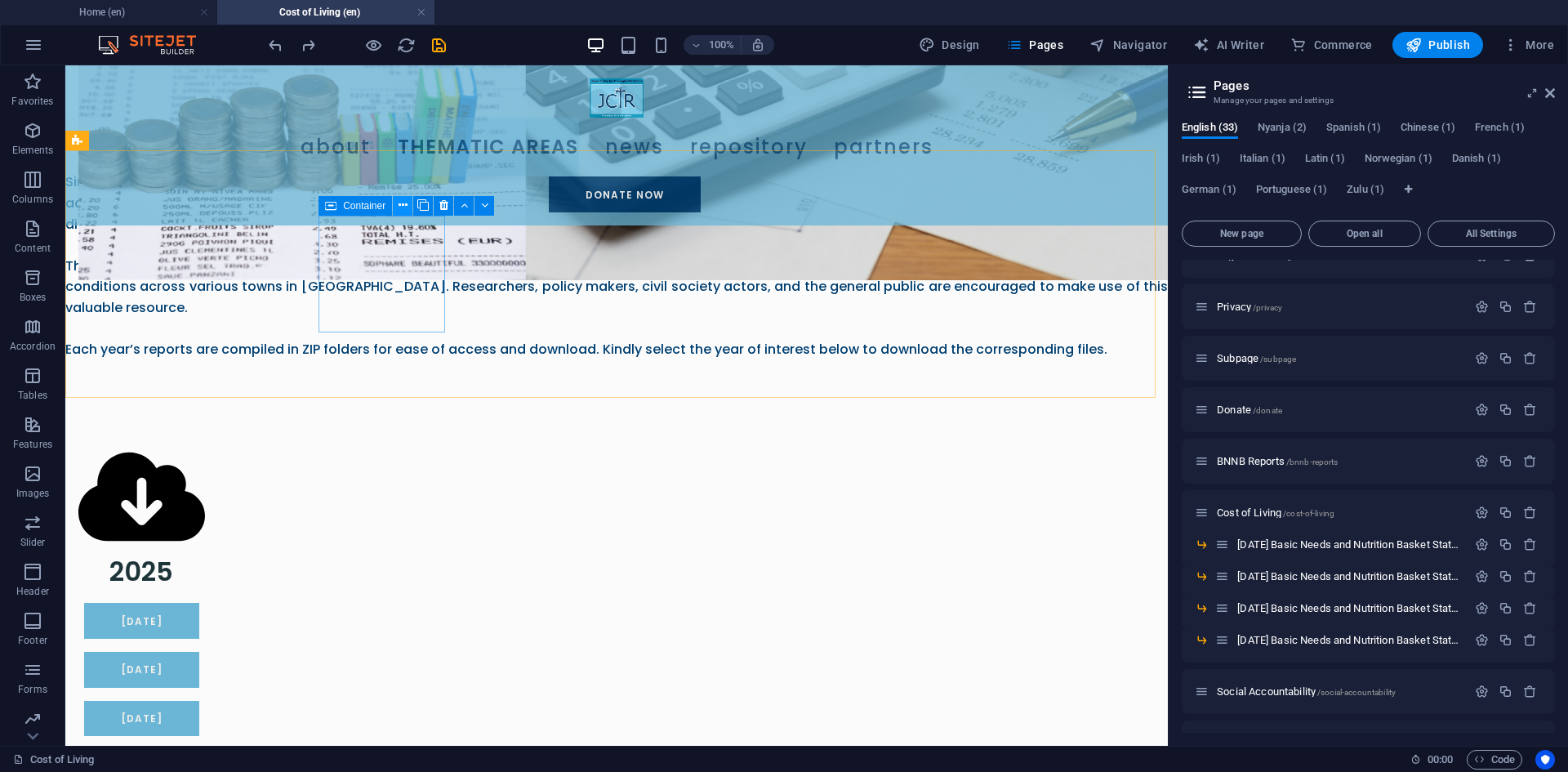
click at [400, 208] on icon at bounding box center [403, 205] width 9 height 17
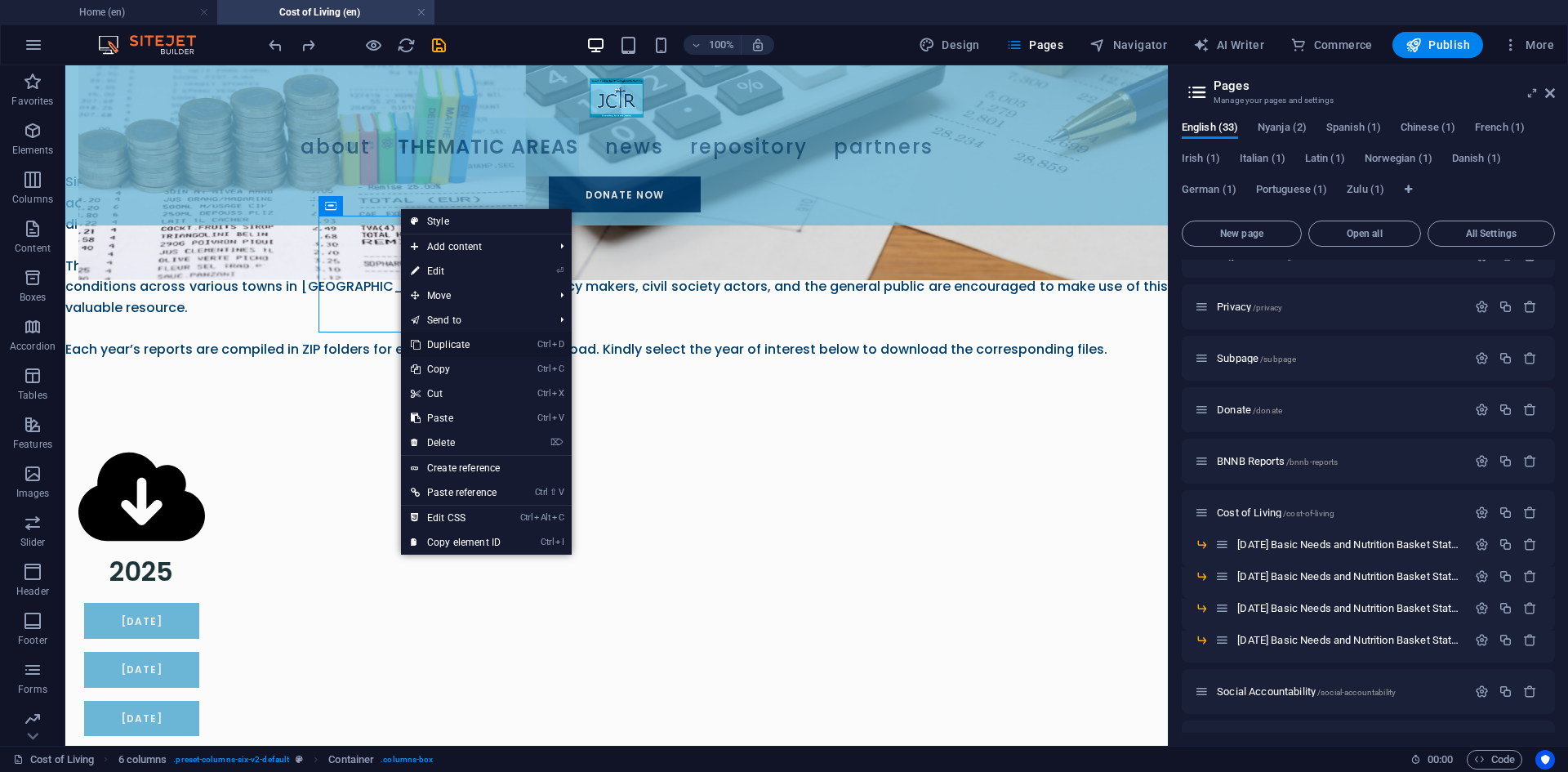
click at [456, 340] on link "Ctrl D Duplicate" at bounding box center [455, 344] width 110 height 25
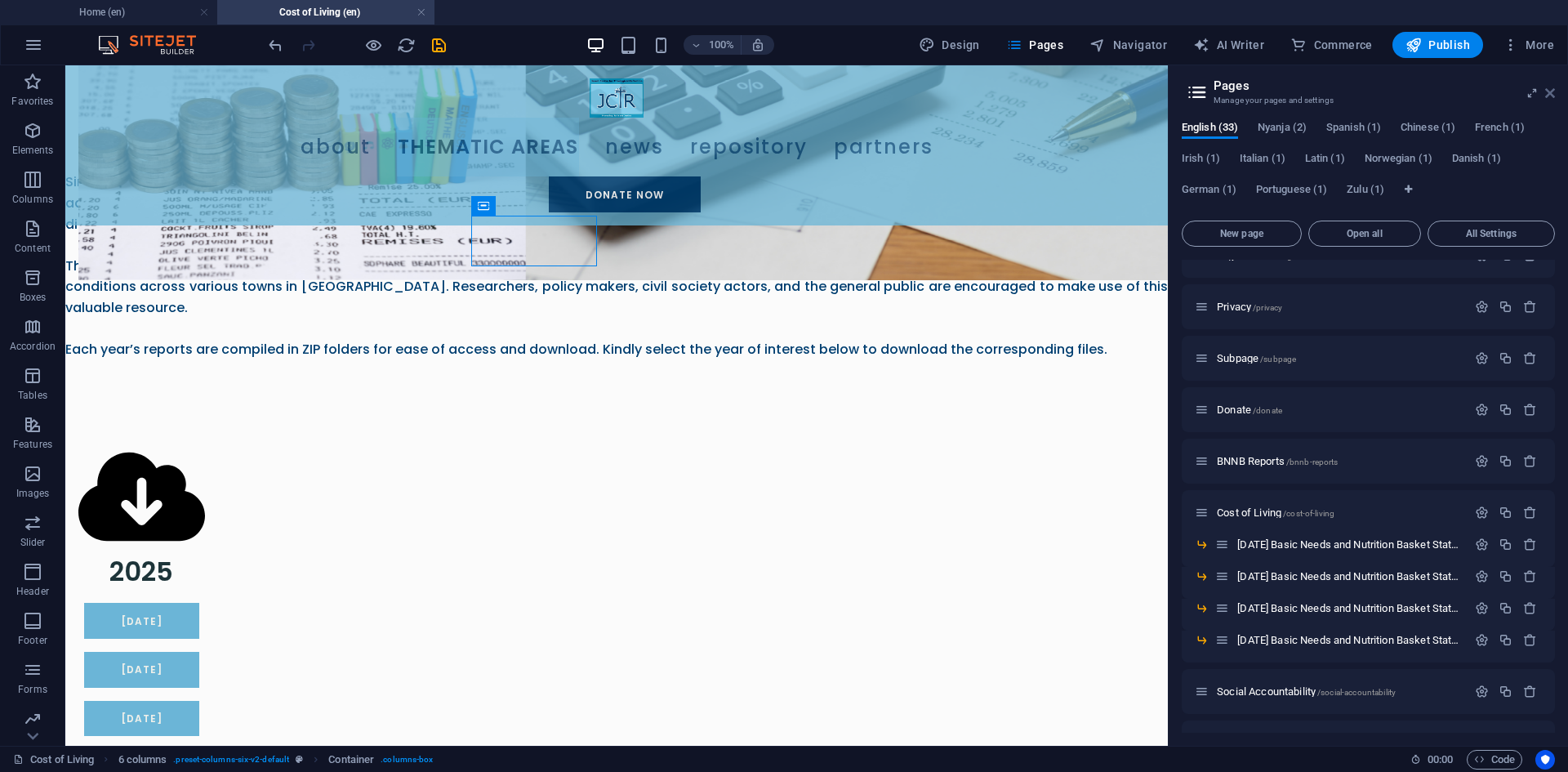
click at [1550, 87] on icon at bounding box center [1550, 93] width 10 height 13
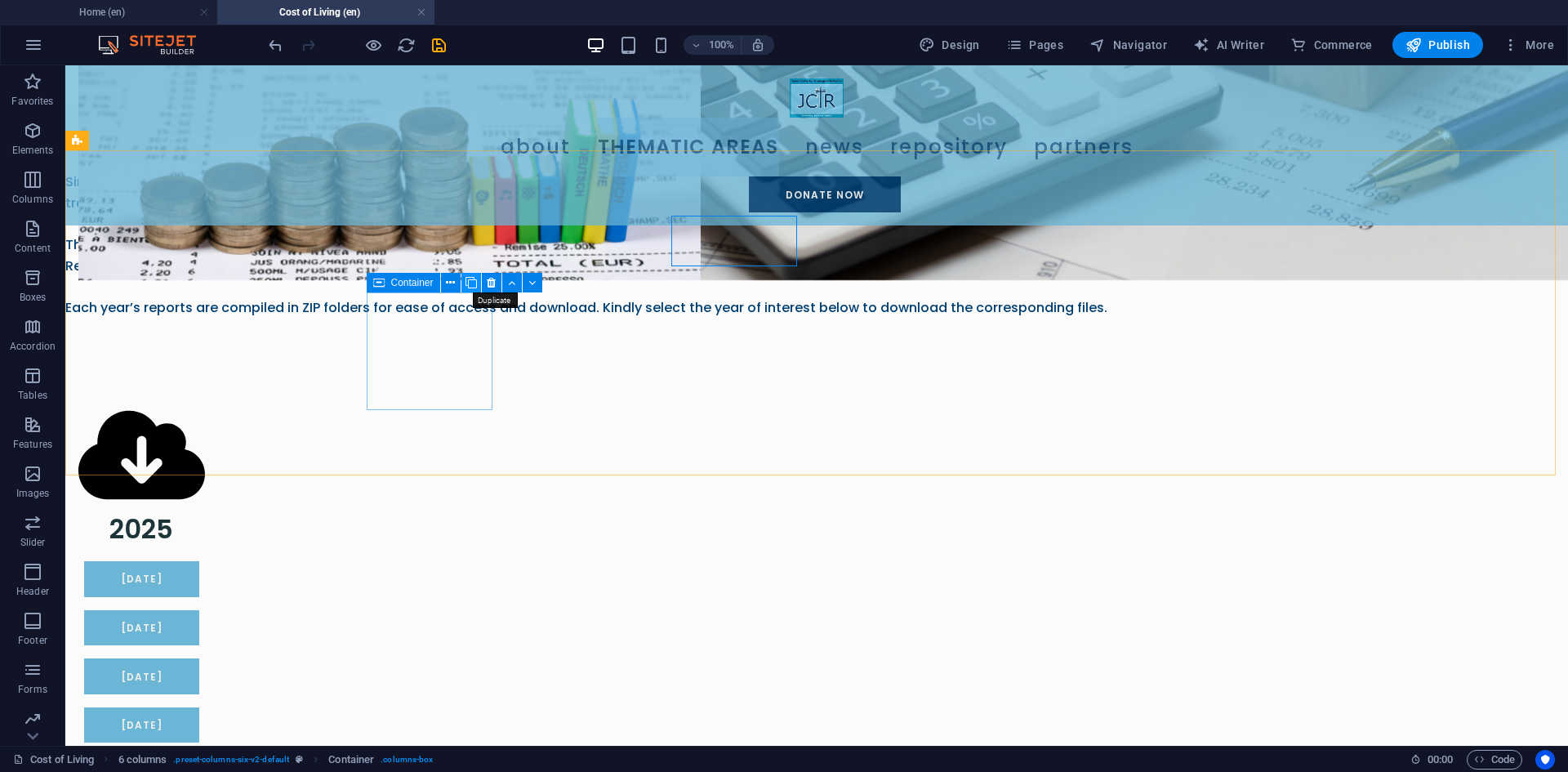
click at [466, 277] on icon at bounding box center [472, 282] width 12 height 17
click at [437, 353] on icon at bounding box center [436, 348] width 9 height 17
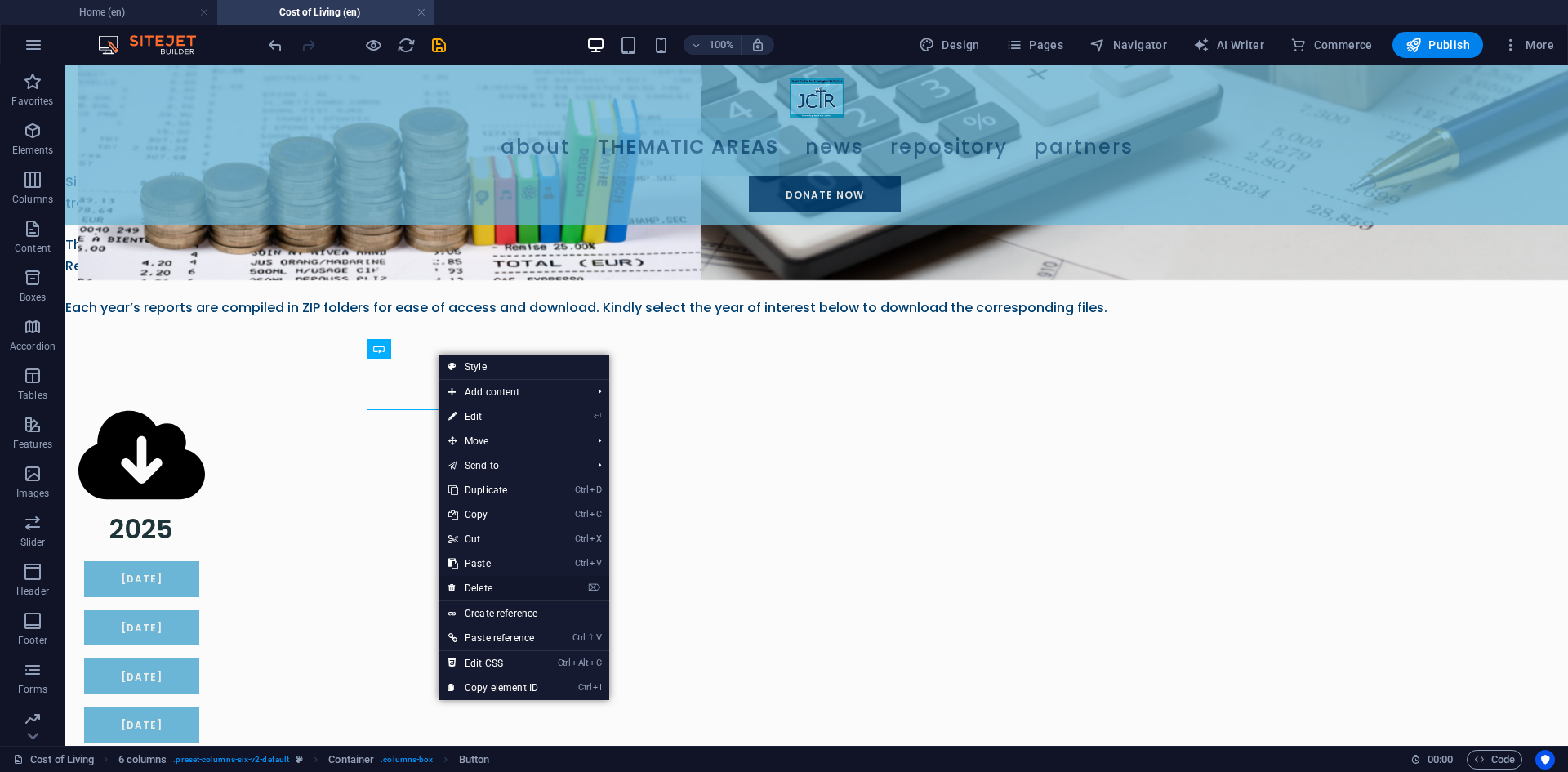
click at [475, 580] on link "⌦ Delete" at bounding box center [493, 588] width 110 height 25
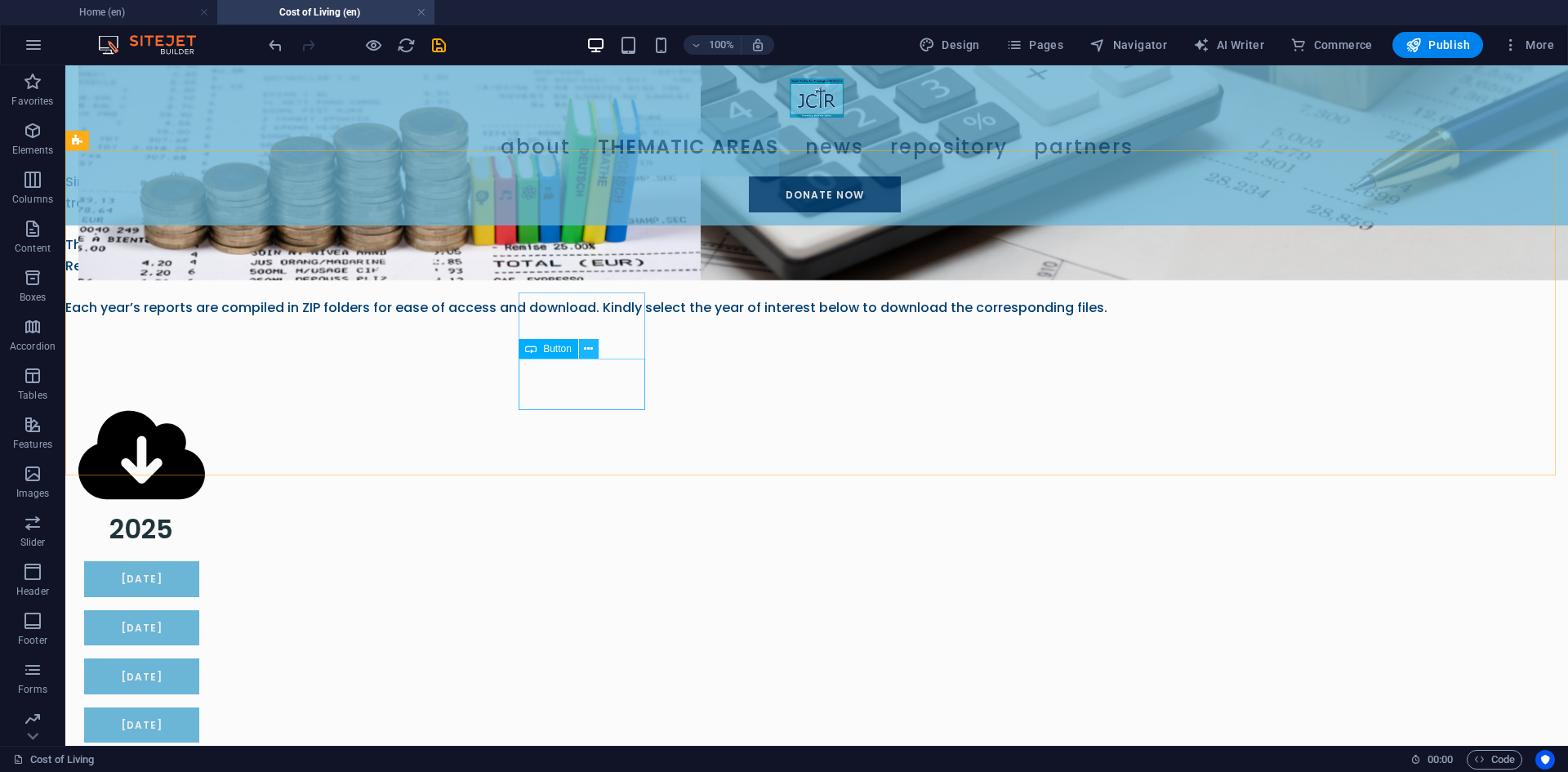
click at [588, 352] on icon at bounding box center [588, 348] width 9 height 17
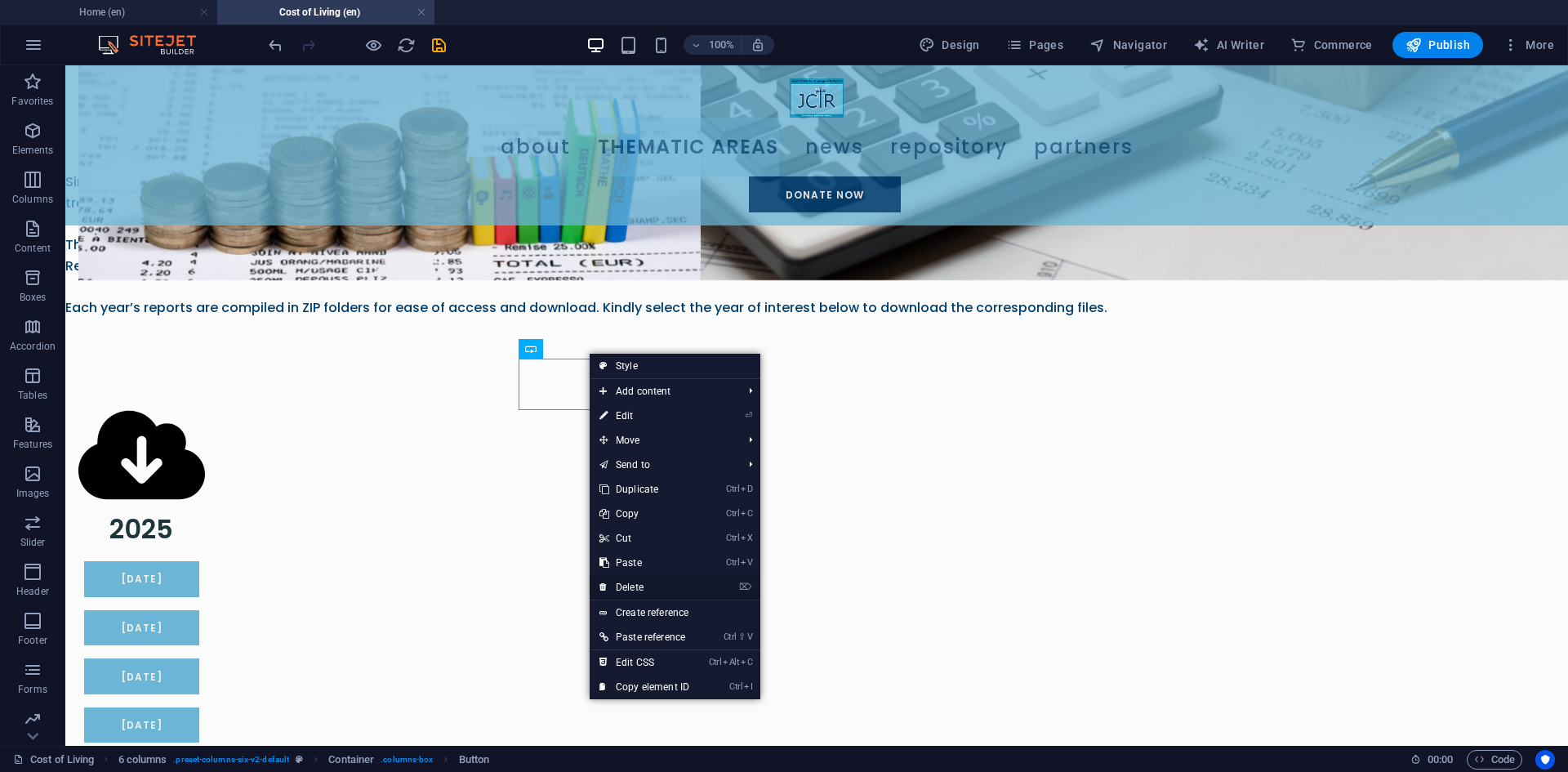
click at [625, 586] on link "⌦ Delete" at bounding box center [644, 587] width 110 height 25
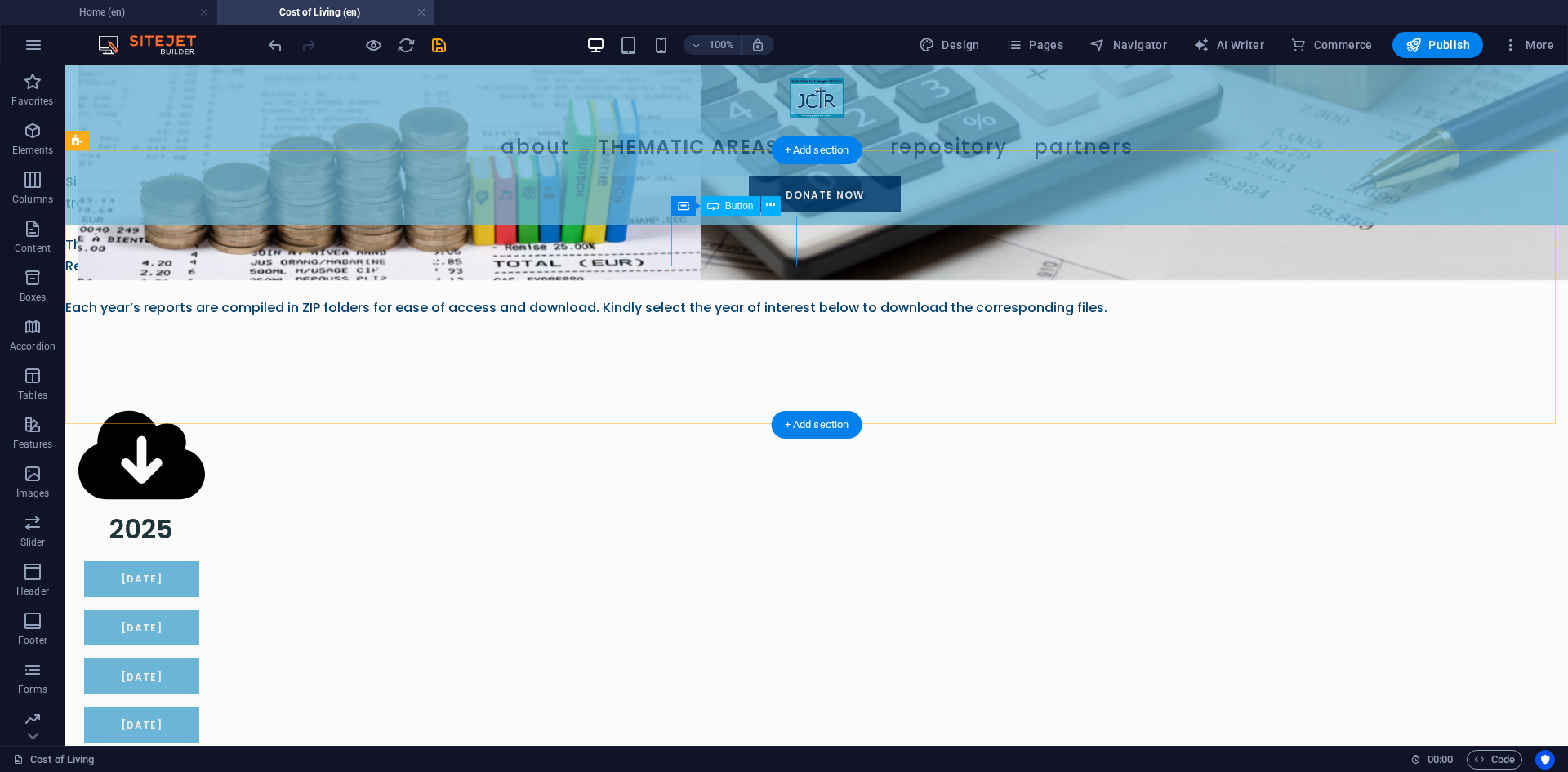
click at [205, 611] on div "[DATE]" at bounding box center [141, 628] width 127 height 36
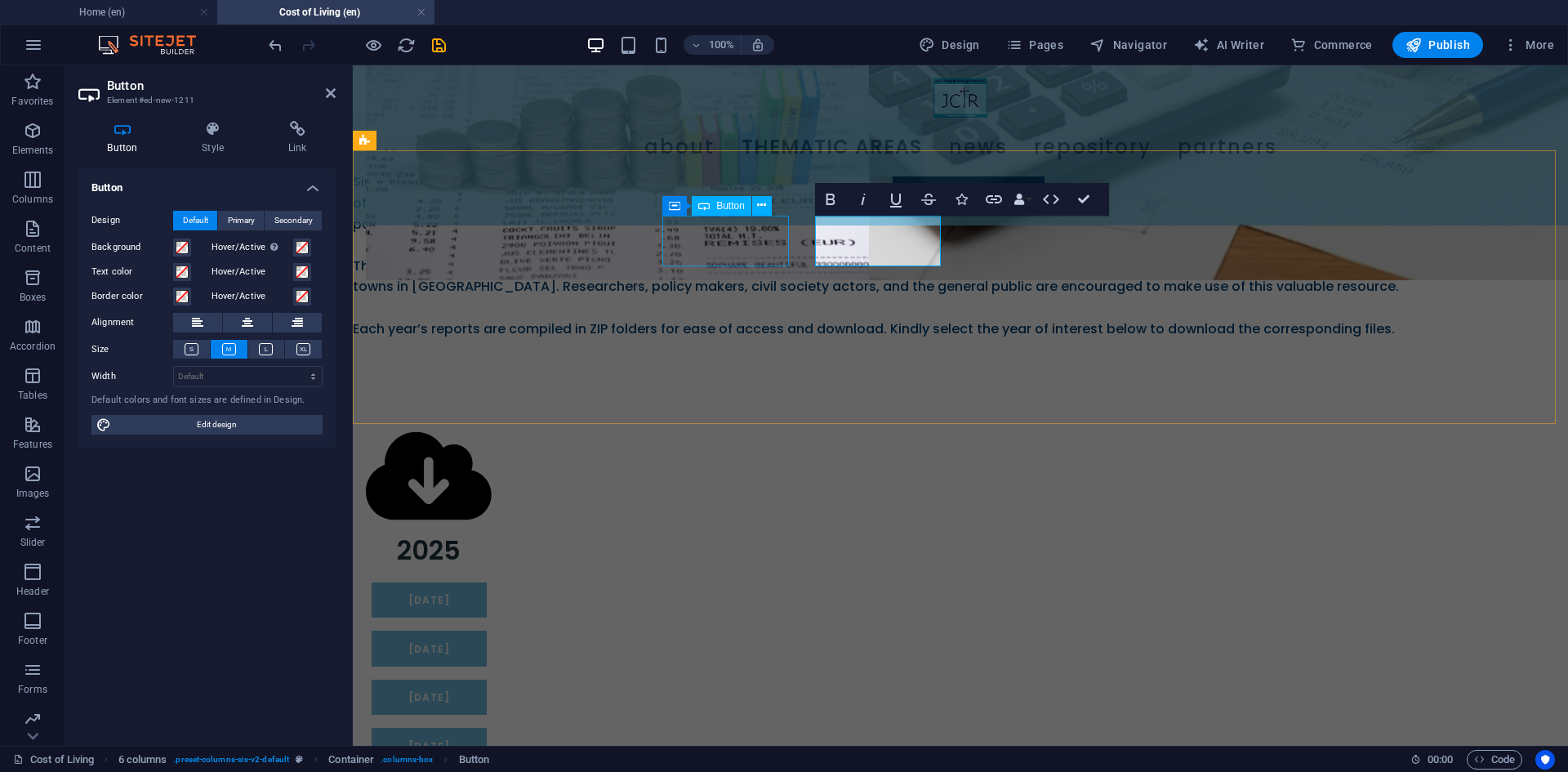
click at [493, 583] on div "[DATE]" at bounding box center [429, 601] width 127 height 36
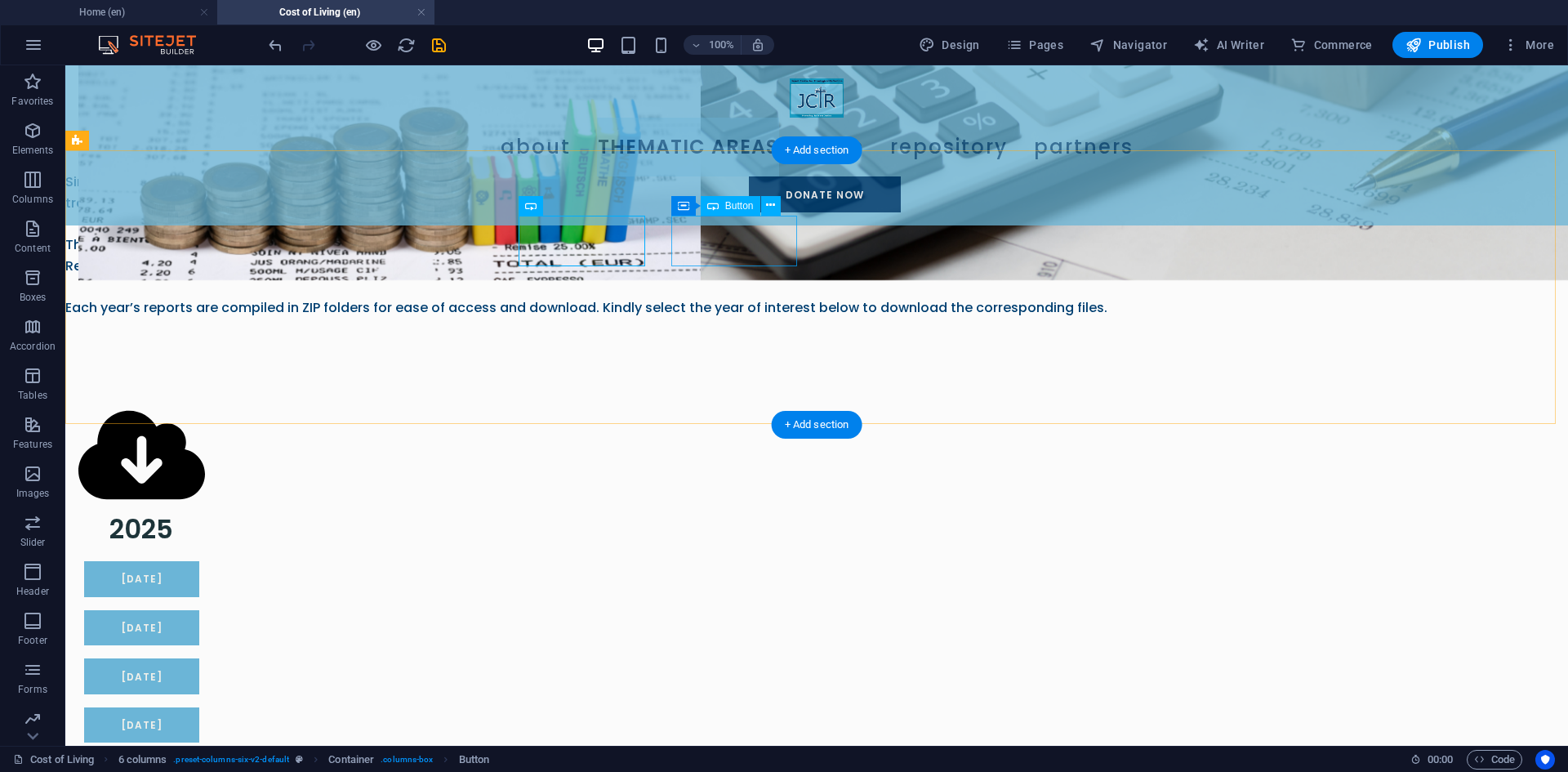
click at [205, 611] on div "[DATE]" at bounding box center [141, 628] width 127 height 36
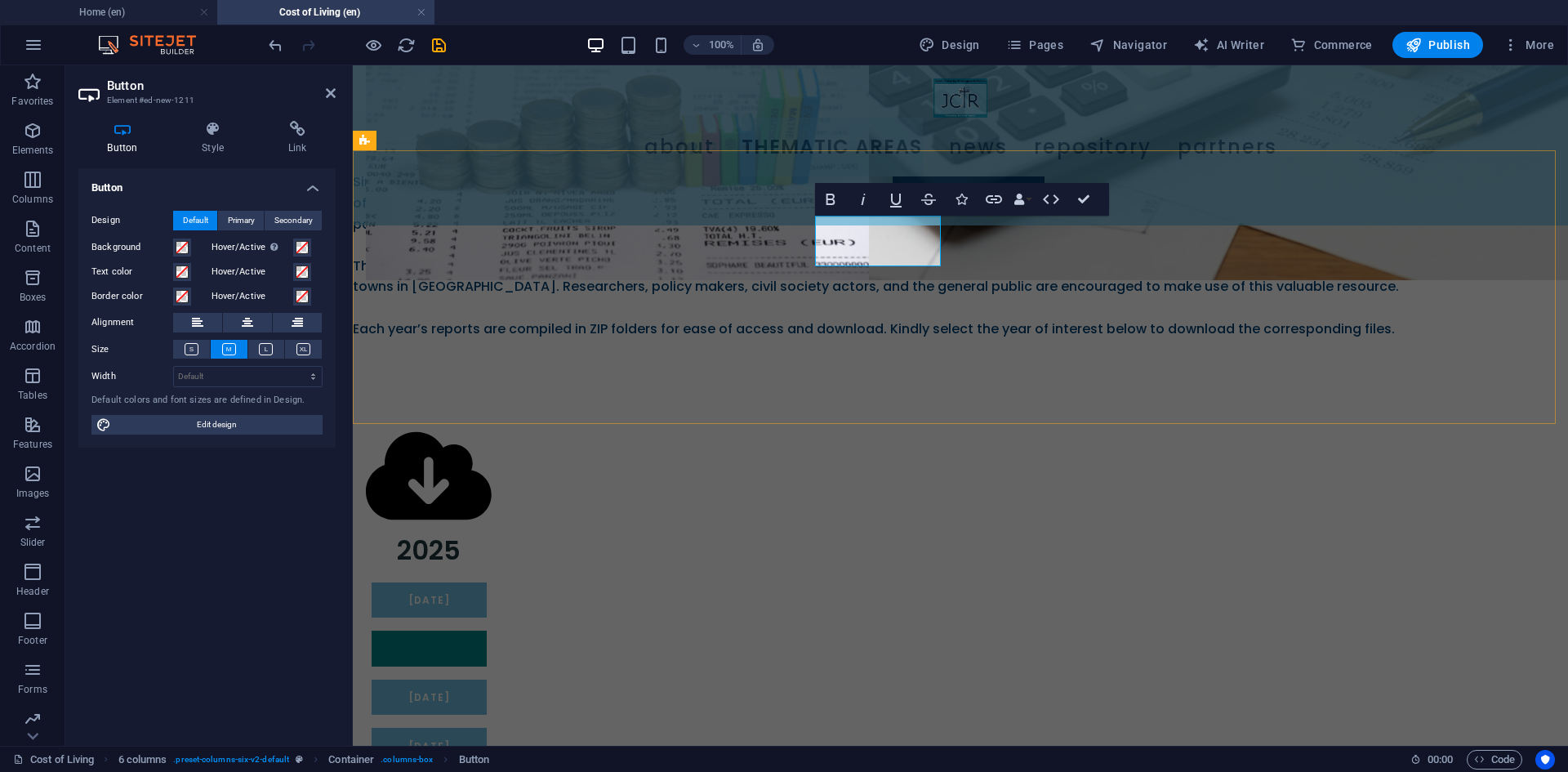
click at [487, 630] on link "[DATE]" at bounding box center [429, 648] width 115 height 36
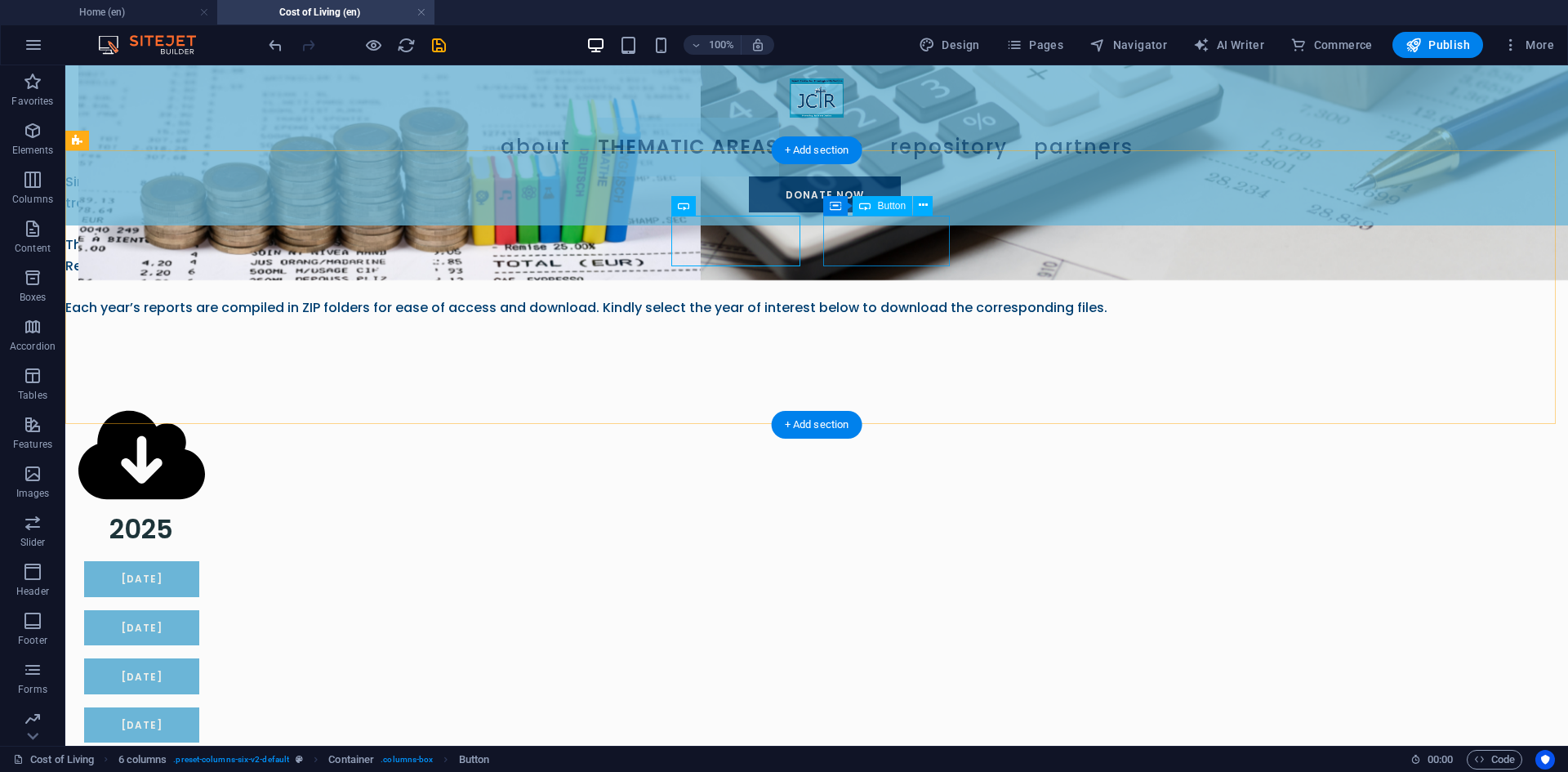
click at [205, 658] on div "[DATE]" at bounding box center [141, 676] width 127 height 36
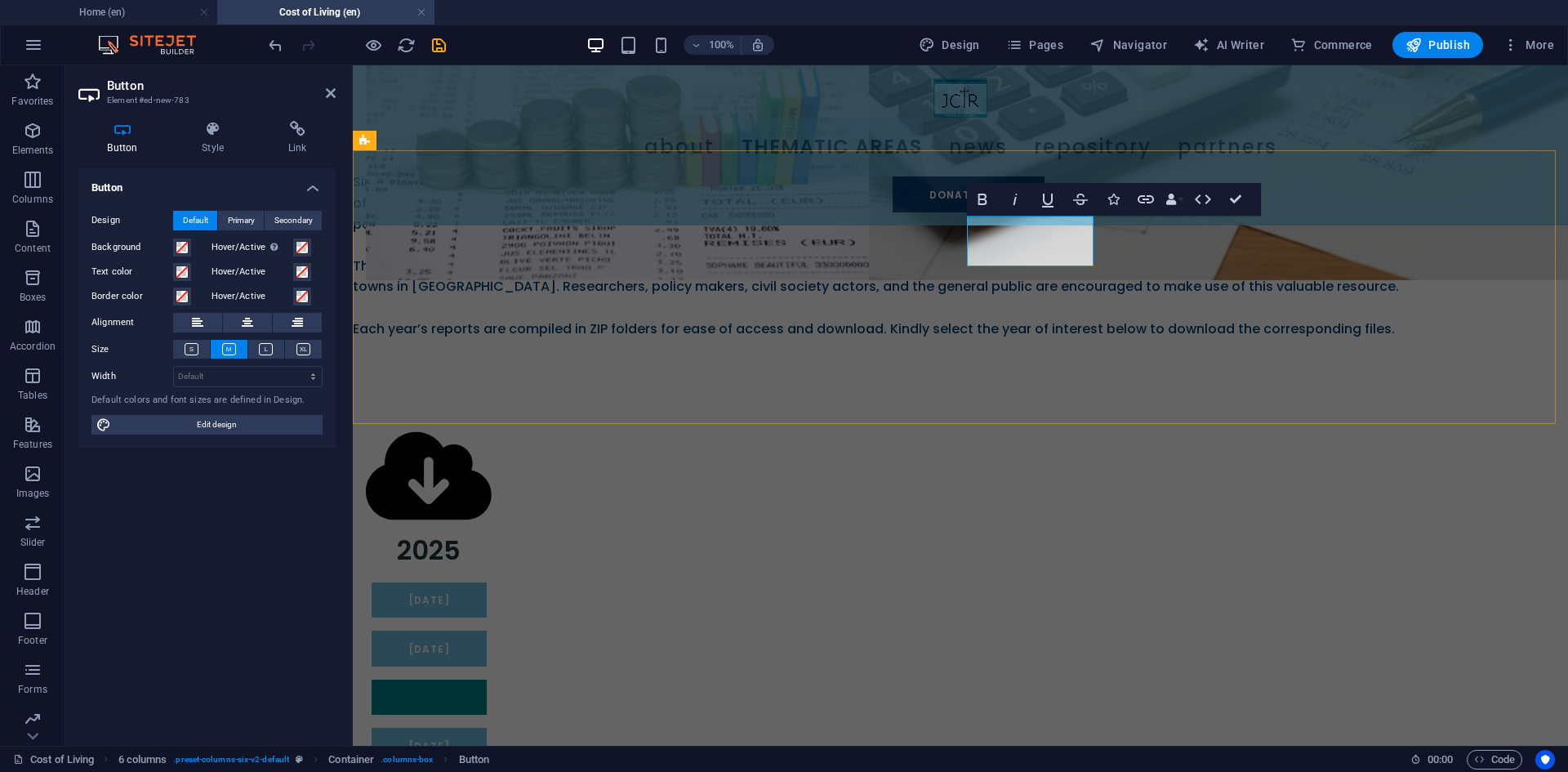
click at [487, 680] on link "[DATE]" at bounding box center [429, 698] width 115 height 36
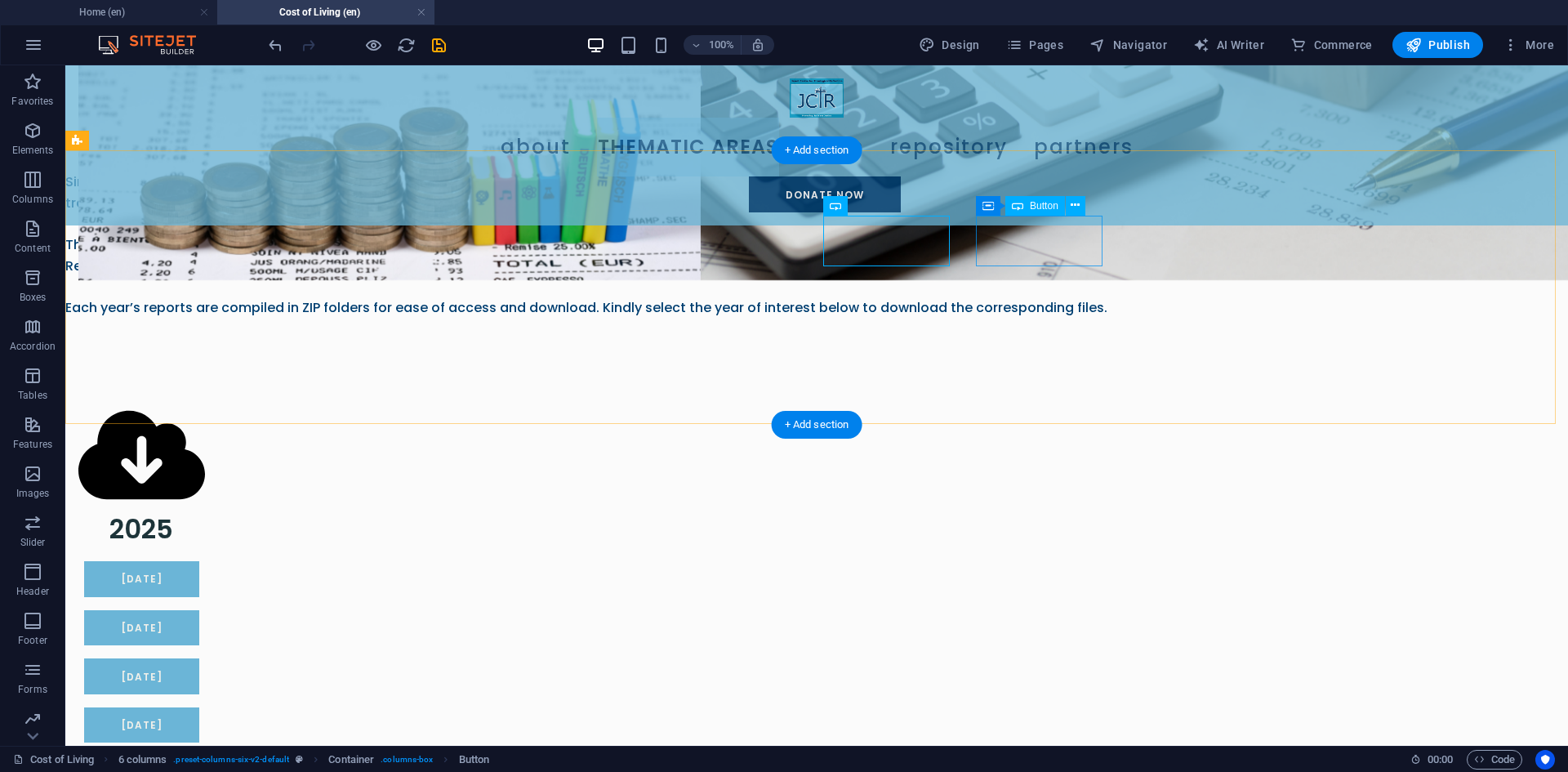
click at [205, 708] on div "[DATE]" at bounding box center [141, 725] width 127 height 36
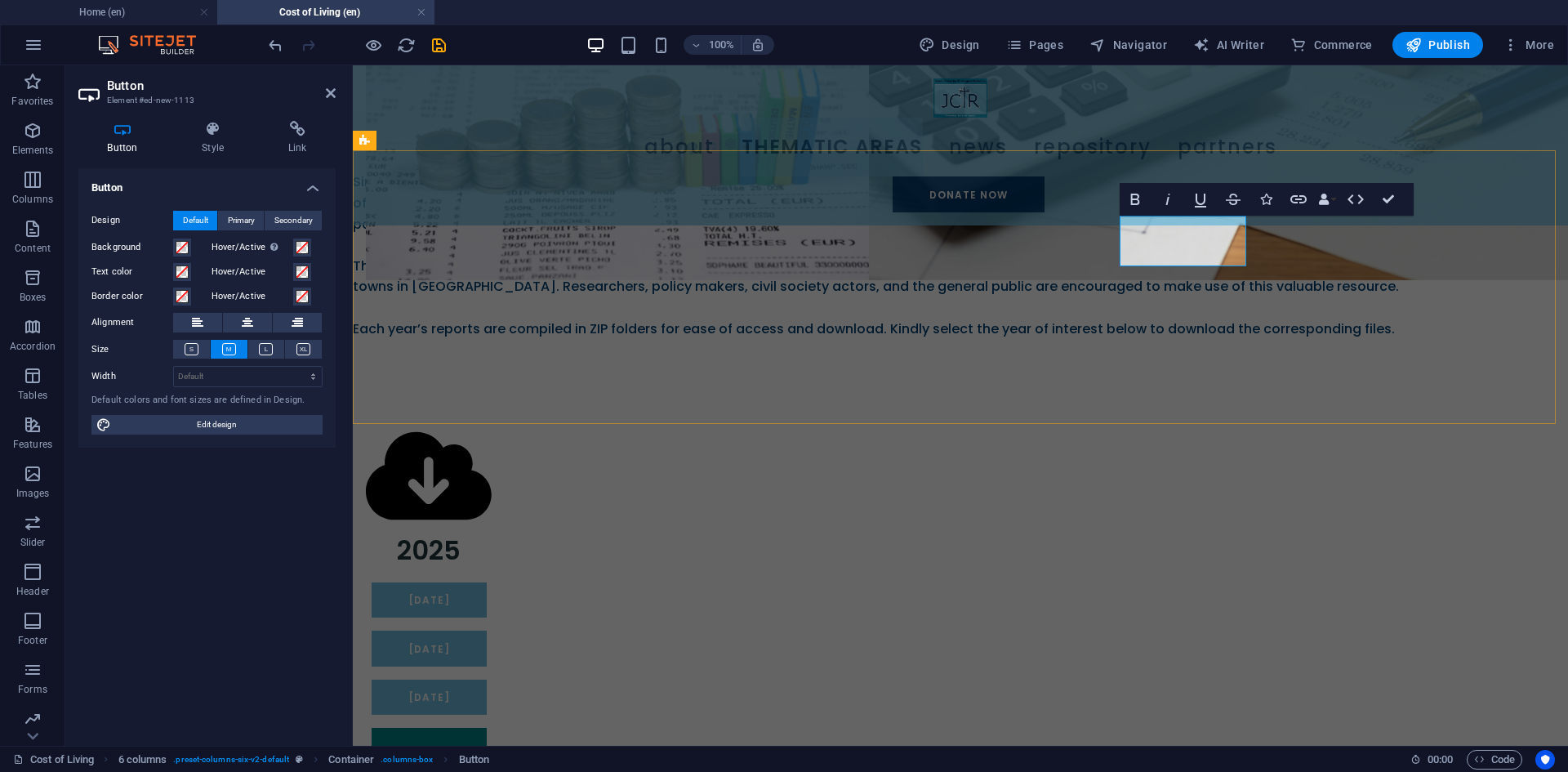
click at [487, 728] on link "[DATE]" at bounding box center [429, 746] width 115 height 36
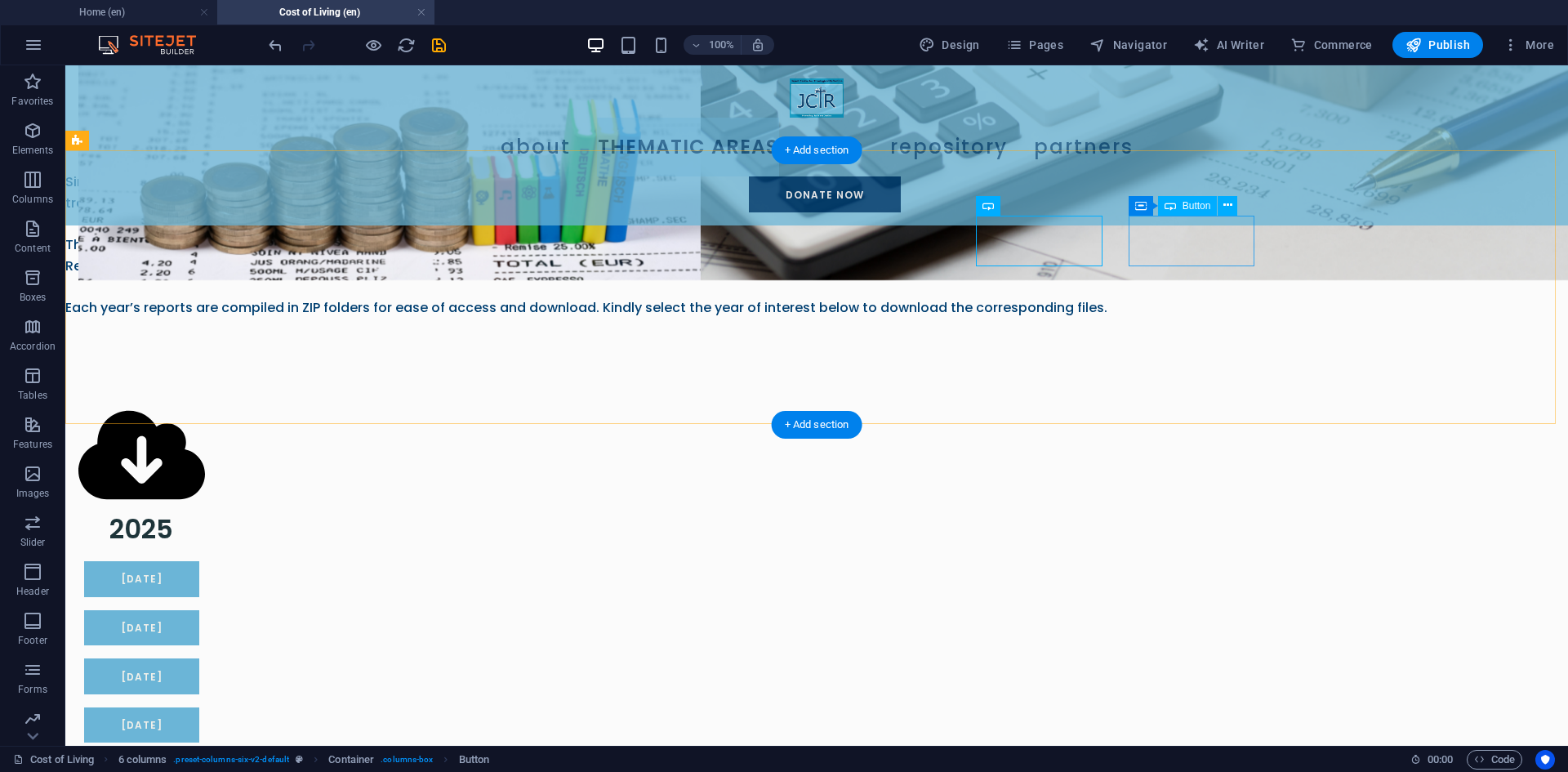
click at [205, 756] on div "[DATE]" at bounding box center [141, 774] width 127 height 36
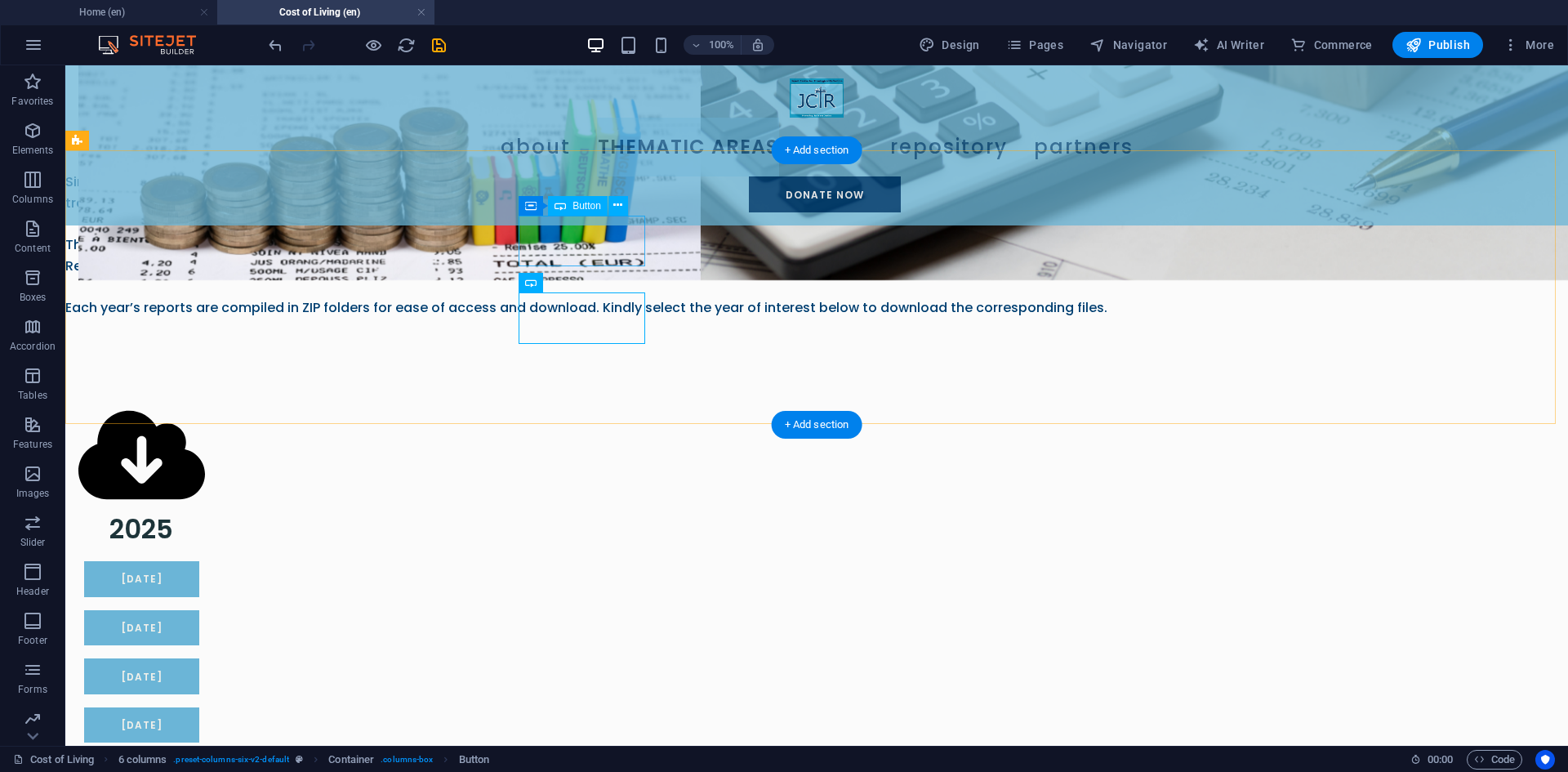
click at [205, 561] on div "[DATE]" at bounding box center [141, 579] width 127 height 36
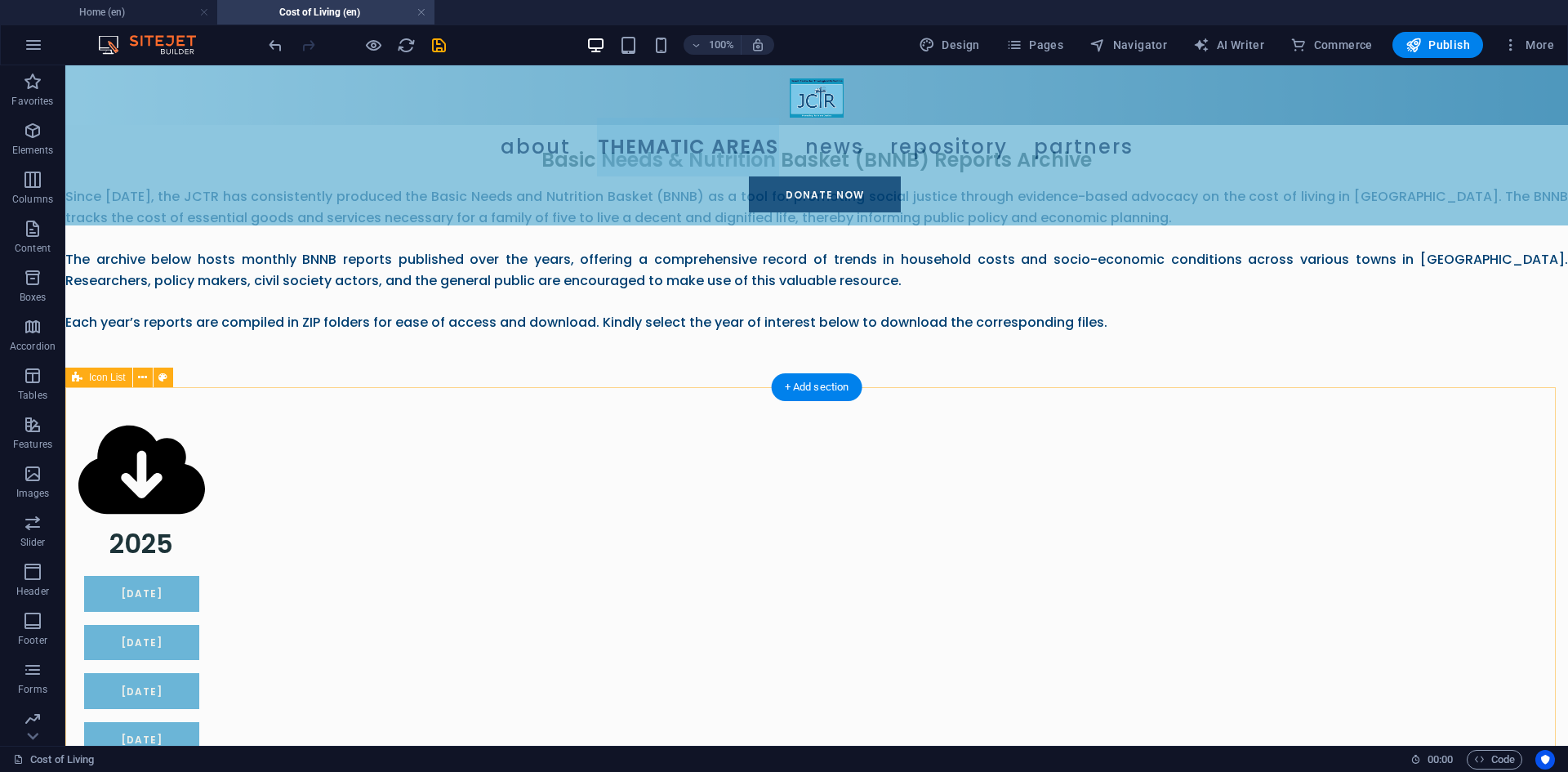
scroll to position [738, 0]
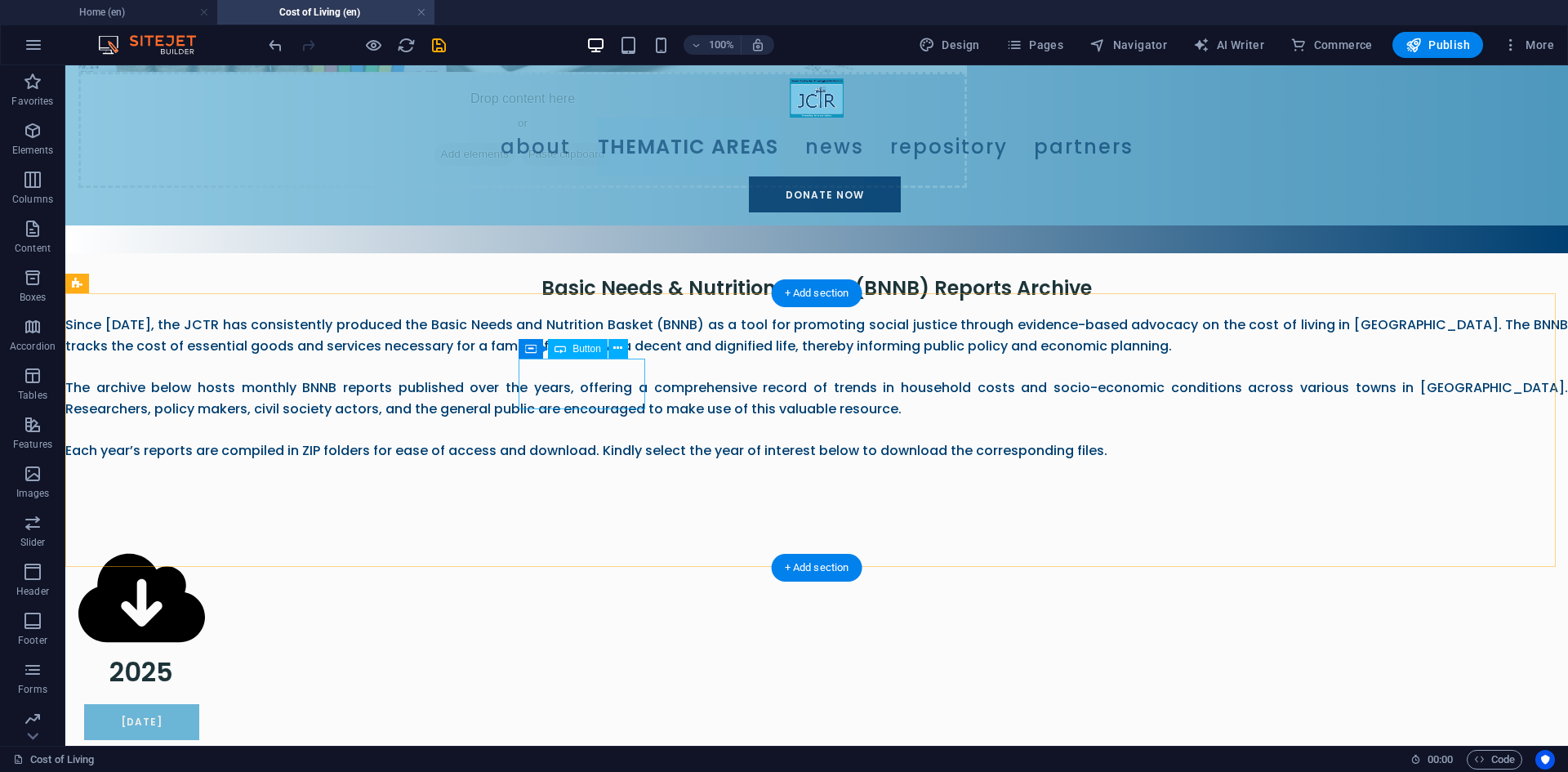
click at [205, 705] on div "[DATE]" at bounding box center [141, 723] width 127 height 36
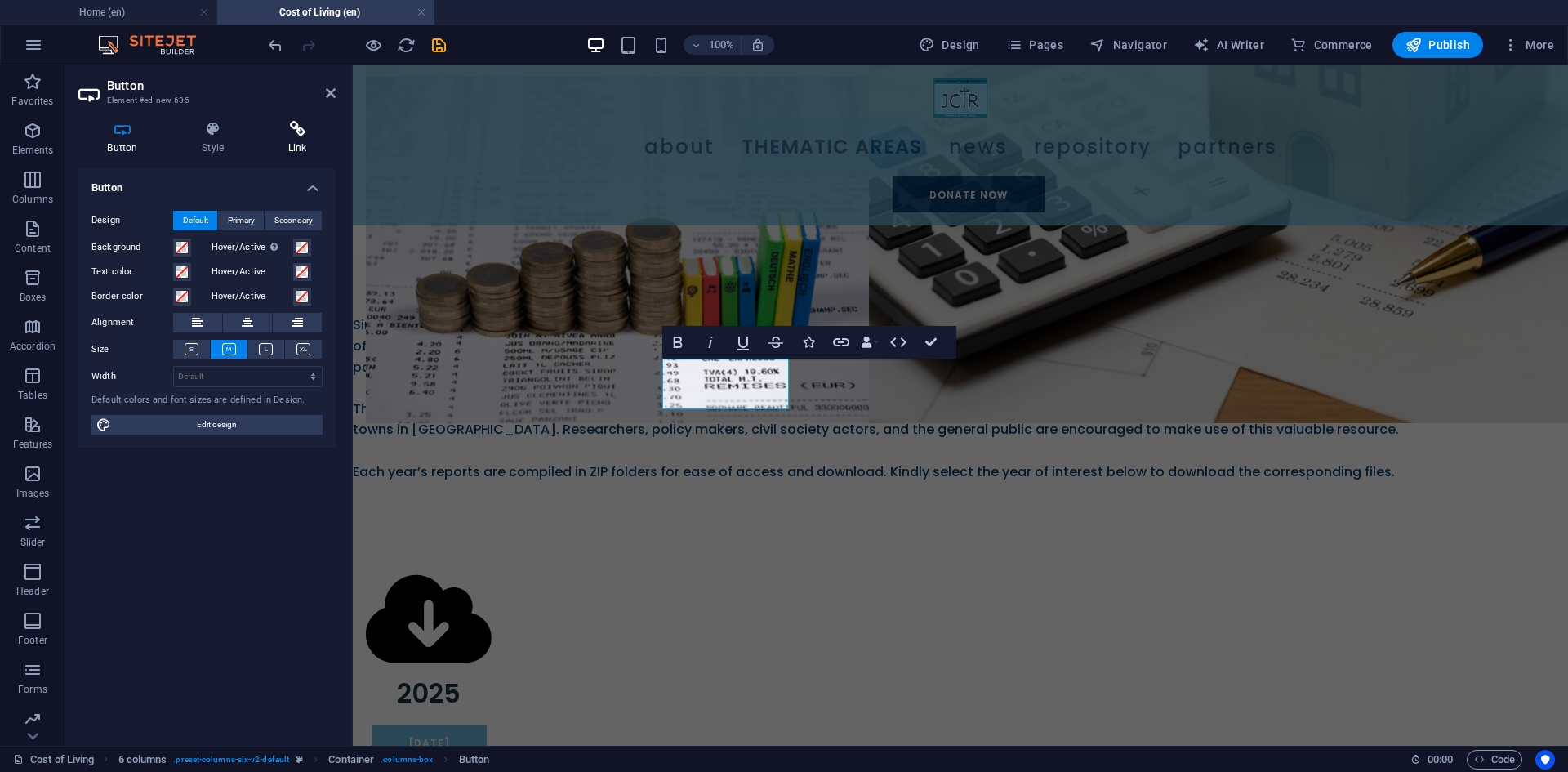
click at [294, 133] on icon at bounding box center [298, 129] width 77 height 17
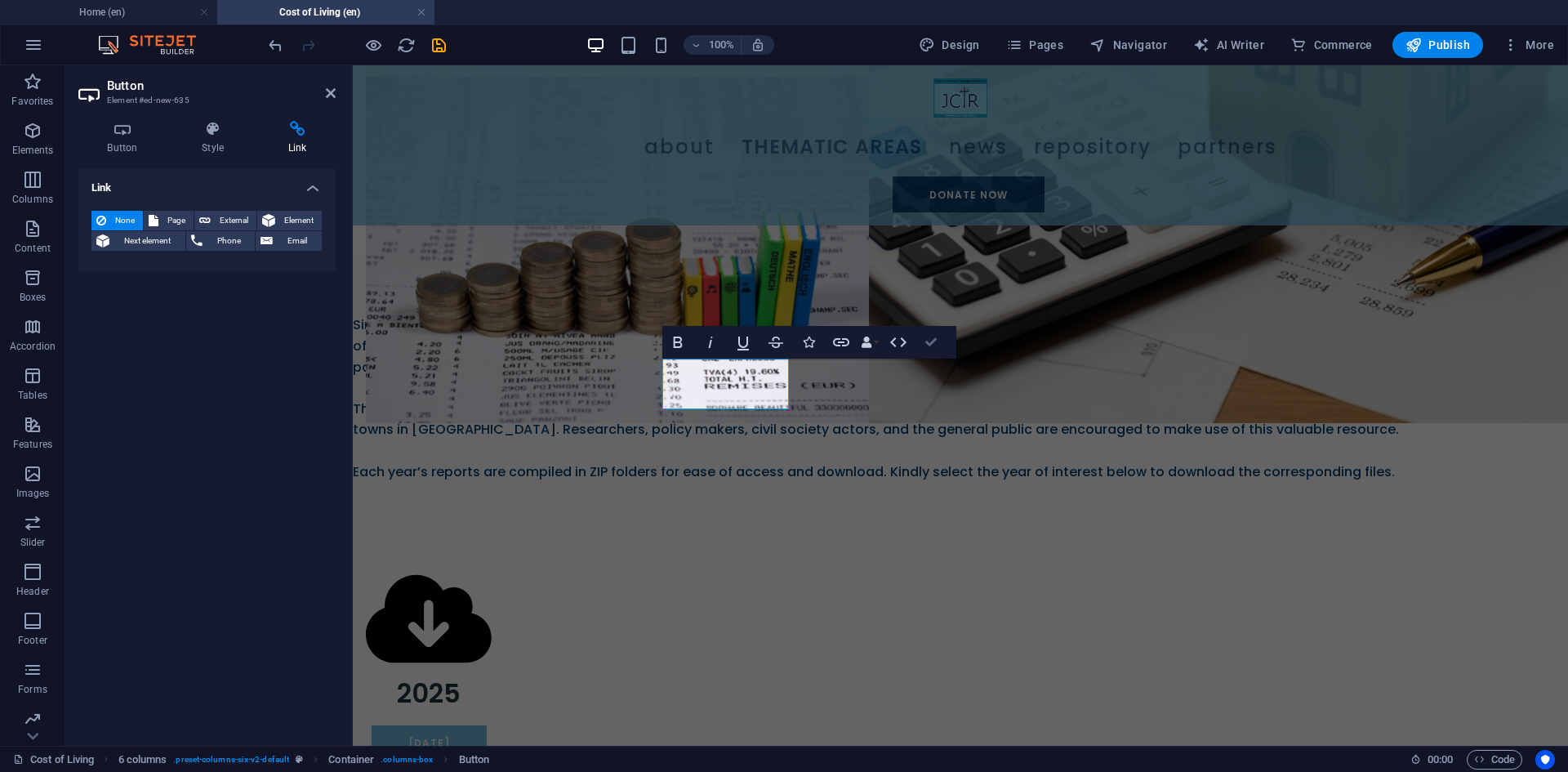
drag, startPoint x: 930, startPoint y: 341, endPoint x: 833, endPoint y: 295, distance: 107.4
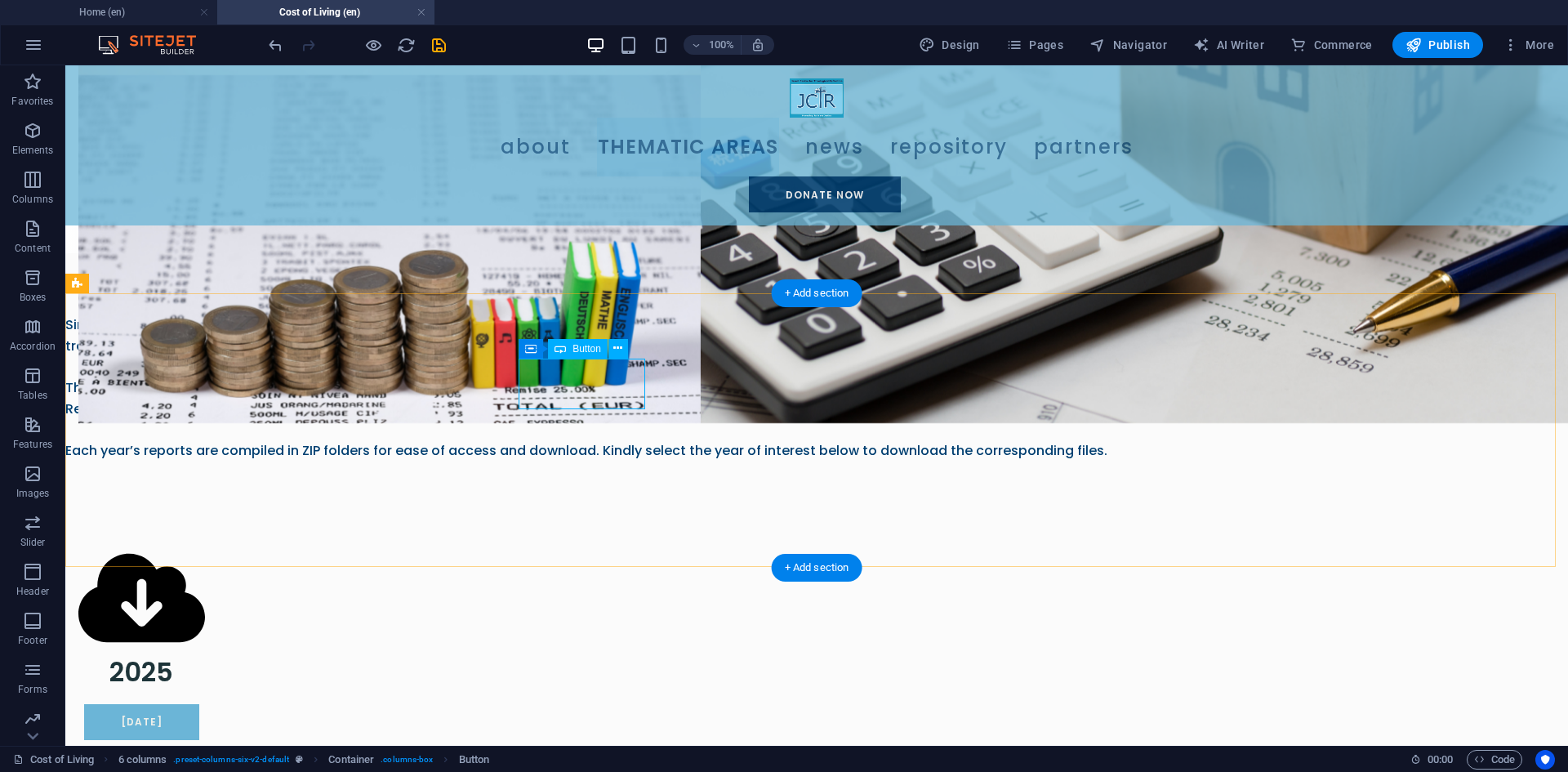
click at [205, 705] on div "[DATE]" at bounding box center [141, 723] width 127 height 36
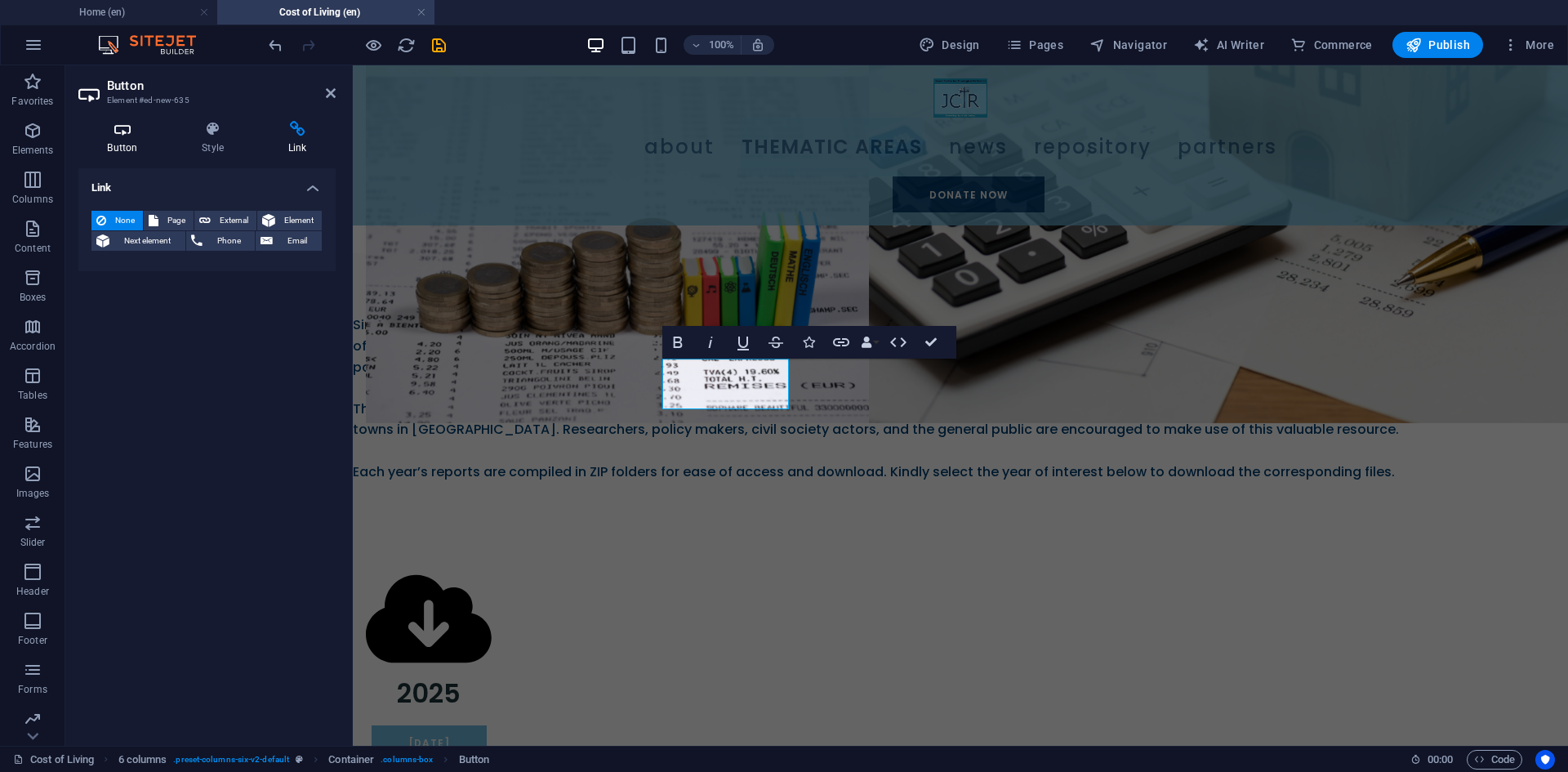
click at [137, 145] on h4 "Button" at bounding box center [126, 138] width 95 height 35
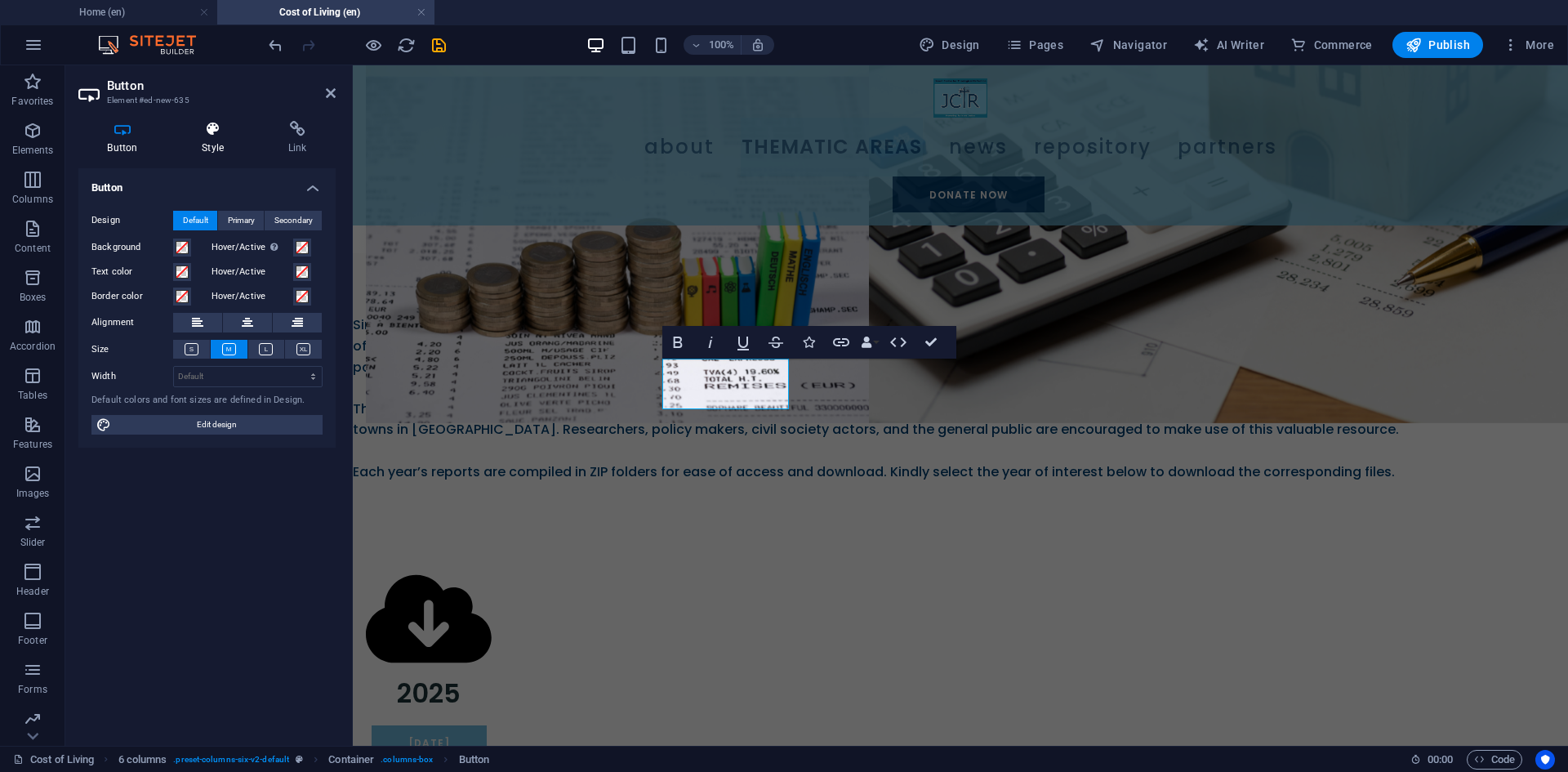
click at [208, 145] on h4 "Style" at bounding box center [217, 138] width 87 height 35
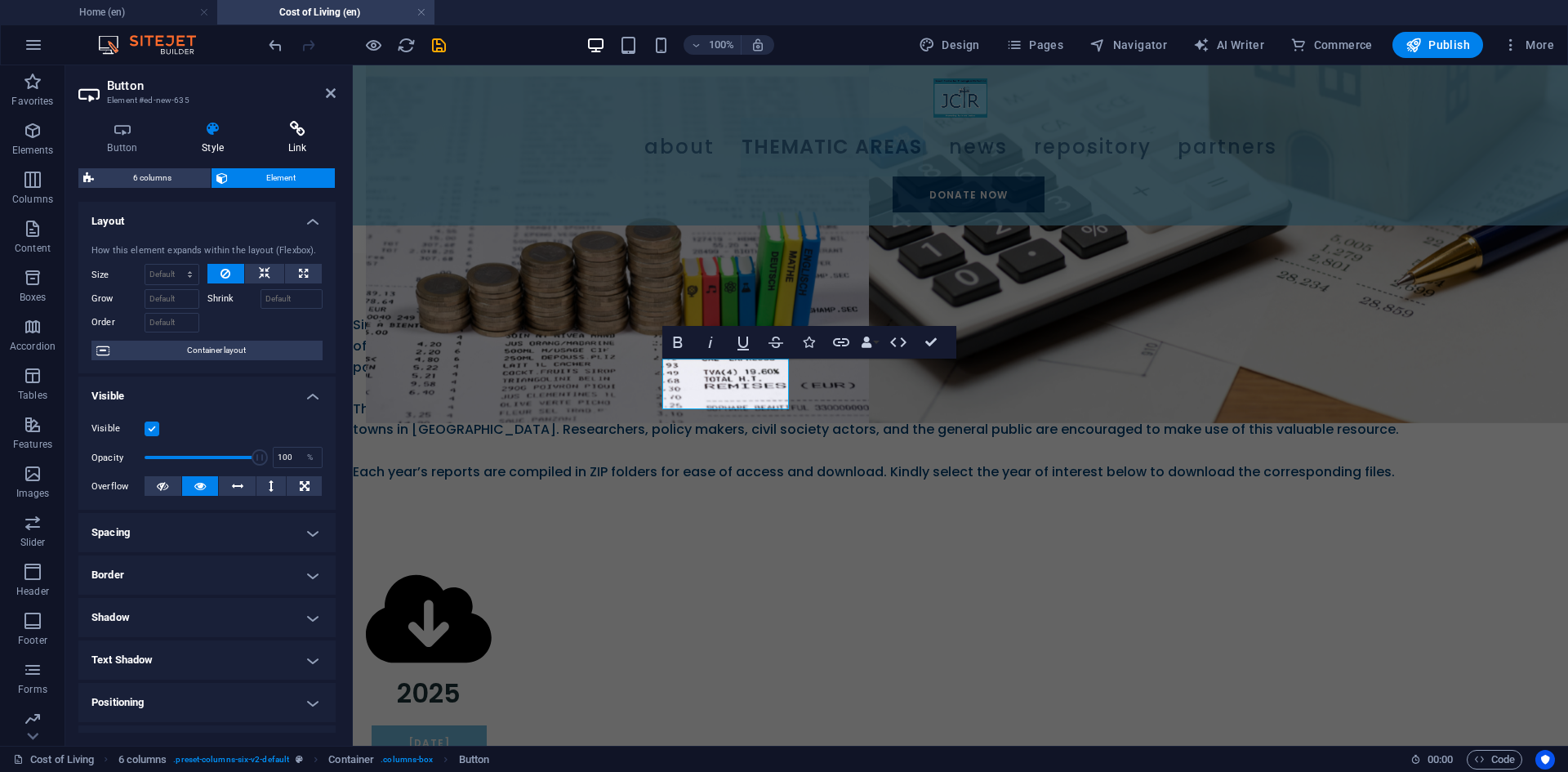
click at [302, 146] on h4 "Link" at bounding box center [298, 138] width 77 height 35
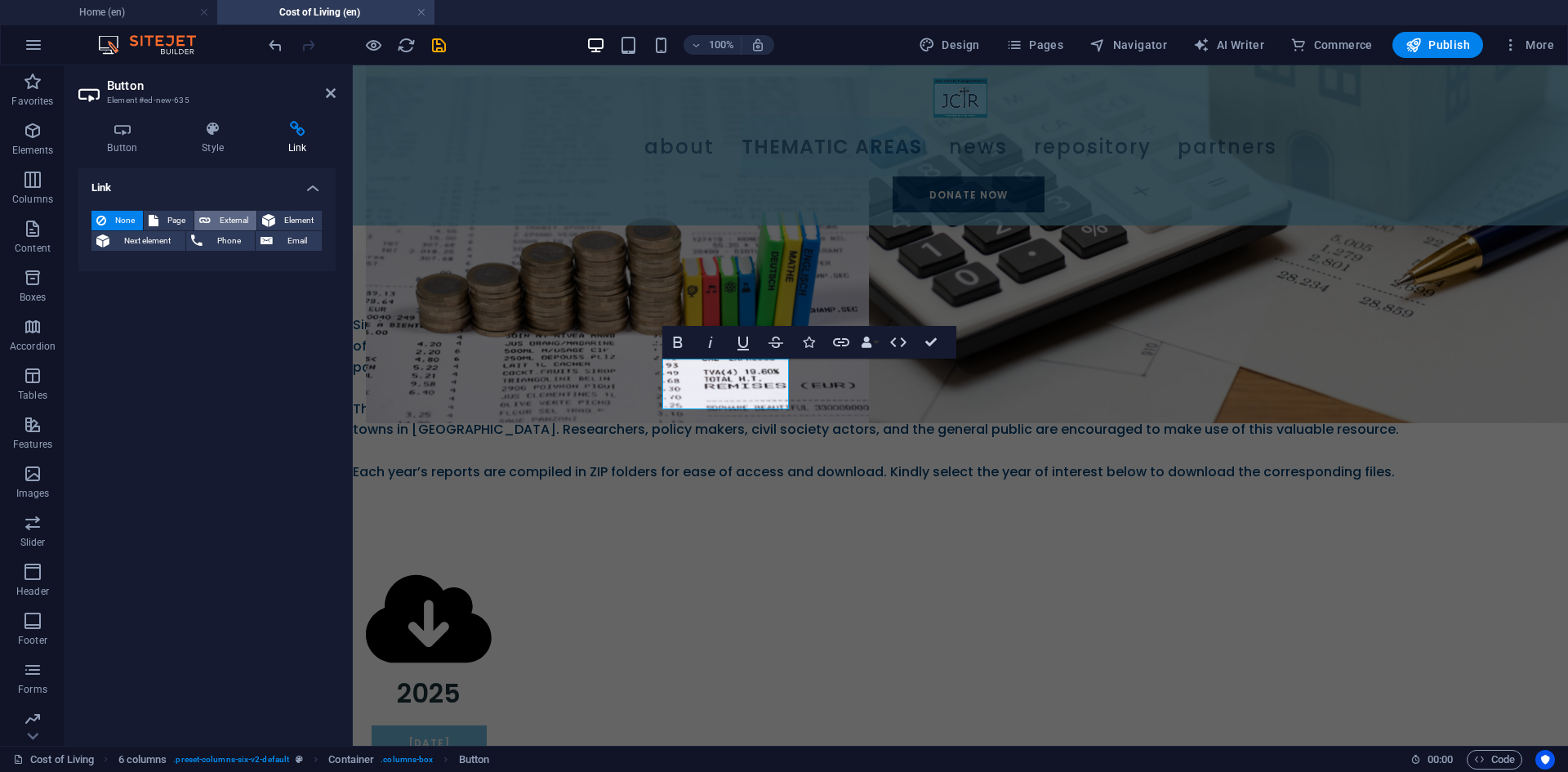
click at [223, 217] on span "External" at bounding box center [233, 221] width 36 height 20
select select "blank"
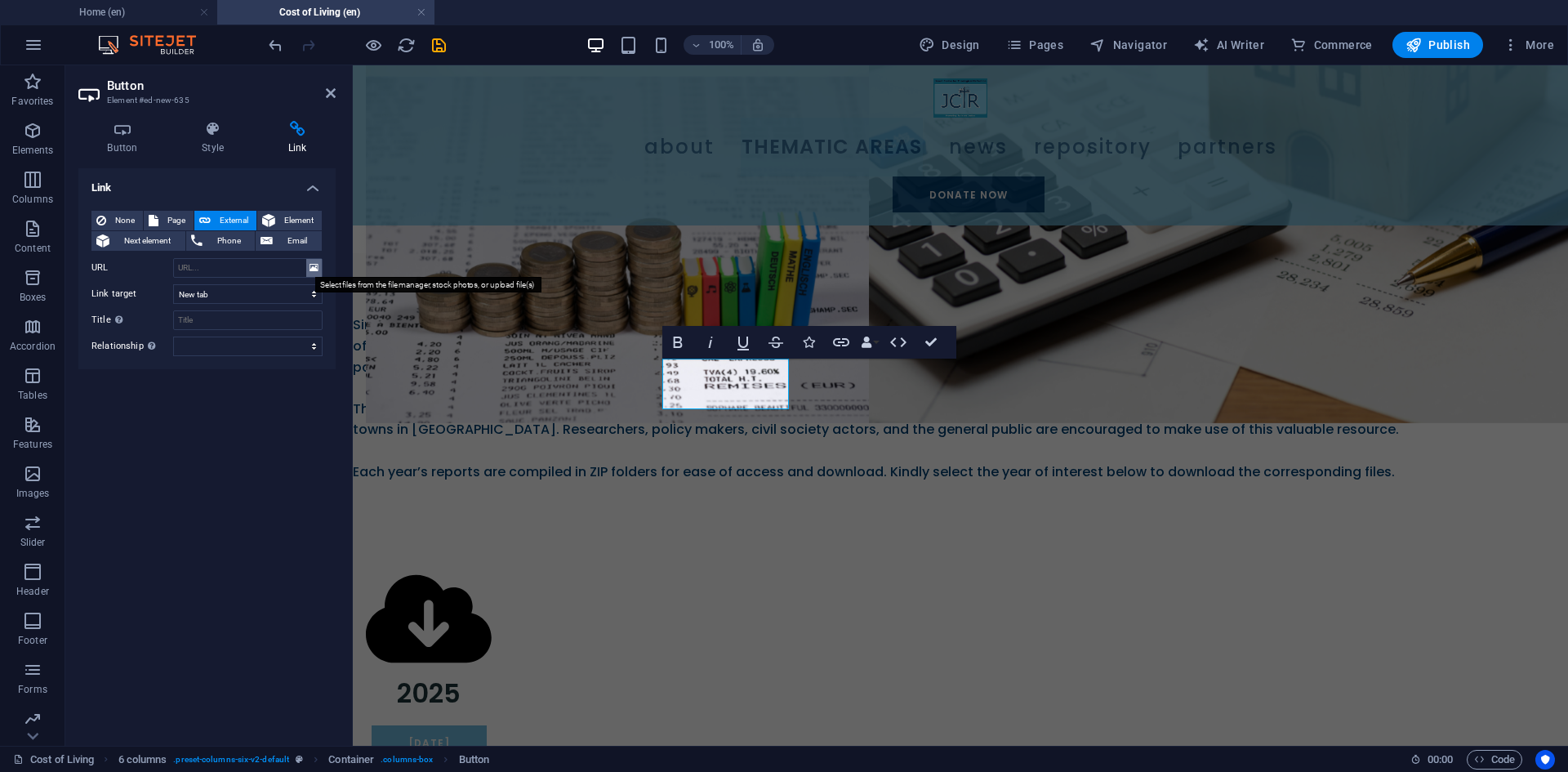
click at [317, 267] on icon at bounding box center [314, 268] width 9 height 18
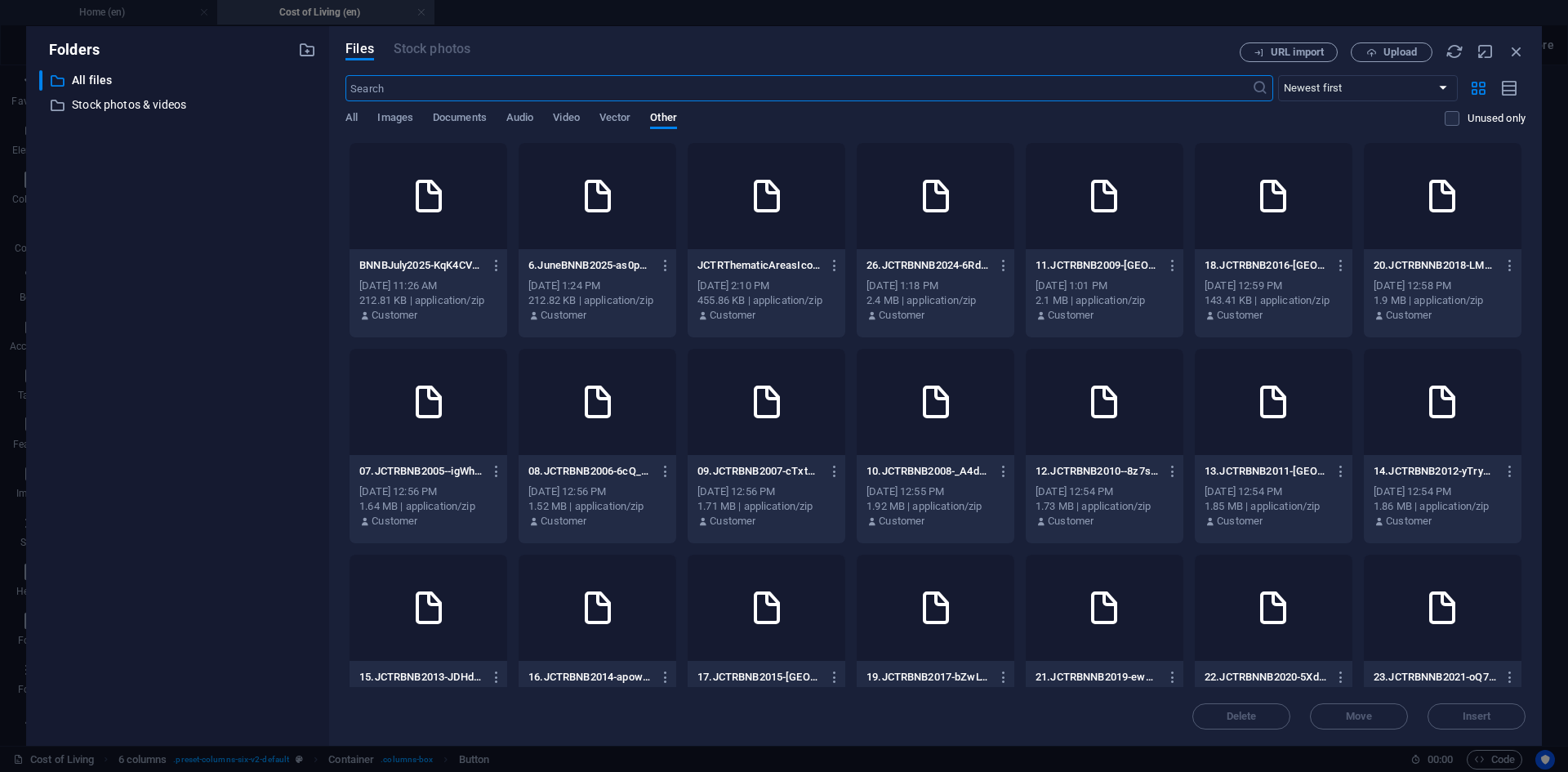
scroll to position [795, 0]
click at [1381, 53] on span "Upload" at bounding box center [1392, 52] width 67 height 11
type input "[URL][DOMAIN_NAME][DATE]"
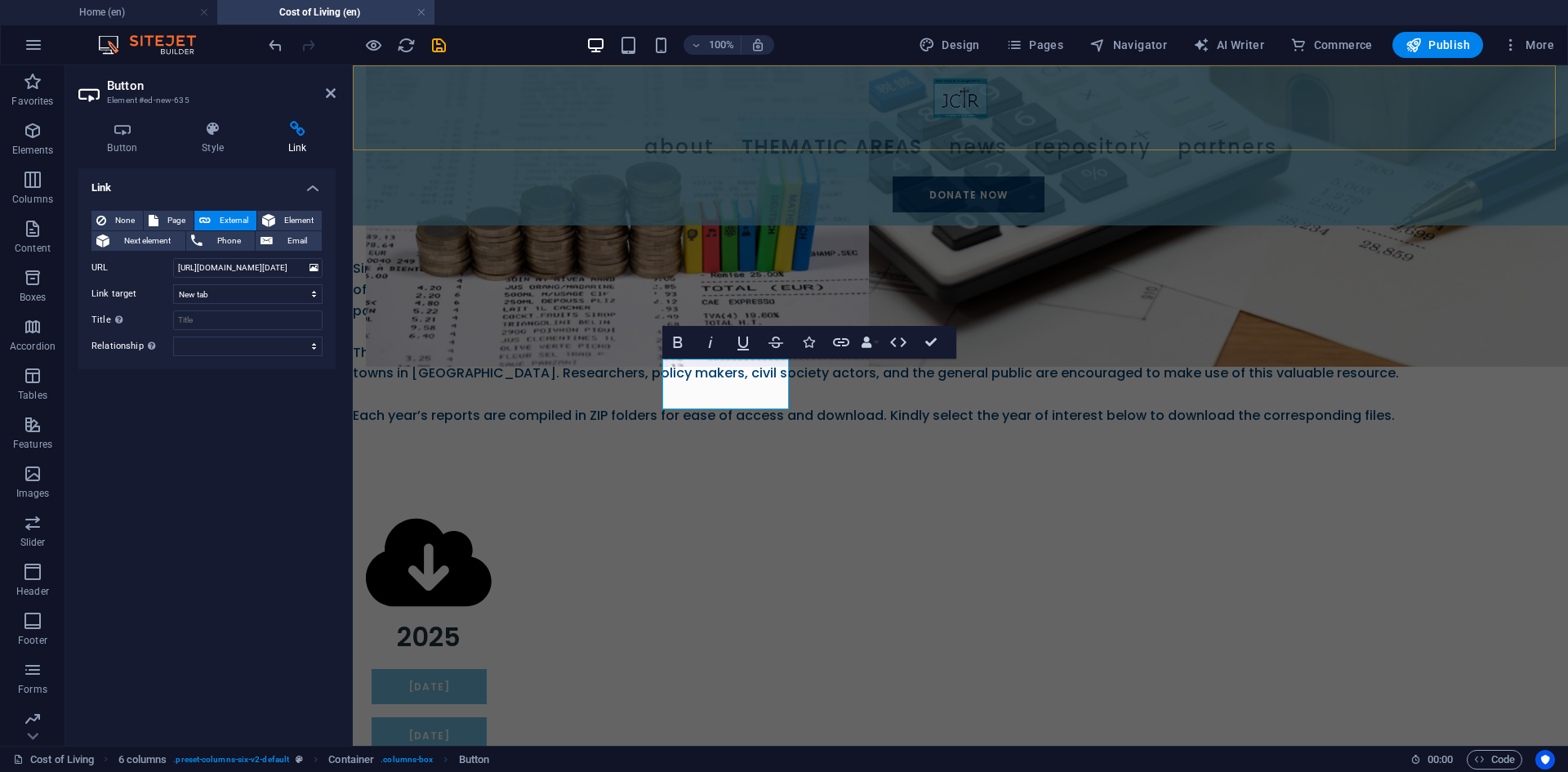
scroll to position [738, 0]
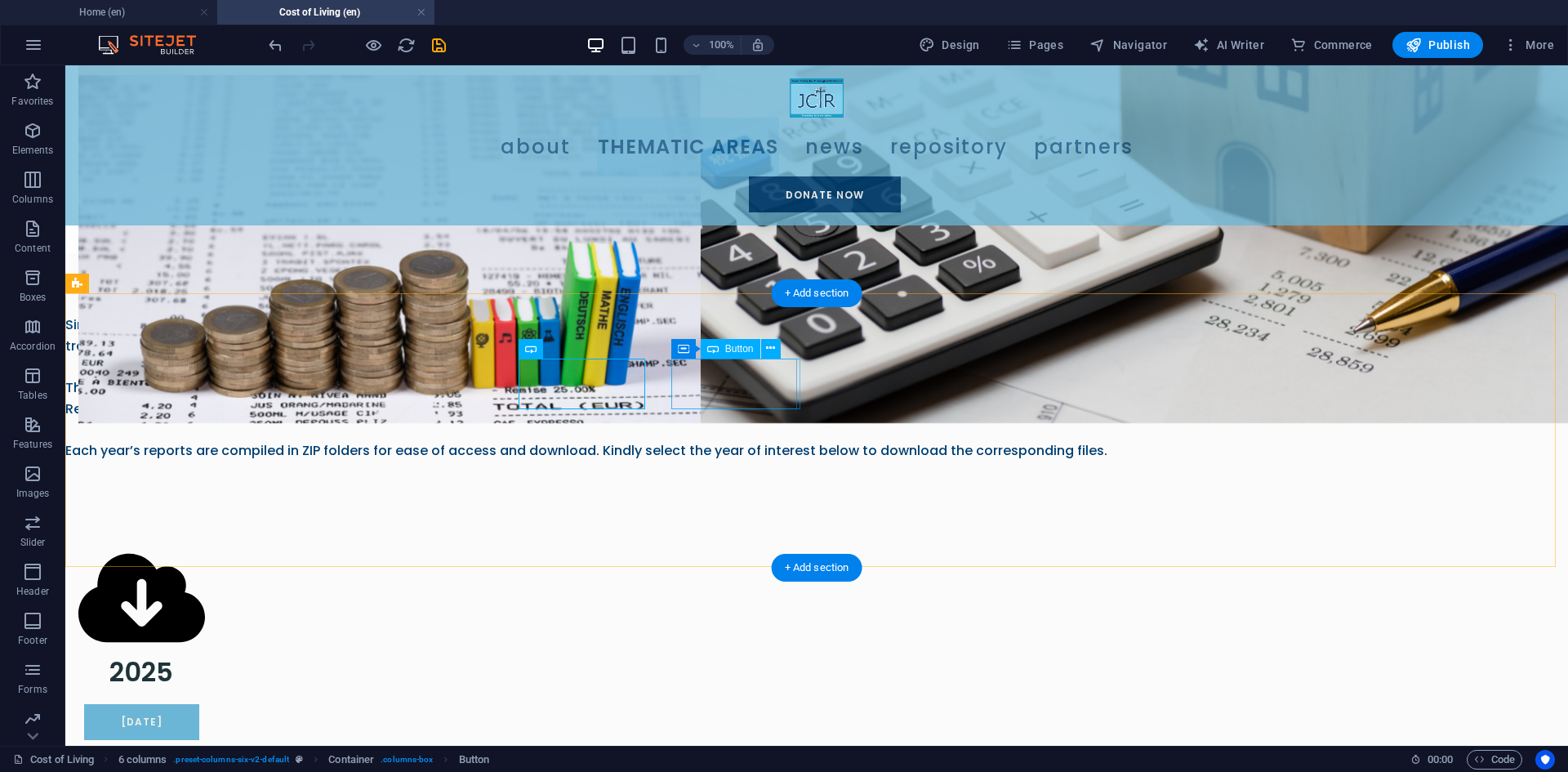
click at [205, 753] on div "[DATE]" at bounding box center [141, 771] width 127 height 36
click at [770, 346] on icon at bounding box center [770, 347] width 9 height 17
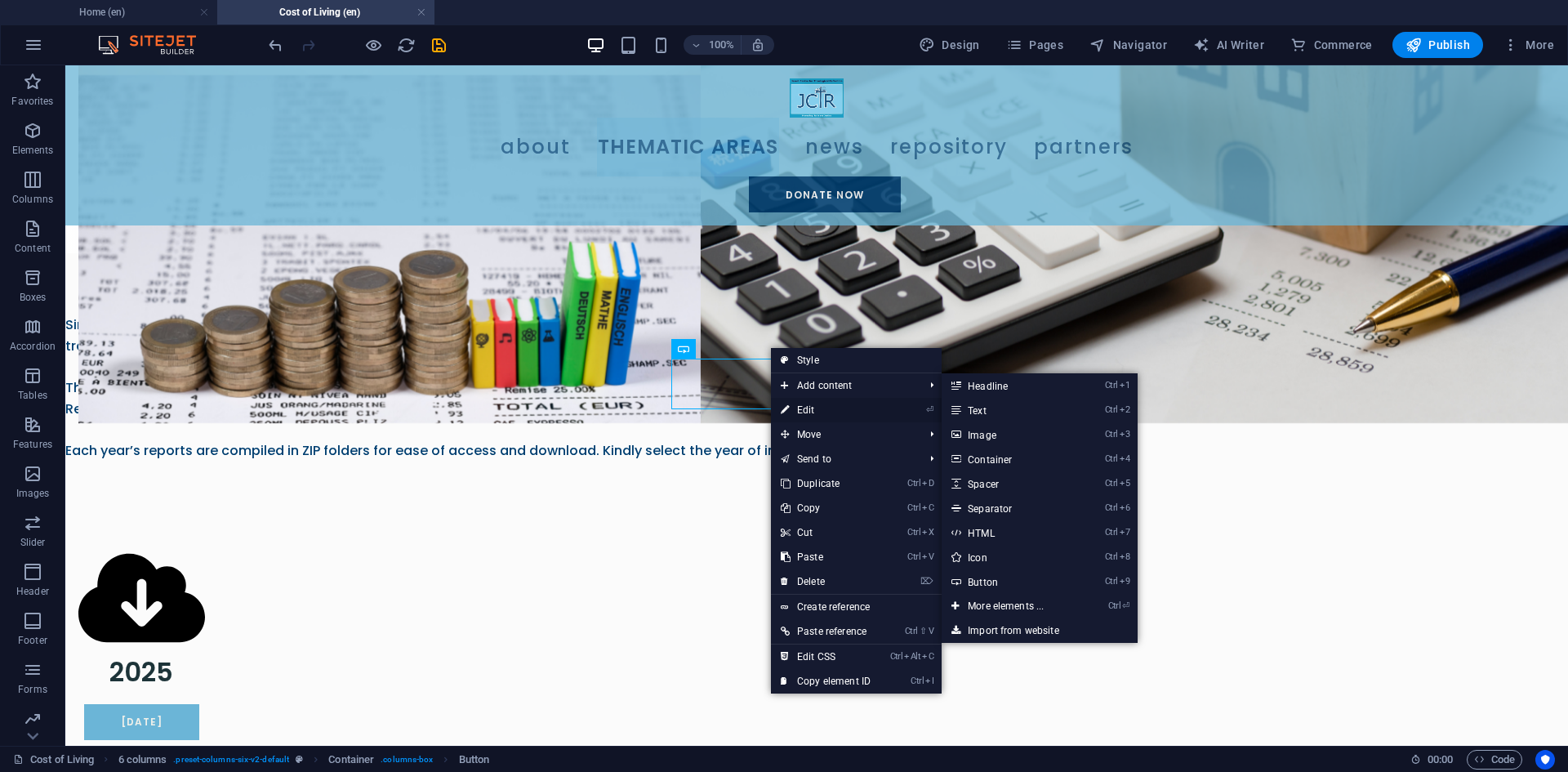
click at [792, 403] on link "⏎ Edit" at bounding box center [825, 410] width 110 height 25
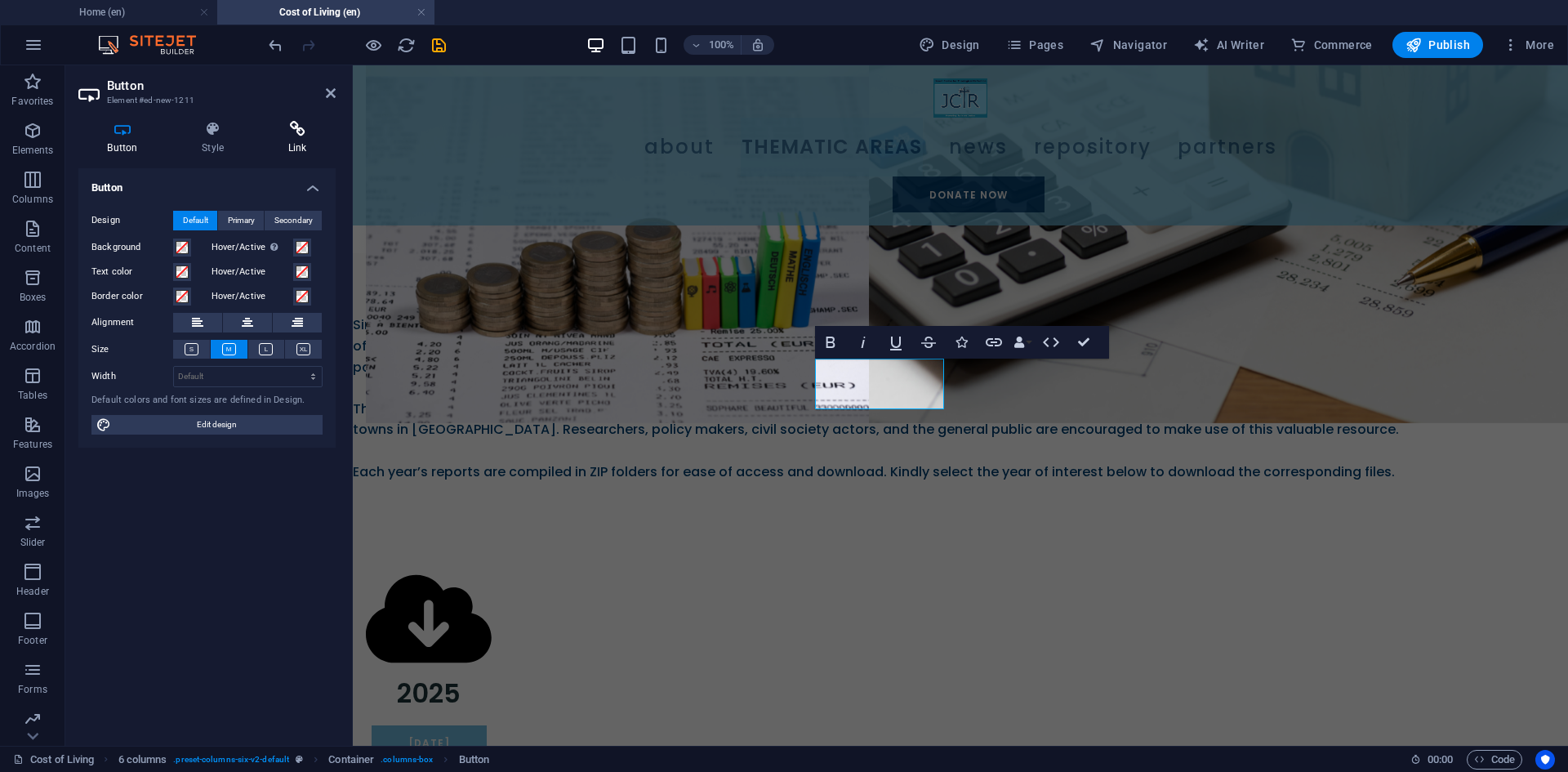
click at [290, 141] on h4 "Link" at bounding box center [298, 138] width 77 height 35
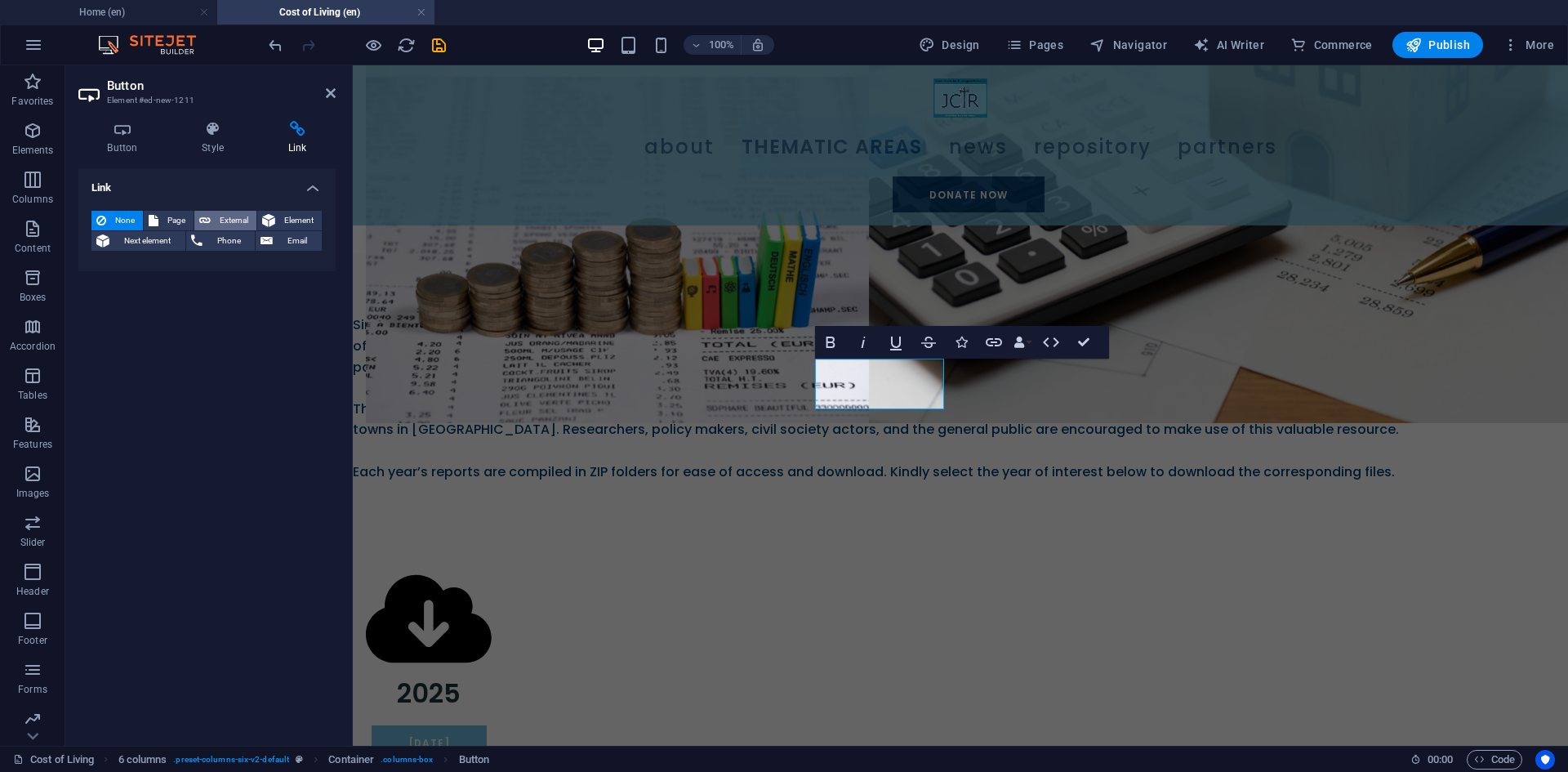
click at [224, 223] on span "External" at bounding box center [233, 221] width 36 height 20
select select "blank"
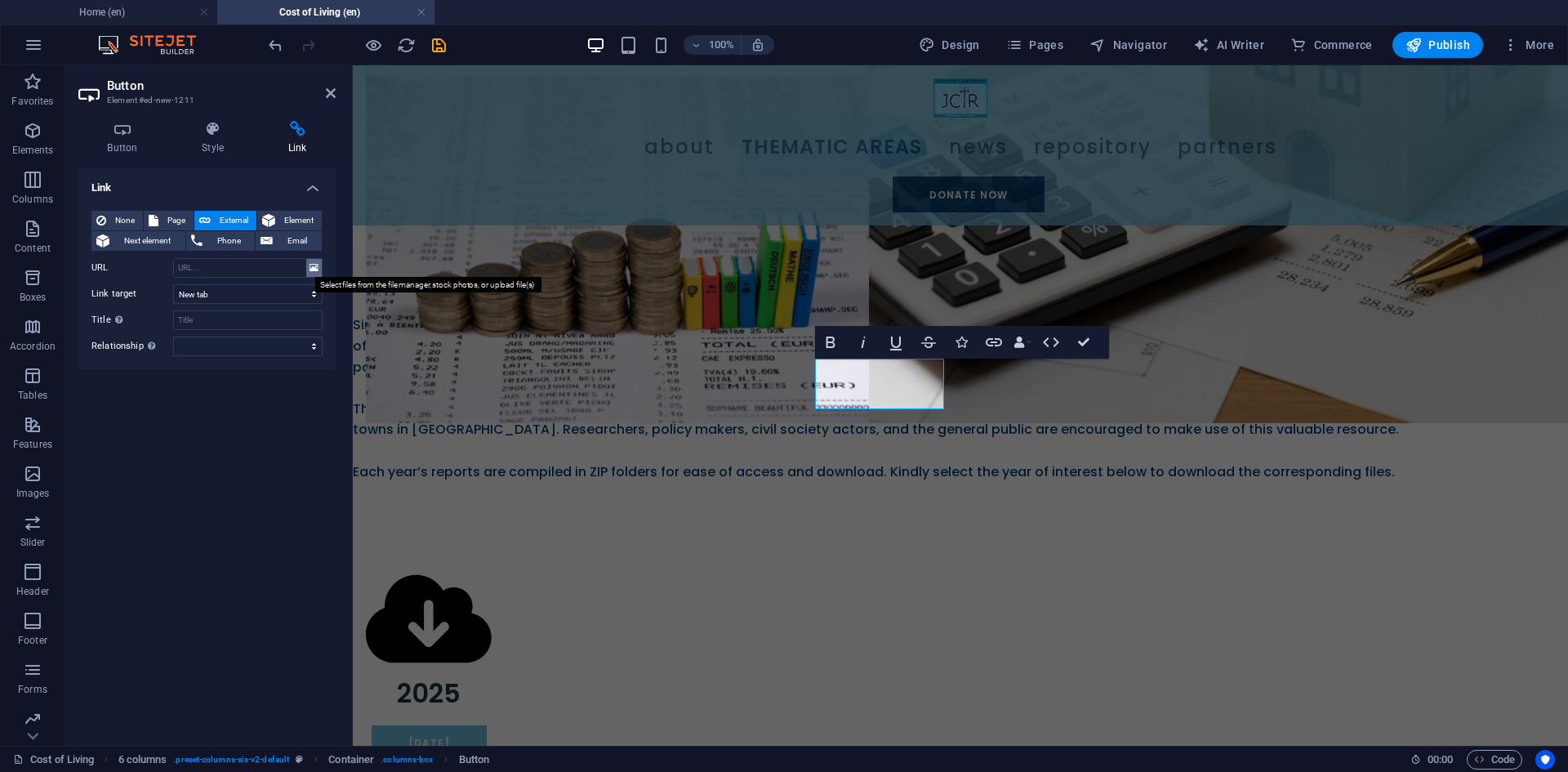
click at [312, 270] on icon at bounding box center [314, 268] width 9 height 18
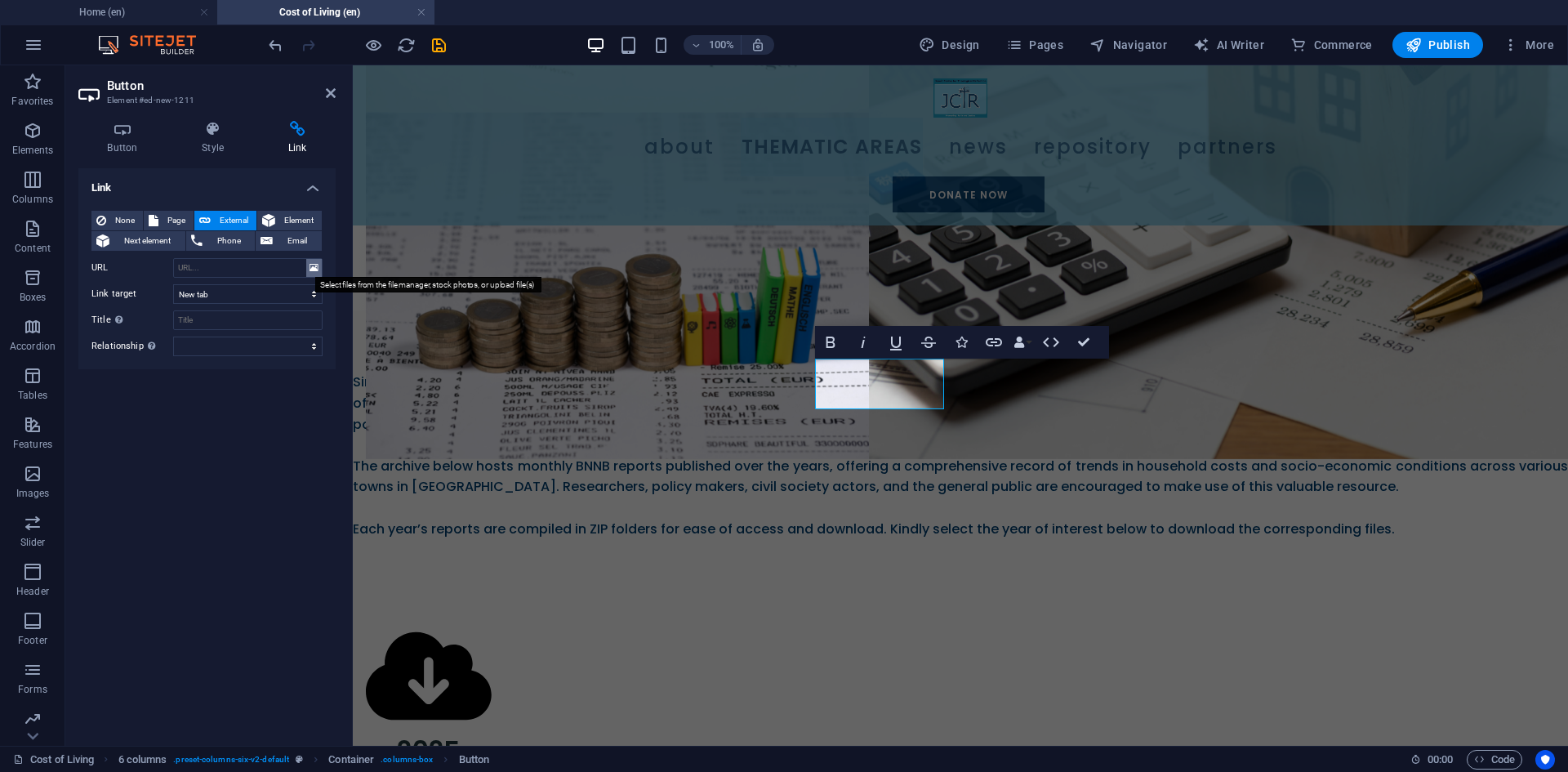
scroll to position [795, 0]
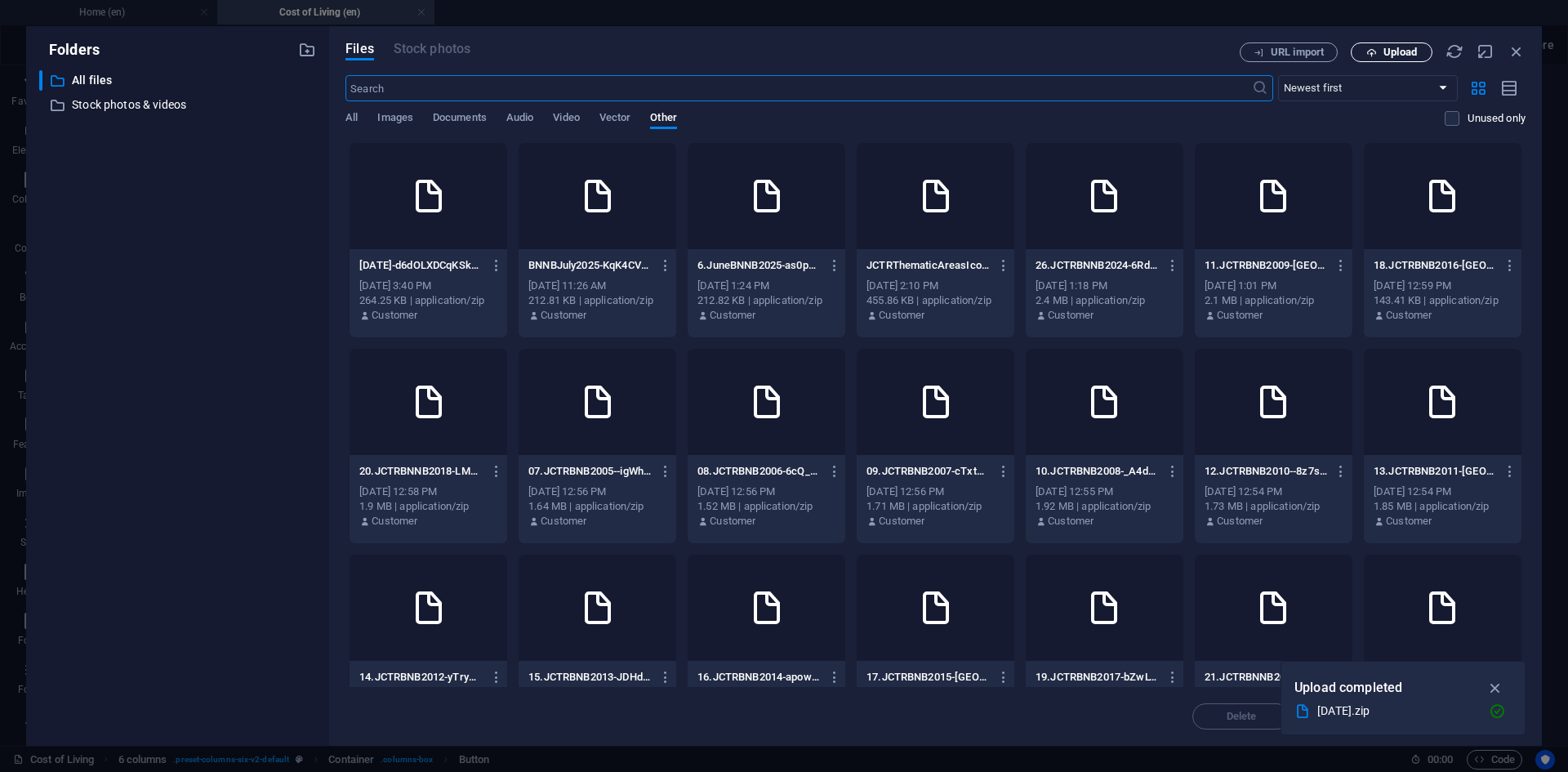
click at [1393, 48] on span "Upload" at bounding box center [1401, 52] width 34 height 10
type input "[URL][DOMAIN_NAME][DATE]"
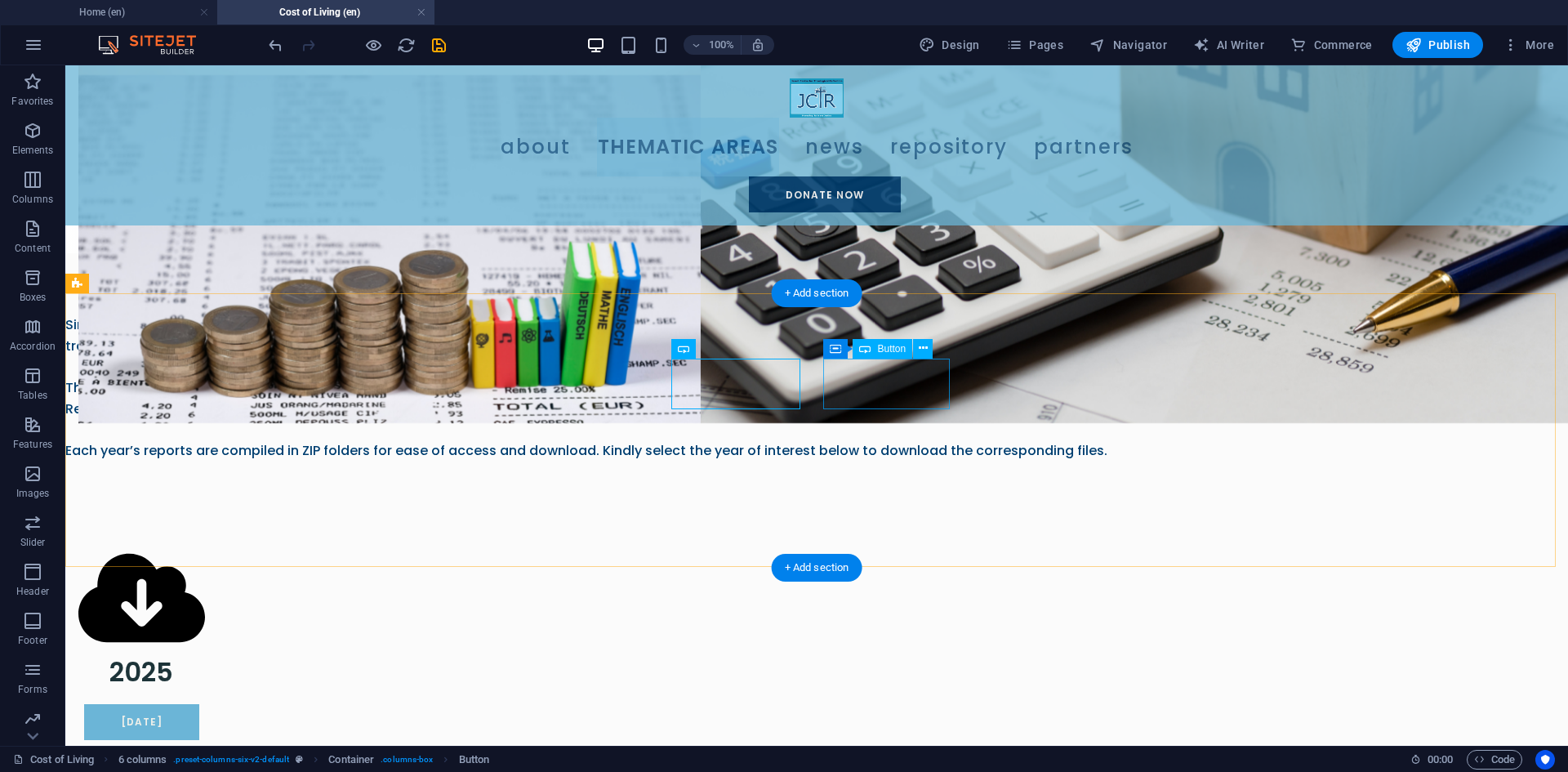
click at [921, 349] on icon at bounding box center [923, 347] width 9 height 17
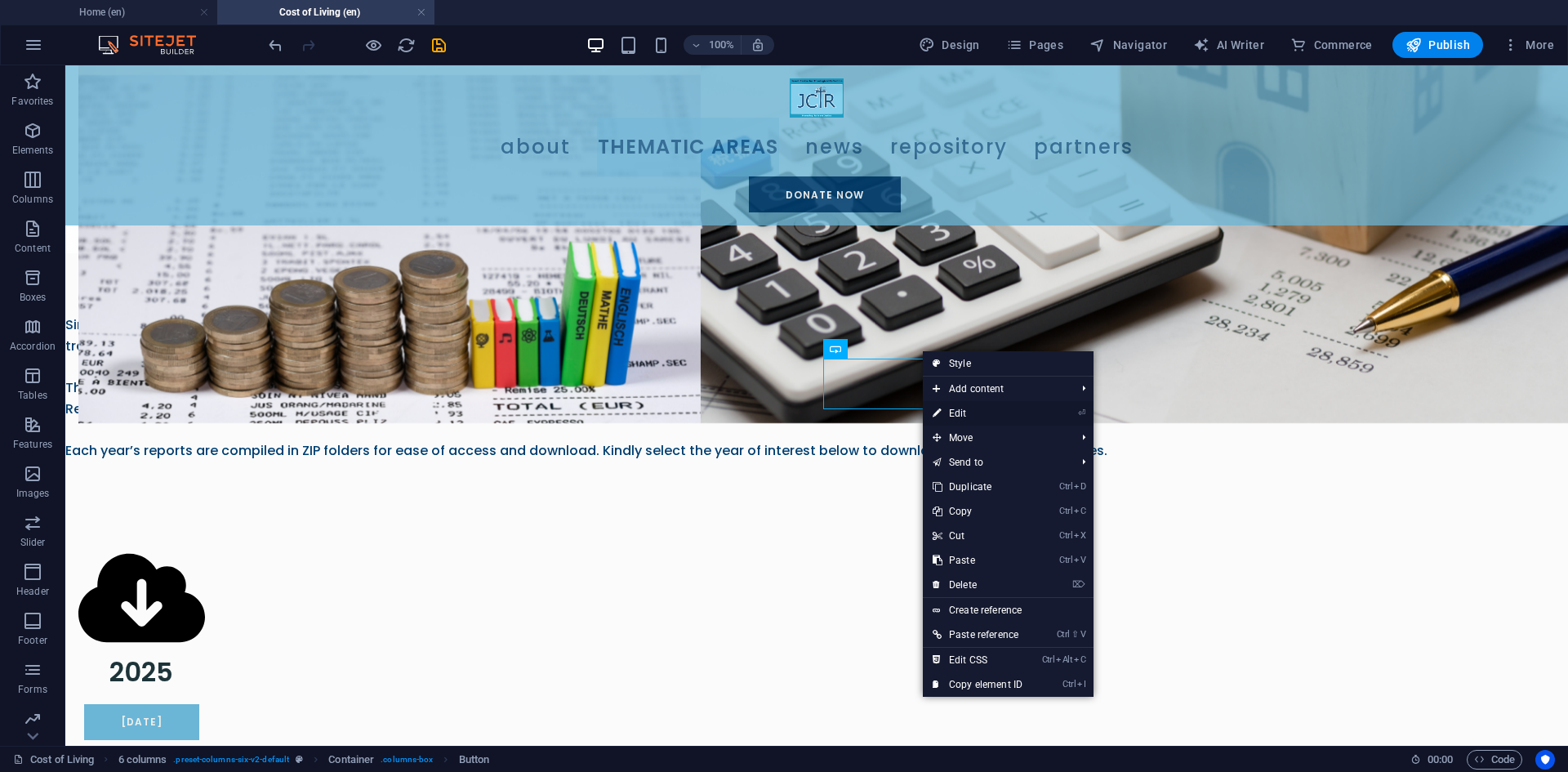
click at [976, 407] on link "⏎ Edit" at bounding box center [977, 413] width 110 height 25
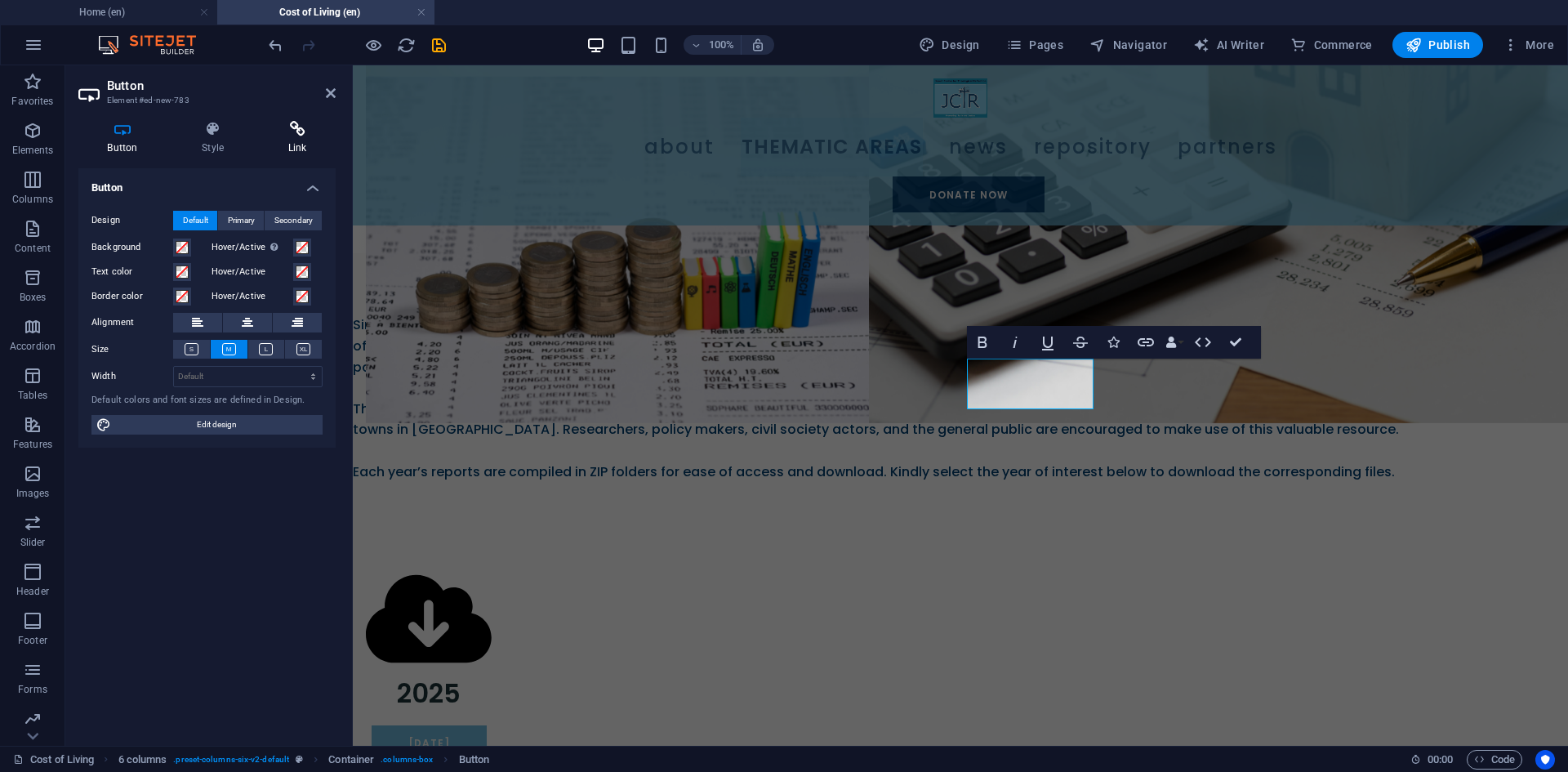
click at [291, 139] on h4 "Link" at bounding box center [298, 138] width 77 height 35
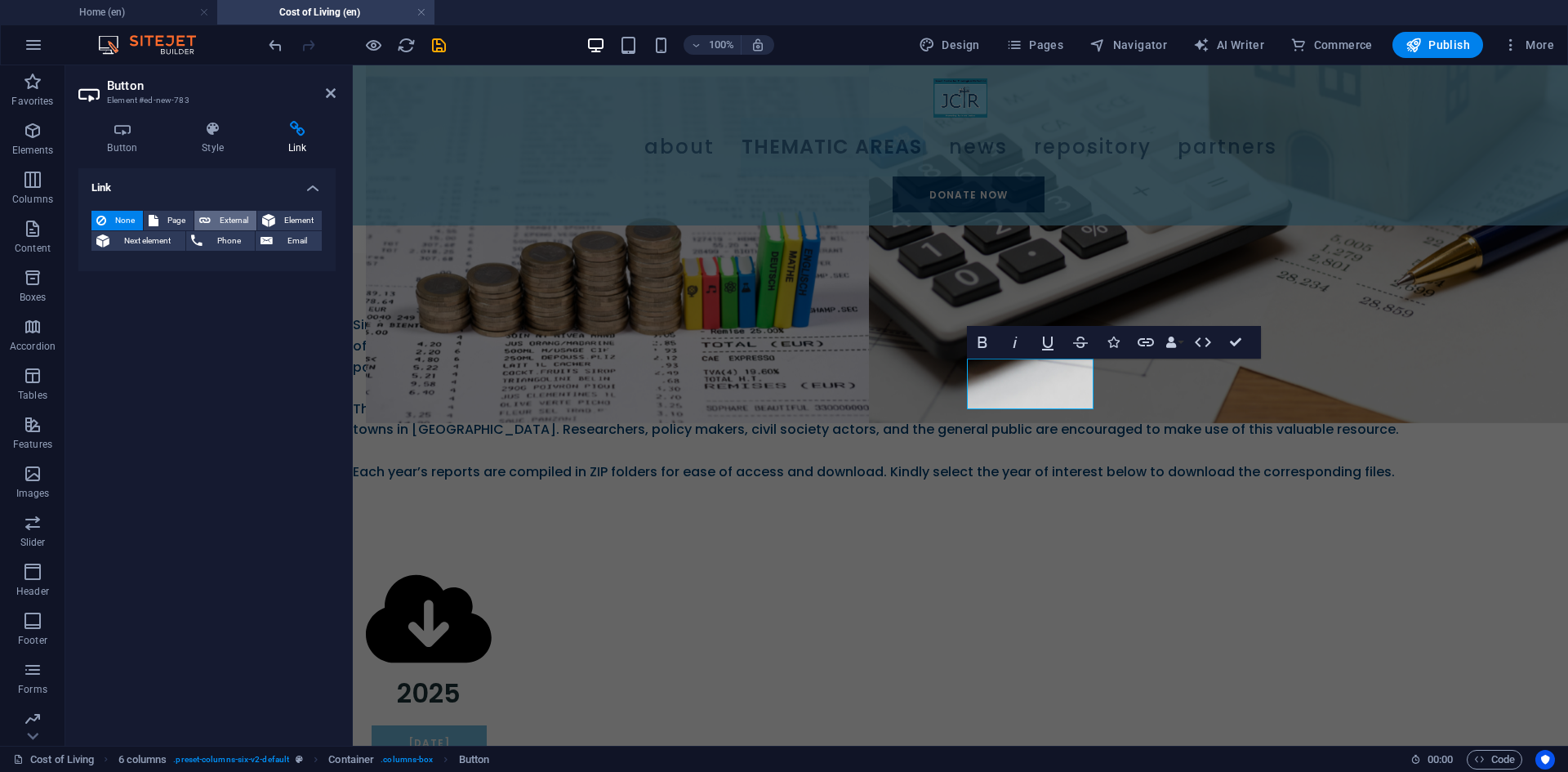
click at [236, 222] on span "External" at bounding box center [233, 221] width 36 height 20
select select "blank"
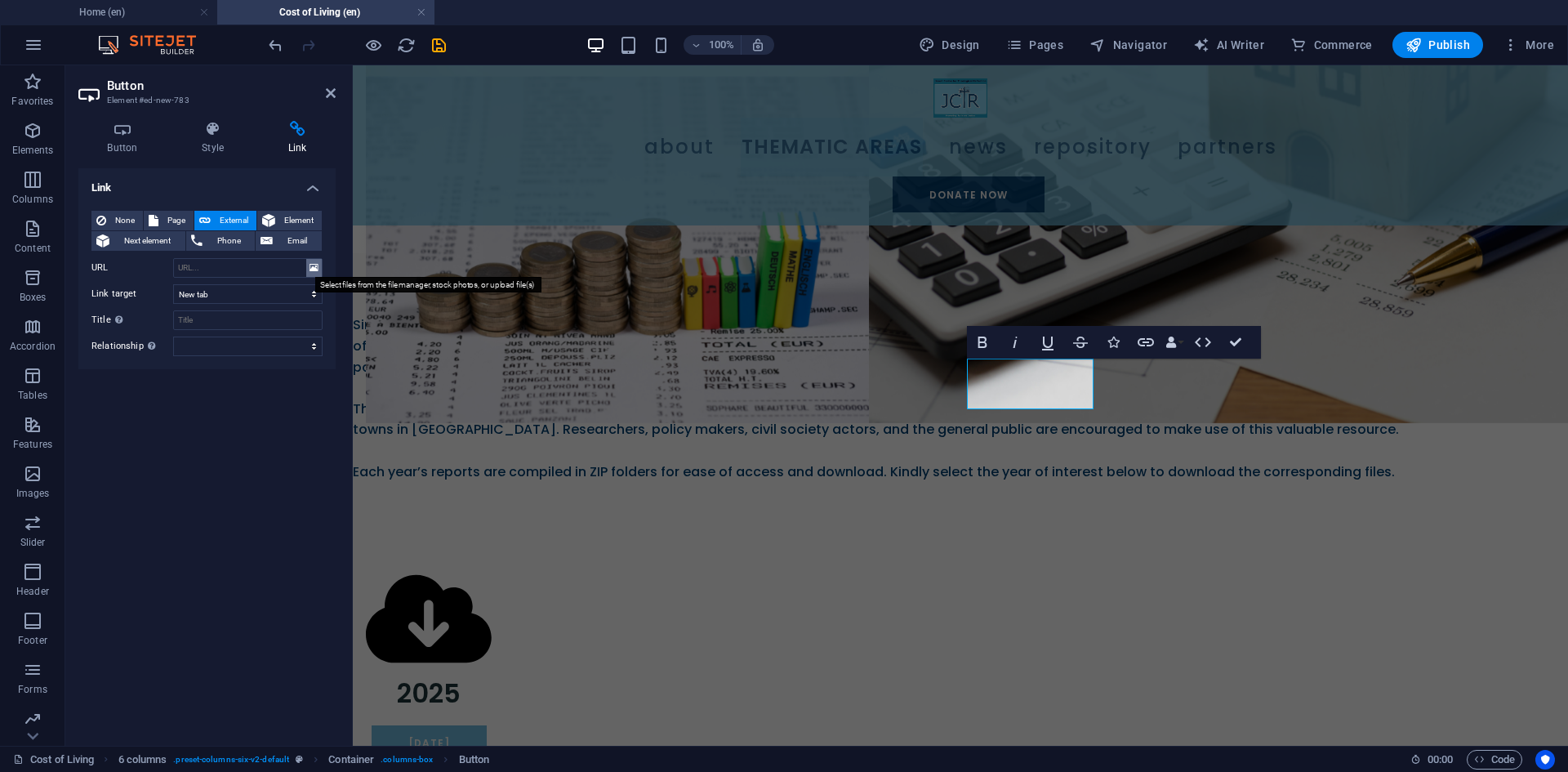
click at [315, 270] on icon at bounding box center [314, 268] width 9 height 18
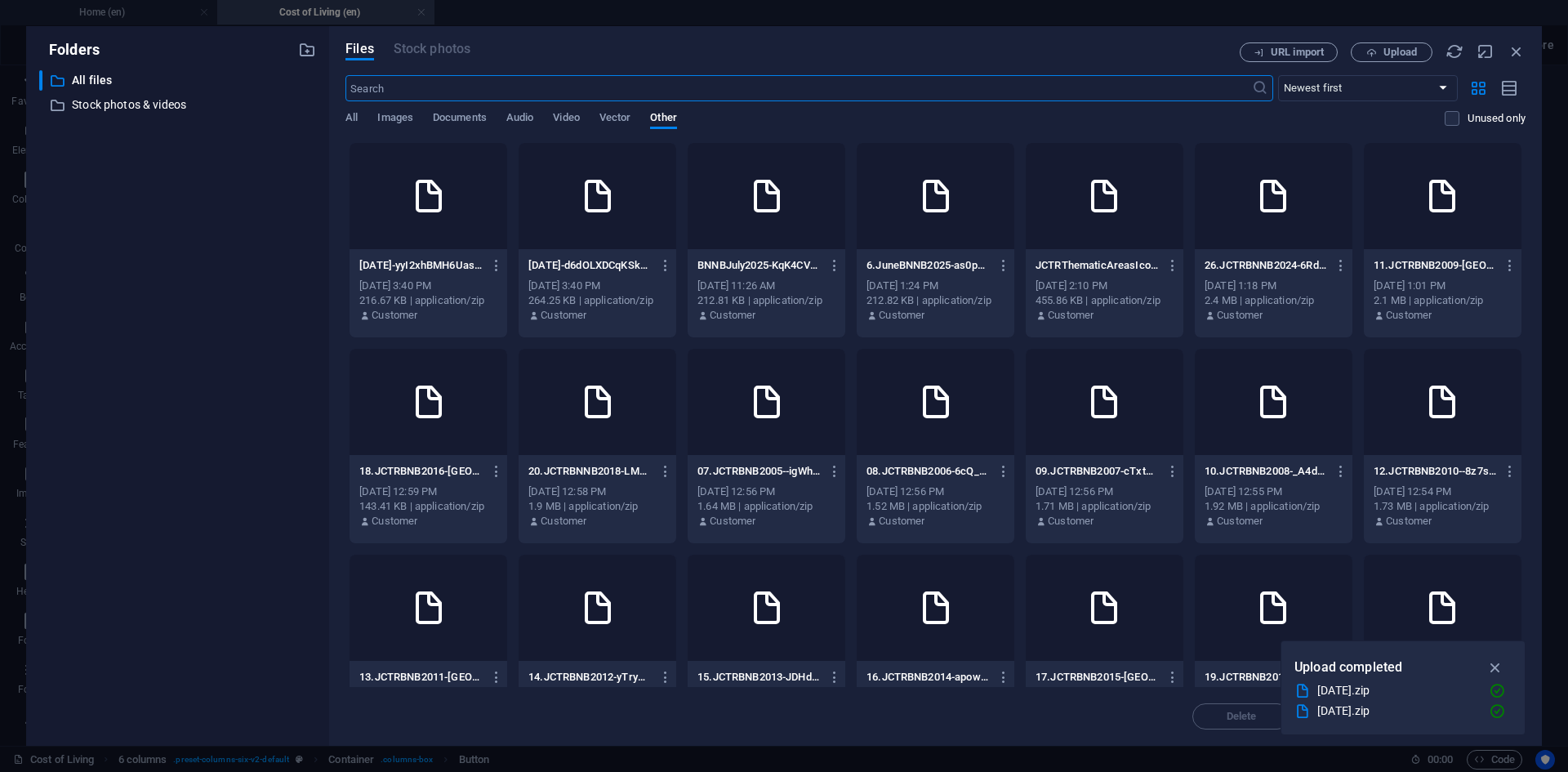
scroll to position [795, 0]
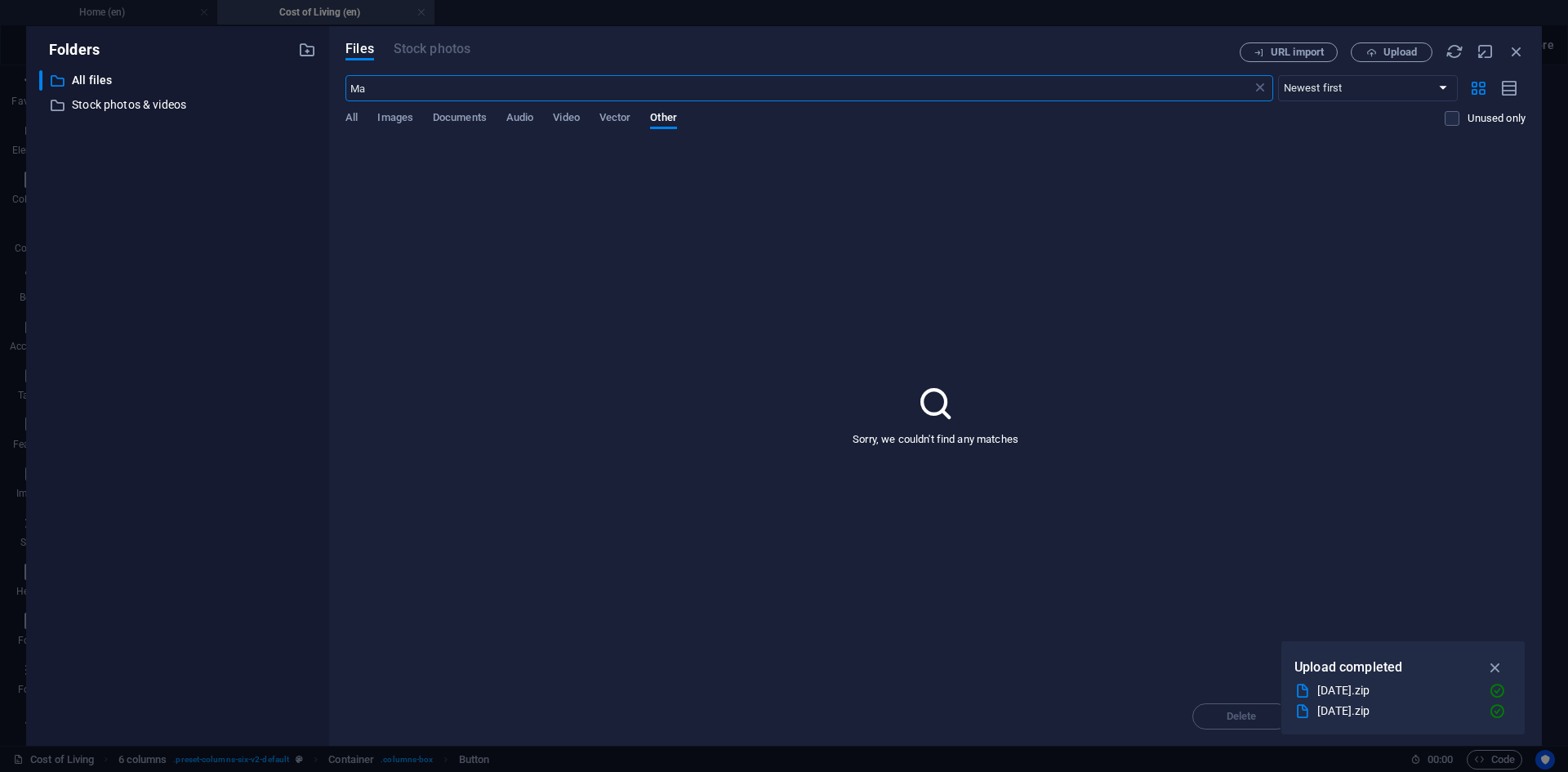
type input "M"
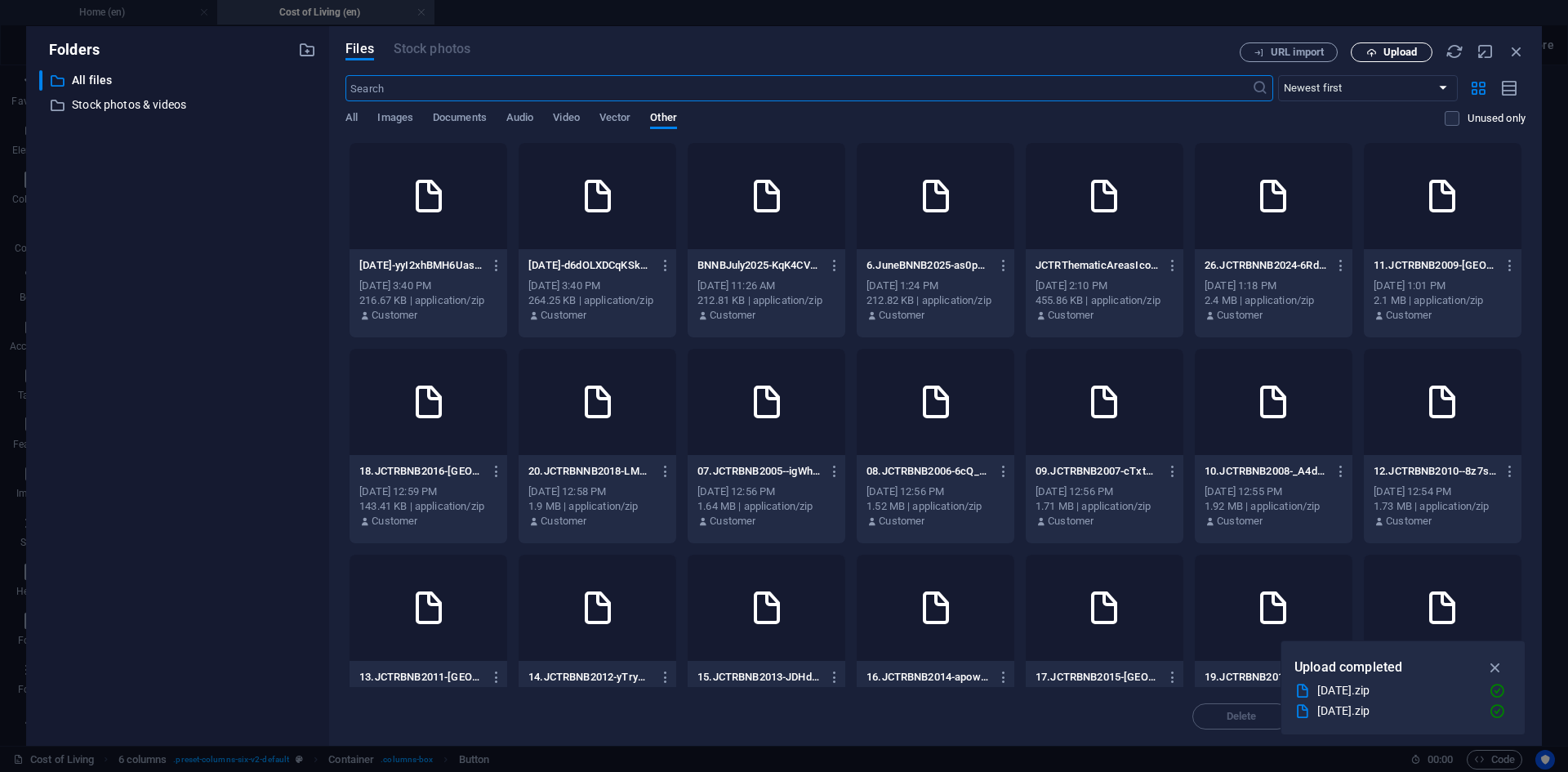
click at [1412, 51] on span "Upload" at bounding box center [1401, 52] width 34 height 10
type input "[URL][DOMAIN_NAME][DATE]"
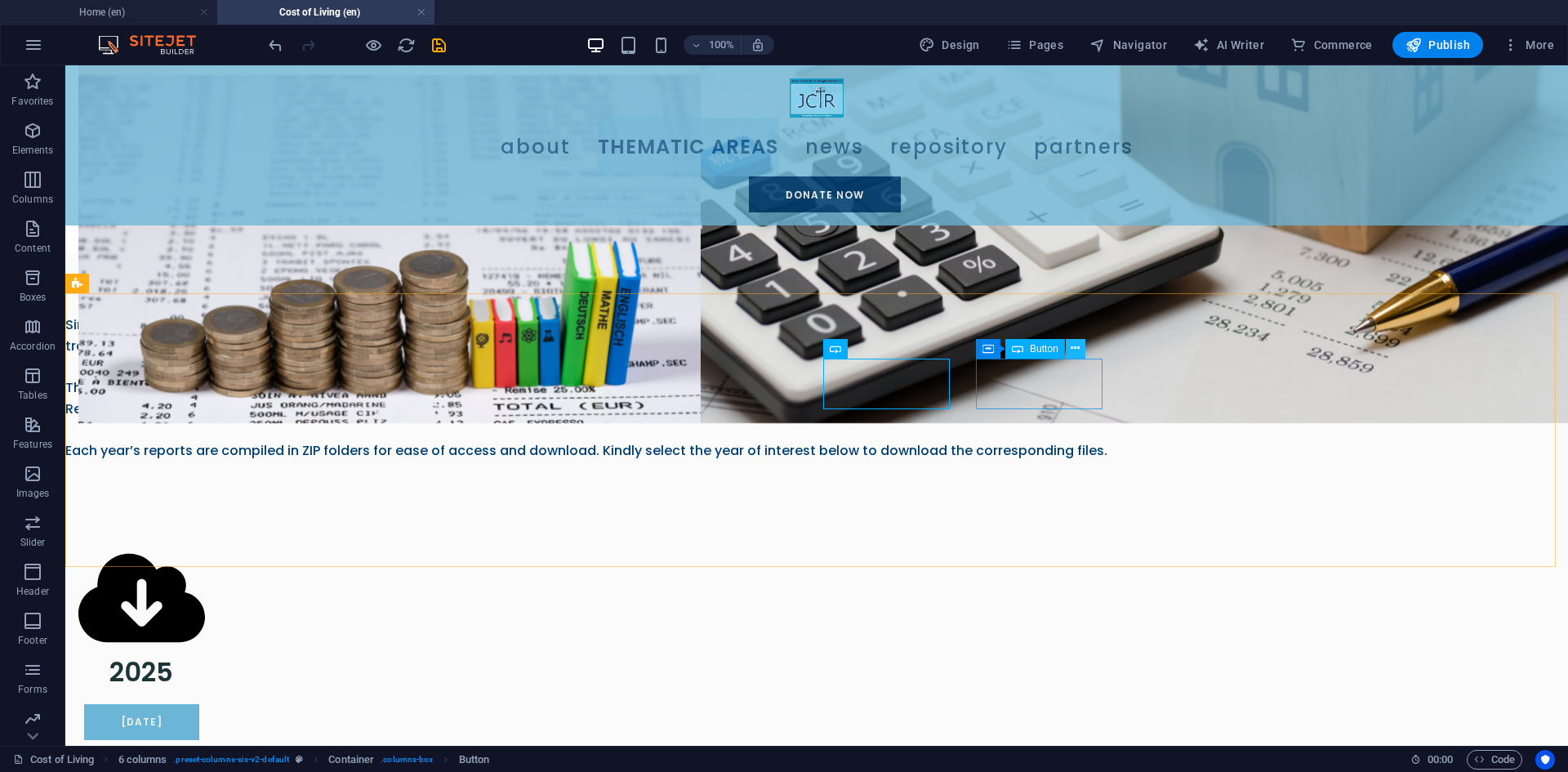
click at [1074, 349] on icon at bounding box center [1074, 347] width 9 height 17
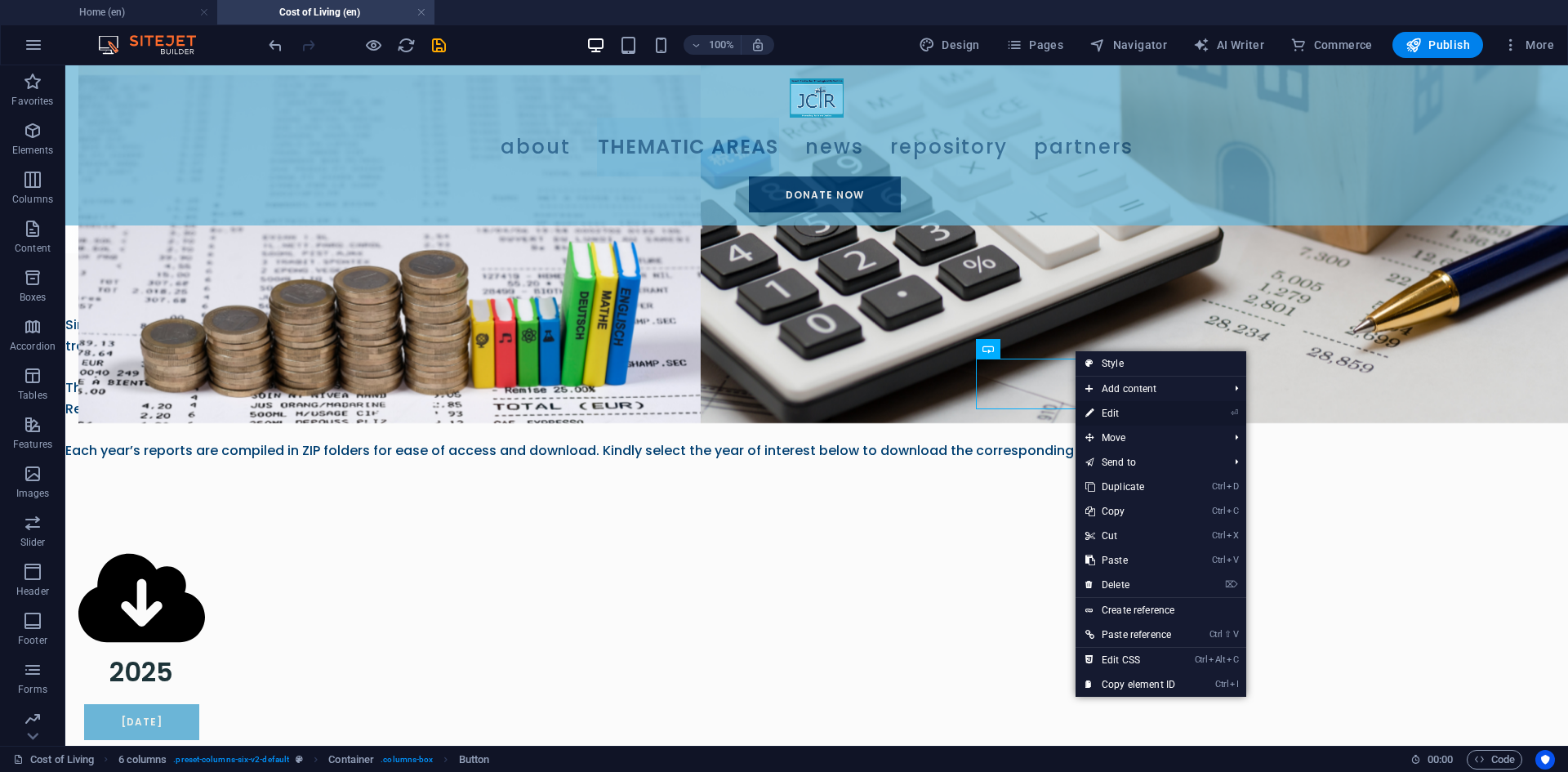
click at [1140, 409] on link "⏎ Edit" at bounding box center [1130, 413] width 110 height 25
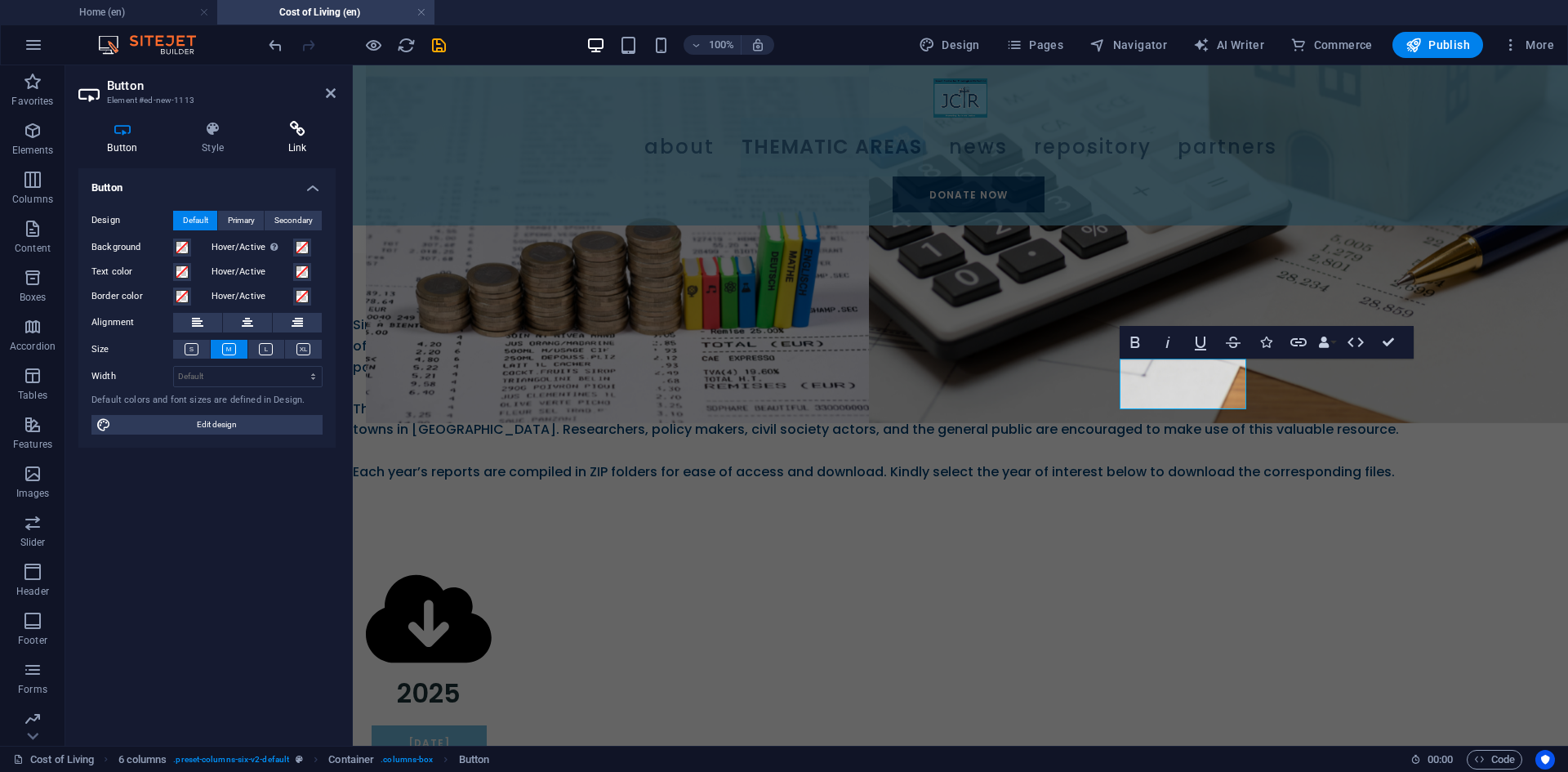
click at [305, 143] on h4 "Link" at bounding box center [298, 138] width 77 height 35
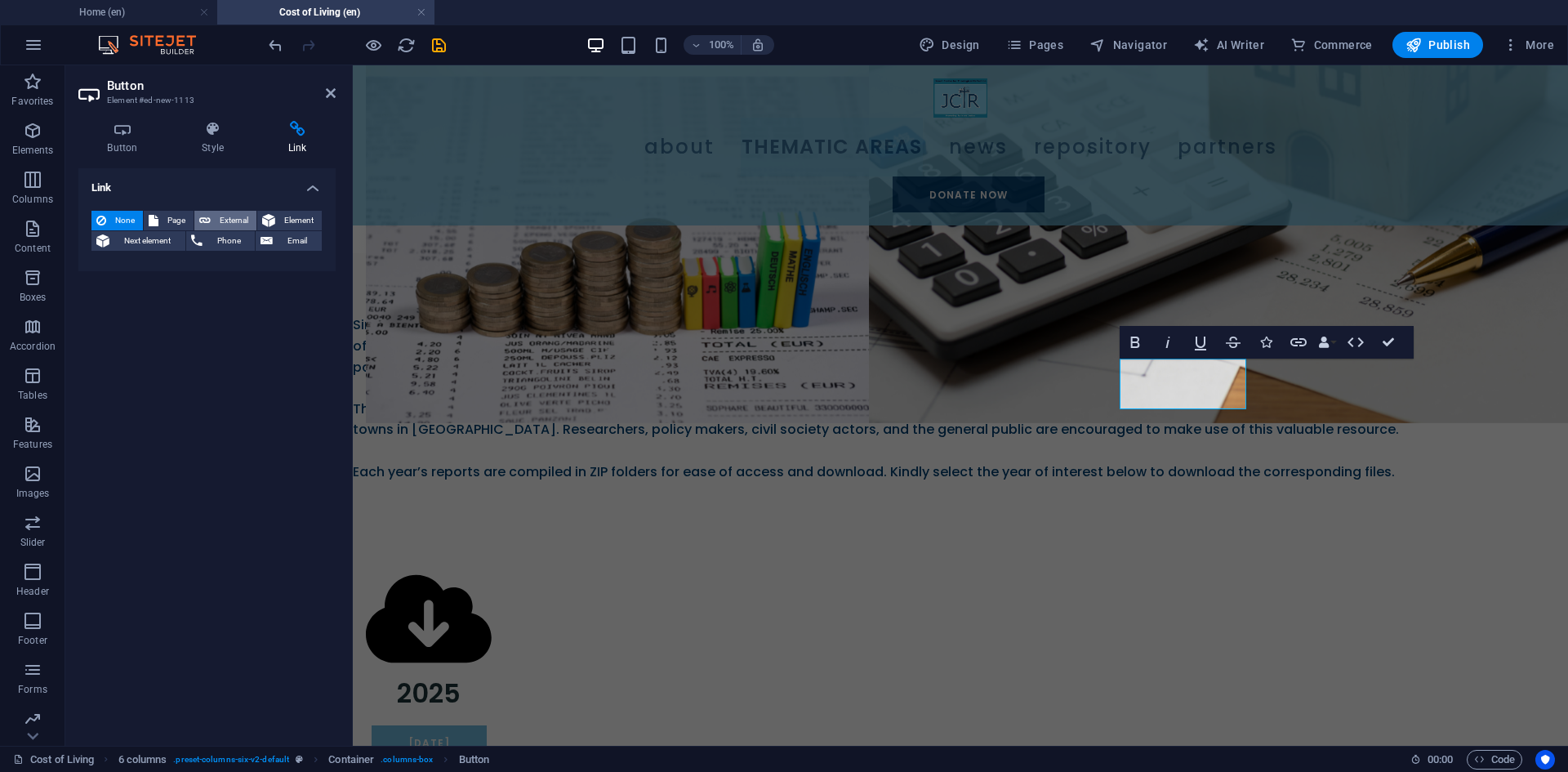
click at [204, 222] on icon at bounding box center [205, 221] width 12 height 20
select select "blank"
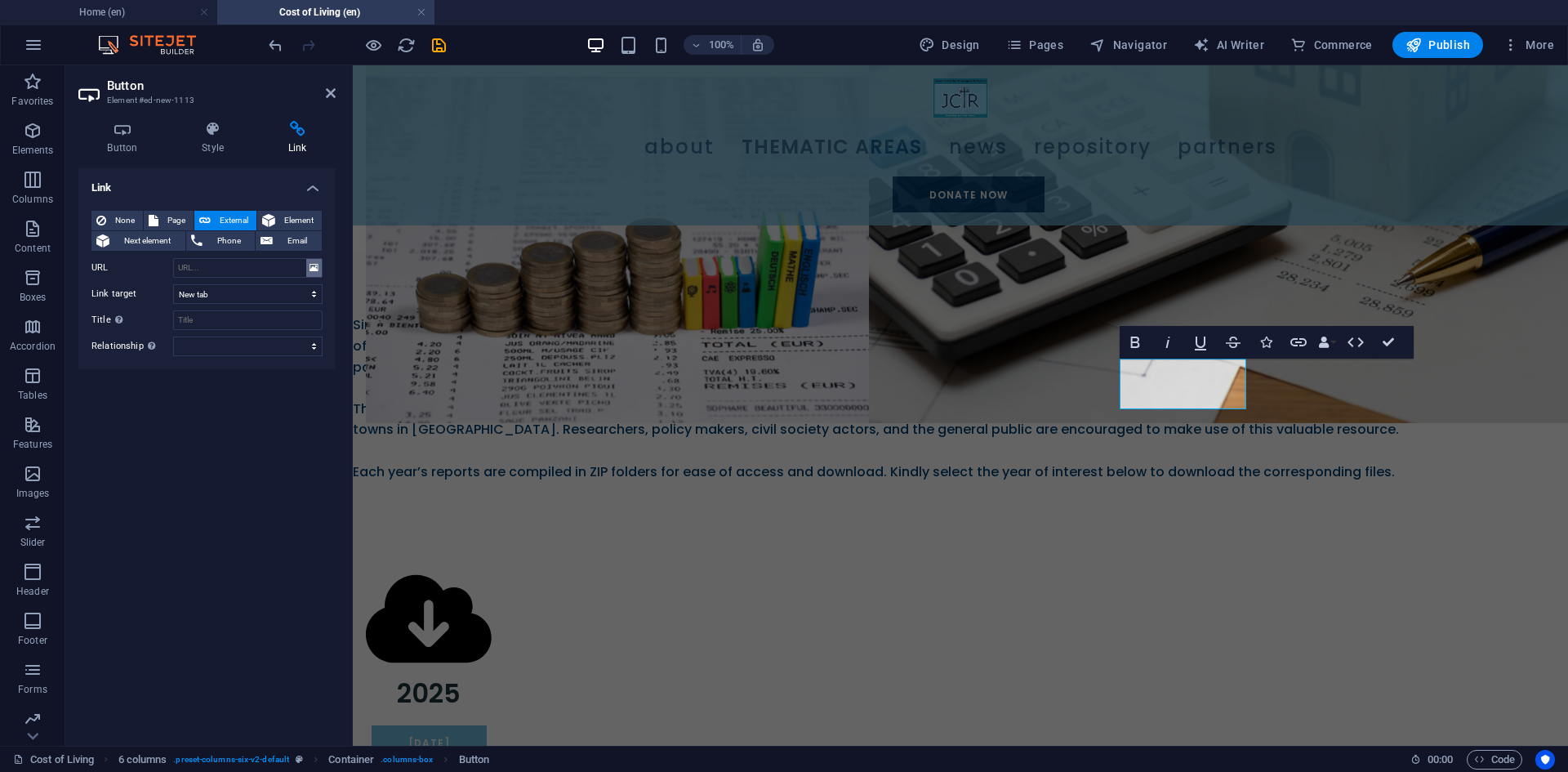
click at [315, 264] on icon at bounding box center [314, 268] width 9 height 18
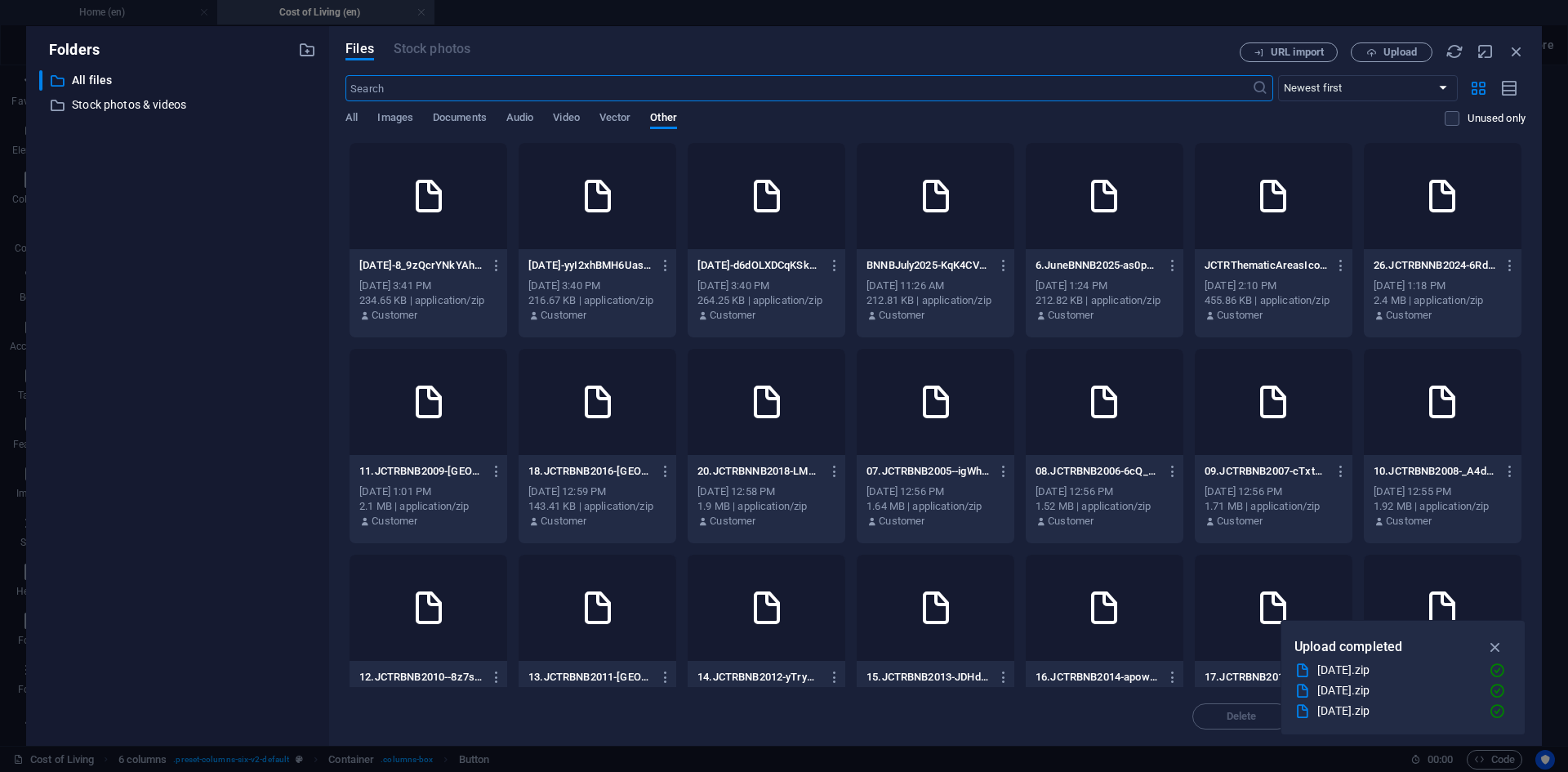
scroll to position [795, 0]
click at [1408, 48] on span "Upload" at bounding box center [1401, 52] width 34 height 10
type input "[URL][DOMAIN_NAME][DATE]"
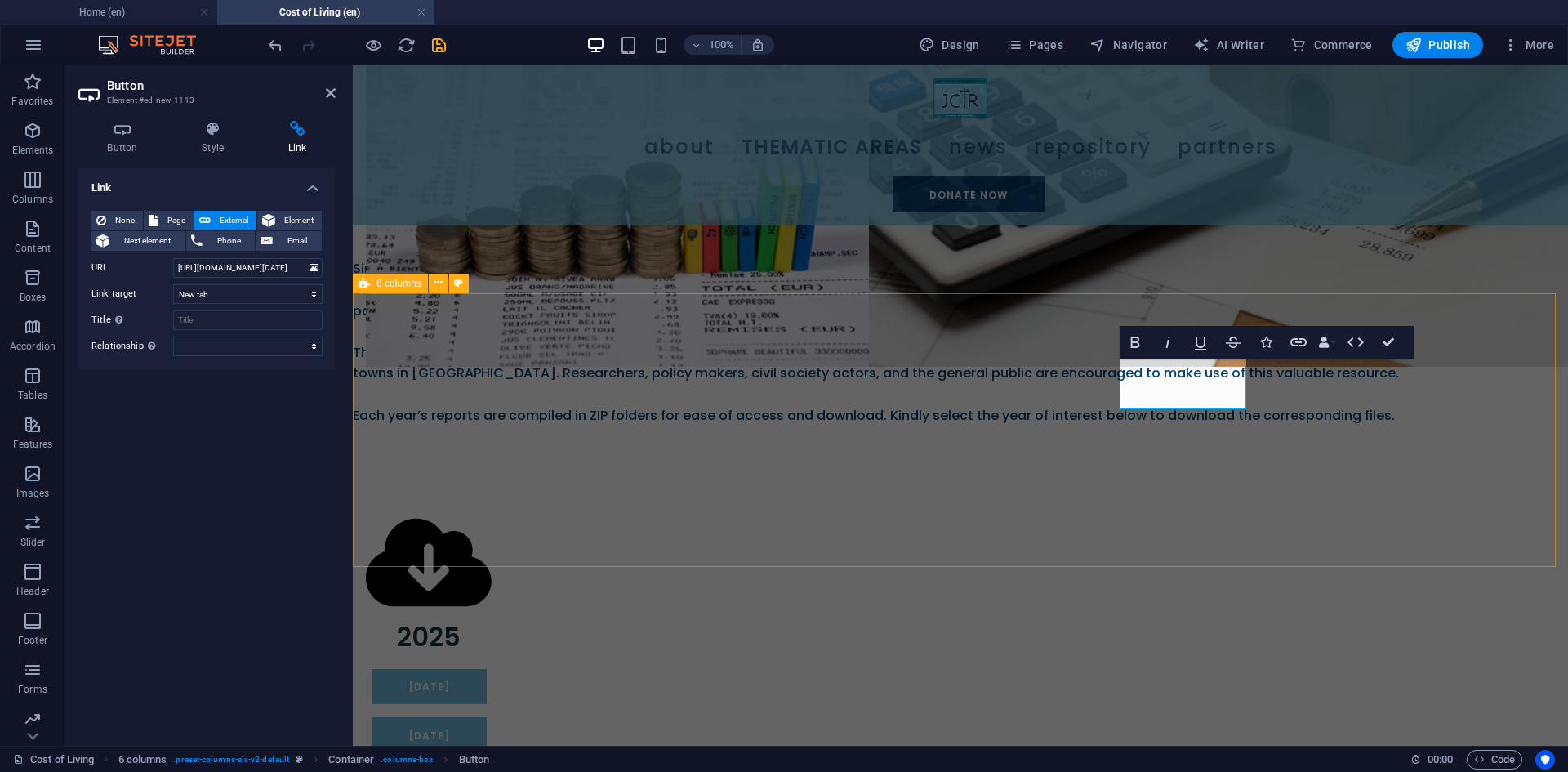
scroll to position [738, 0]
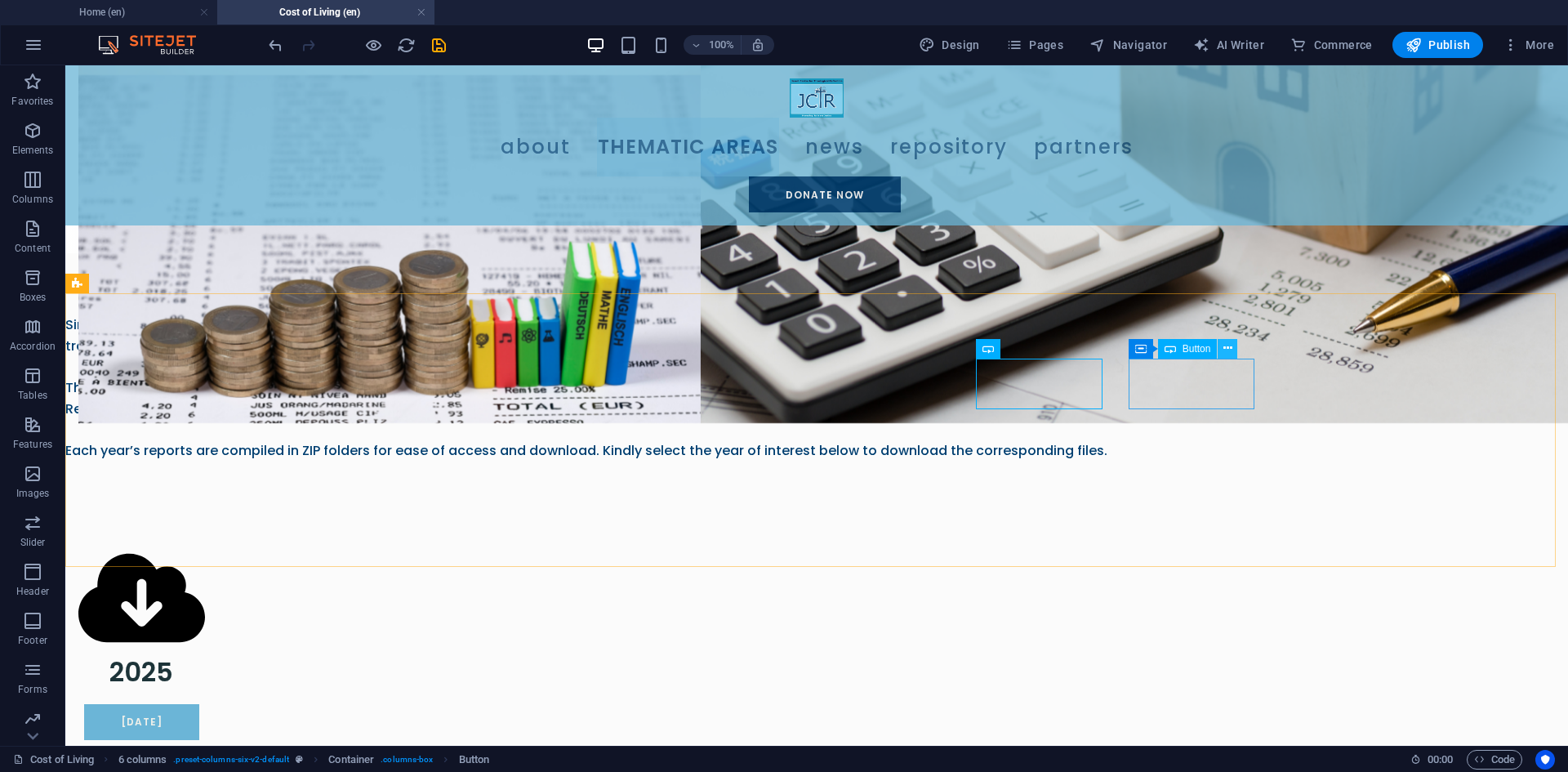
click at [1226, 351] on icon at bounding box center [1228, 347] width 9 height 17
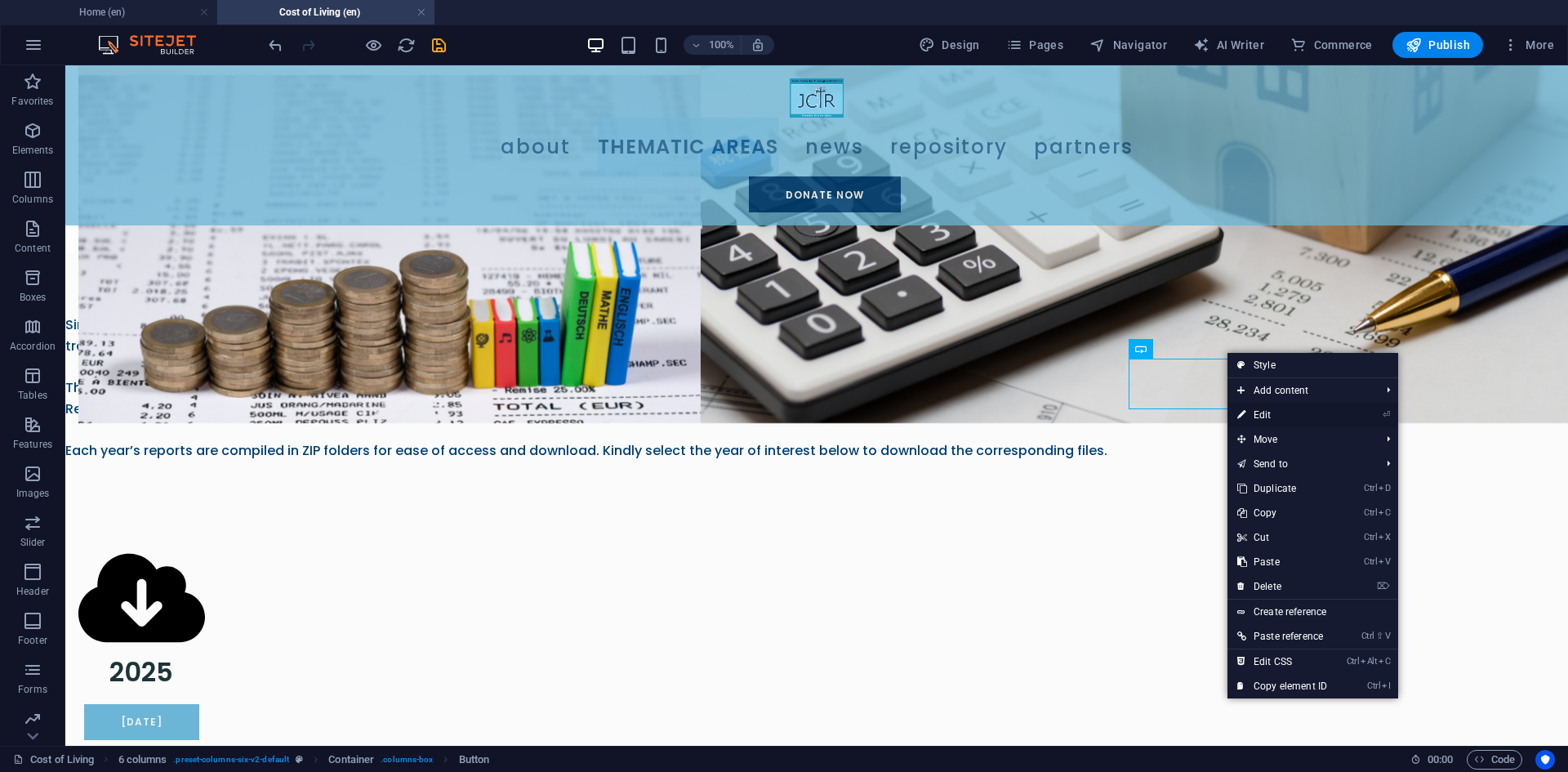
click at [1276, 412] on link "⏎ Edit" at bounding box center [1282, 415] width 110 height 25
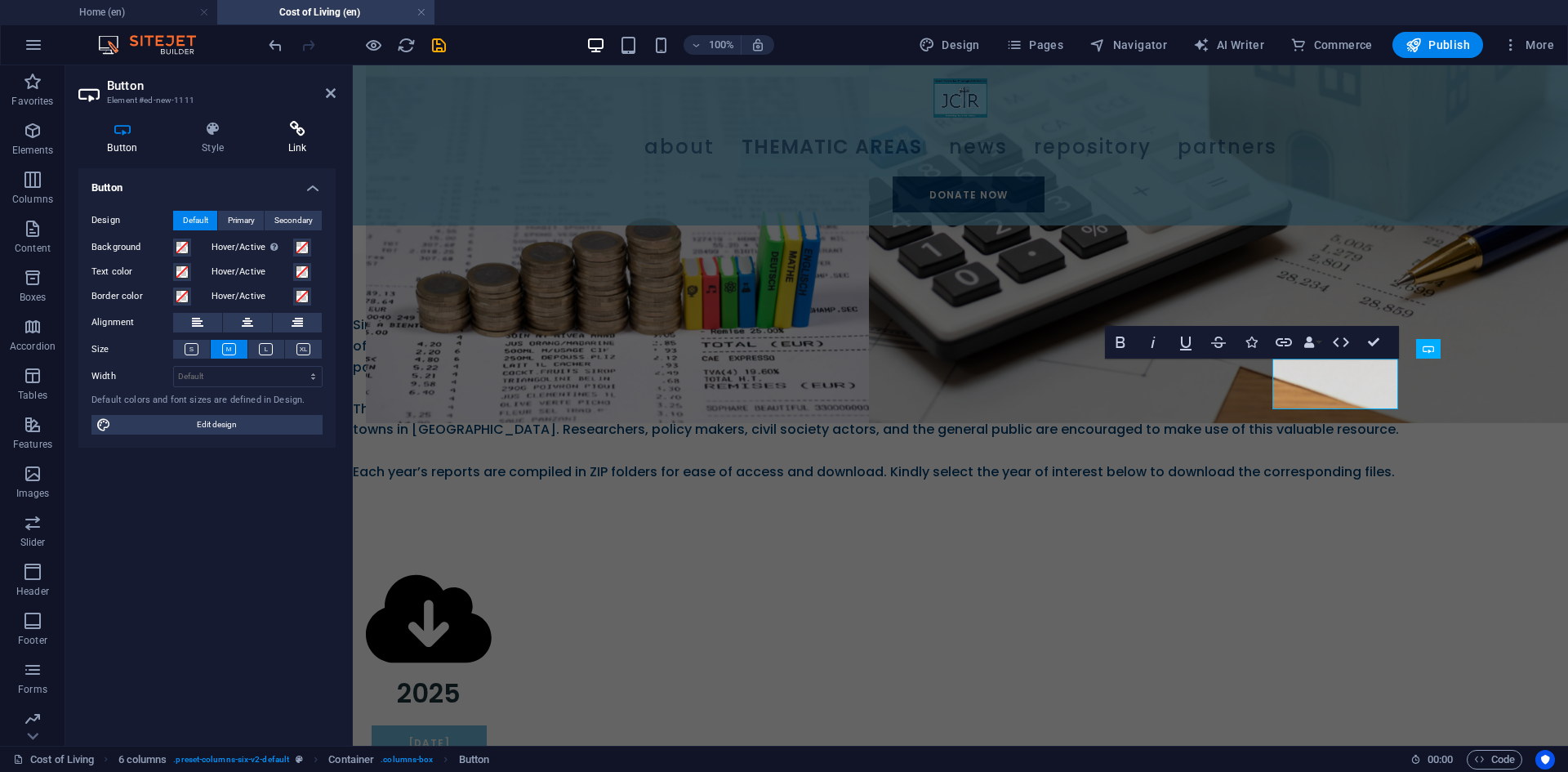
click at [307, 134] on icon at bounding box center [298, 129] width 77 height 17
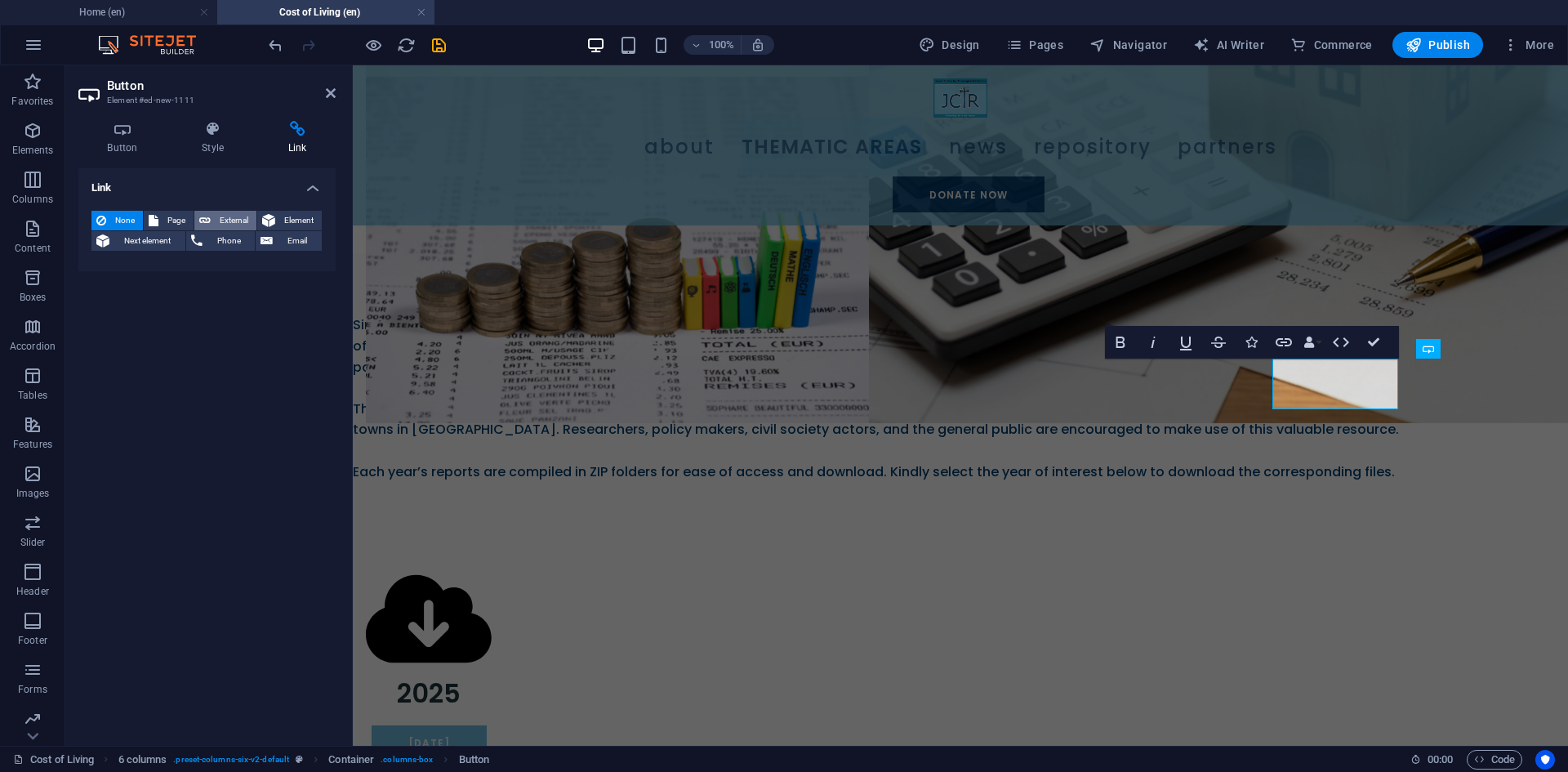
click at [231, 217] on span "External" at bounding box center [233, 221] width 36 height 20
select select "blank"
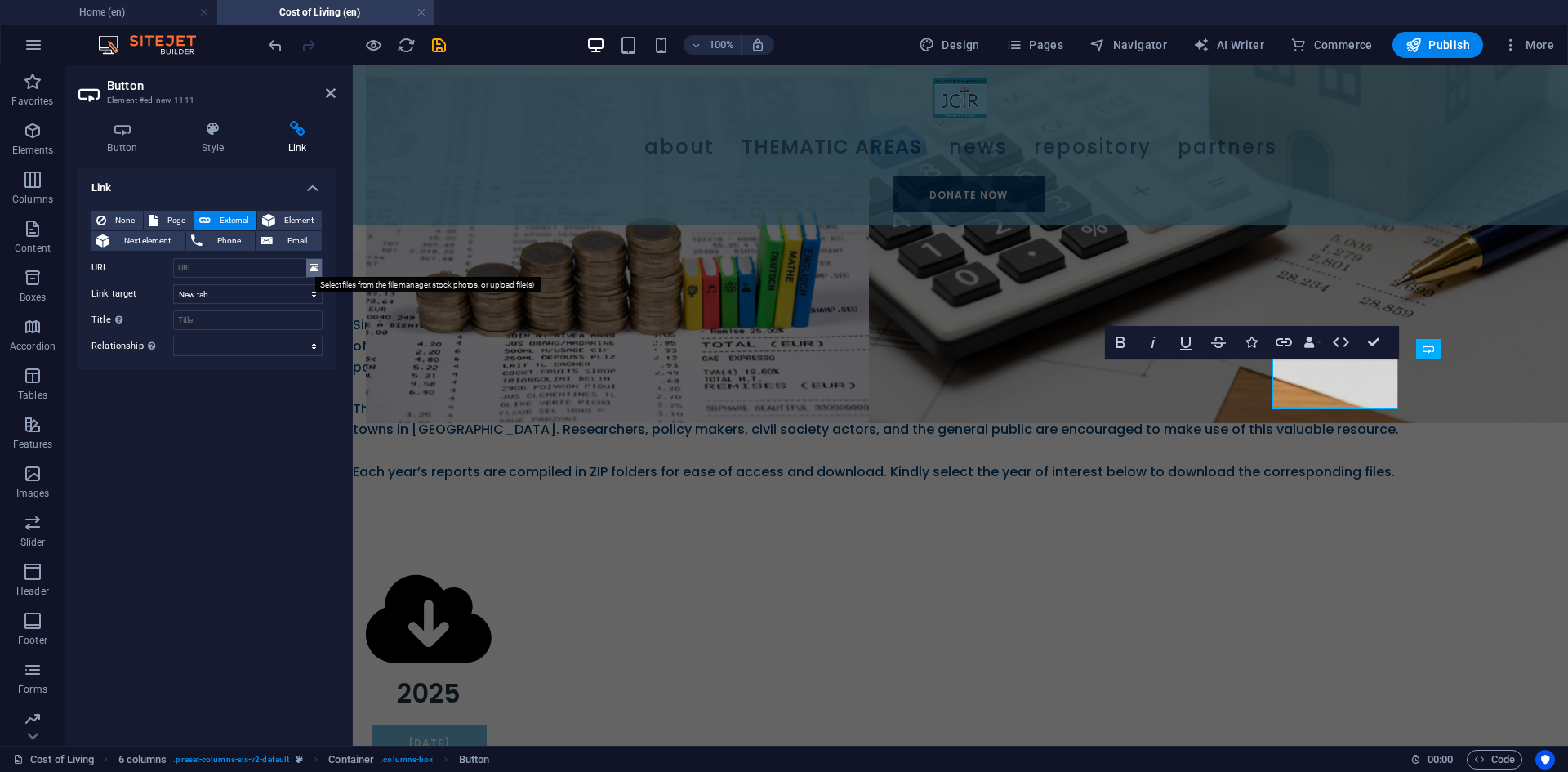
click at [317, 266] on icon at bounding box center [314, 268] width 9 height 18
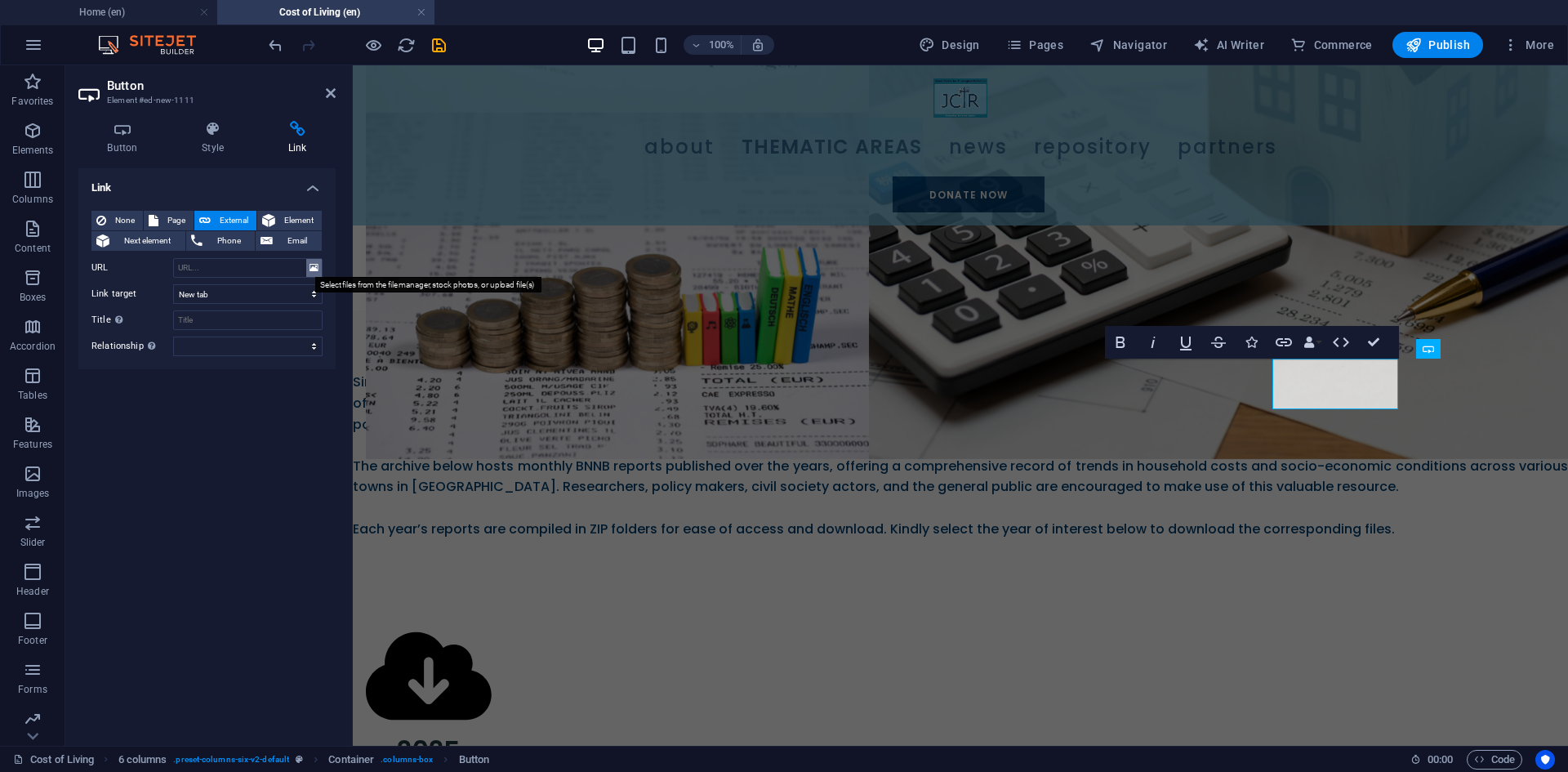
scroll to position [795, 0]
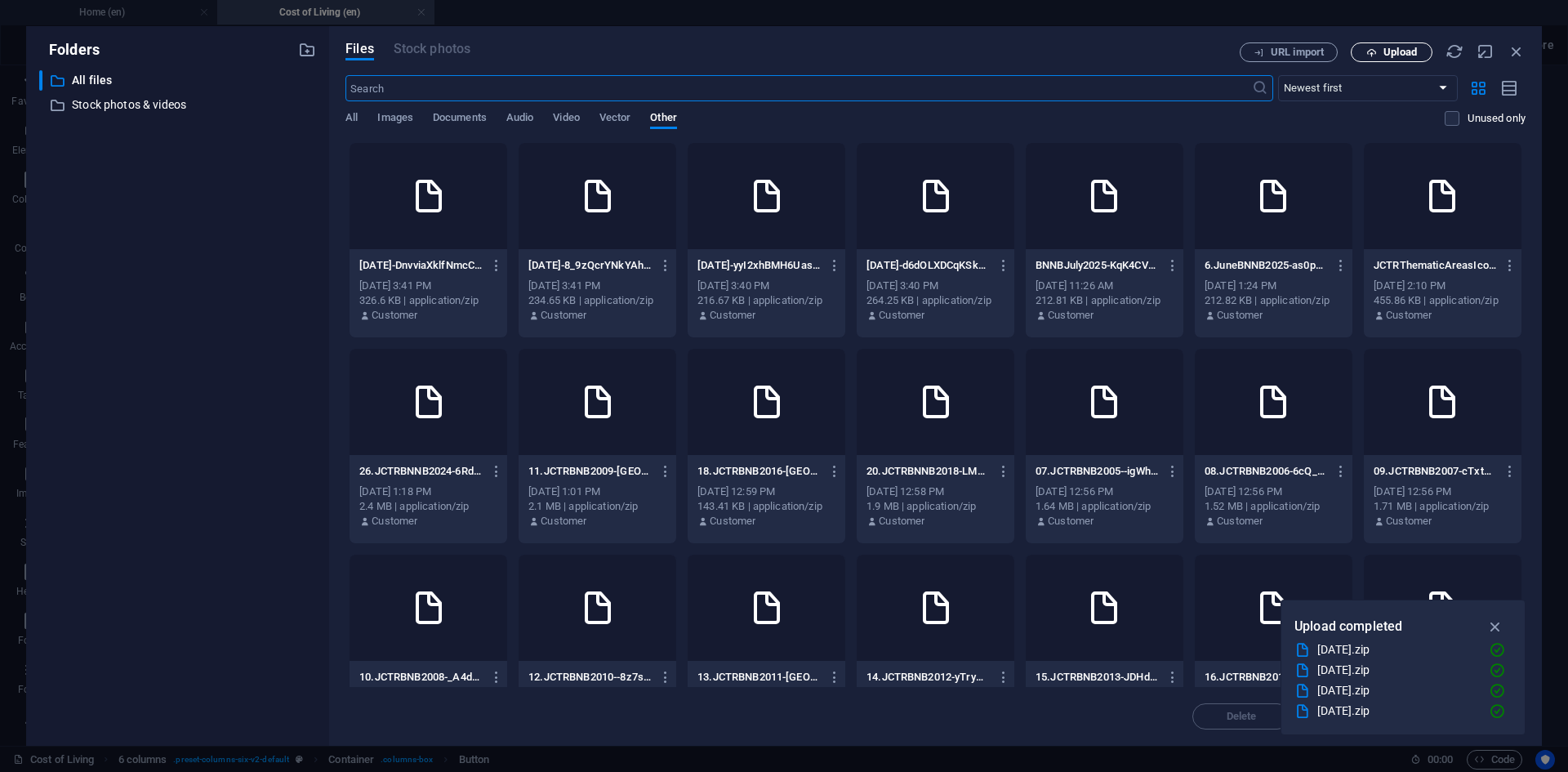
click at [1380, 48] on span "Upload" at bounding box center [1392, 52] width 67 height 11
type input "[URL][DOMAIN_NAME][DATE]"
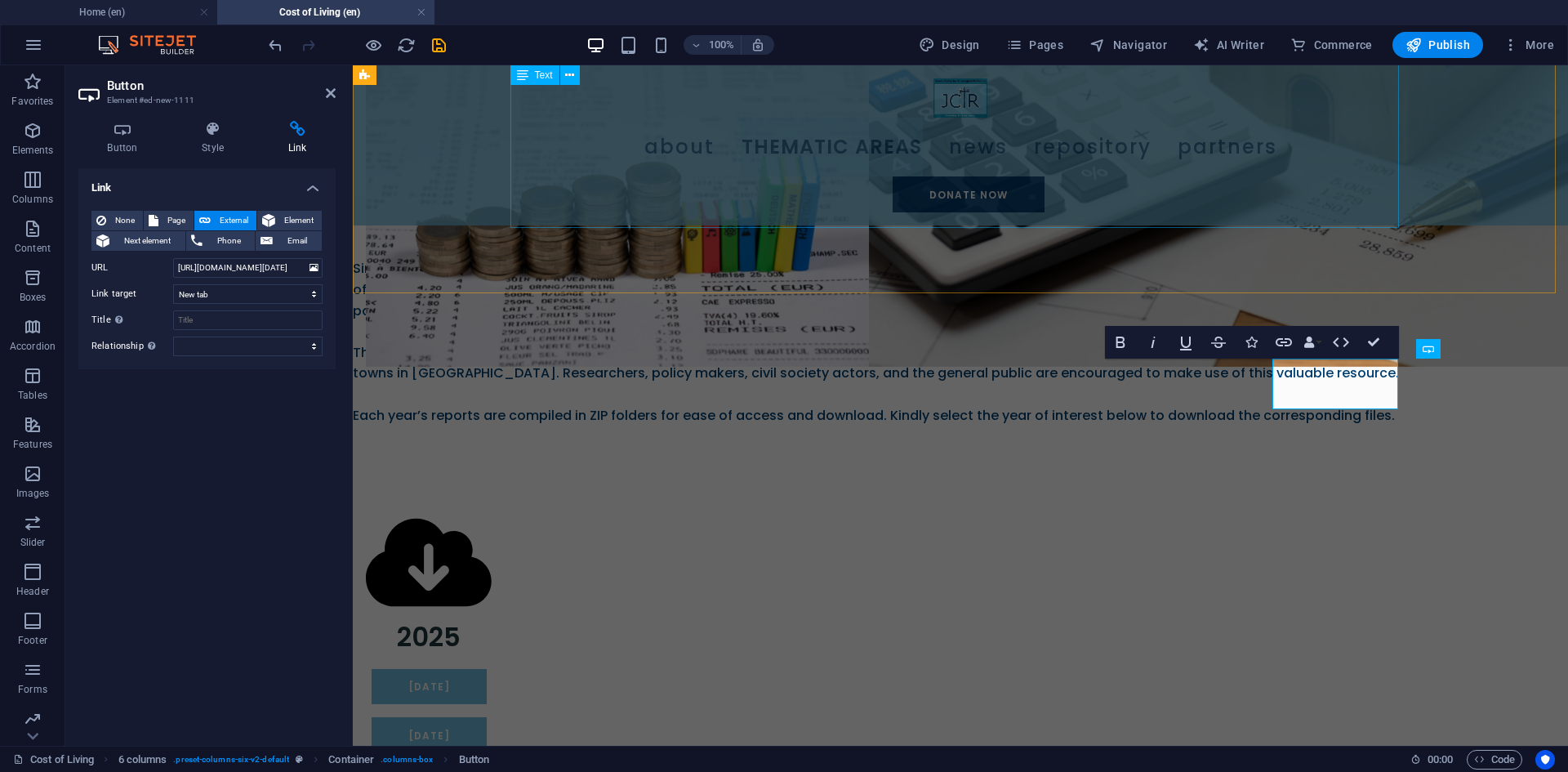
scroll to position [738, 0]
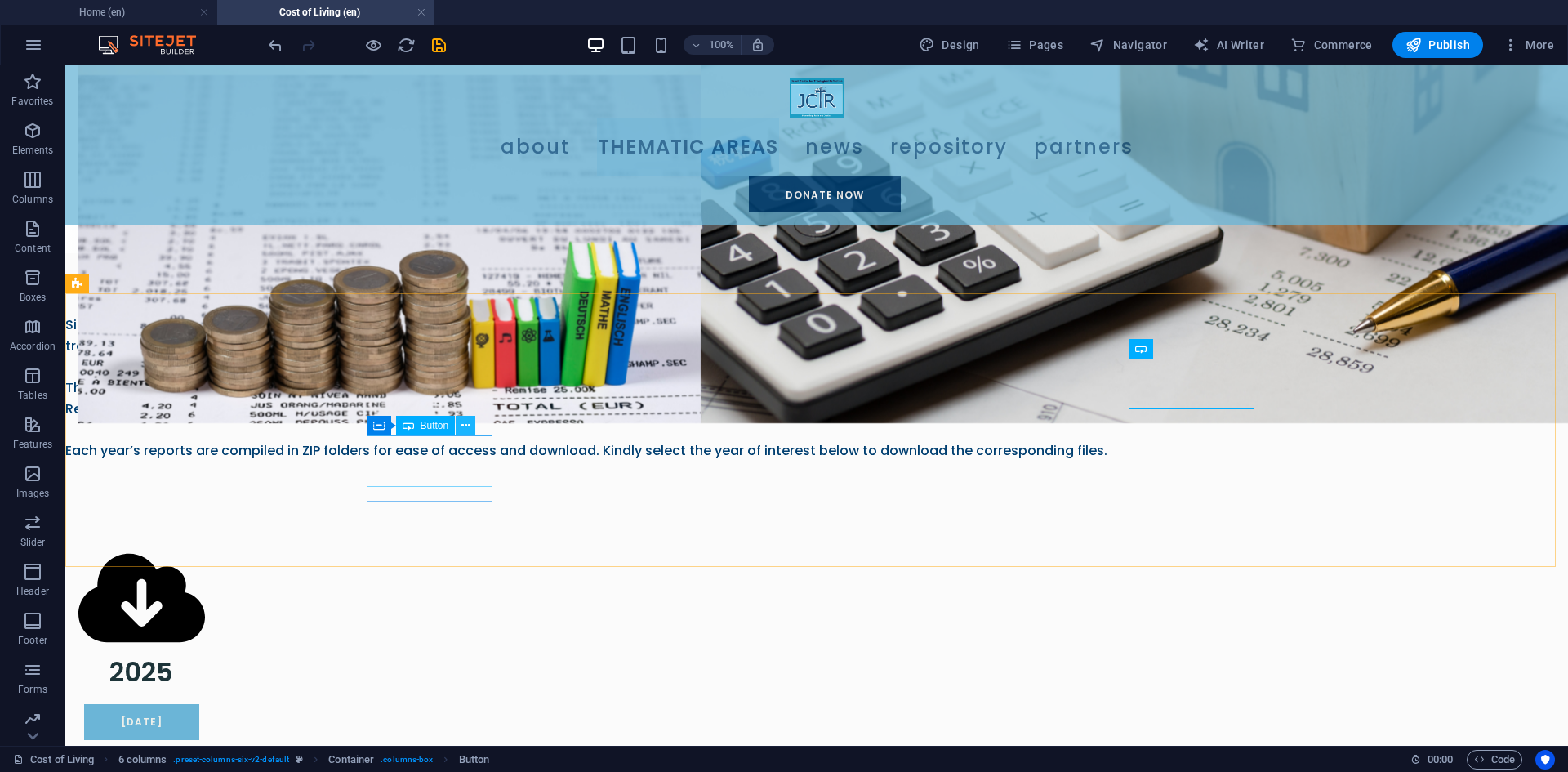
click at [465, 433] on icon at bounding box center [465, 426] width 9 height 17
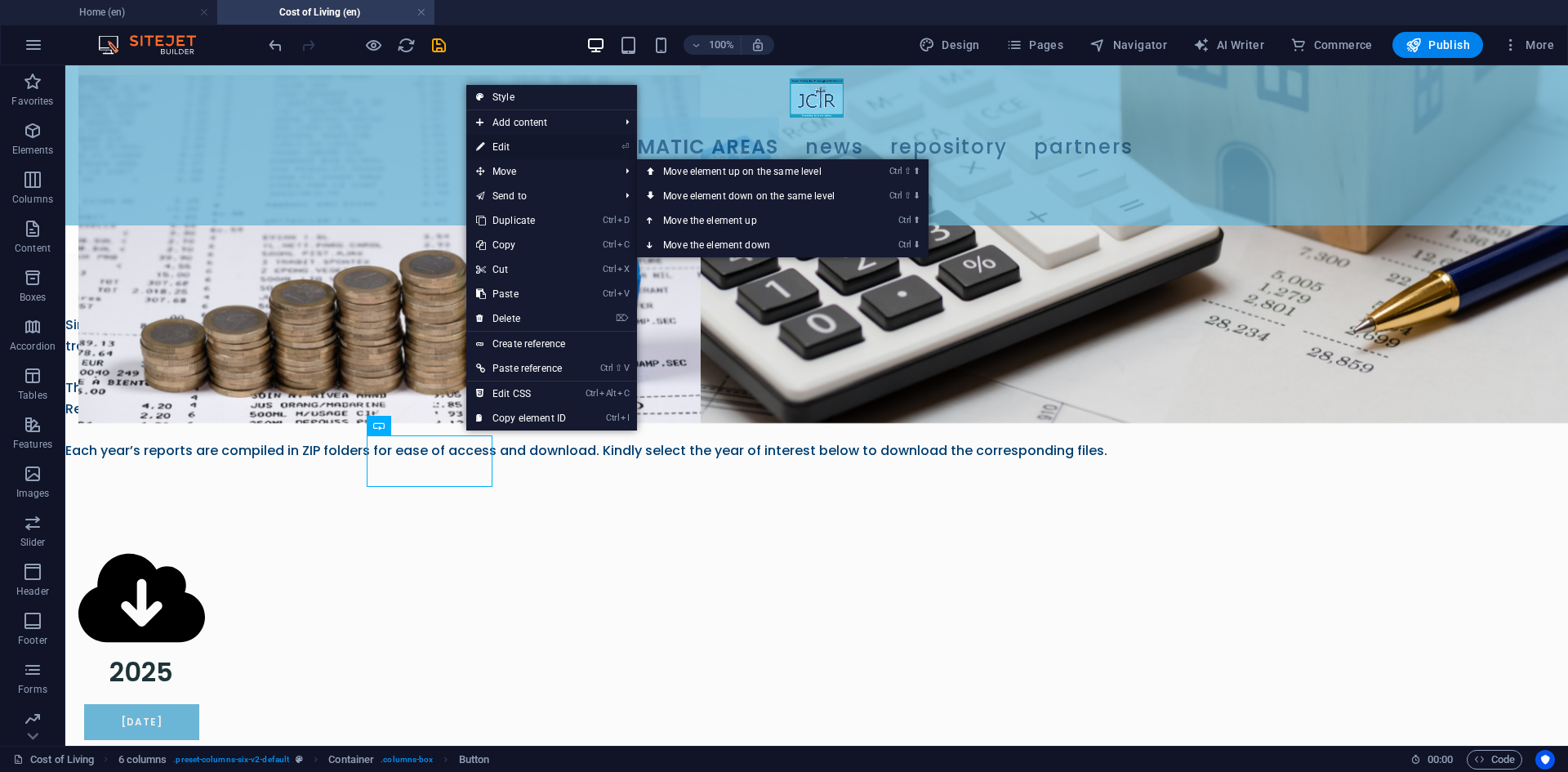
click at [542, 145] on link "⏎ Edit" at bounding box center [520, 146] width 110 height 25
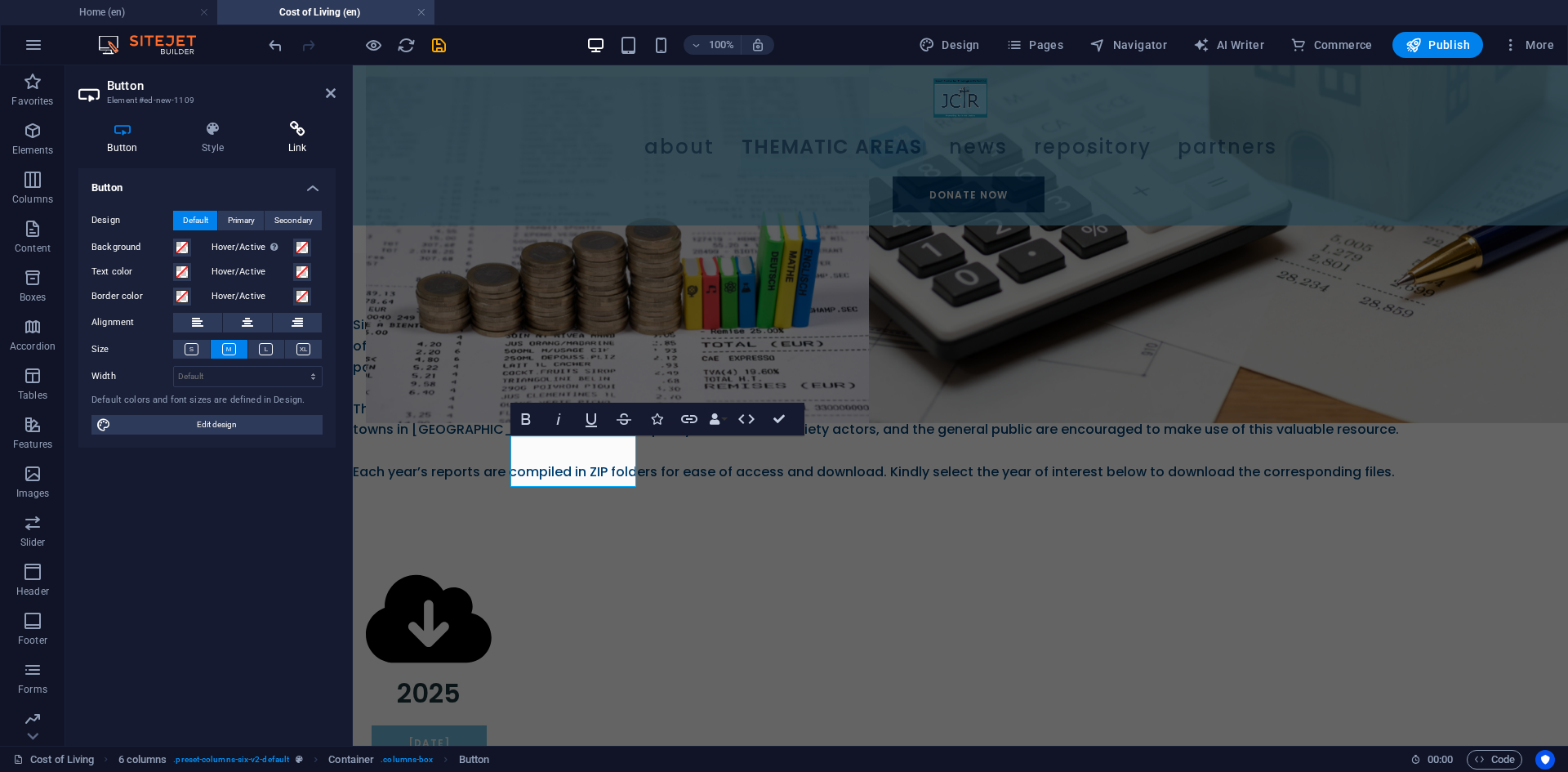
click at [293, 139] on h4 "Link" at bounding box center [298, 138] width 77 height 35
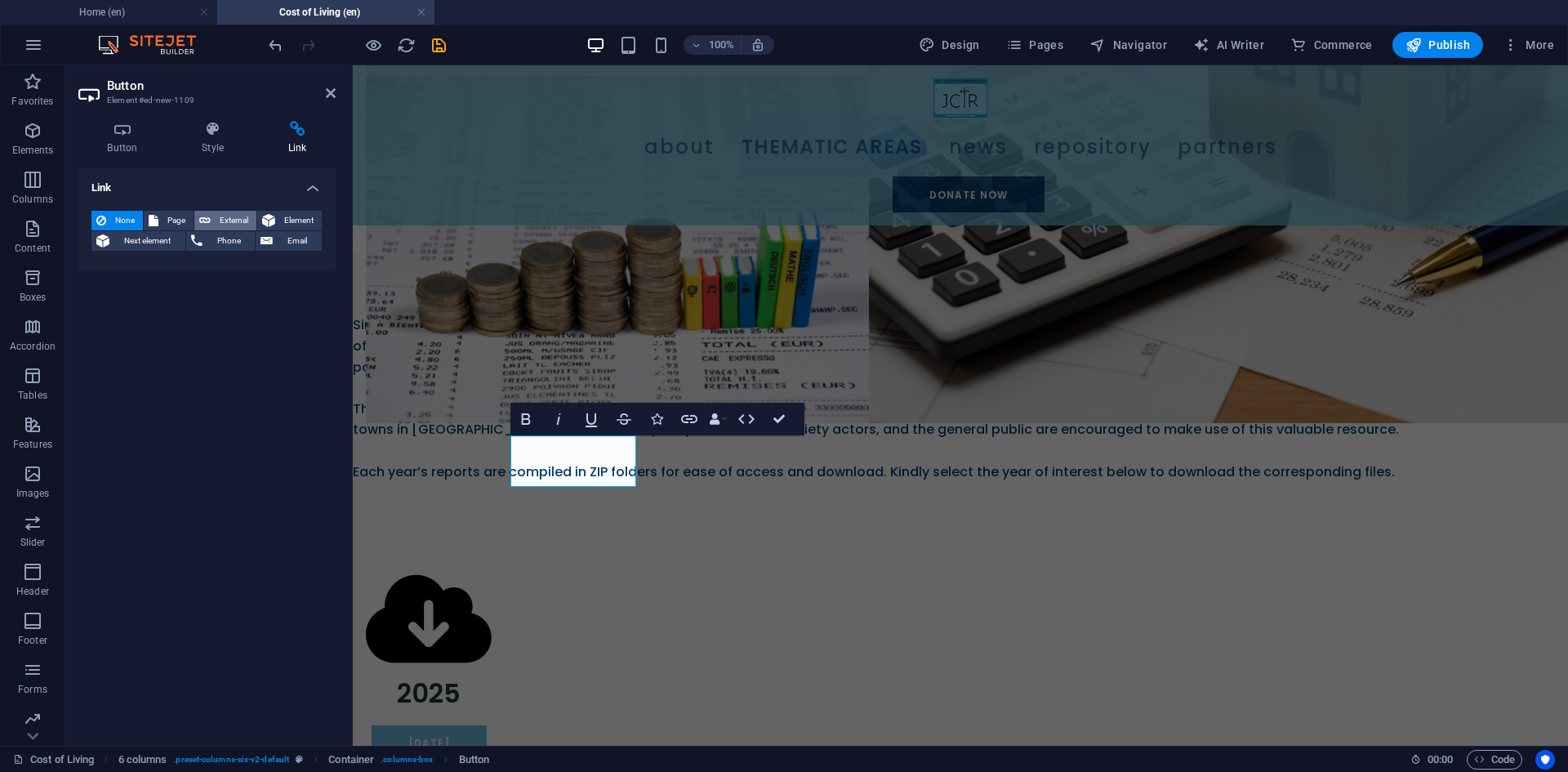
click at [221, 220] on span "External" at bounding box center [233, 221] width 36 height 20
select select "blank"
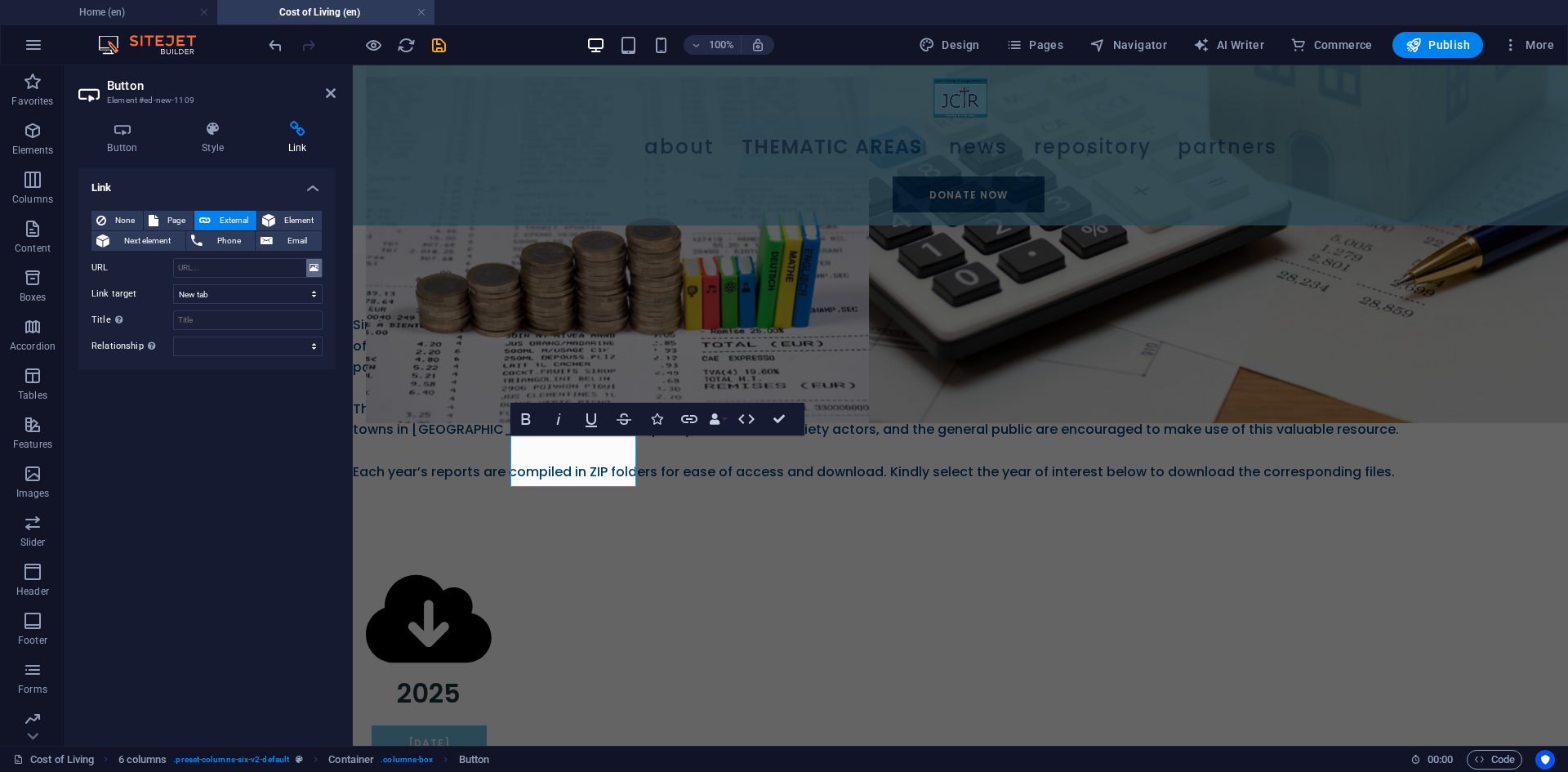
click at [312, 269] on icon at bounding box center [314, 268] width 9 height 18
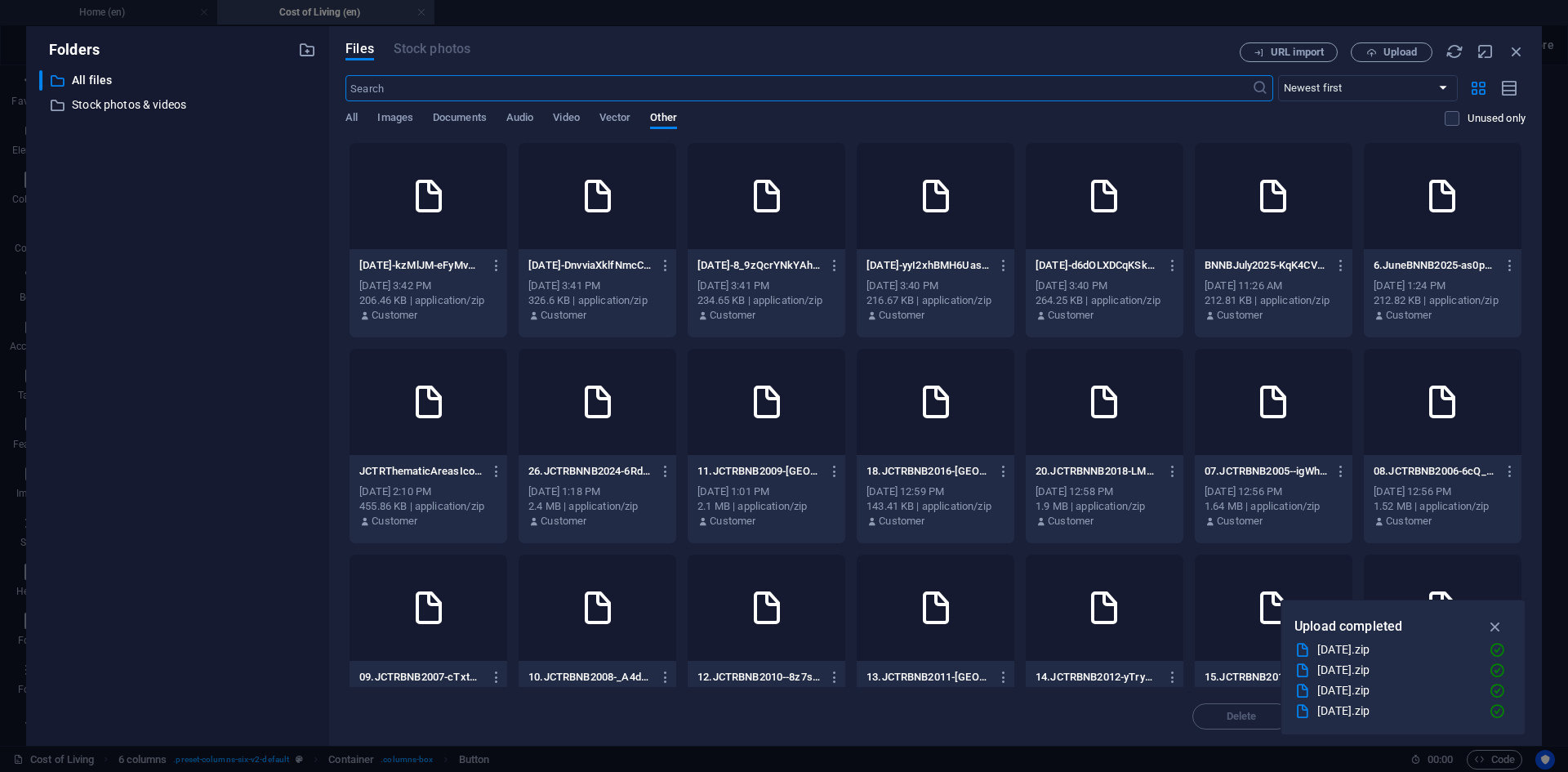
scroll to position [795, 0]
click at [1366, 49] on icon "button" at bounding box center [1371, 52] width 11 height 11
type input "[URL][DOMAIN_NAME]"
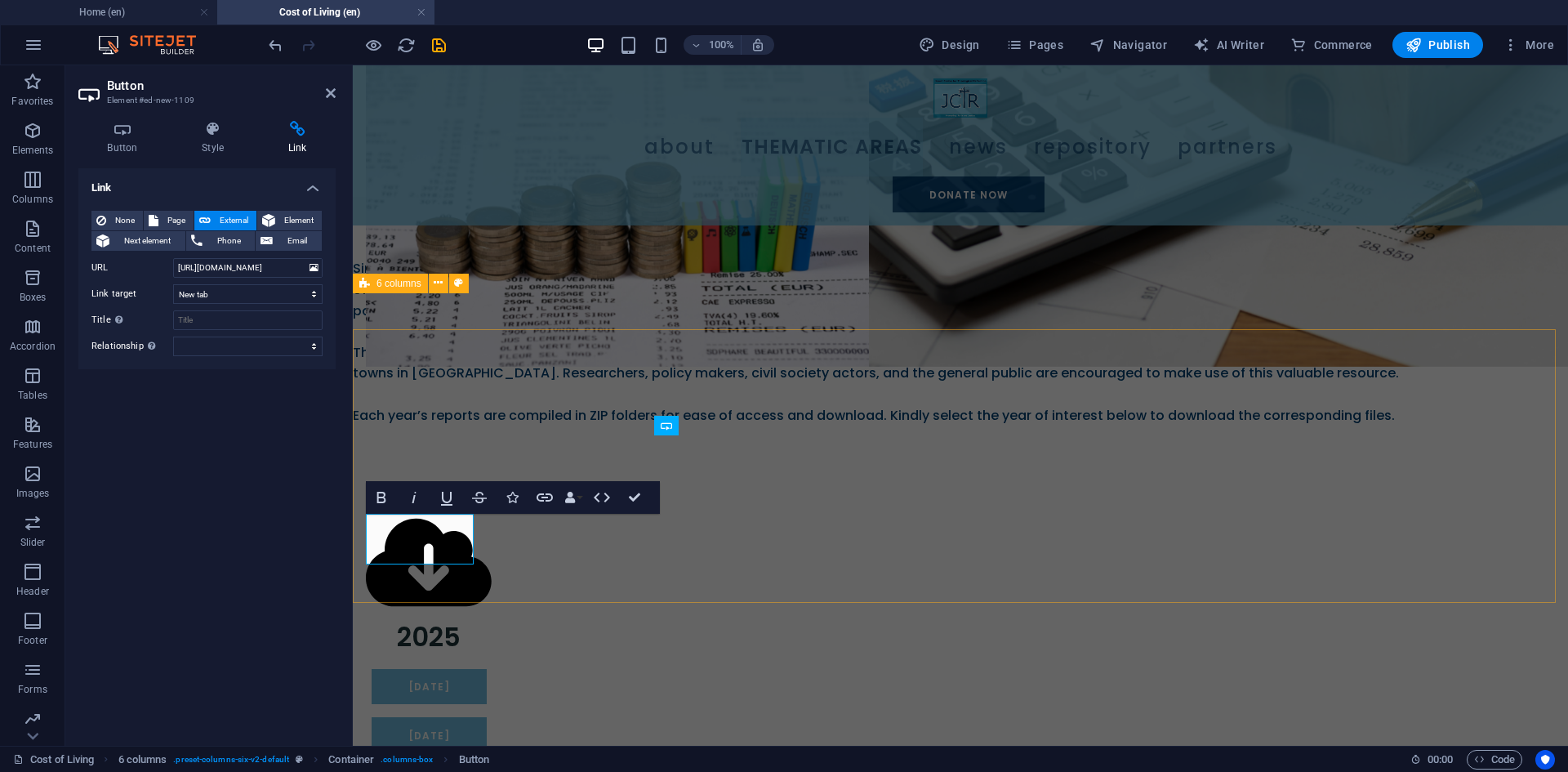
scroll to position [738, 0]
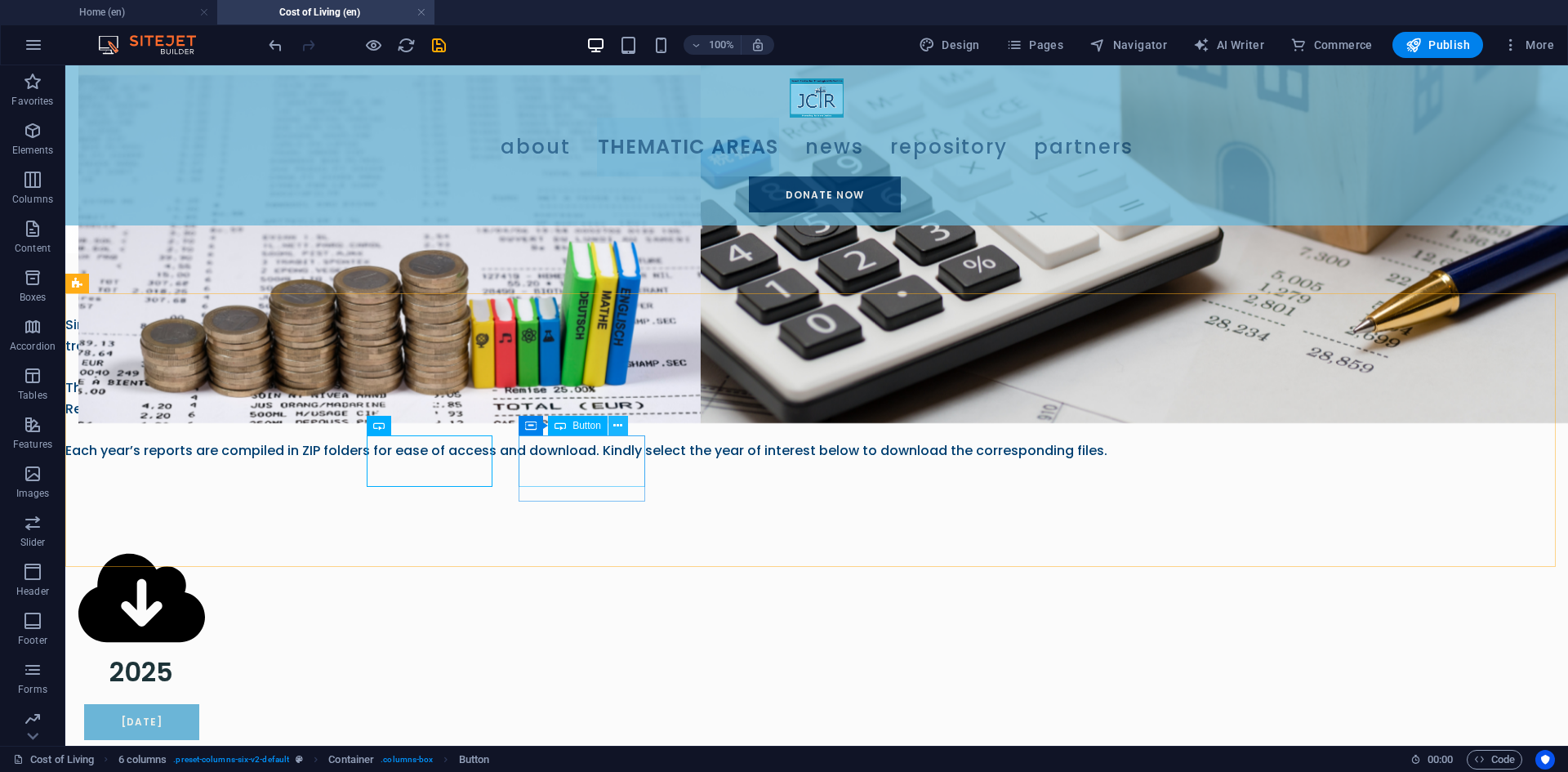
click at [620, 428] on icon at bounding box center [617, 426] width 9 height 17
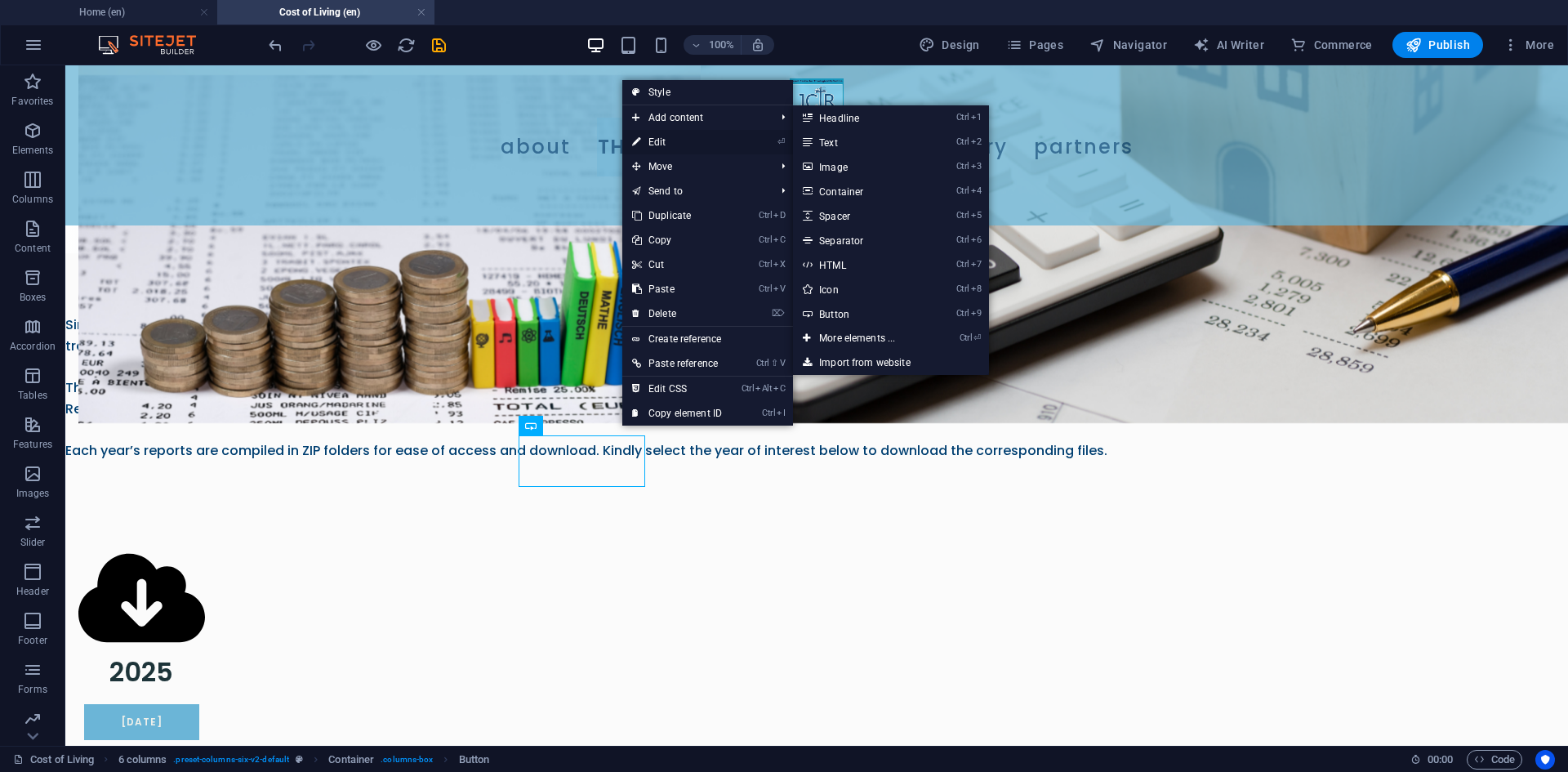
click at [659, 141] on link "⏎ Edit" at bounding box center [677, 142] width 110 height 25
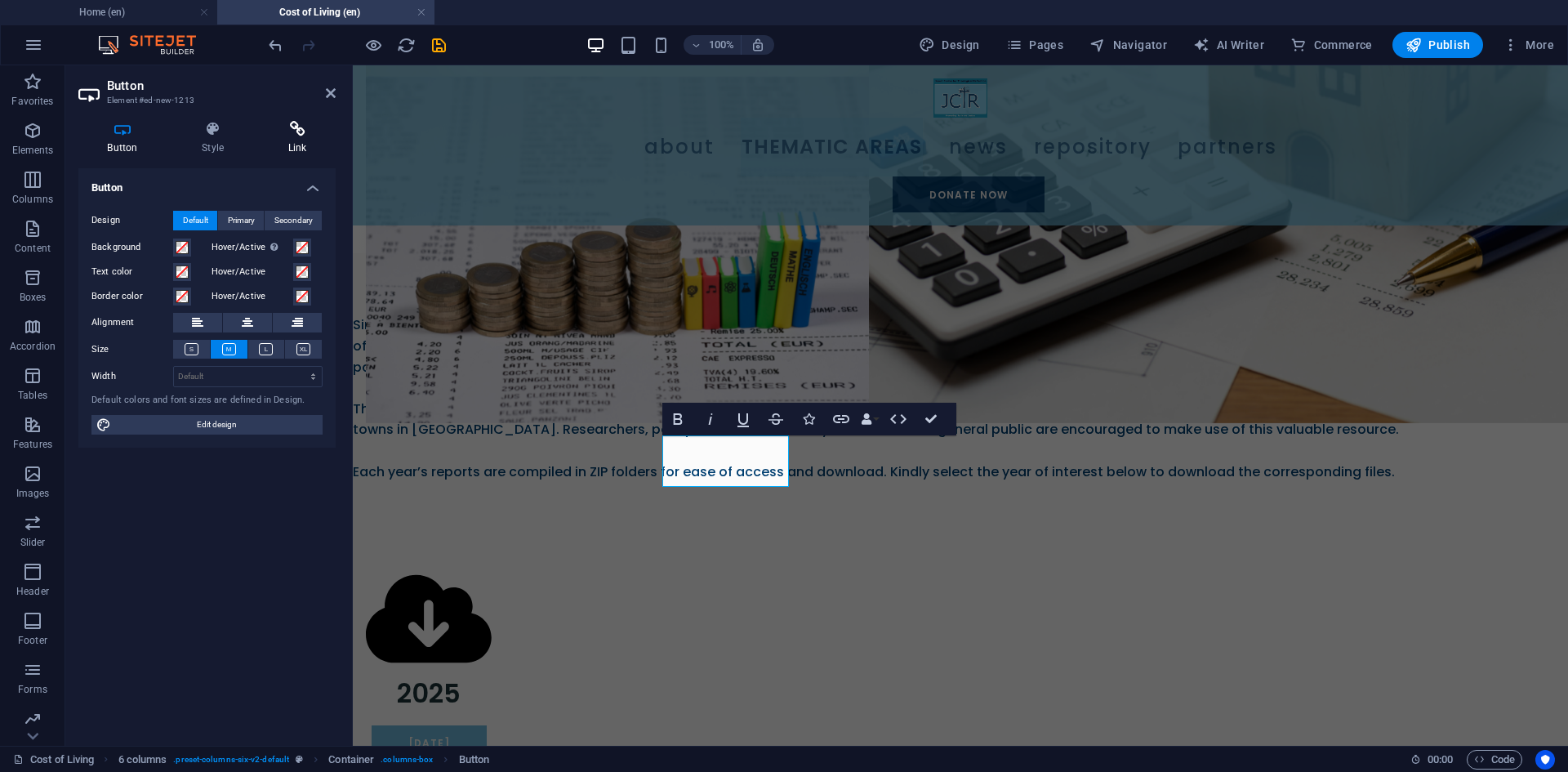
click at [293, 143] on h4 "Link" at bounding box center [298, 138] width 77 height 35
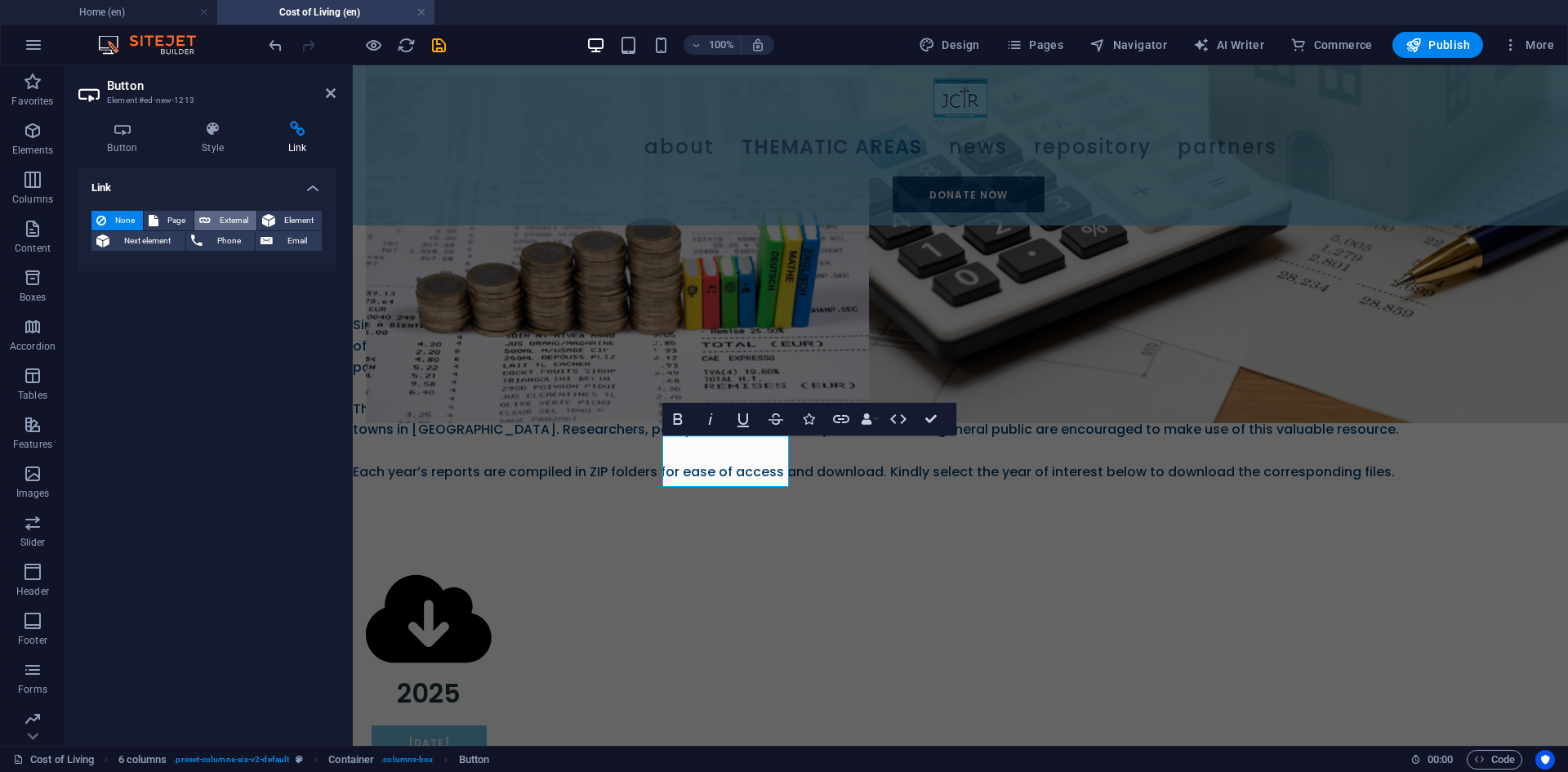
click at [221, 218] on span "External" at bounding box center [233, 221] width 36 height 20
select select "blank"
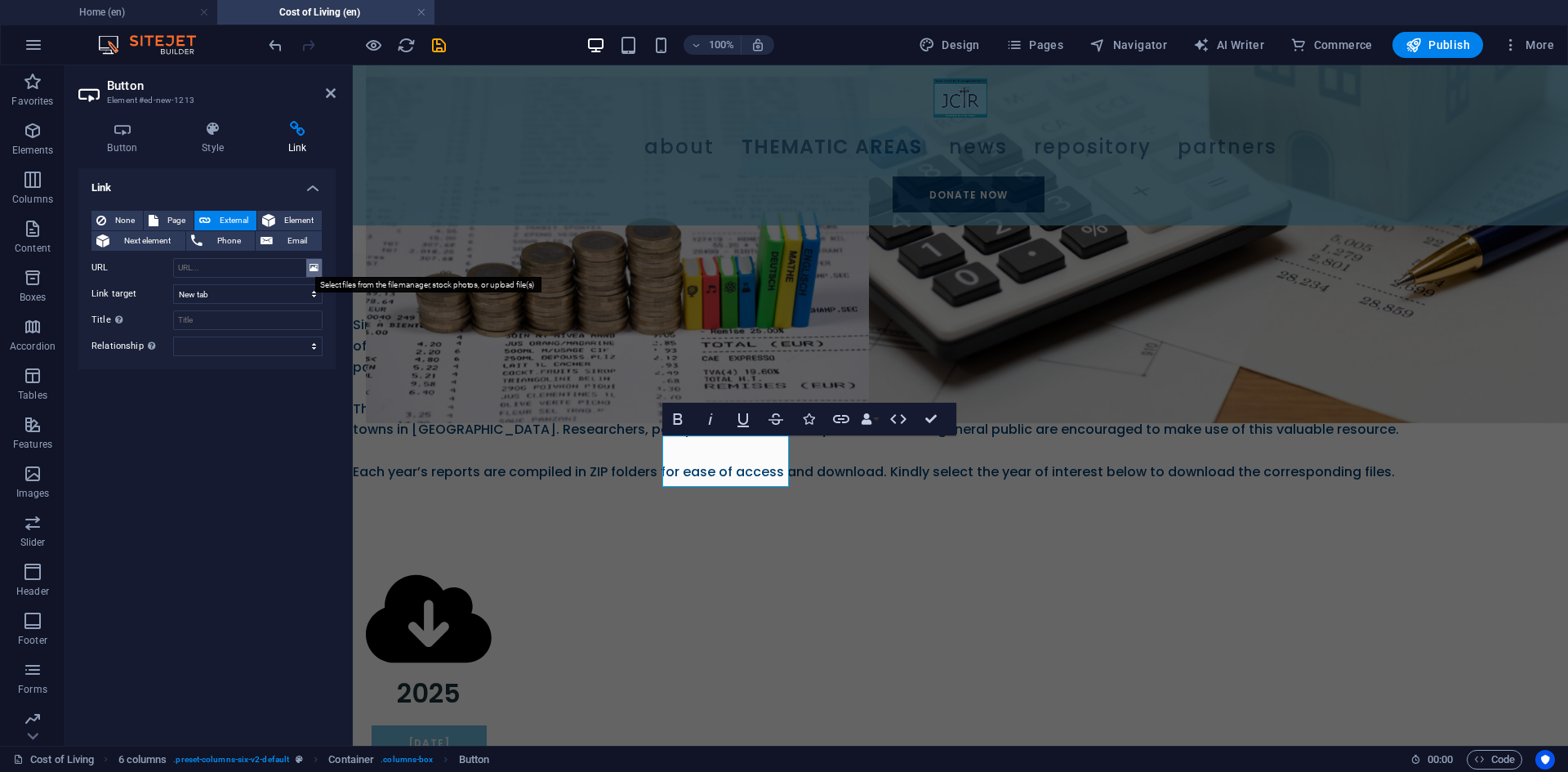
click at [316, 262] on icon at bounding box center [314, 268] width 9 height 18
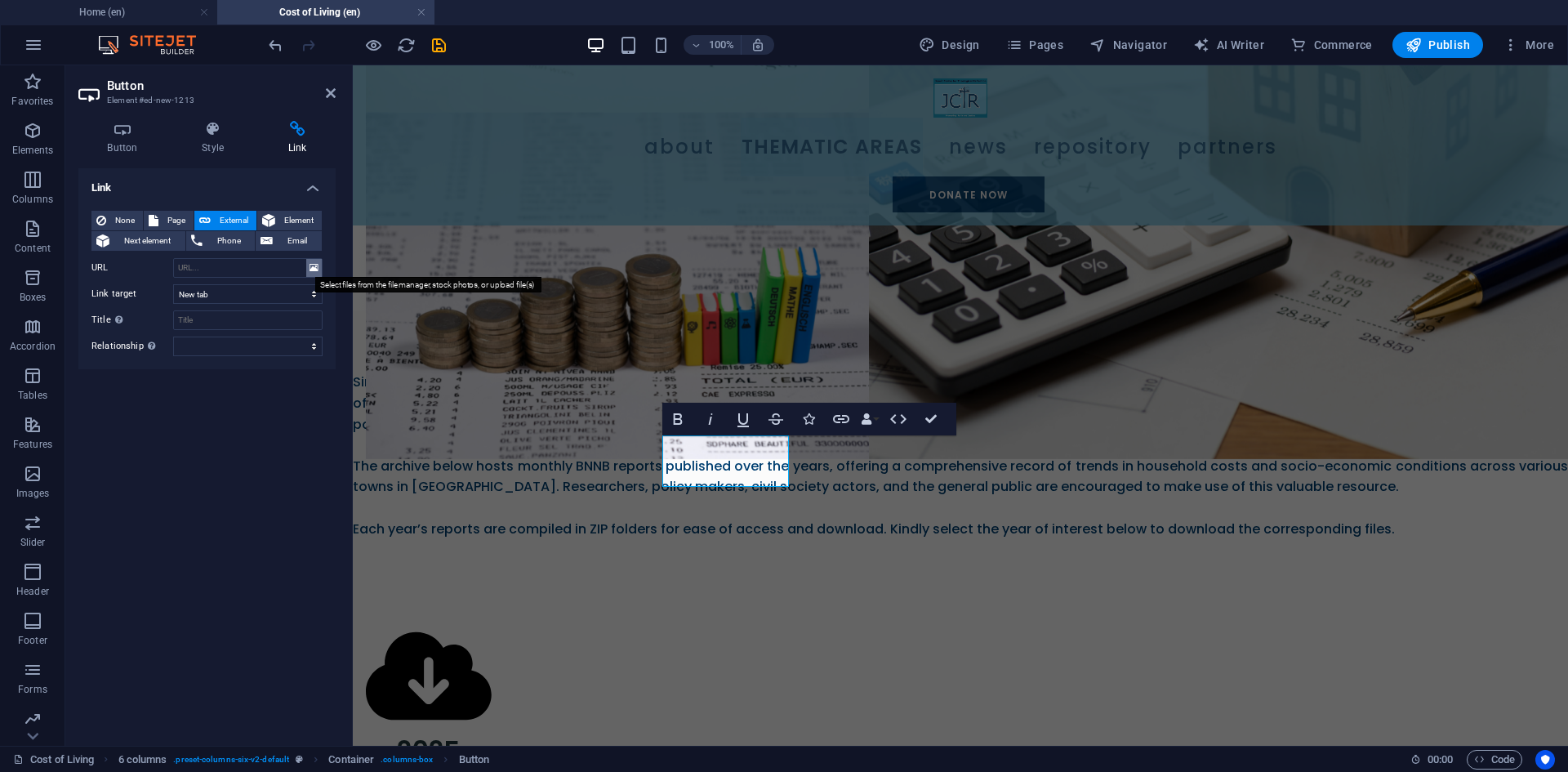
scroll to position [795, 0]
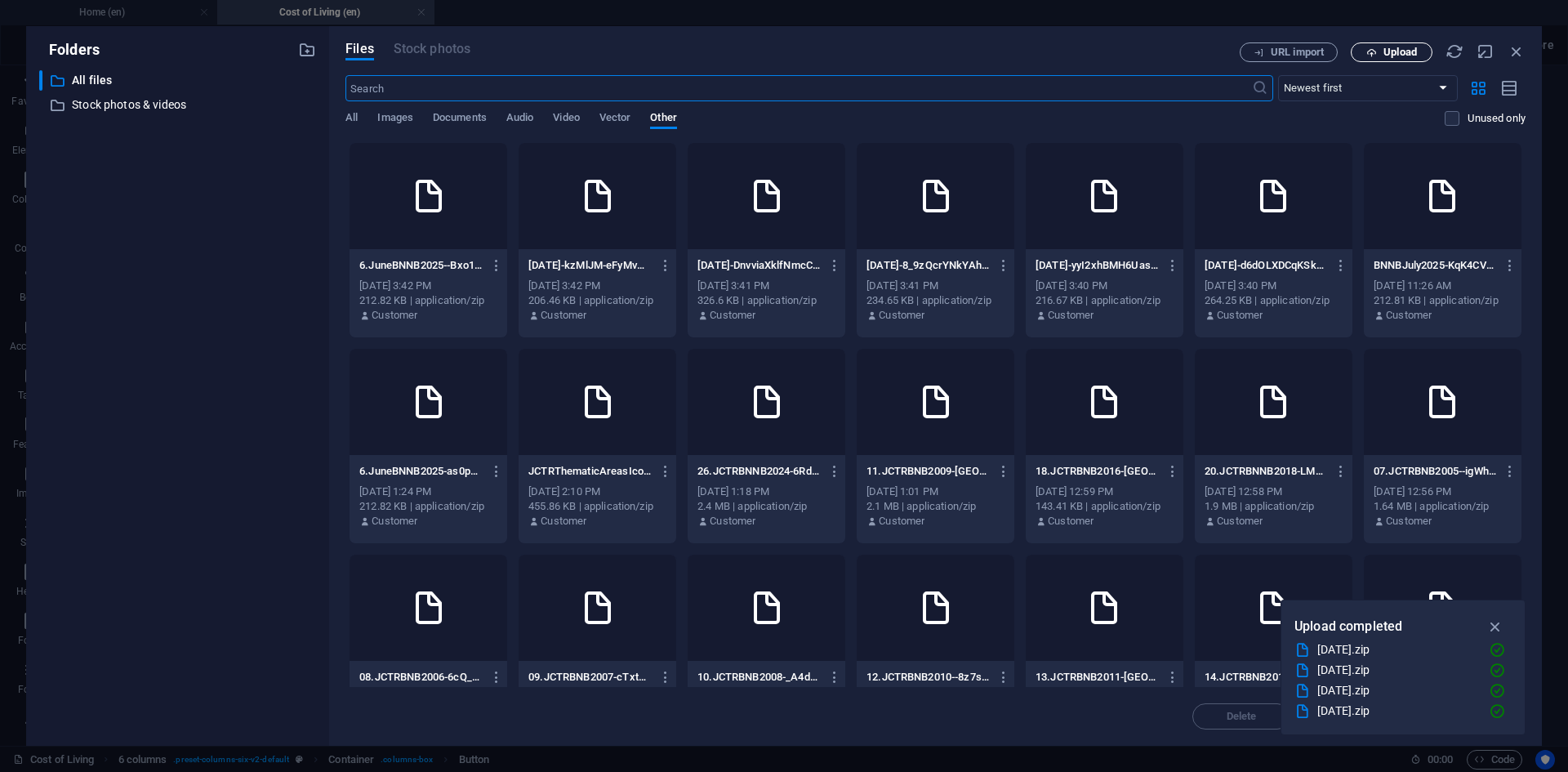
click at [1384, 48] on span "Upload" at bounding box center [1401, 52] width 34 height 10
type input "[URL][DOMAIN_NAME]"
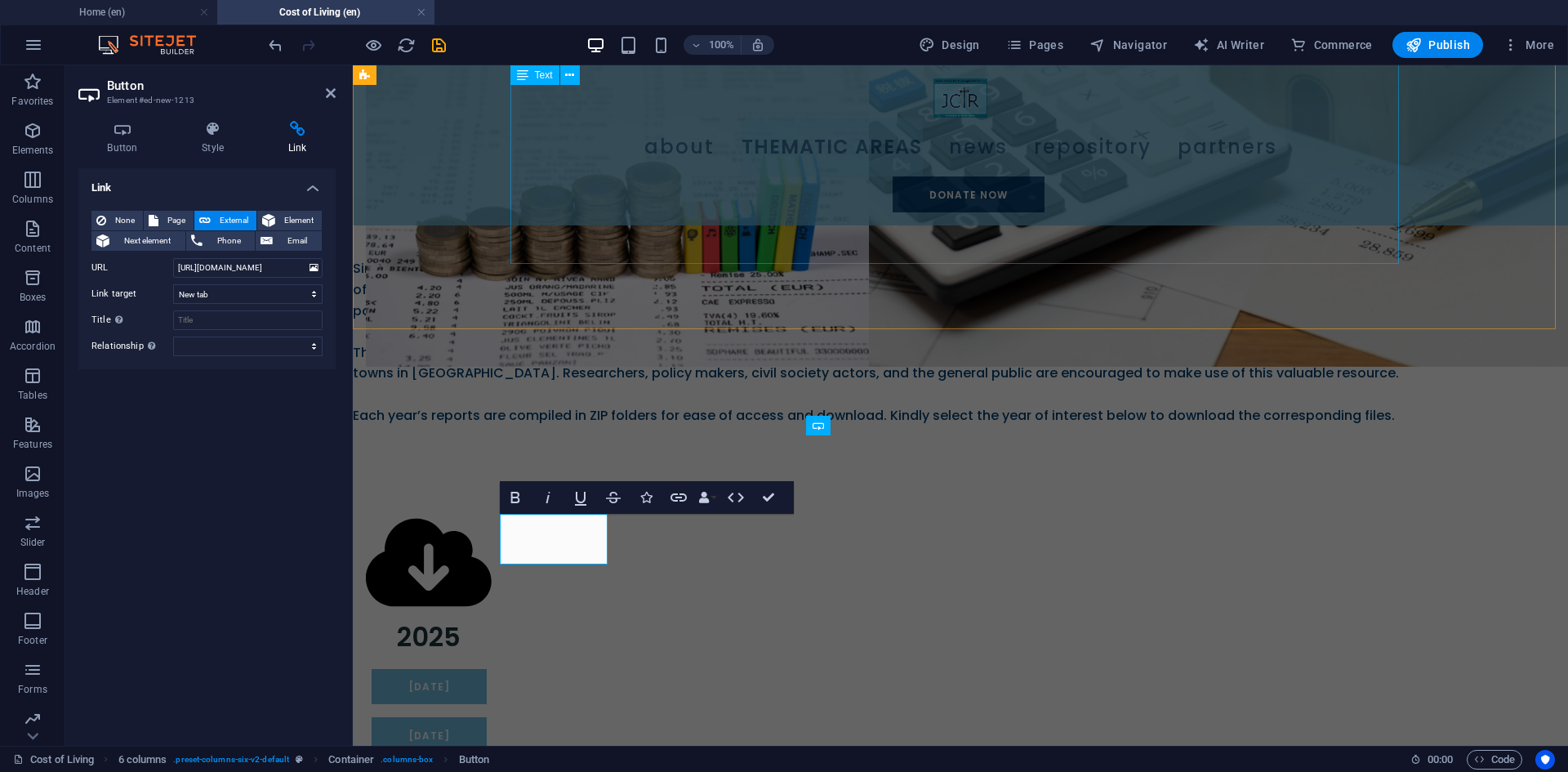
scroll to position [738, 0]
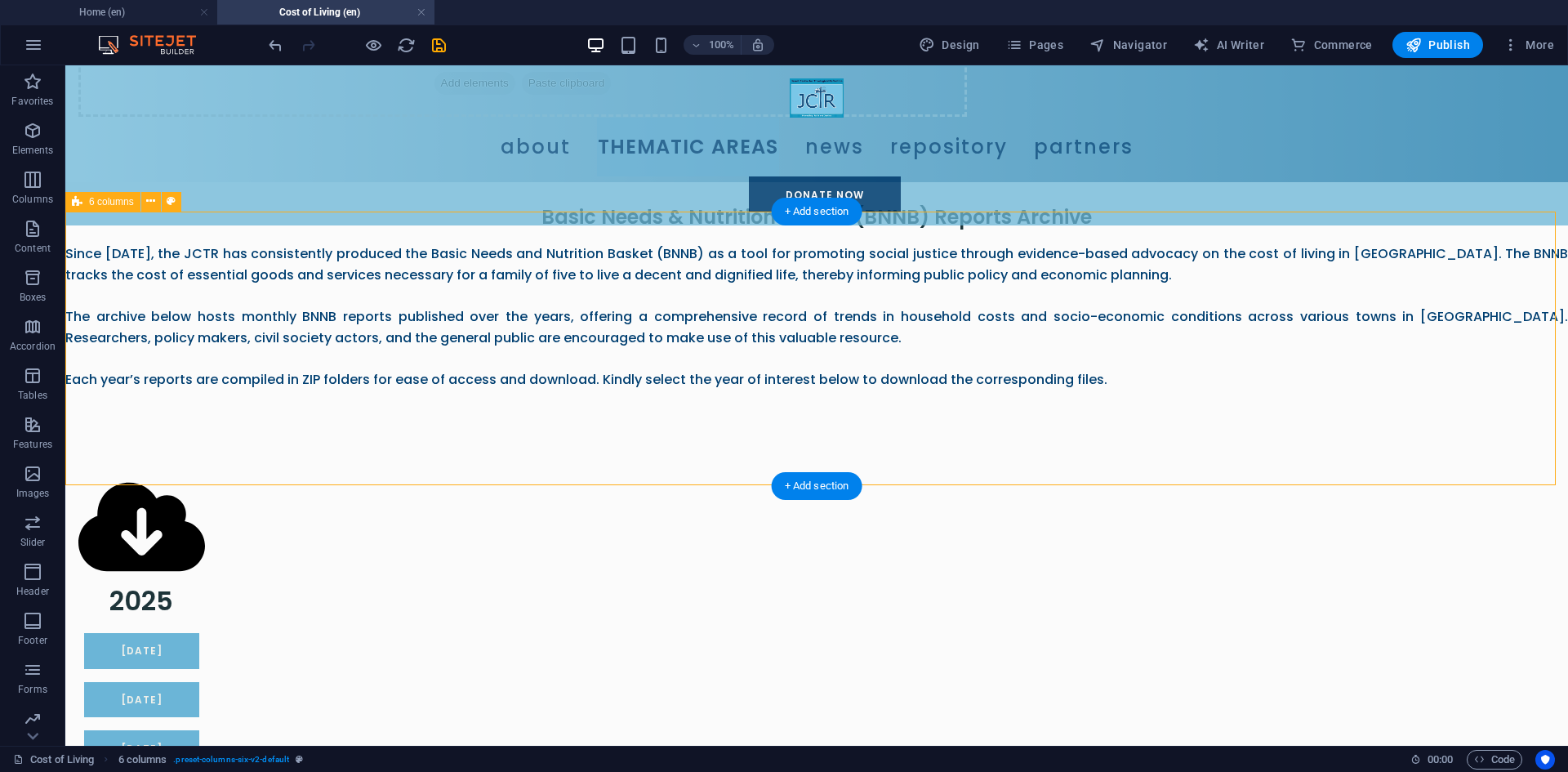
scroll to position [820, 0]
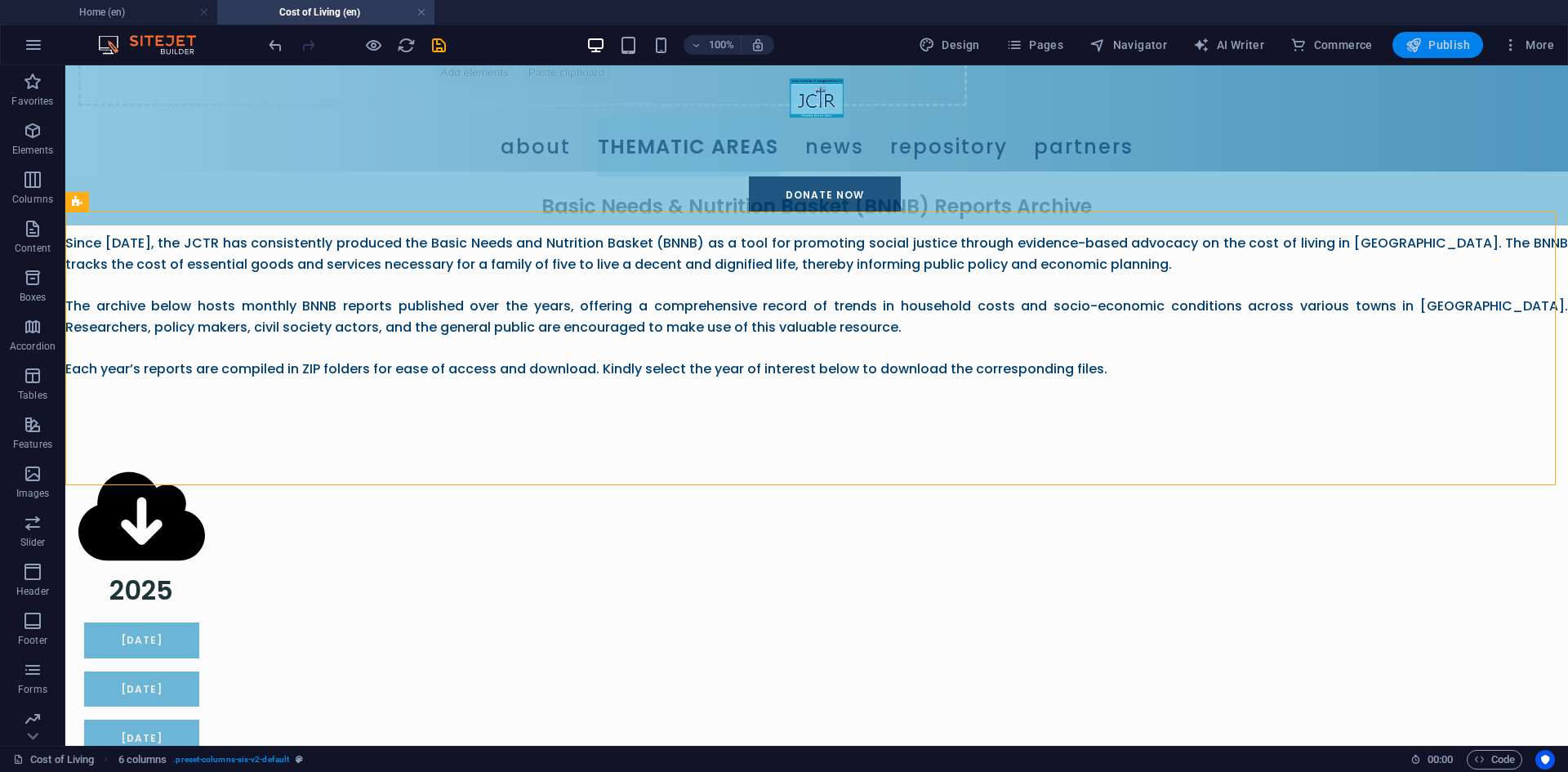
click at [1454, 45] on span "Publish" at bounding box center [1437, 45] width 64 height 17
